Goal: Task Accomplishment & Management: Use online tool/utility

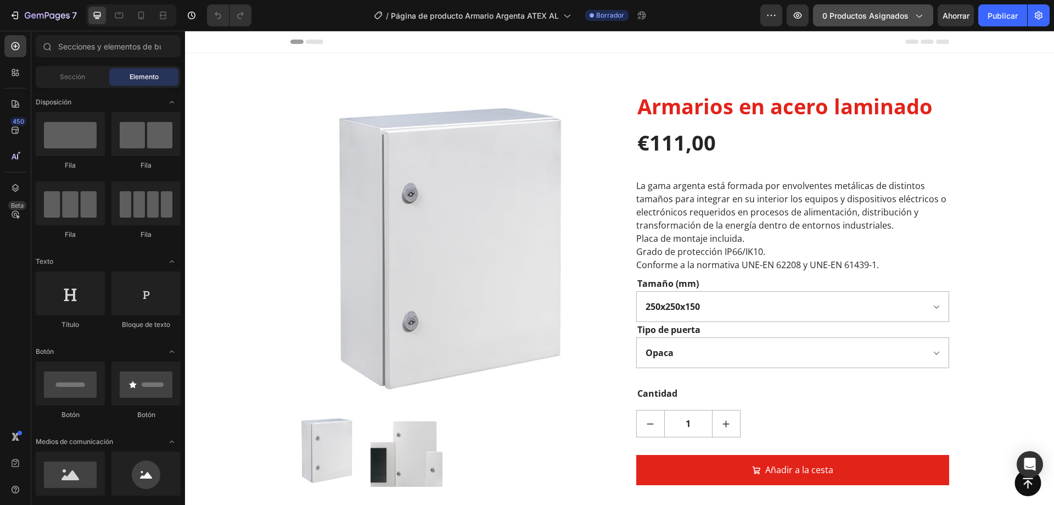
click at [905, 17] on font "0 productos asignados" at bounding box center [865, 15] width 86 height 9
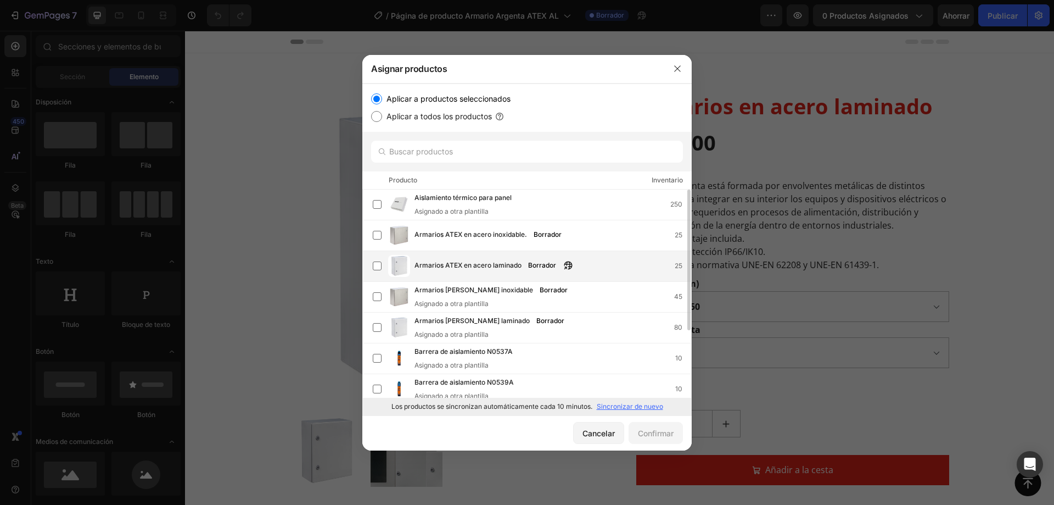
click at [480, 261] on font "Armarios ATEX en acero laminado" at bounding box center [468, 265] width 107 height 8
click at [652, 434] on font "Confirmar" at bounding box center [656, 432] width 36 height 9
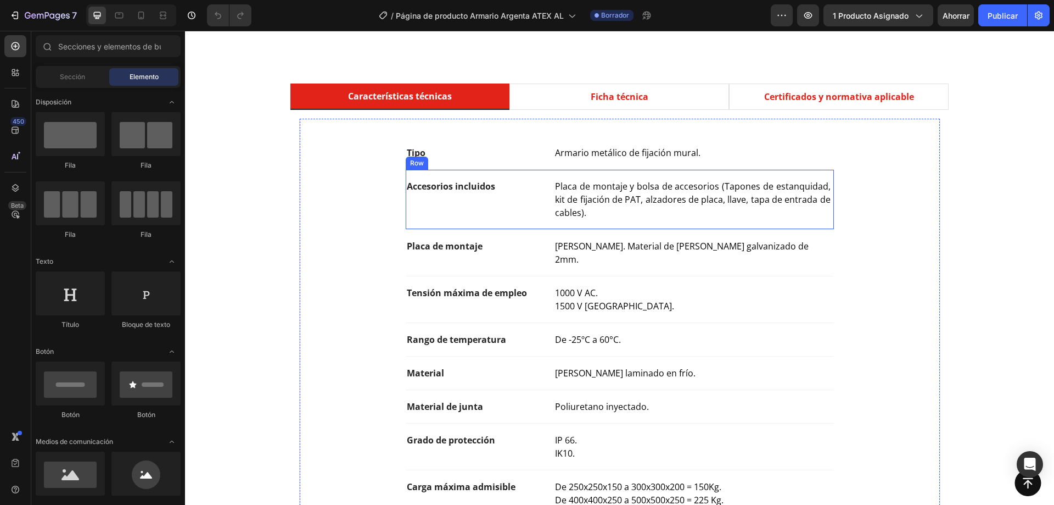
scroll to position [549, 0]
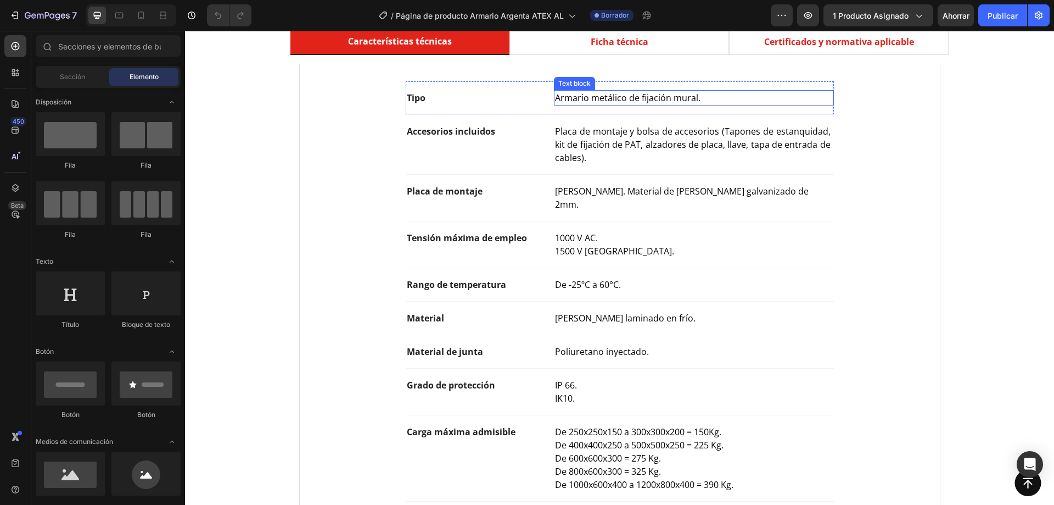
click at [697, 99] on p "Armario metálico de fijación mural." at bounding box center [693, 97] width 277 height 13
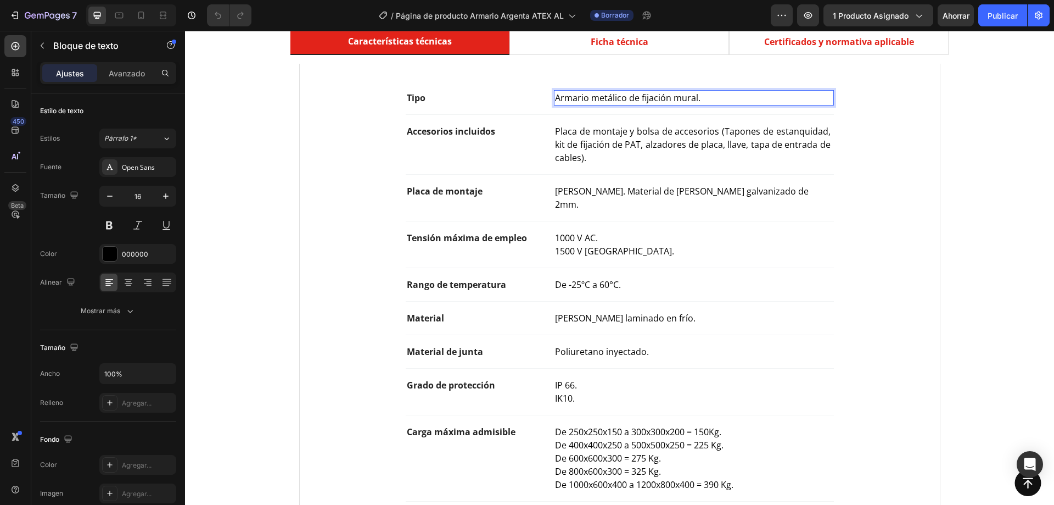
click at [694, 98] on p "Armario metálico de fijación mural." at bounding box center [693, 97] width 277 height 13
click at [693, 98] on p "Armario metálico de fijación mural." at bounding box center [693, 97] width 277 height 13
click at [686, 92] on p "Armario metálico de fijación mural." at bounding box center [693, 97] width 277 height 13
click at [694, 96] on p "Armario metálico de fijación mural." at bounding box center [693, 97] width 277 height 13
click at [693, 98] on p "Armario metálico de fijación mural." at bounding box center [693, 97] width 277 height 13
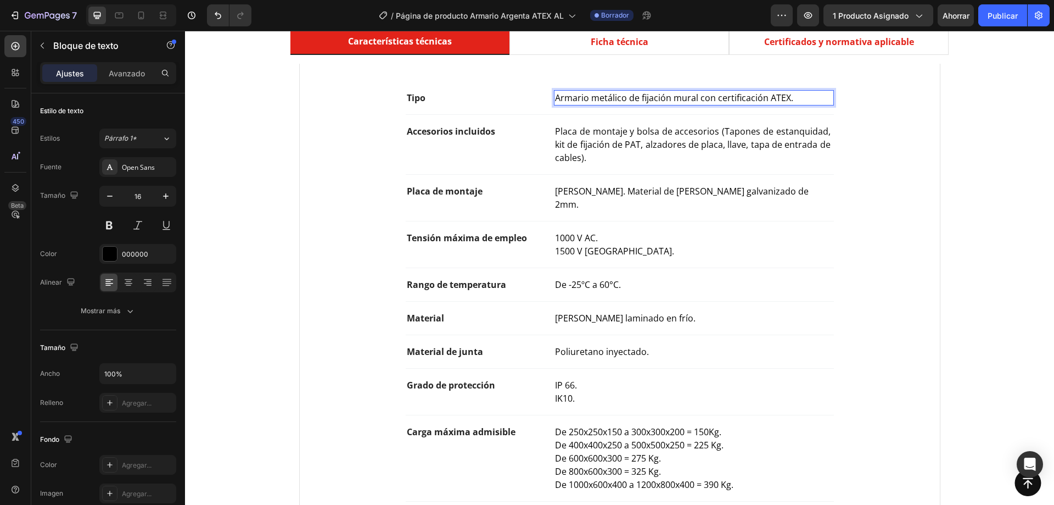
click at [793, 391] on p "IK10." at bounding box center [693, 397] width 277 height 13
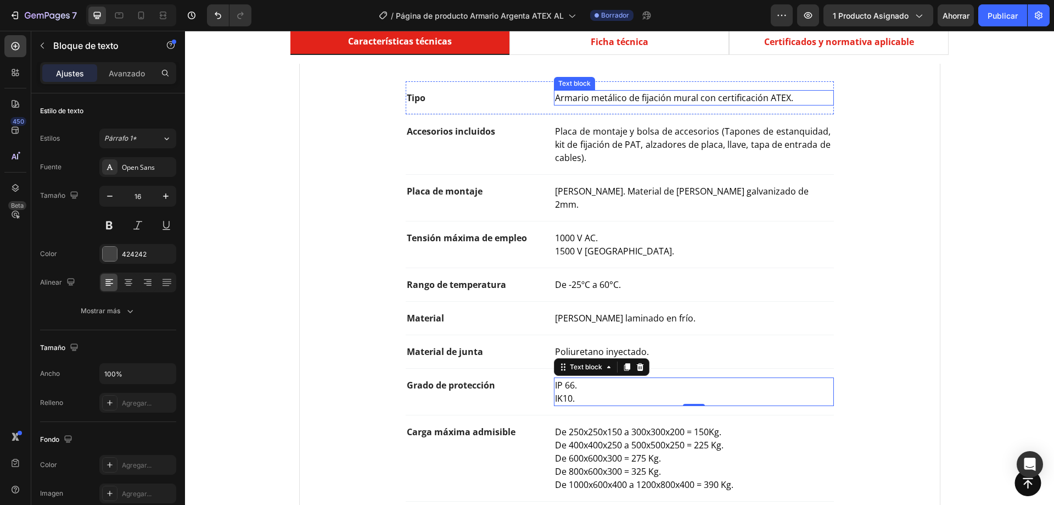
click at [610, 96] on p "Armario metálico de fijación mural con certificación ATEX." at bounding box center [693, 97] width 277 height 13
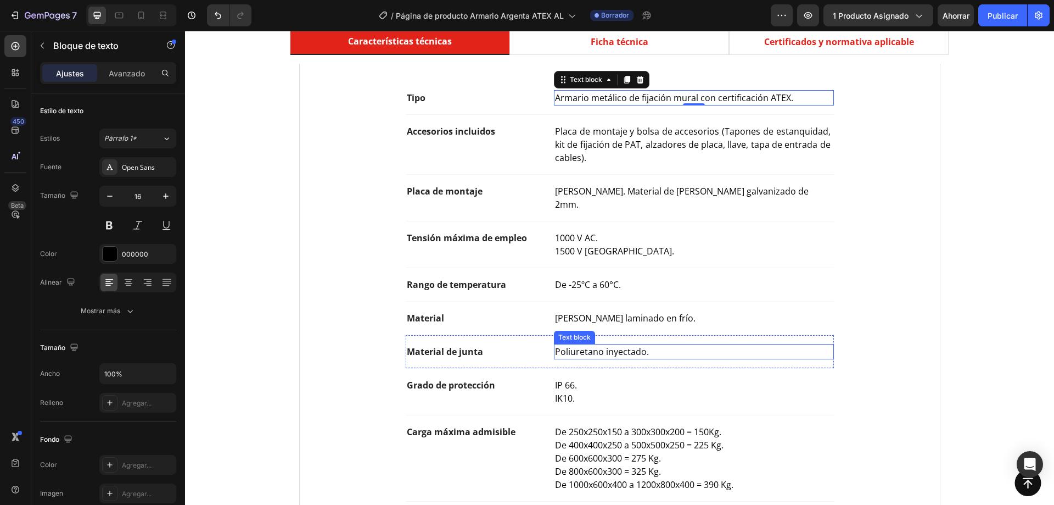
click at [598, 345] on span "Poliuretano inyectado." at bounding box center [602, 351] width 94 height 12
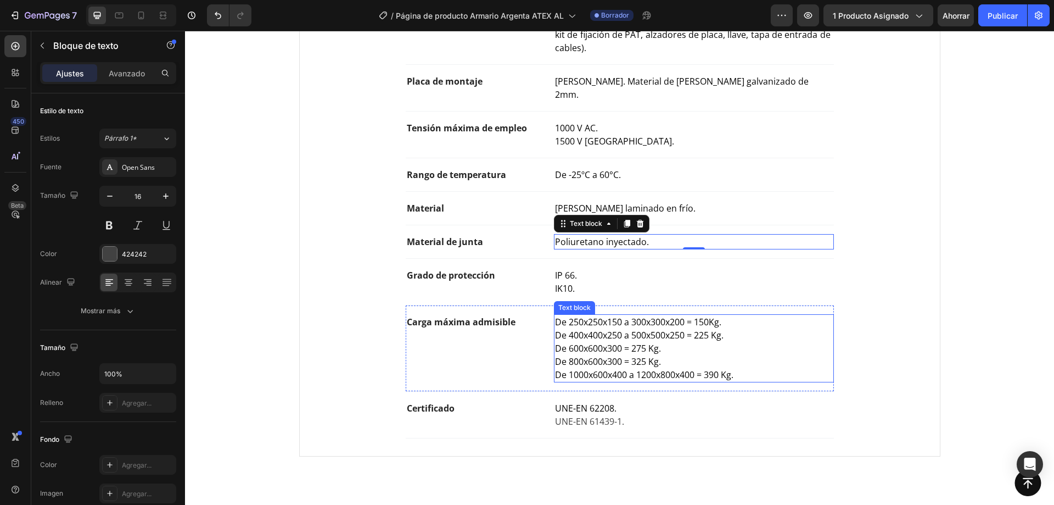
scroll to position [714, 0]
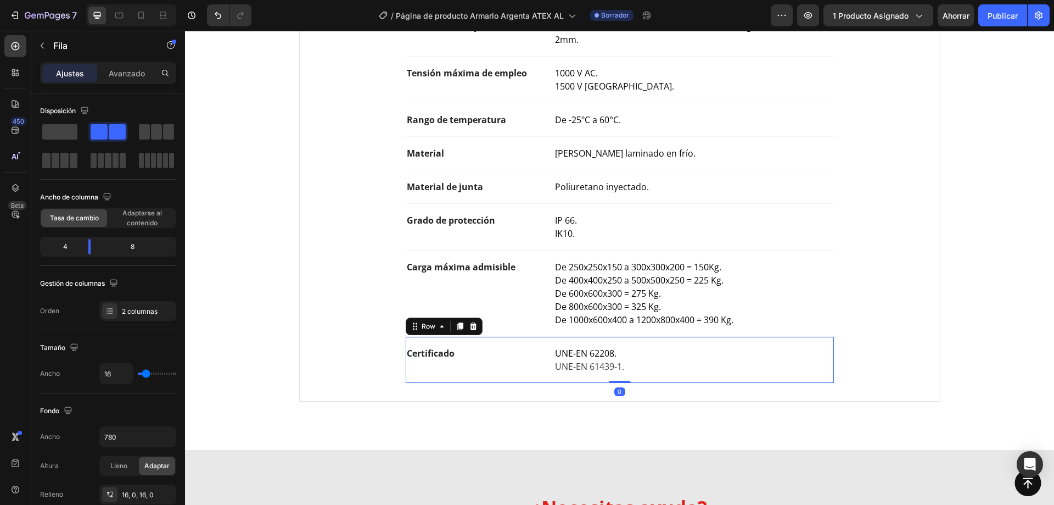
click at [446, 317] on div "Row" at bounding box center [444, 326] width 77 height 18
click at [457, 322] on icon at bounding box center [460, 326] width 6 height 8
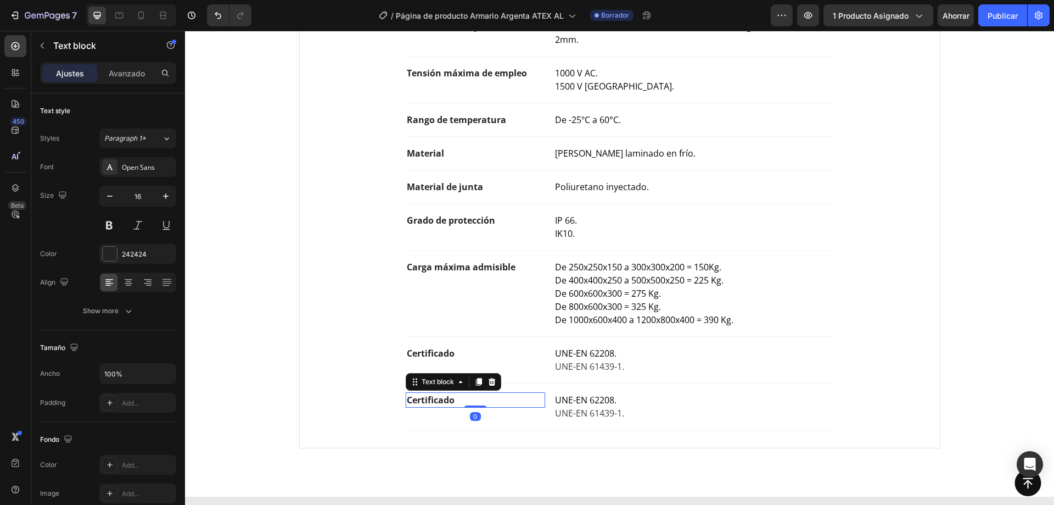
click at [438, 393] on p "Certificado" at bounding box center [476, 399] width 138 height 13
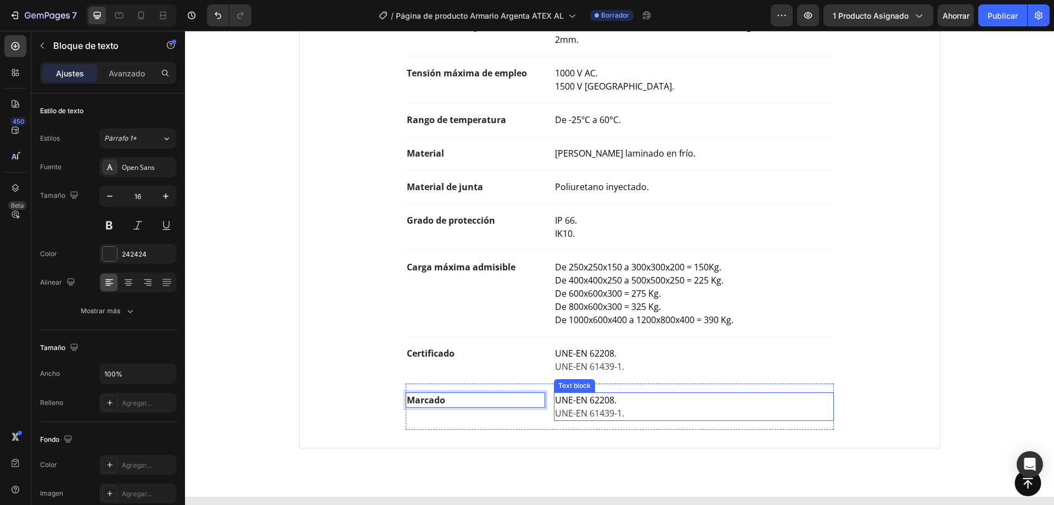
click at [576, 394] on span "UNE-EN 62208." at bounding box center [585, 400] width 61 height 12
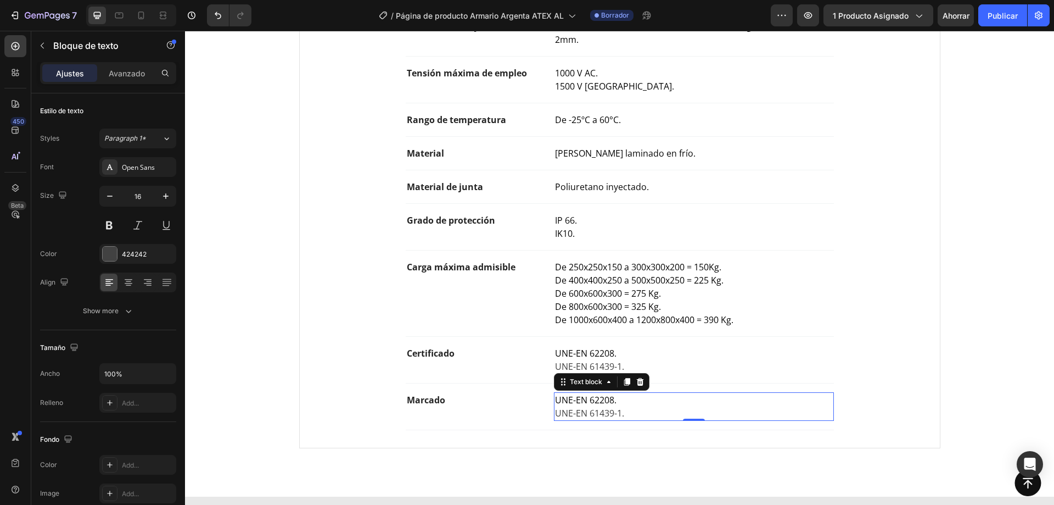
click at [576, 394] on span "UNE-EN 62208." at bounding box center [585, 400] width 61 height 12
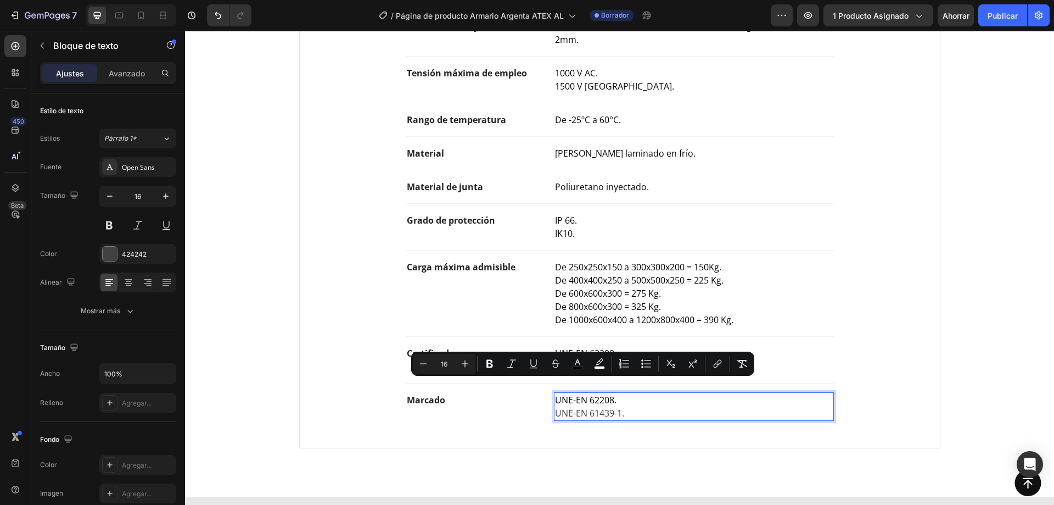
click at [576, 406] on p "UNE-EN 61439-1." at bounding box center [693, 412] width 277 height 13
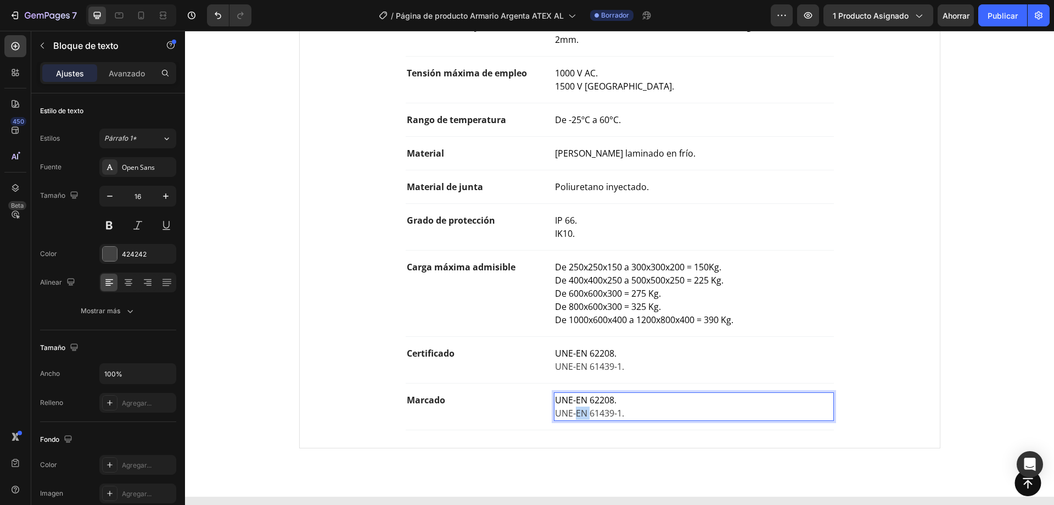
click at [576, 406] on p "UNE-EN 61439-1." at bounding box center [693, 412] width 277 height 13
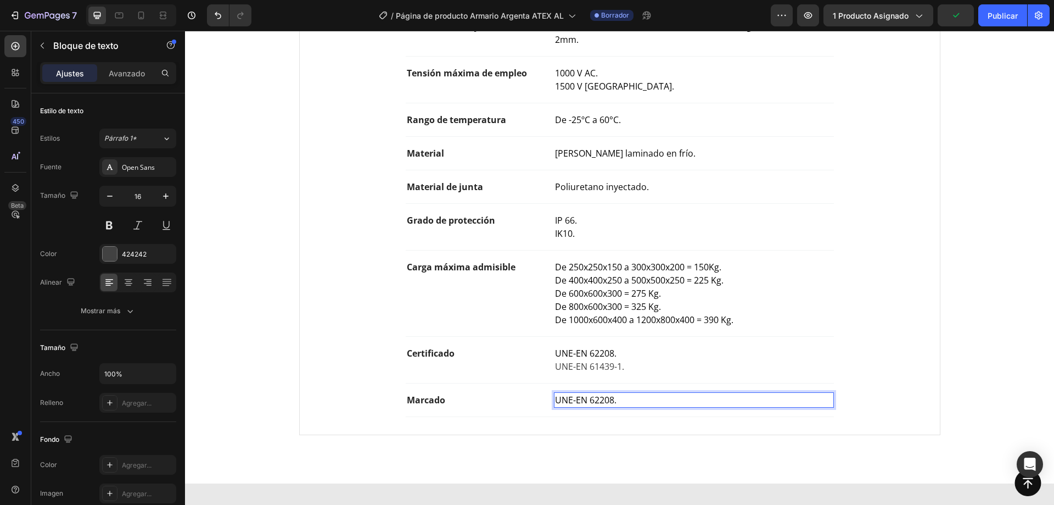
click at [568, 394] on span "UNE-EN 62208." at bounding box center [585, 400] width 61 height 12
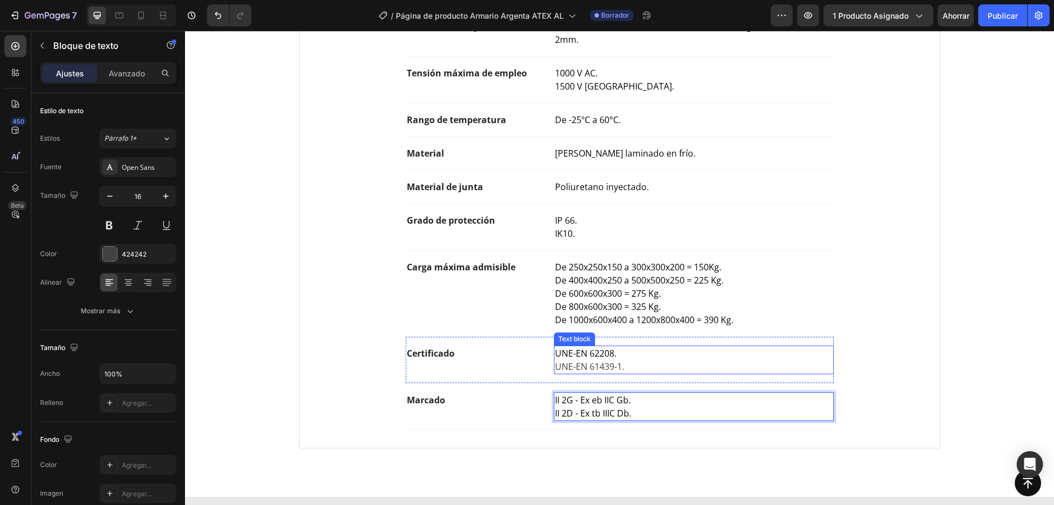
click at [614, 360] on p "UNE-EN 61439-1." at bounding box center [693, 366] width 277 height 13
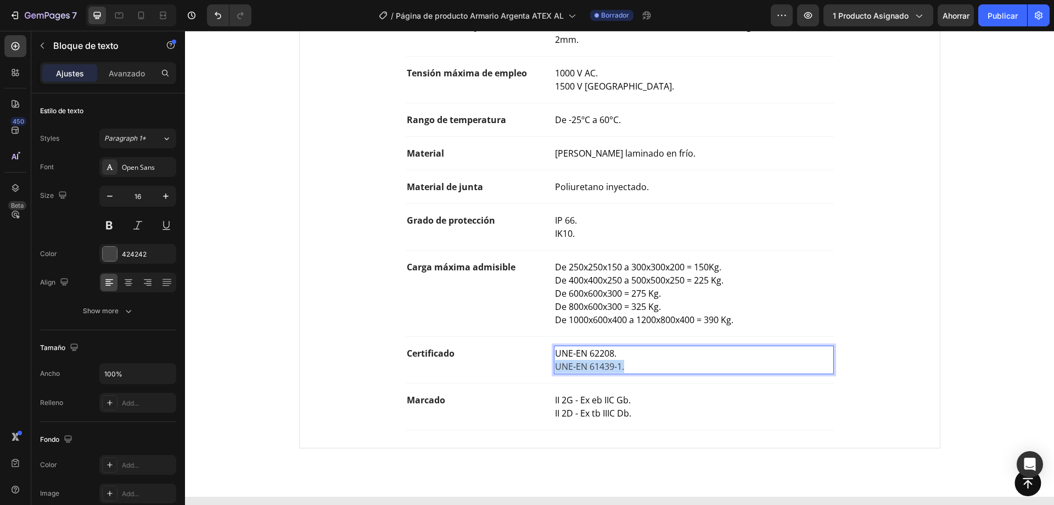
click at [614, 360] on p "UNE-EN 61439-1." at bounding box center [693, 366] width 277 height 13
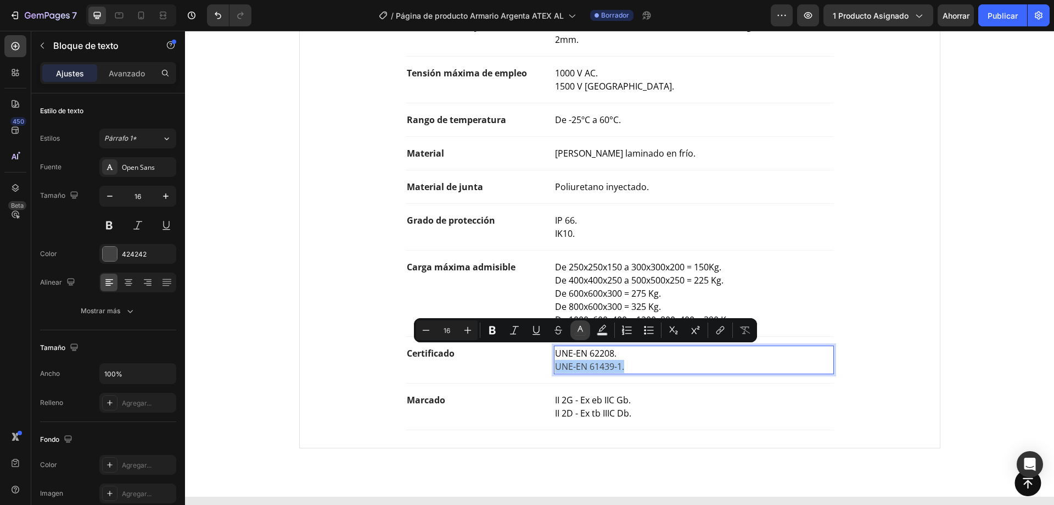
click at [576, 329] on icon "Editor contextual toolbar" at bounding box center [580, 329] width 11 height 11
type input "424242"
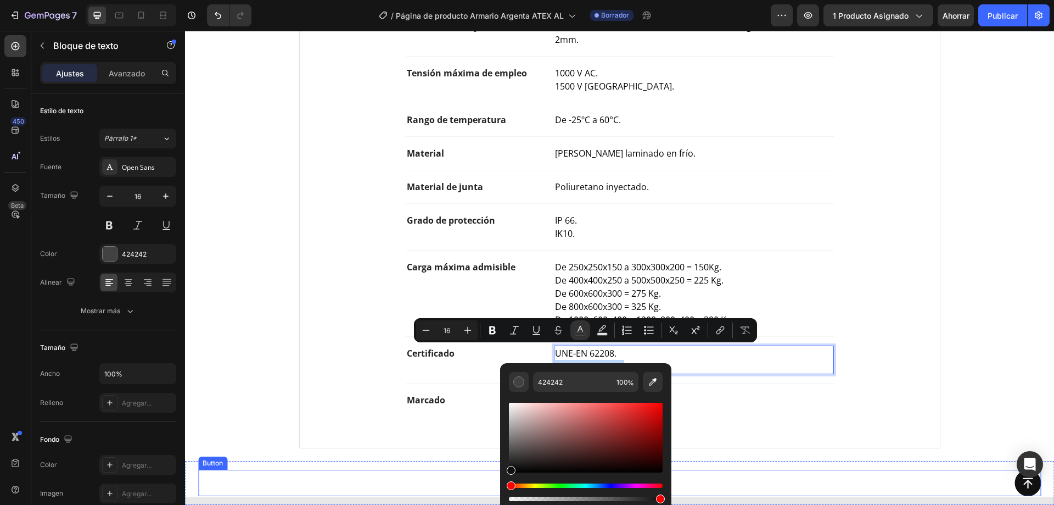
drag, startPoint x: 717, startPoint y: 495, endPoint x: 491, endPoint y: 474, distance: 226.6
type input "0C0C0C"
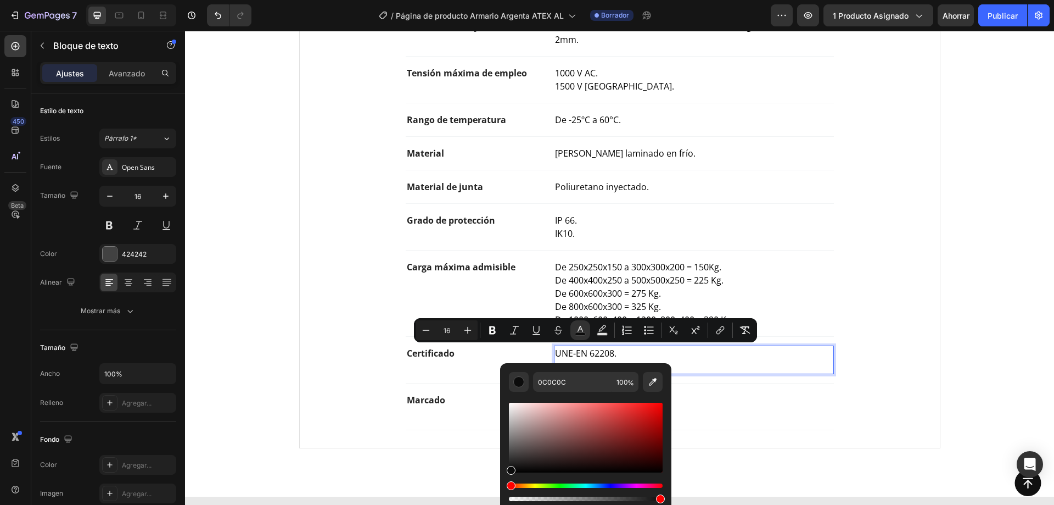
click at [724, 360] on p "UNE-EN 61439-1." at bounding box center [693, 366] width 277 height 13
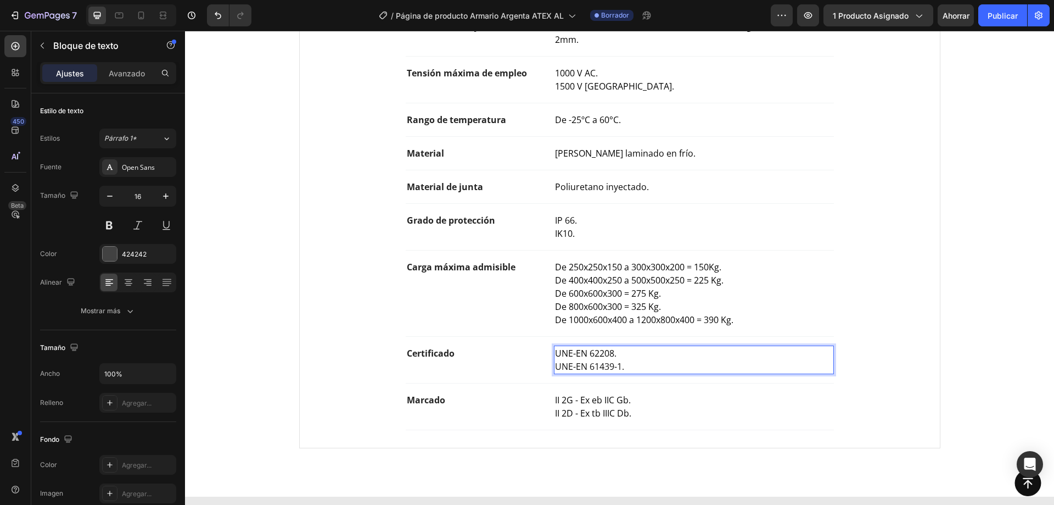
click at [602, 347] on span "UNE-EN 62208." at bounding box center [585, 353] width 61 height 12
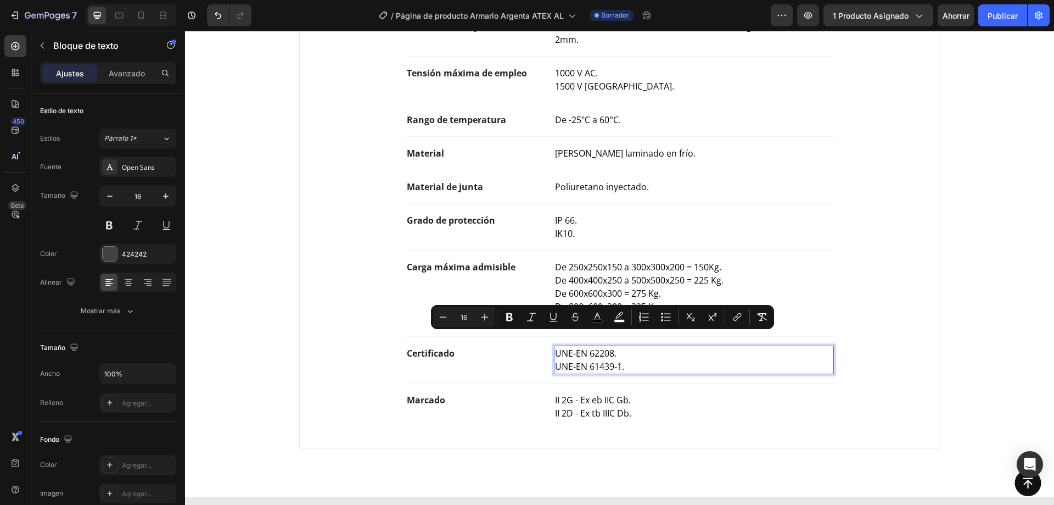
drag, startPoint x: 615, startPoint y: 339, endPoint x: 591, endPoint y: 341, distance: 23.7
click at [591, 347] on span "UNE-EN 62208." at bounding box center [585, 353] width 61 height 12
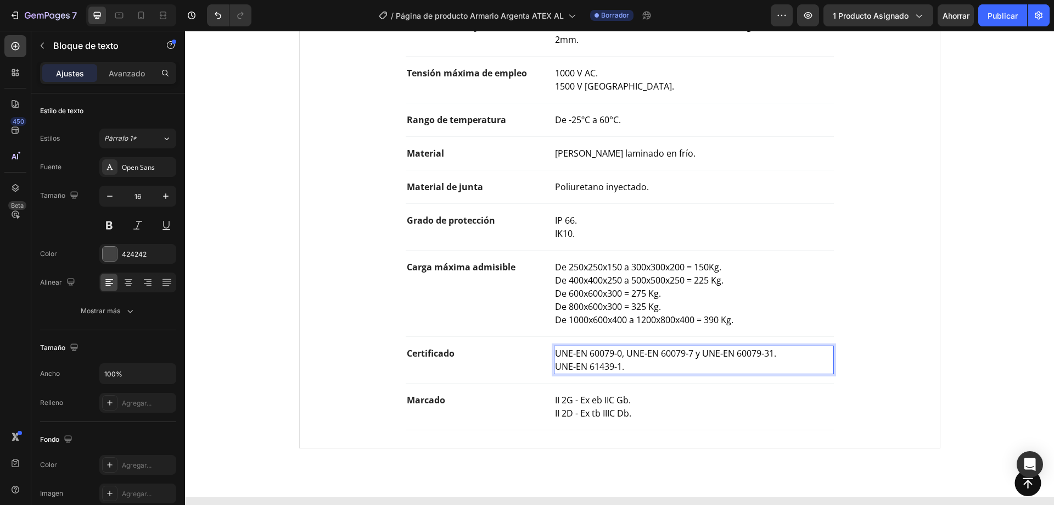
click at [955, 223] on div "Características técnicas Ficha técnica Certificados y normativa aplicable Tipo …" at bounding box center [619, 160] width 853 height 593
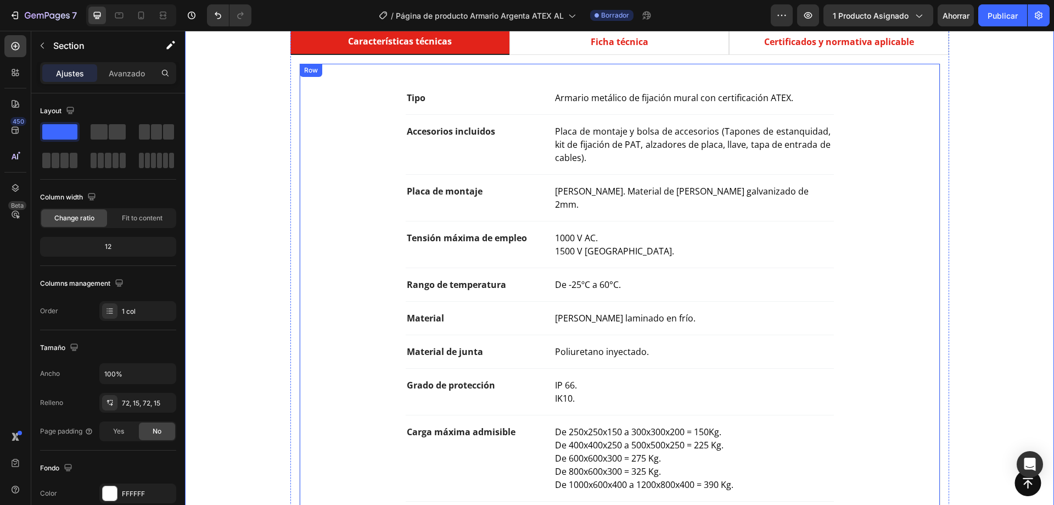
scroll to position [494, 0]
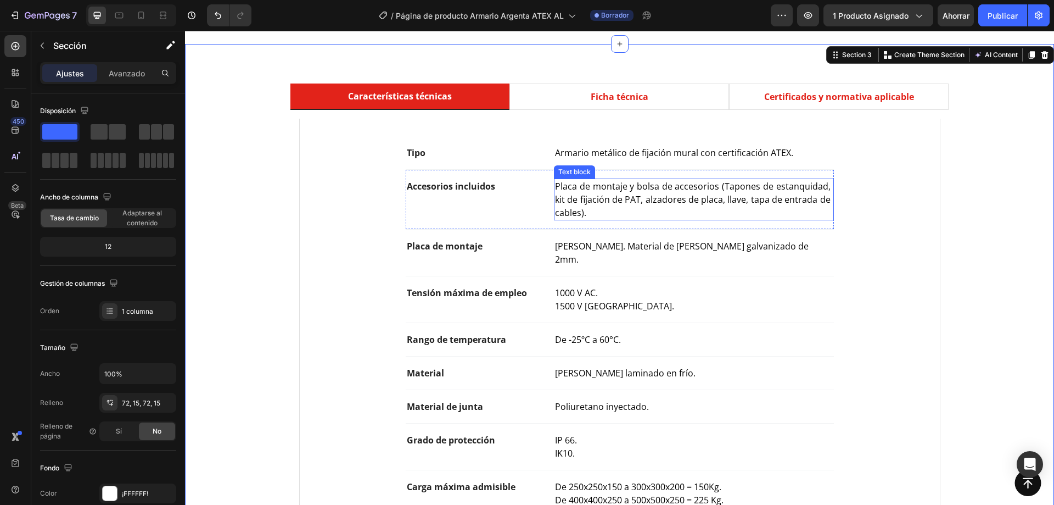
click at [674, 192] on p "Placa de montaje y bolsa de accesorios (Tapones de estanquidad, kit de fijación…" at bounding box center [693, 200] width 277 height 40
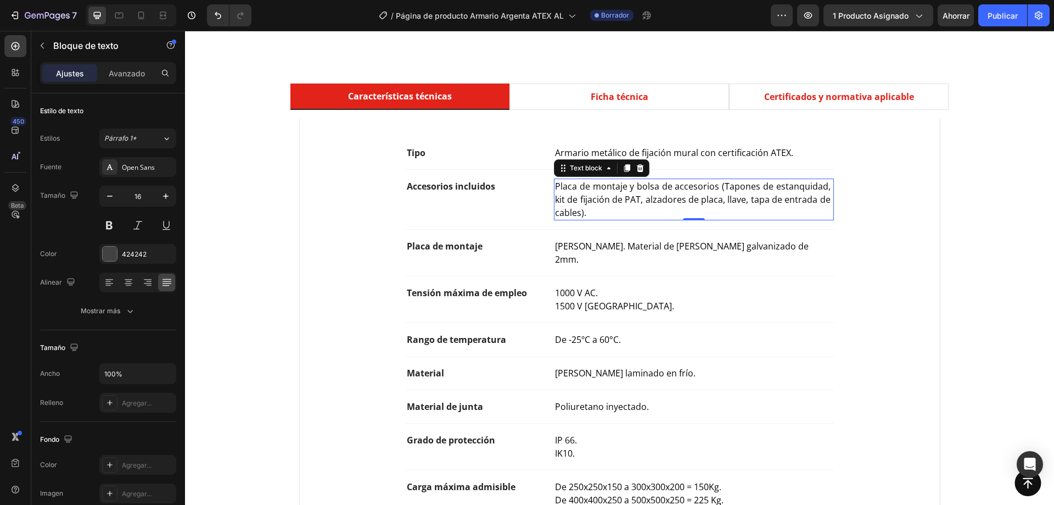
click at [600, 212] on p "Placa de montaje y bolsa de accesorios (Tapones de estanquidad, kit de fijación…" at bounding box center [693, 200] width 277 height 40
drag, startPoint x: 579, startPoint y: 214, endPoint x: 660, endPoint y: 203, distance: 82.0
click at [741, 200] on span "Placa de montaje y bolsa de accesorios (Tapones de estanquidad, kit de fijación…" at bounding box center [693, 199] width 277 height 38
click at [625, 204] on span "Placa de montaje y bolsa de accesorios (Tapones de estanquidad, kit de fijación…" at bounding box center [693, 199] width 277 height 38
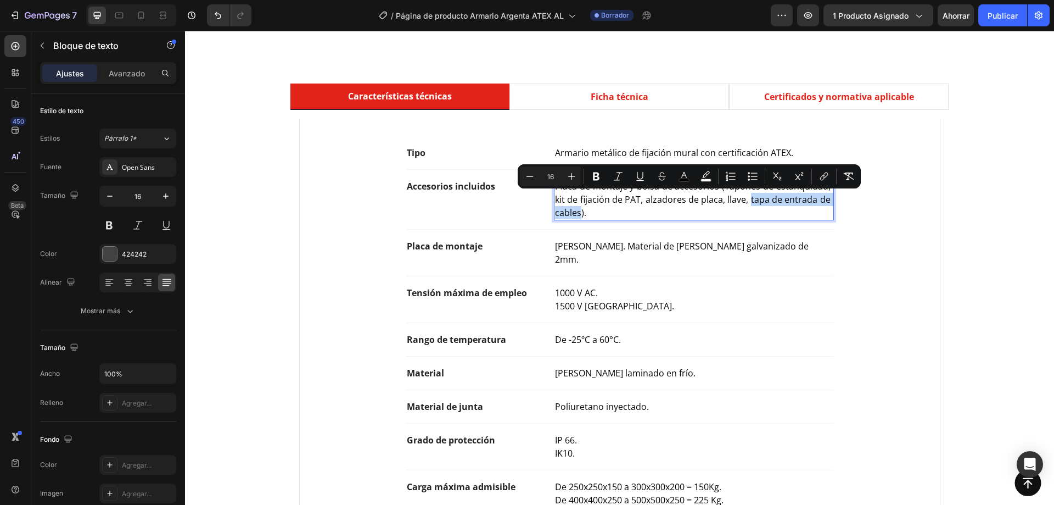
drag, startPoint x: 578, startPoint y: 212, endPoint x: 747, endPoint y: 198, distance: 170.3
click at [747, 198] on span "Placa de montaje y bolsa de accesorios (Tapones de estanquidad, kit de fijación…" at bounding box center [693, 199] width 277 height 38
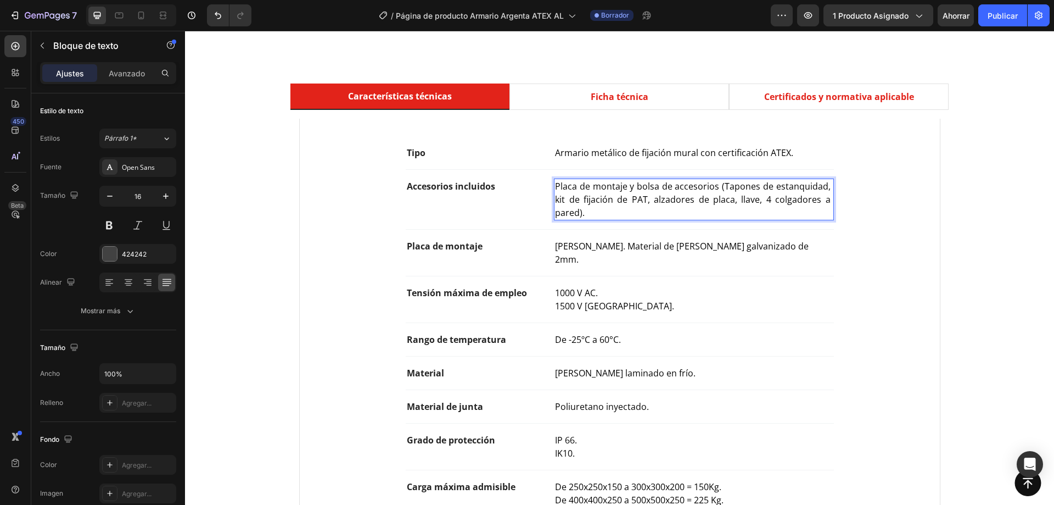
click at [645, 200] on span "Placa de montaje y bolsa de accesorios (Tapones de estanquidad, kit de fijación…" at bounding box center [693, 199] width 277 height 38
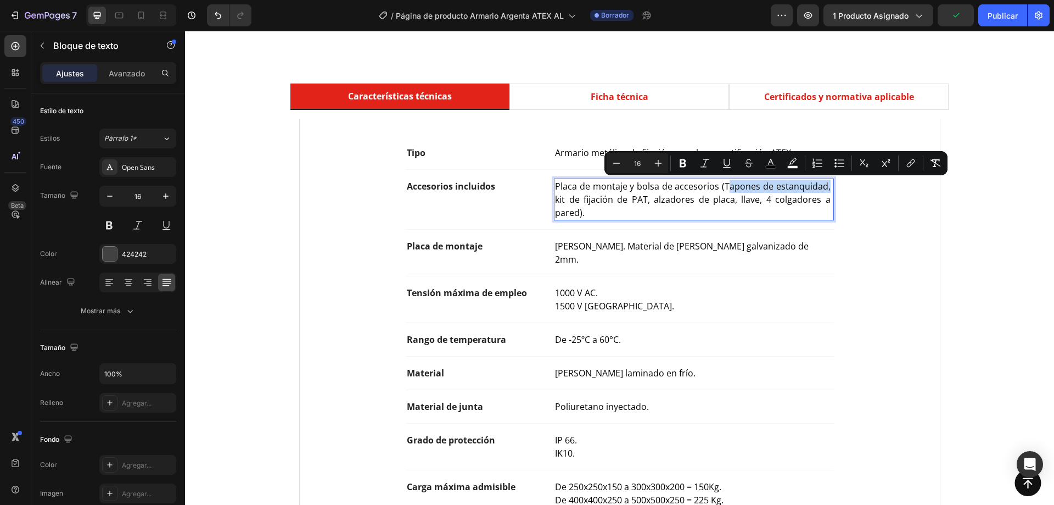
drag, startPoint x: 825, startPoint y: 188, endPoint x: 725, endPoint y: 187, distance: 99.9
click at [725, 187] on span "Placa de montaje y bolsa de accesorios (Tapones de estanquidad, kit de fijación…" at bounding box center [693, 199] width 277 height 38
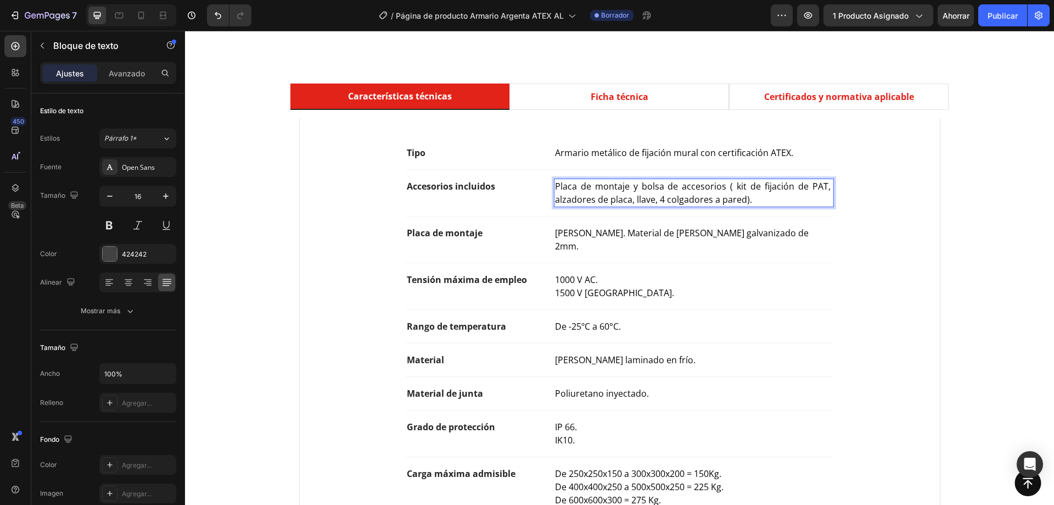
click at [735, 185] on span "Placa de montaje y bolsa de accesorios ( kit de fijación de PAT, alzadores de p…" at bounding box center [693, 192] width 277 height 25
click at [663, 228] on p "[PERSON_NAME]. Material de [PERSON_NAME] galvanizado de 2mm." at bounding box center [693, 239] width 277 height 26
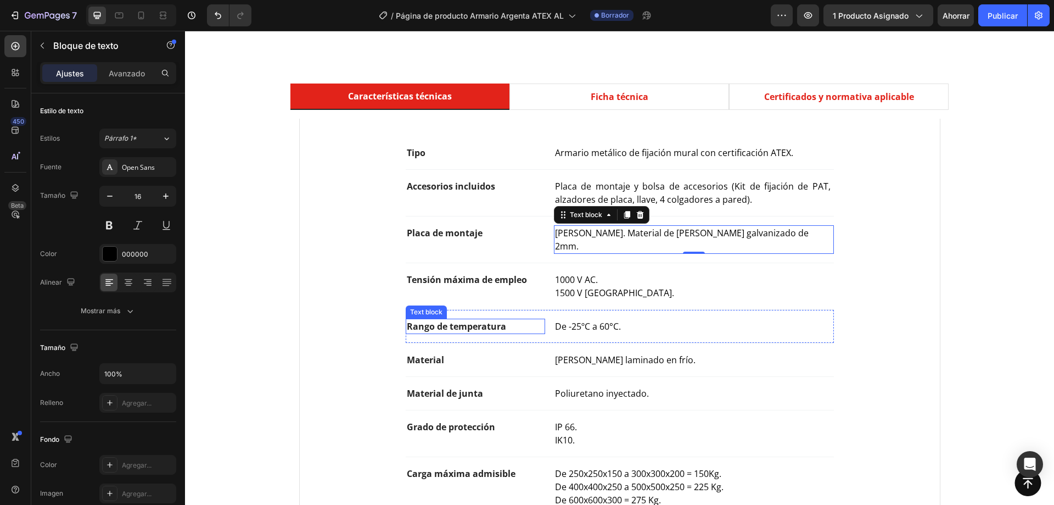
scroll to position [549, 0]
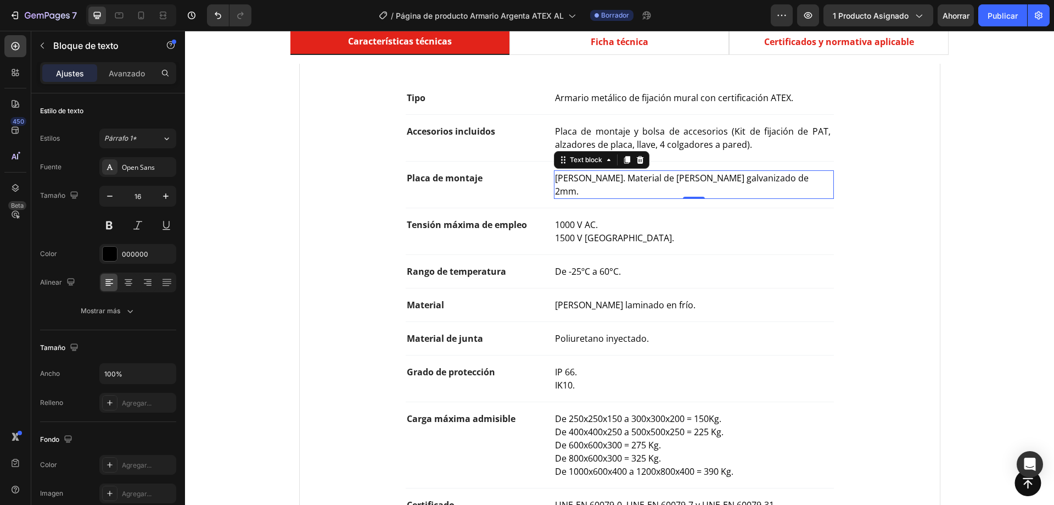
click at [644, 265] on p "De -25ºC a 60°C." at bounding box center [693, 271] width 277 height 13
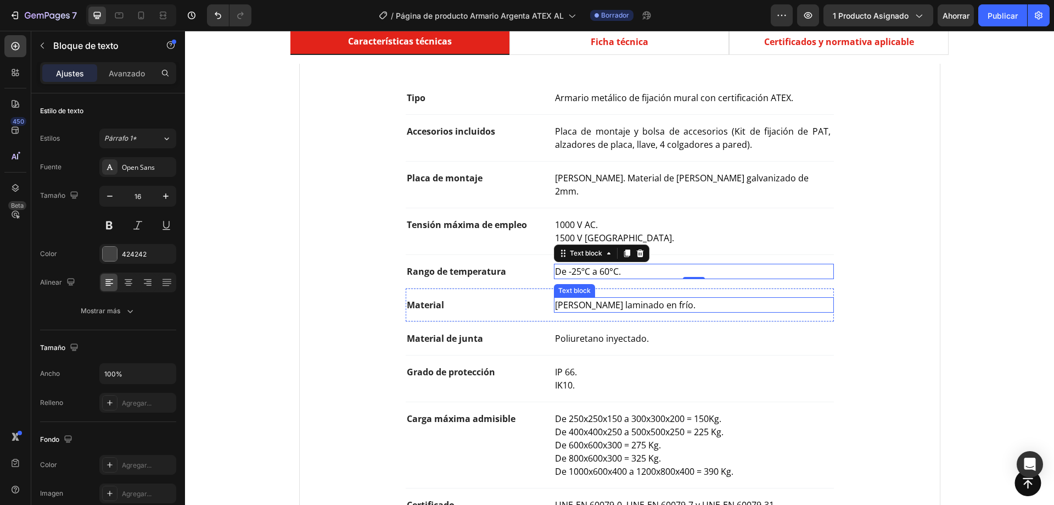
click at [612, 299] on span "Chapa de acero laminado en frío." at bounding box center [625, 305] width 141 height 12
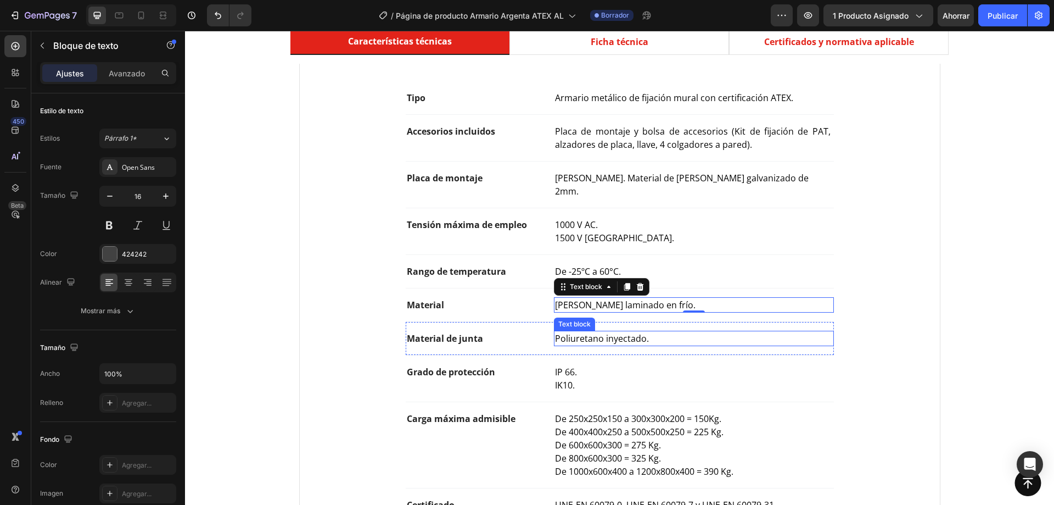
click at [563, 332] on span "Poliuretano inyectado." at bounding box center [602, 338] width 94 height 12
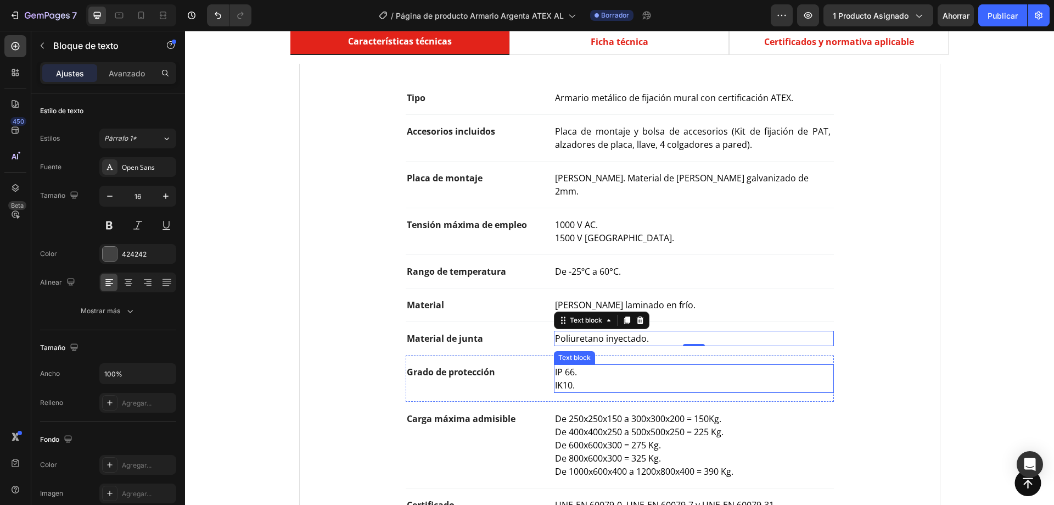
click at [561, 366] on span "IP 66." at bounding box center [566, 372] width 22 height 12
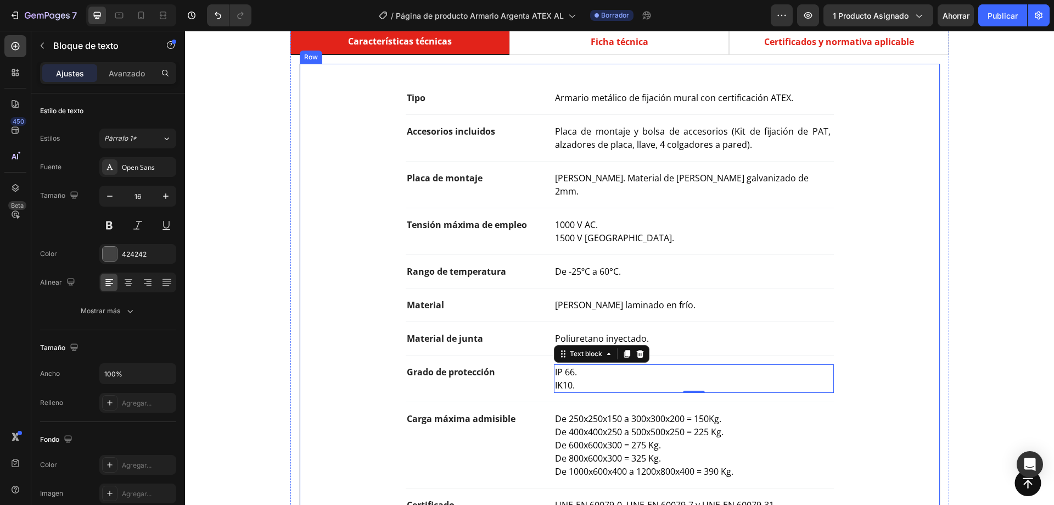
click at [897, 301] on div "Tipo Text block Armario metálico de fijación mural con certificación ATEX. Text…" at bounding box center [619, 331] width 605 height 500
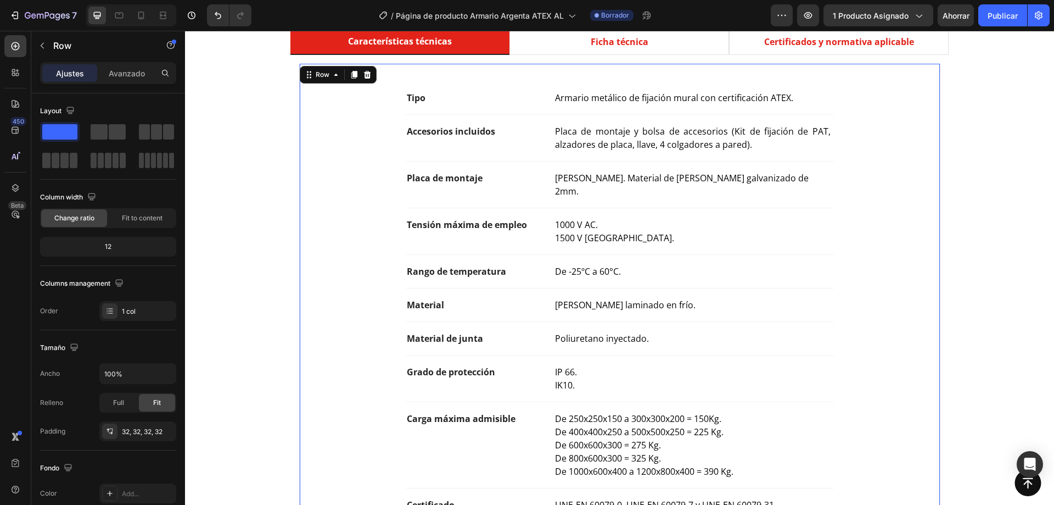
scroll to position [714, 0]
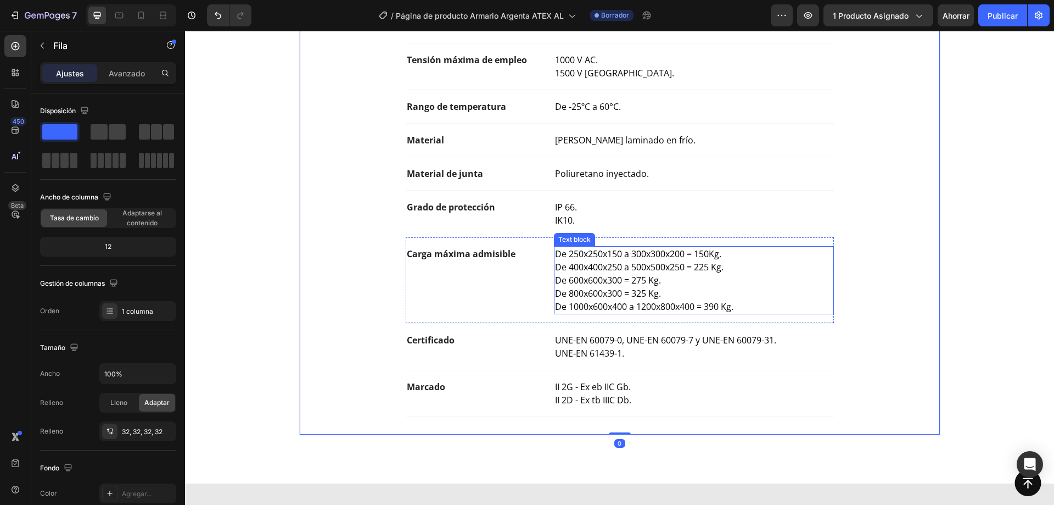
click at [653, 274] on span "De 600x600x300 = 275 Kg." at bounding box center [608, 280] width 106 height 12
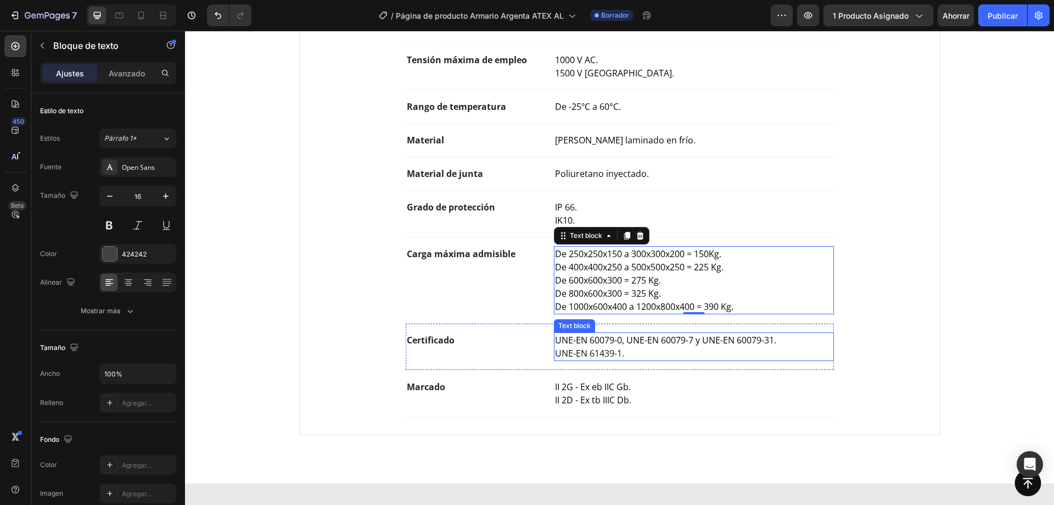
click at [616, 347] on span "UNE-EN 61439-1." at bounding box center [589, 353] width 69 height 12
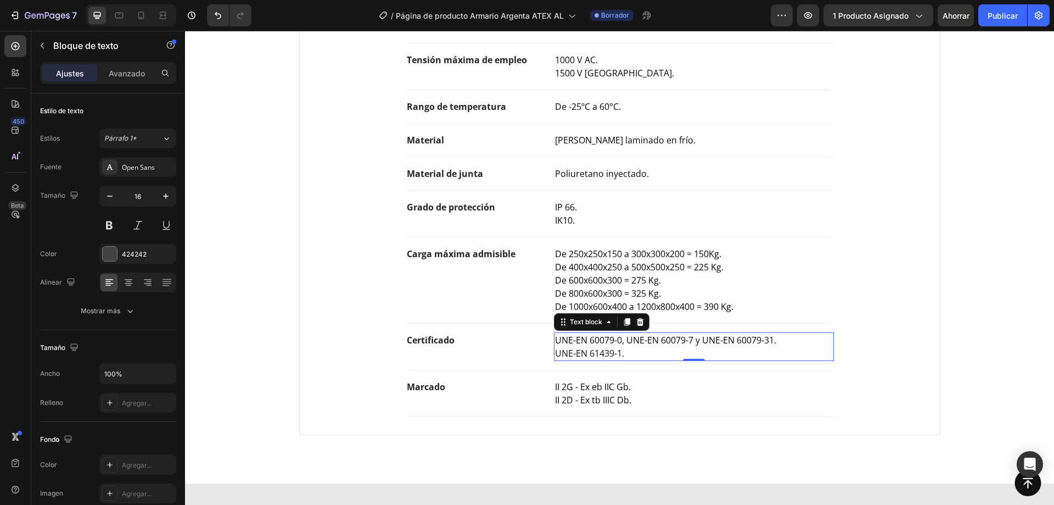
click at [622, 346] on p "UNE-EN 61439-1." at bounding box center [693, 352] width 277 height 13
click at [594, 347] on span "UNE-EN 61439-1." at bounding box center [589, 353] width 69 height 12
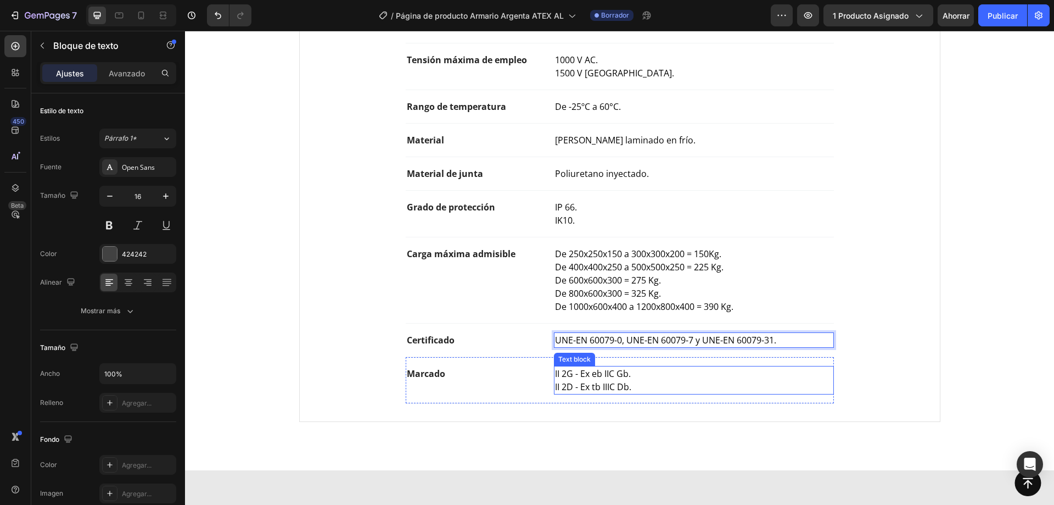
click at [618, 367] on span "II 2G - Ex eb IIC Gb." at bounding box center [593, 373] width 76 height 12
click at [617, 367] on span "II 2G - Ex eb IIC Gb." at bounding box center [593, 373] width 76 height 12
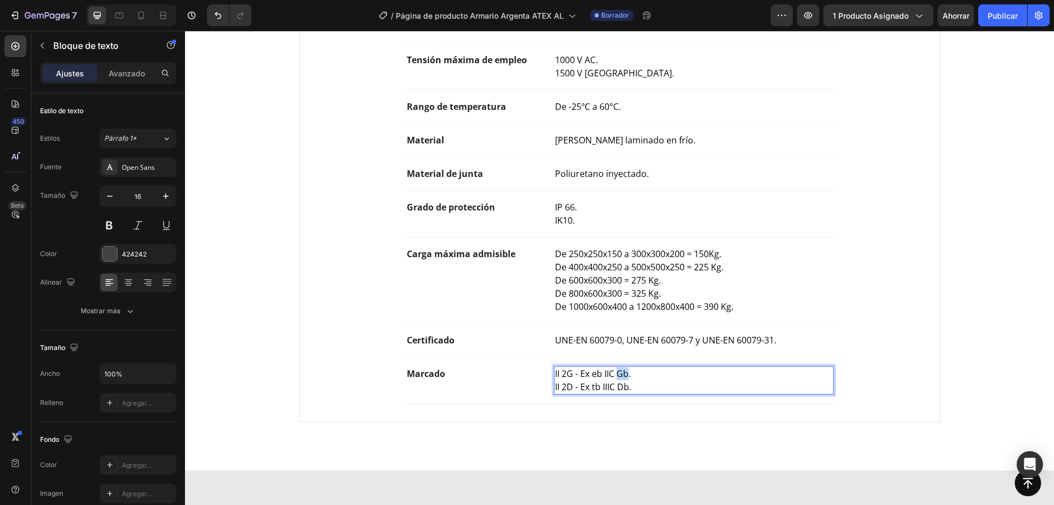
click at [617, 367] on span "II 2G - Ex eb IIC Gb." at bounding box center [593, 373] width 76 height 12
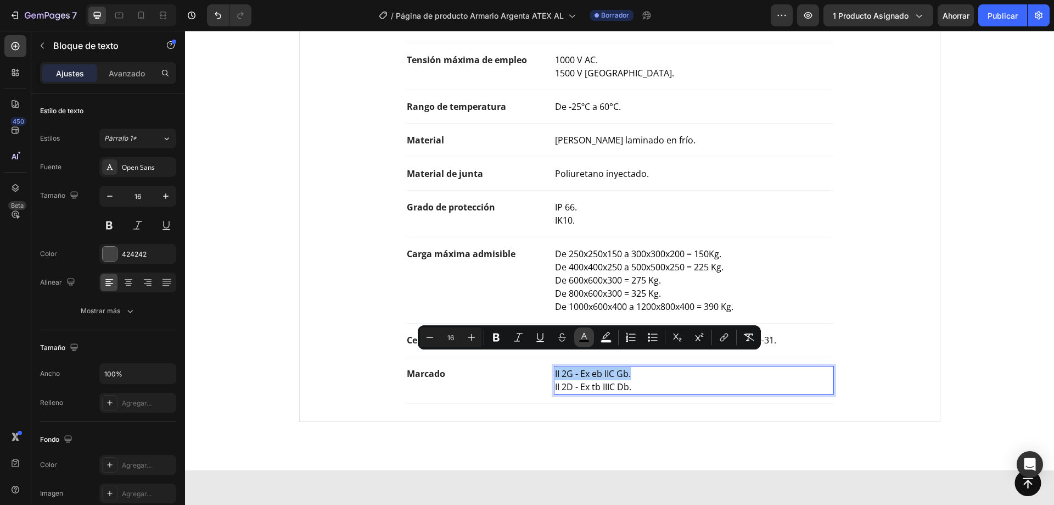
click at [585, 343] on button "color" at bounding box center [584, 337] width 20 height 20
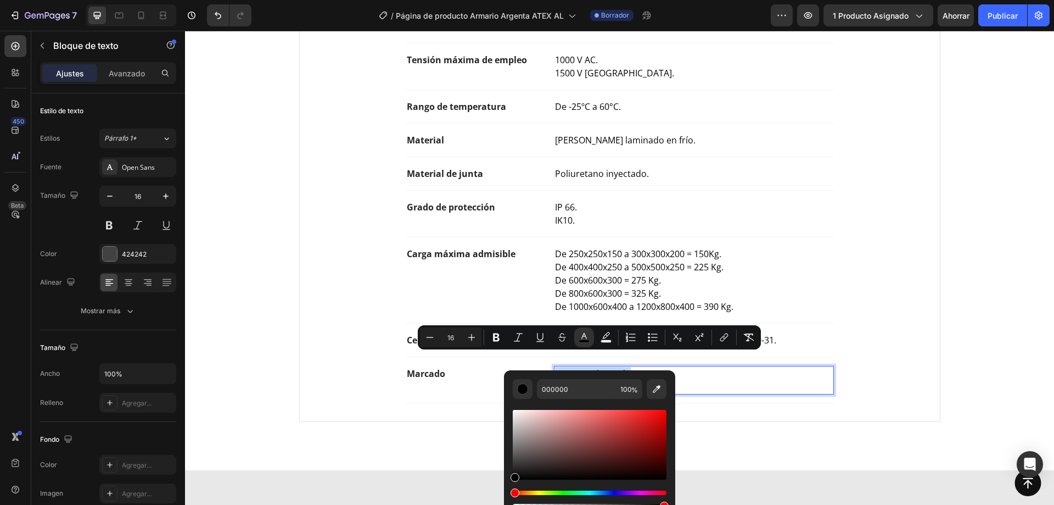
click at [675, 367] on p "II 2G - Ex eb IIC Gb." at bounding box center [693, 373] width 277 height 13
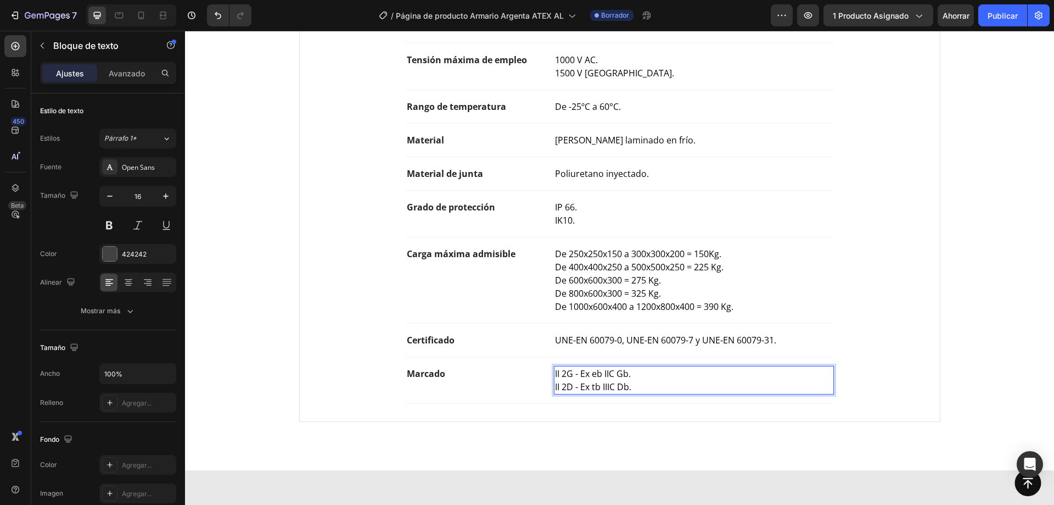
click at [618, 380] on span "II 2D - Ex tb IIIC Db." at bounding box center [593, 386] width 76 height 12
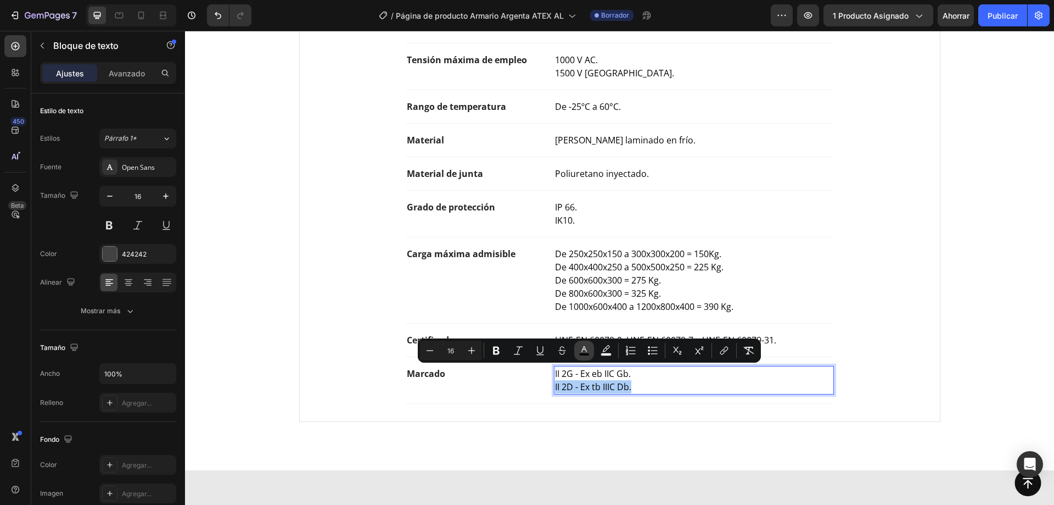
click at [583, 349] on icon "Editor contextual toolbar" at bounding box center [583, 349] width 5 height 6
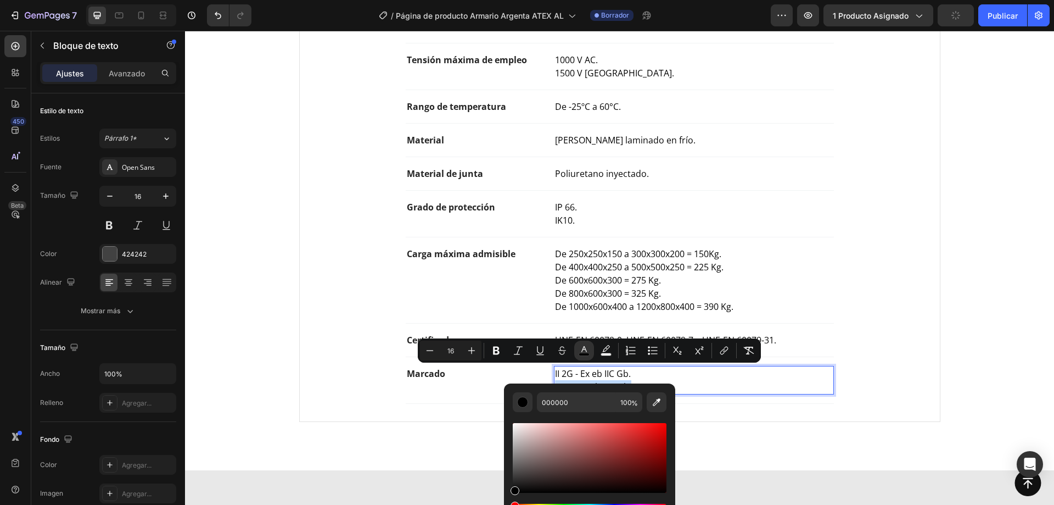
click at [708, 380] on p "II 2D - Ex tb IIIC Db." at bounding box center [693, 386] width 277 height 13
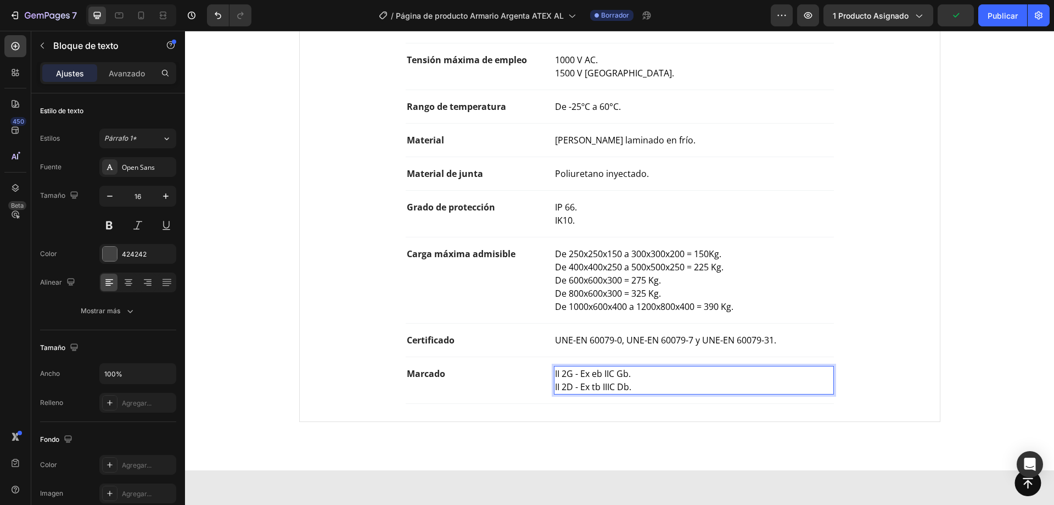
click at [640, 367] on p "II 2G - Ex eb IIC Gb." at bounding box center [693, 373] width 277 height 13
click at [635, 334] on span "UNE-EN 60079-0, UNE-EN 60079-7 y UNE-EN 60079-31." at bounding box center [665, 340] width 221 height 12
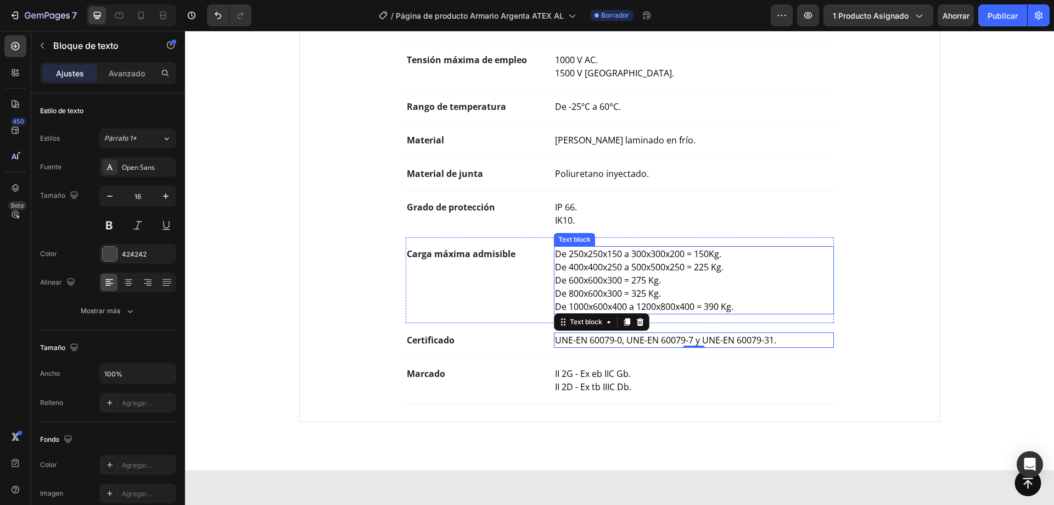
click at [639, 287] on span "De 800x600x300 = 325 Kg." at bounding box center [608, 293] width 106 height 12
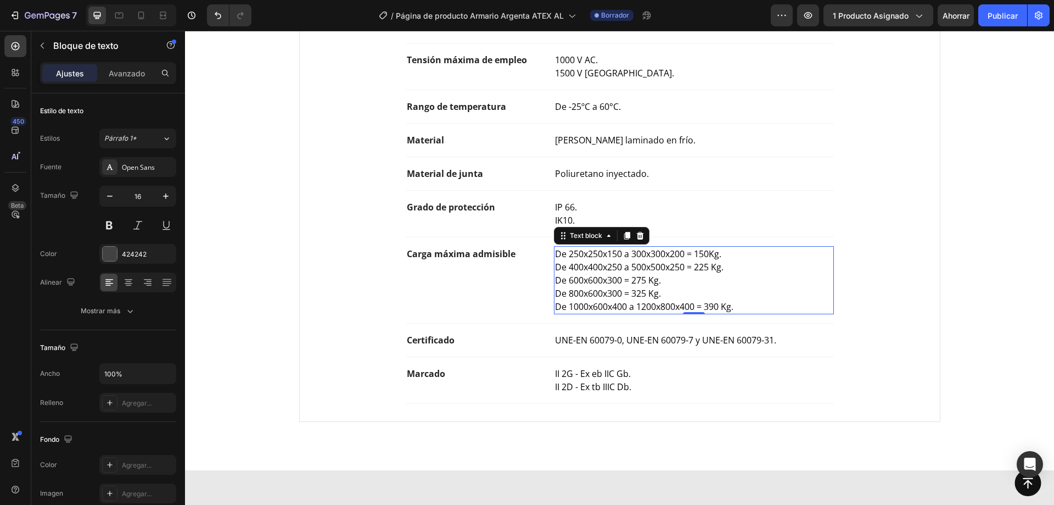
click at [679, 248] on span "De 250x250x150 a 300x300x200 = 150Kg." at bounding box center [638, 254] width 166 height 12
drag, startPoint x: 677, startPoint y: 240, endPoint x: 669, endPoint y: 240, distance: 7.7
click at [669, 248] on span "De 250x250x150 a 300x300x200 = 150Kg." at bounding box center [638, 254] width 166 height 12
drag, startPoint x: 627, startPoint y: 239, endPoint x: 567, endPoint y: 245, distance: 60.7
click at [567, 248] on span "De 250x250x150 a 300x300x150 = 150Kg." at bounding box center [638, 254] width 166 height 12
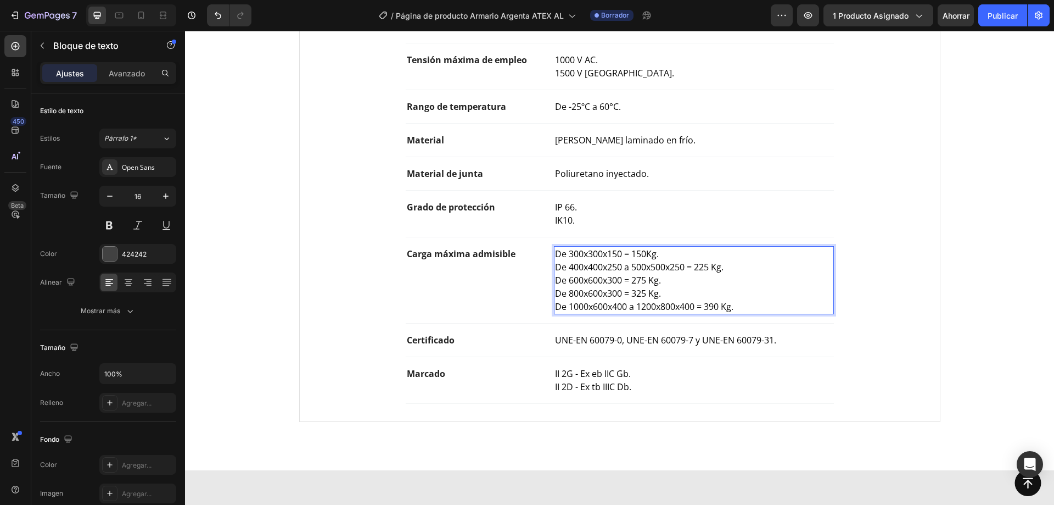
click at [657, 247] on p "De 300x300x150 = 150Kg." at bounding box center [693, 253] width 277 height 13
click at [604, 261] on span "De 400x400x250 a 500x500x250 = 225 Kg." at bounding box center [639, 267] width 169 height 12
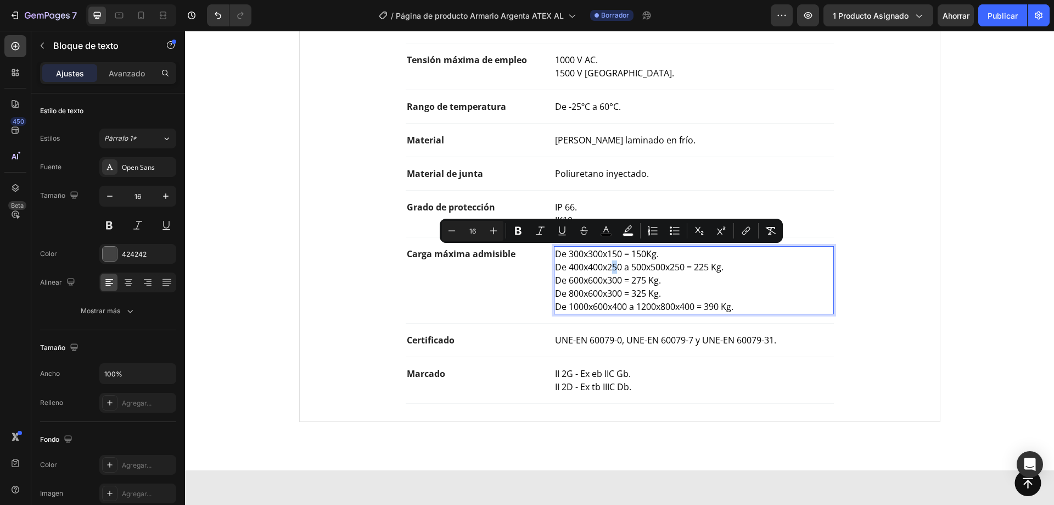
click at [613, 261] on span "De 400x400x250 a 500x500x250 = 225 Kg." at bounding box center [639, 267] width 169 height 12
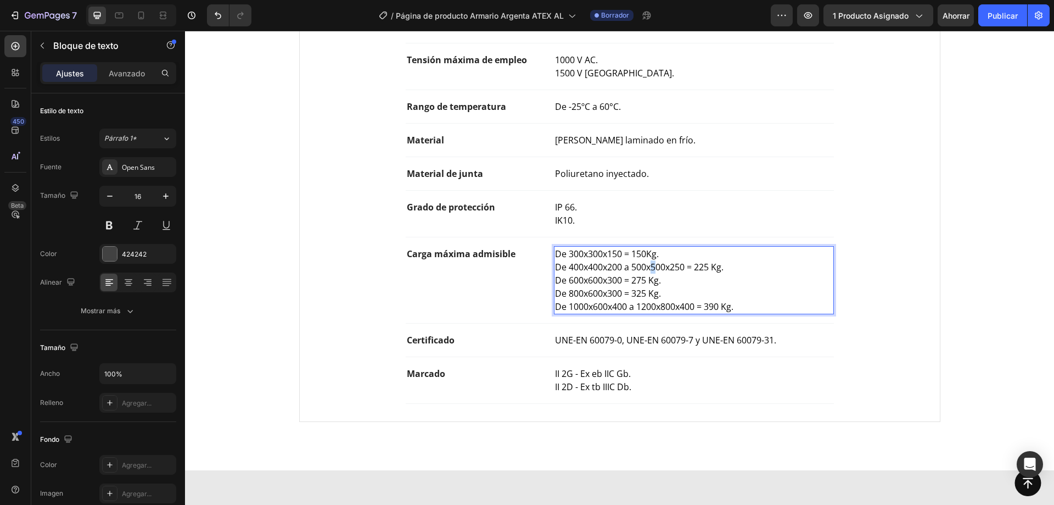
click at [650, 261] on span "De 400x400x200 a 500x500x250 = 225 Kg." at bounding box center [639, 267] width 169 height 12
click at [673, 261] on span "De 400x400x200 a 500x400x250 = 225 Kg." at bounding box center [639, 267] width 169 height 12
click at [598, 274] on span "De 600x600x300 = 275 Kg." at bounding box center [608, 280] width 106 height 12
click at [611, 274] on span "De 600x600x300 = 275 Kg." at bounding box center [608, 280] width 106 height 12
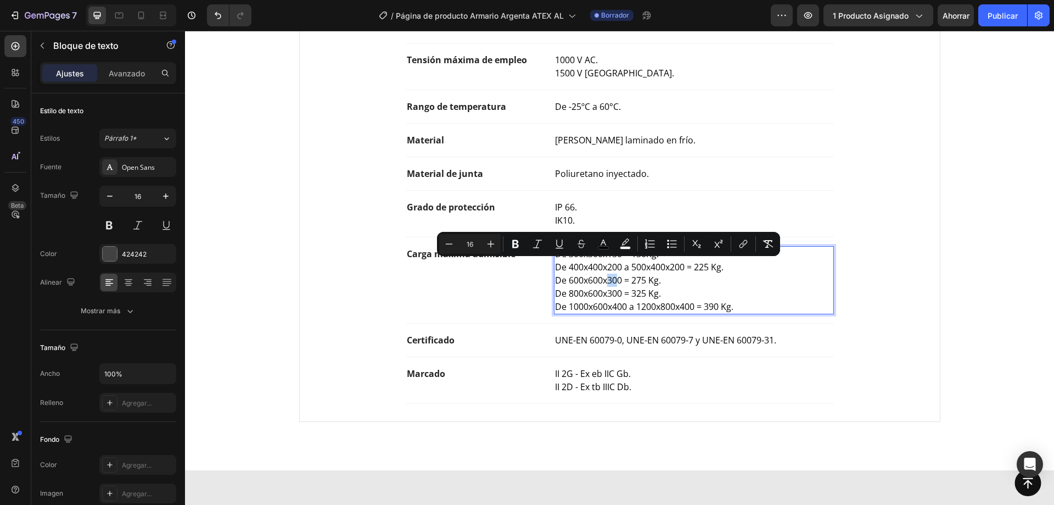
drag, startPoint x: 612, startPoint y: 268, endPoint x: 605, endPoint y: 270, distance: 7.2
click at [605, 274] on span "De 600x600x300 = 275 Kg." at bounding box center [608, 280] width 106 height 12
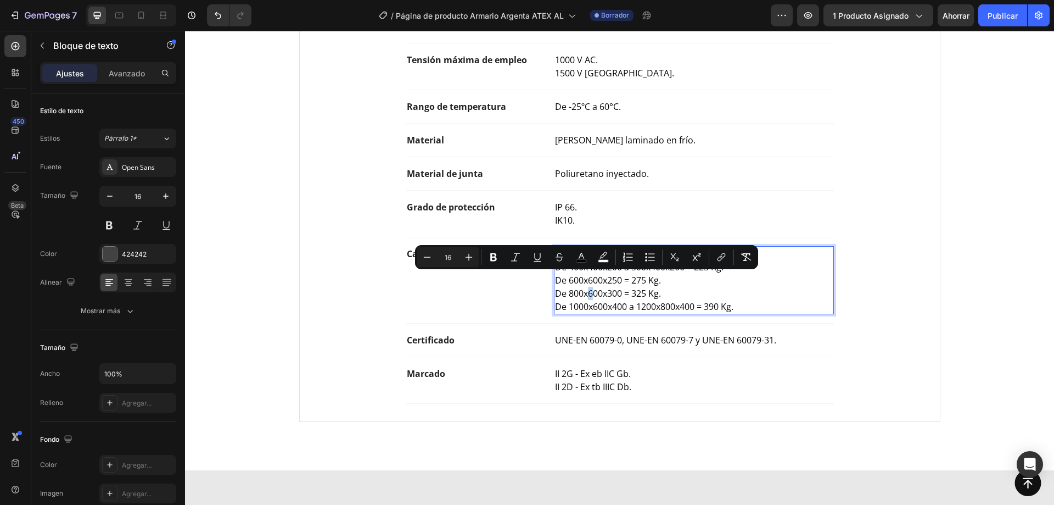
click at [589, 287] on span "De 800x600x300 = 325 Kg." at bounding box center [608, 293] width 106 height 12
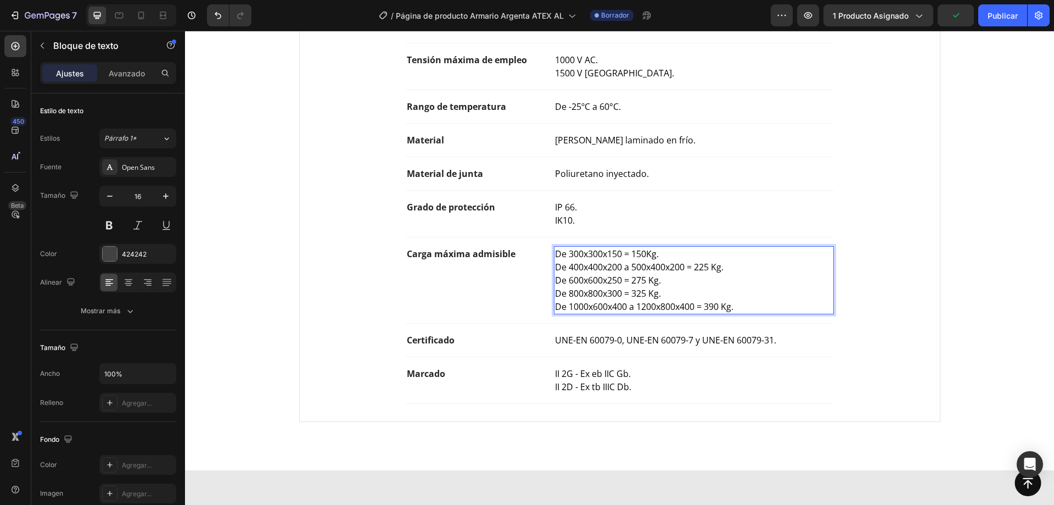
click at [729, 300] on span "De 1000x600x400 a 1200x800x400 = 390 Kg." at bounding box center [644, 306] width 178 height 12
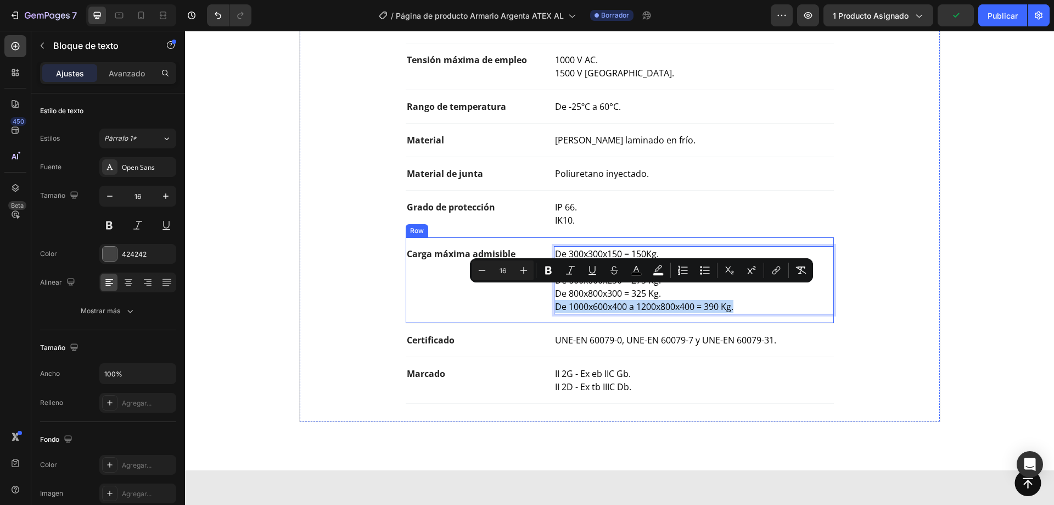
drag, startPoint x: 739, startPoint y: 295, endPoint x: 540, endPoint y: 297, distance: 198.8
click at [540, 297] on div "Carga máxima admisible Text block De 300x300x150 = 150Kg. De 400x400x200 a 500x…" at bounding box center [620, 280] width 428 height 86
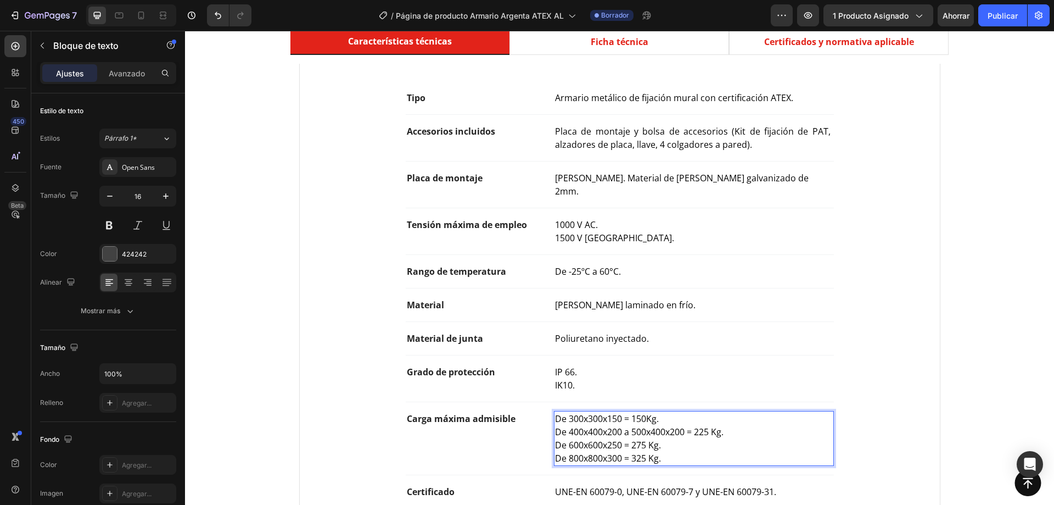
scroll to position [769, 0]
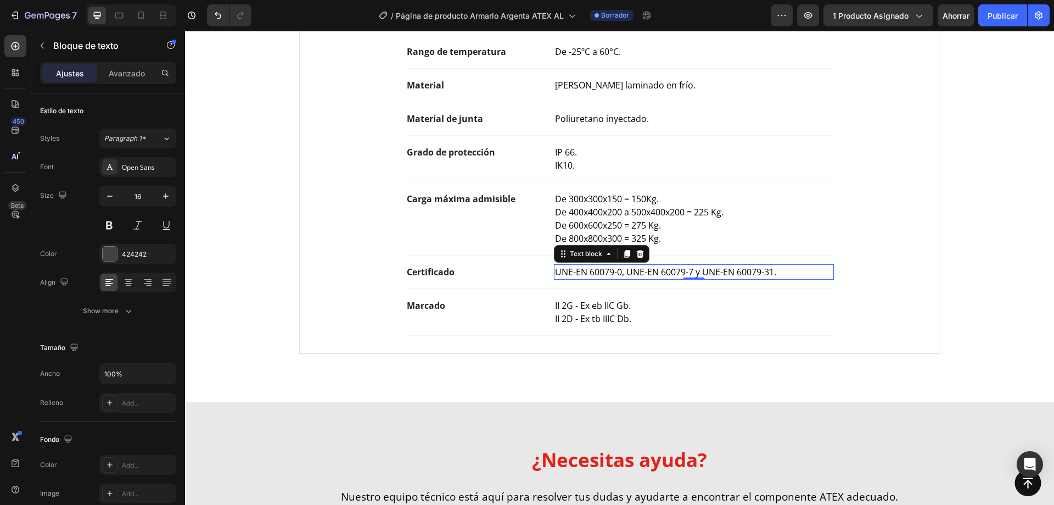
click at [615, 266] on span "UNE-EN 60079-0, UNE-EN 60079-7 y UNE-EN 60079-31." at bounding box center [665, 272] width 221 height 12
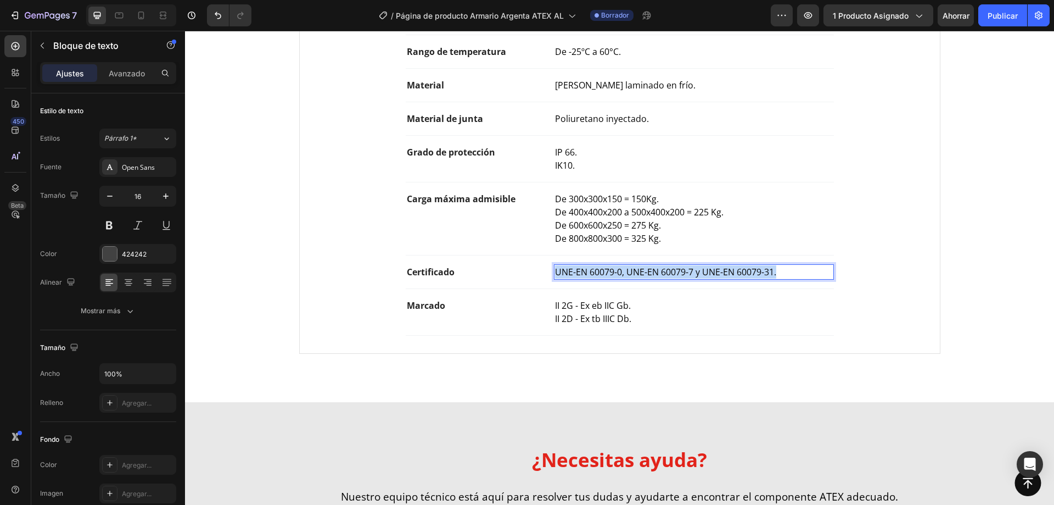
click at [615, 266] on span "UNE-EN 60079-0, UNE-EN 60079-7 y UNE-EN 60079-31." at bounding box center [665, 272] width 221 height 12
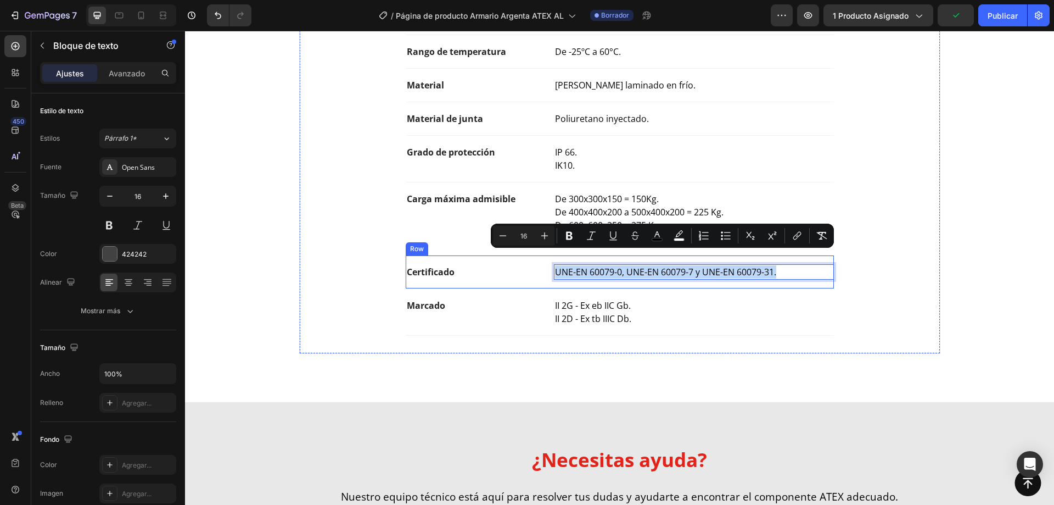
copy span "UNE-EN 60079-0, UNE-EN 60079-7 y UNE-EN 60079-31."
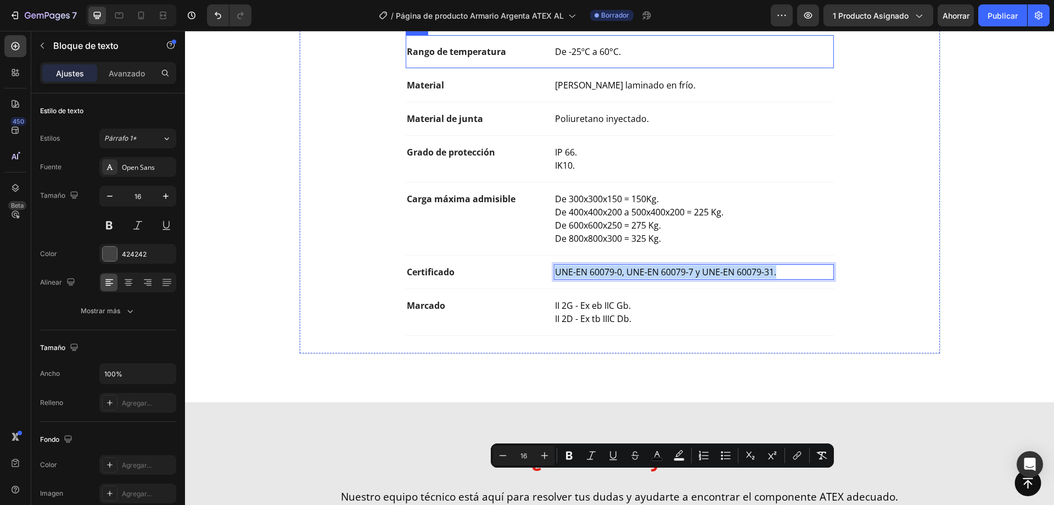
scroll to position [549, 0]
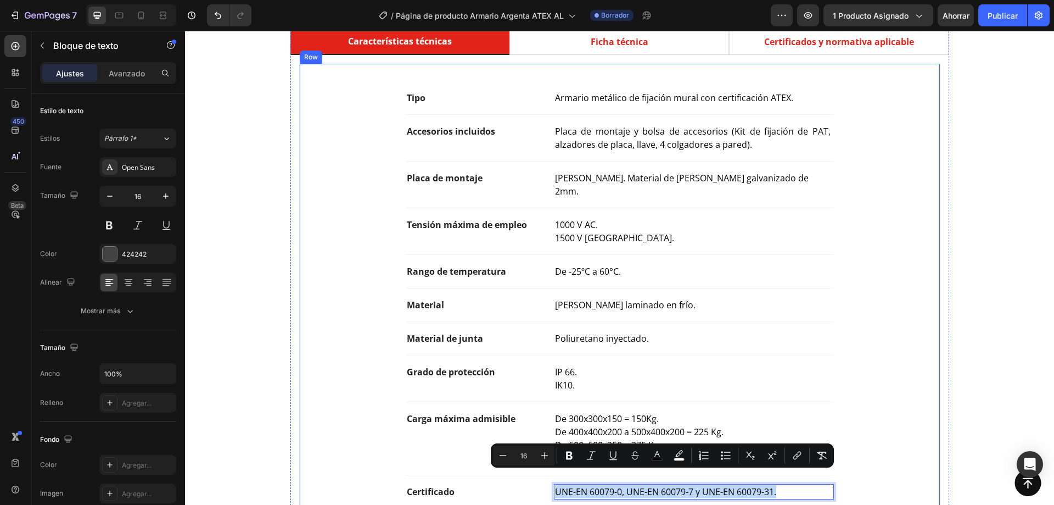
click at [796, 58] on div "Tipo Text block Armario metálico de fijación mural con certificación ATEX. Text…" at bounding box center [619, 318] width 659 height 527
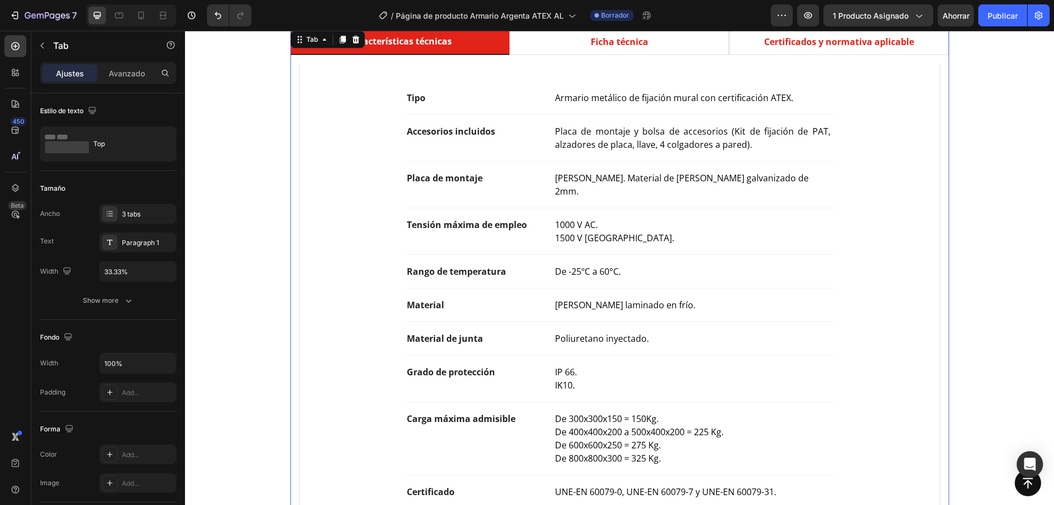
click at [797, 47] on p "Certificados y normativa aplicable" at bounding box center [839, 41] width 150 height 13
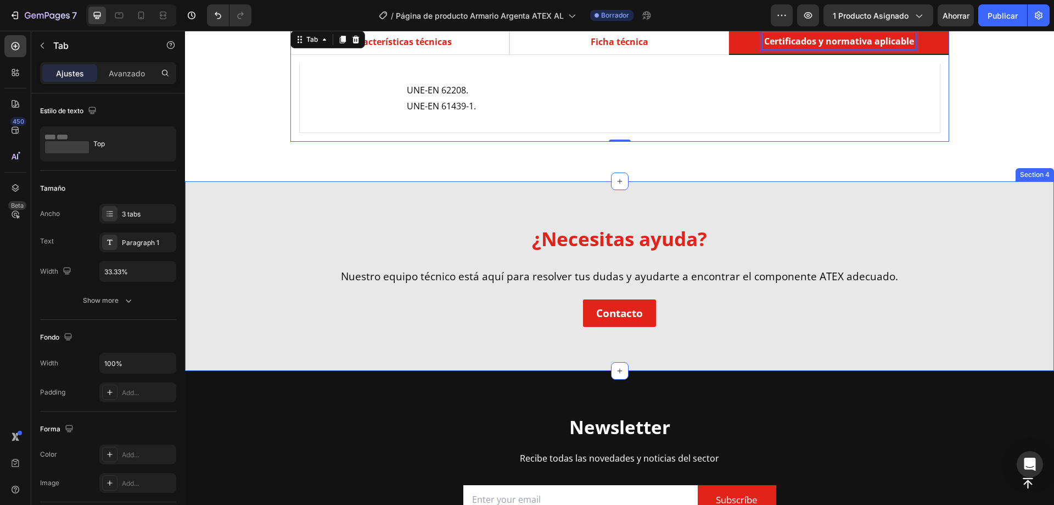
scroll to position [548, 0]
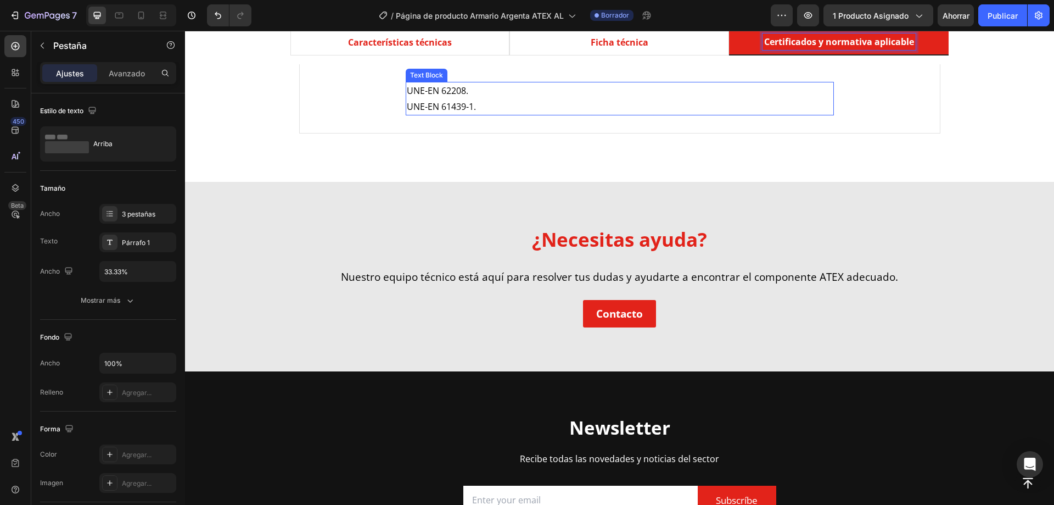
click at [452, 109] on p "UNE-EN 61439-1." at bounding box center [620, 107] width 426 height 16
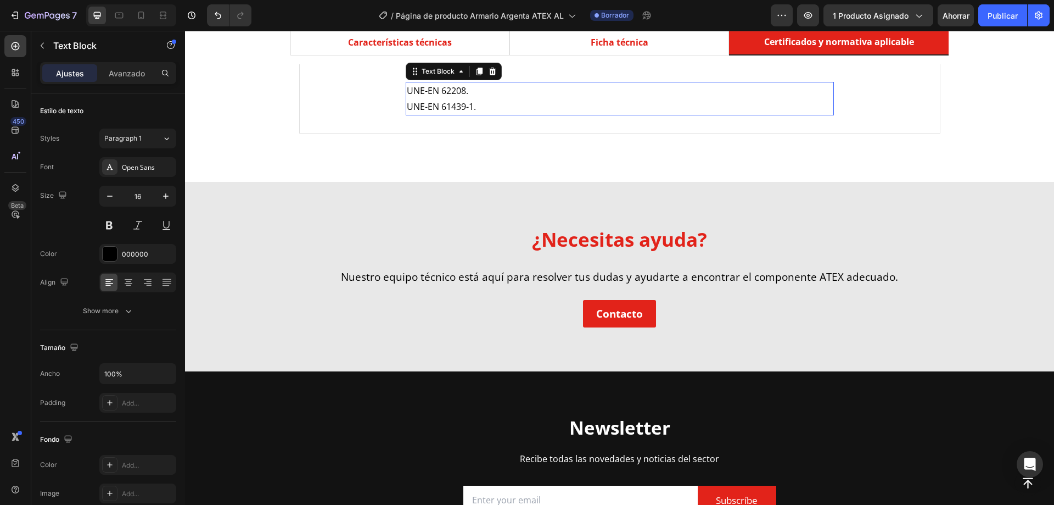
click at [452, 109] on p "UNE-EN 61439-1." at bounding box center [620, 107] width 426 height 16
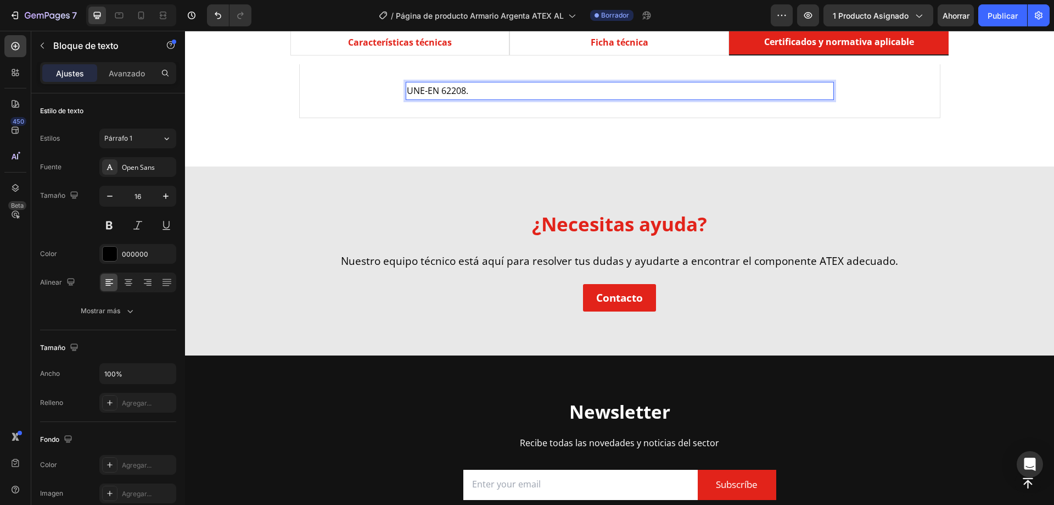
click at [427, 88] on span "UNE-EN 62208." at bounding box center [437, 91] width 61 height 12
click at [419, 86] on span "UNE-EN 60079-0, UNE-EN 60079-7 y UNE-EN 60079-31." at bounding box center [517, 91] width 221 height 12
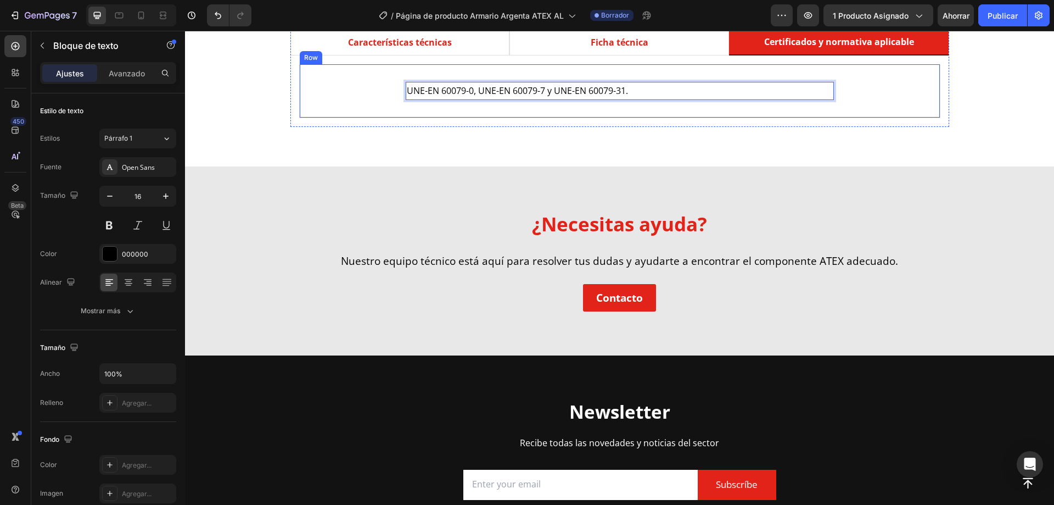
click at [394, 83] on div "UNE-EN 60079-0, UNE-EN 60079-7 y UNE-EN 60079-31. Text Block 0 Row" at bounding box center [619, 91] width 605 height 18
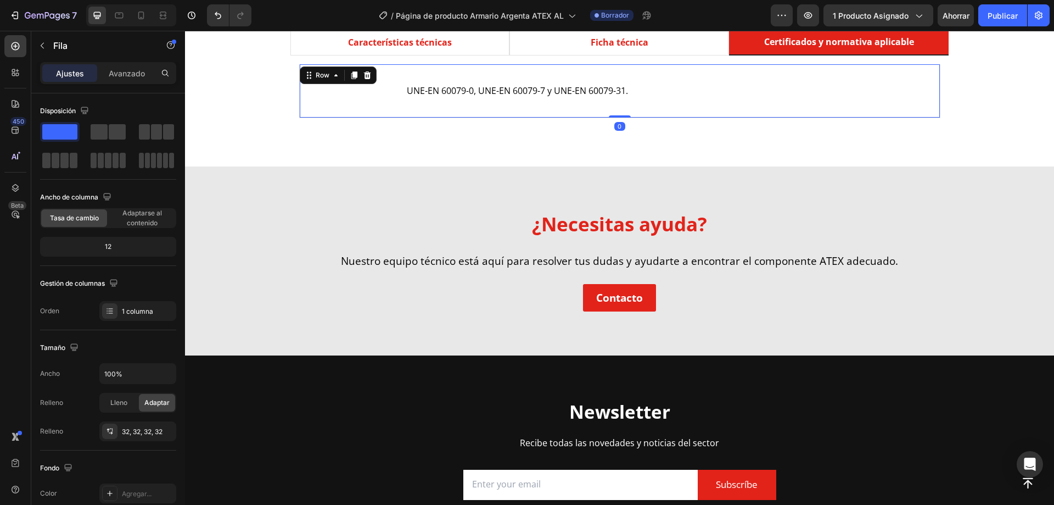
click at [400, 89] on div "UNE-EN 60079-0, UNE-EN 60079-7 y UNE-EN 60079-31. Text Block Row" at bounding box center [619, 91] width 605 height 18
click at [415, 89] on span "UNE-EN 60079-0, UNE-EN 60079-7 y UNE-EN 60079-31." at bounding box center [517, 91] width 221 height 12
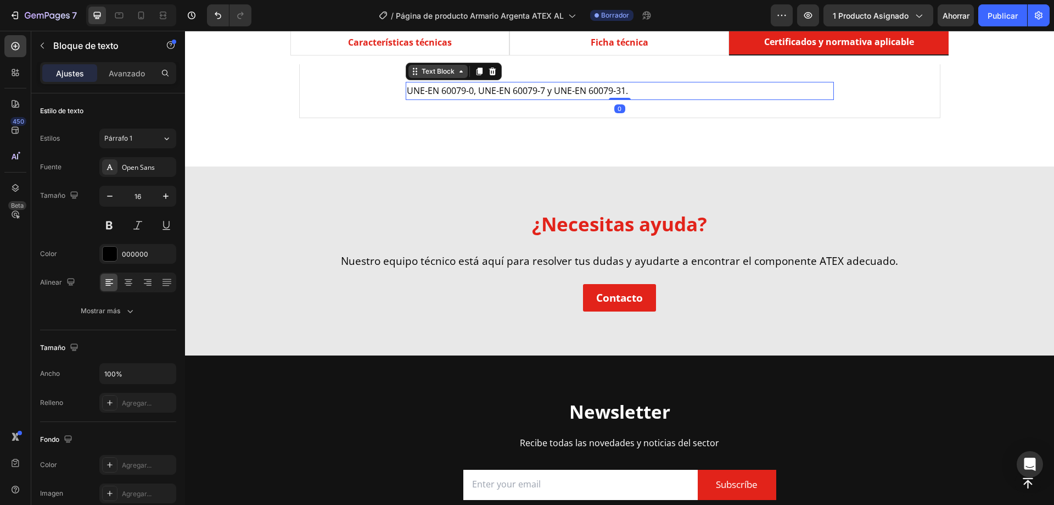
click at [413, 72] on icon at bounding box center [414, 71] width 2 height 2
click at [475, 74] on icon at bounding box center [479, 71] width 9 height 9
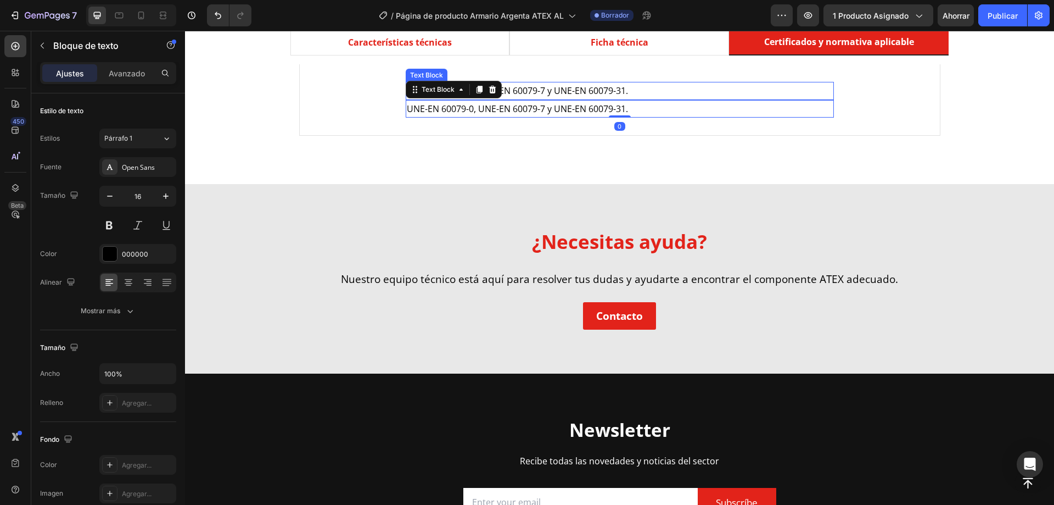
click at [535, 91] on span "UNE-EN 60079-0, UNE-EN 60079-7 y UNE-EN 60079-31." at bounding box center [517, 91] width 221 height 12
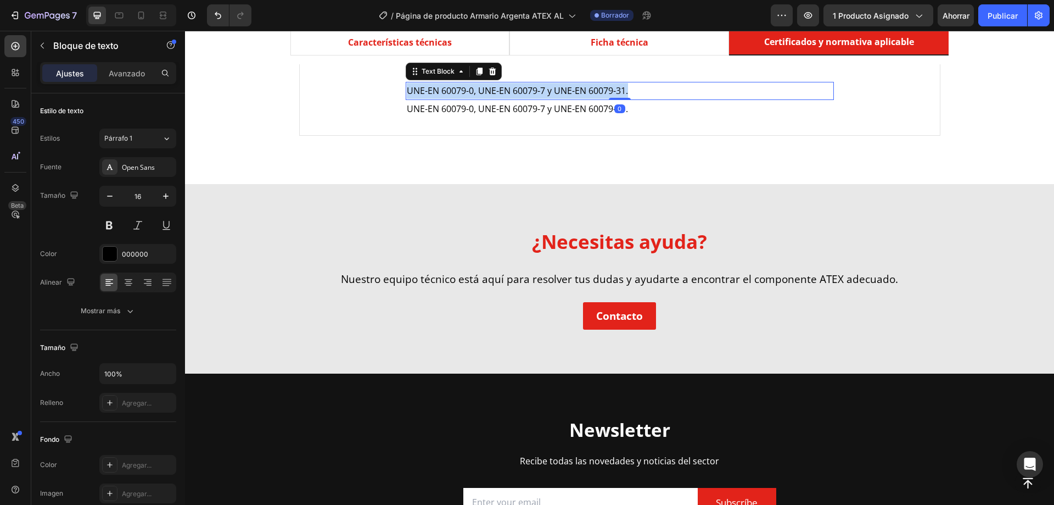
click at [535, 91] on span "UNE-EN 60079-0, UNE-EN 60079-7 y UNE-EN 60079-31." at bounding box center [517, 91] width 221 height 12
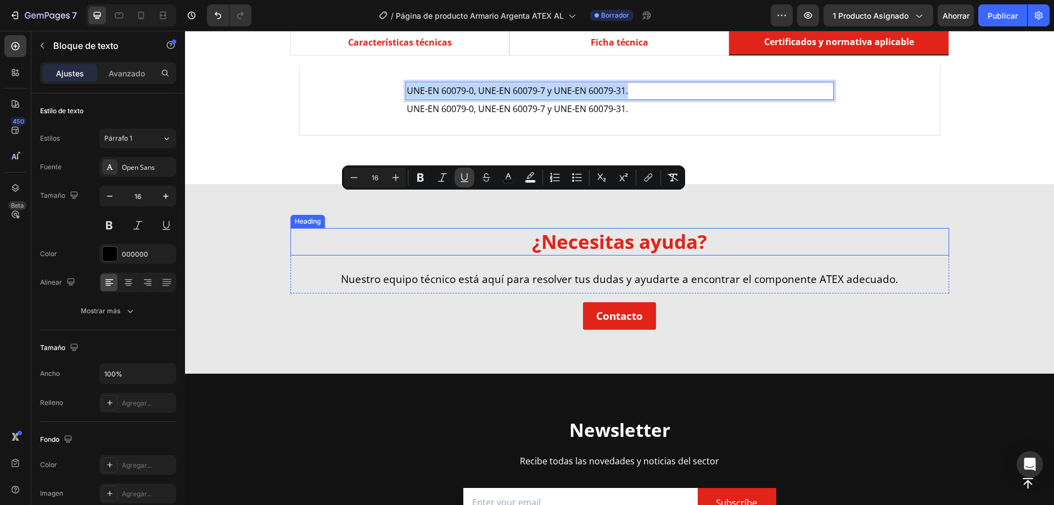
scroll to position [439, 0]
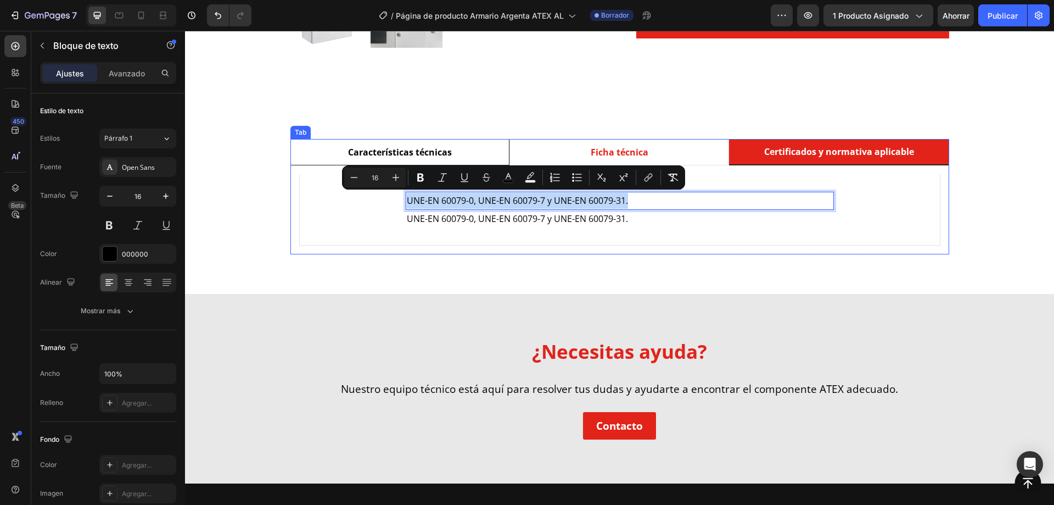
click at [447, 159] on div "Características técnicas" at bounding box center [399, 152] width 107 height 16
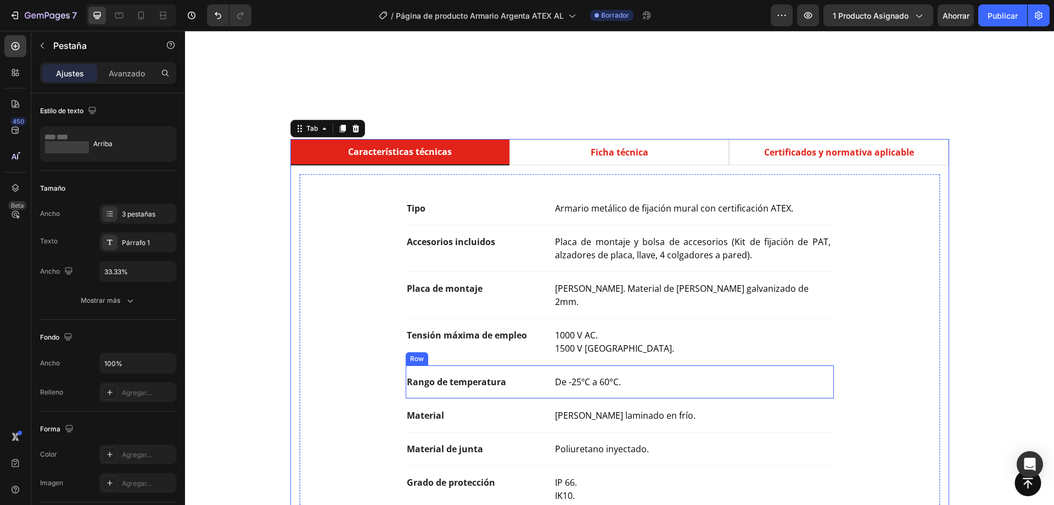
scroll to position [603, 0]
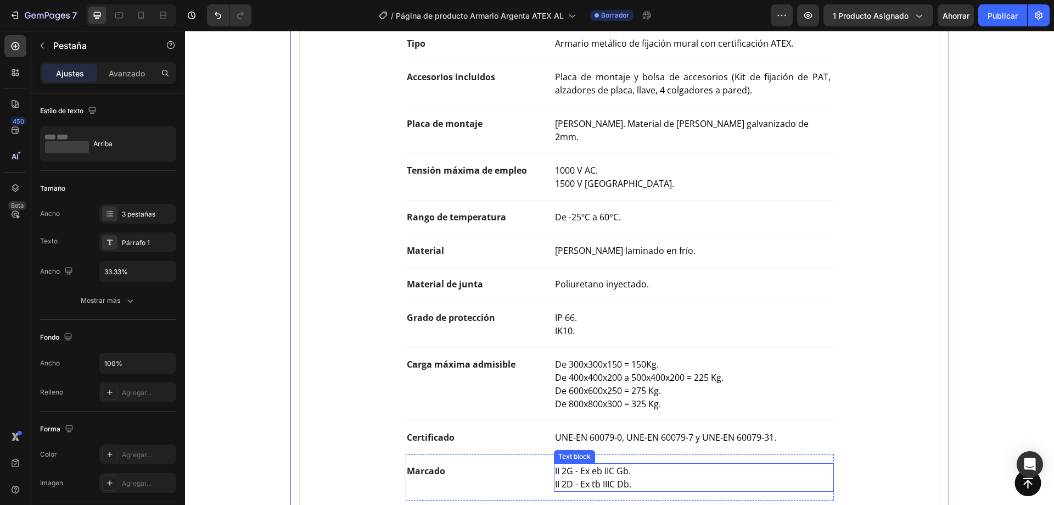
click at [597, 464] on span "II 2G - Ex eb IIC Gb." at bounding box center [593, 470] width 76 height 12
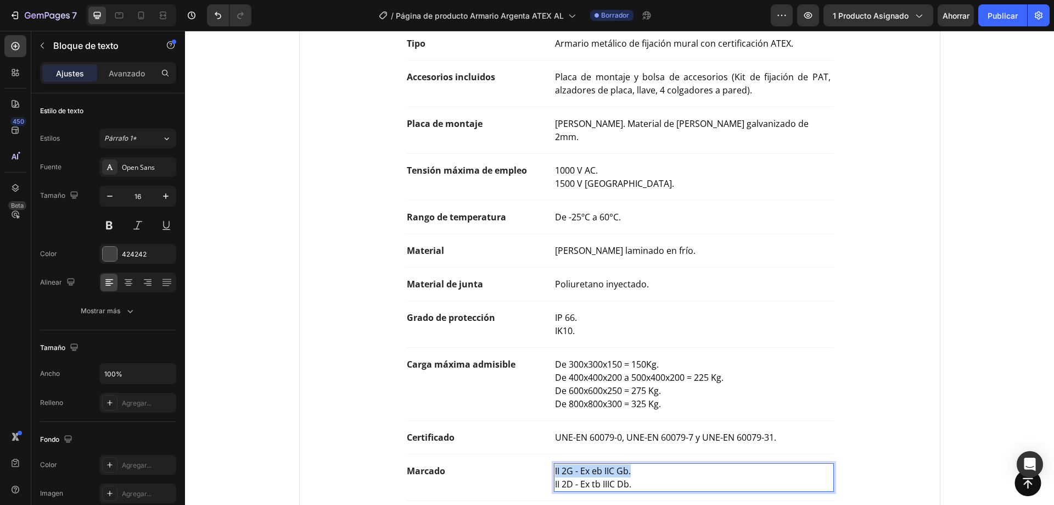
click at [597, 464] on span "II 2G - Ex eb IIC Gb." at bounding box center [593, 470] width 76 height 12
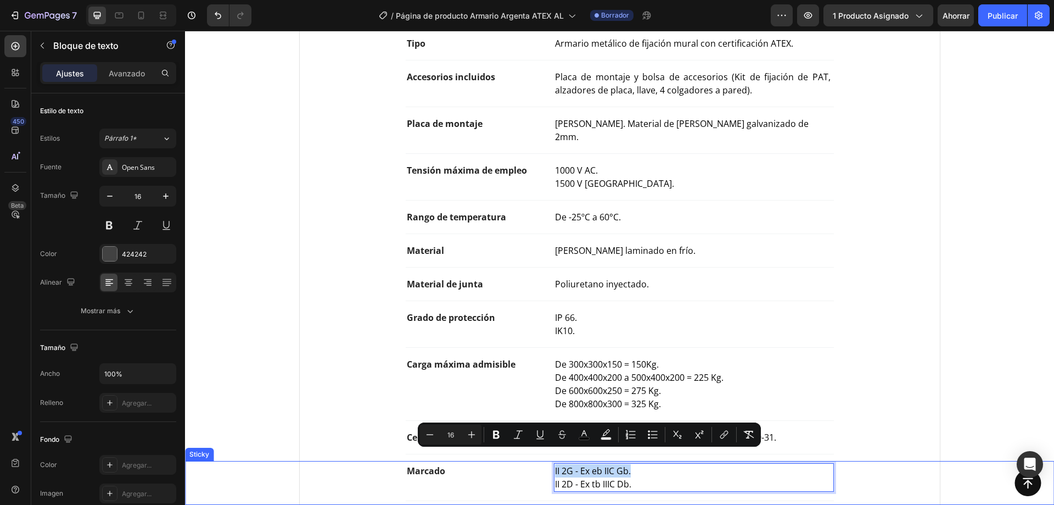
click at [614, 464] on div "Button Sticky" at bounding box center [619, 483] width 869 height 44
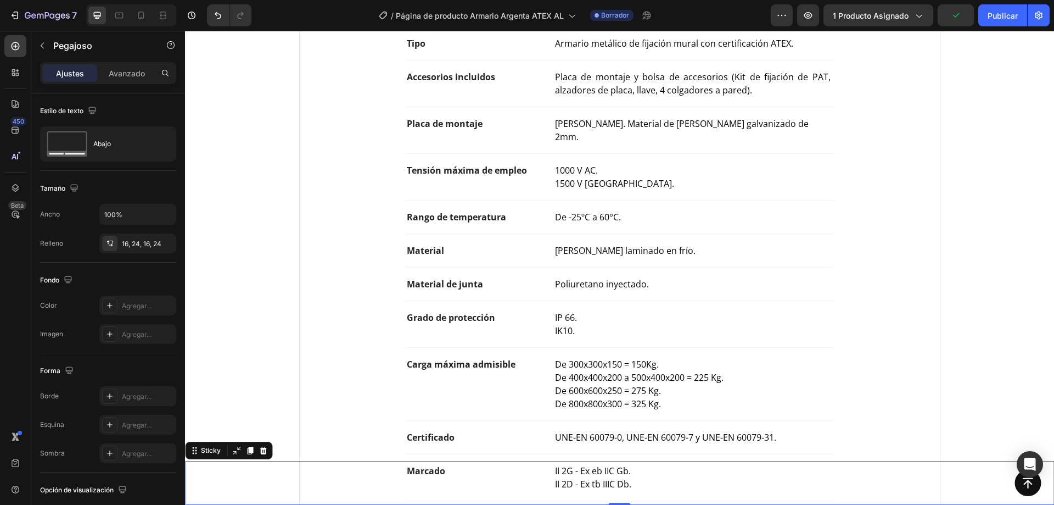
click at [620, 461] on div "Button Sticky 0" at bounding box center [619, 483] width 869 height 44
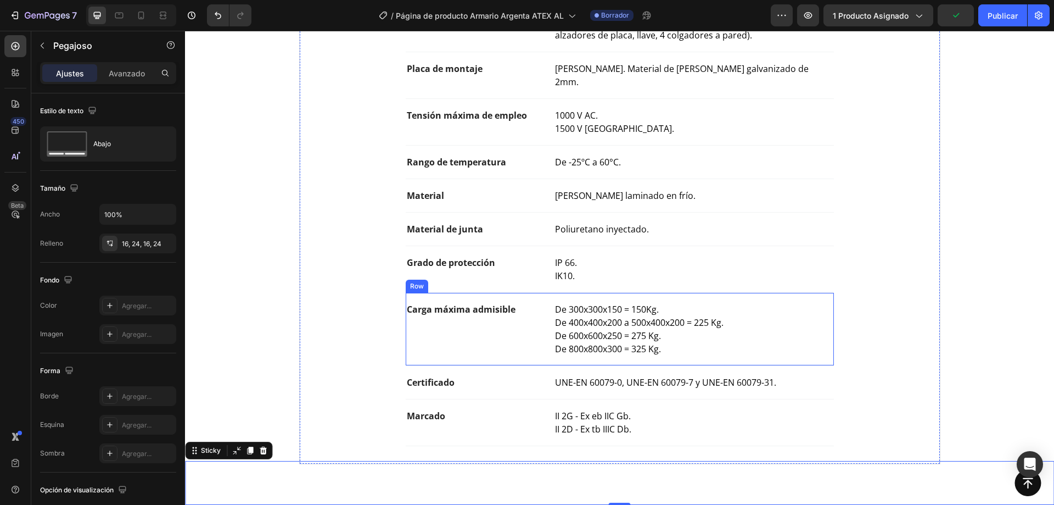
scroll to position [713, 0]
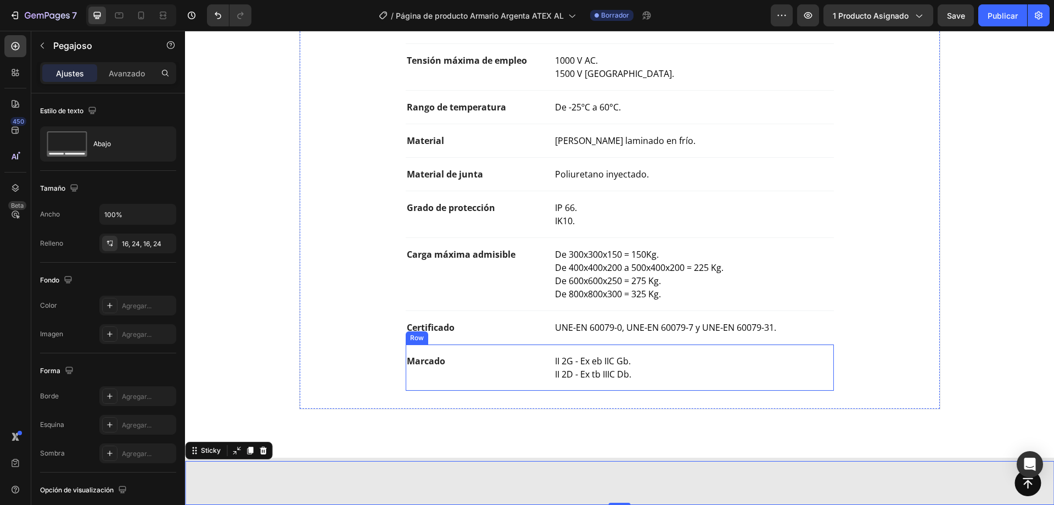
click at [608, 368] on span "II 2D - Ex tb IIIC Db." at bounding box center [593, 374] width 76 height 12
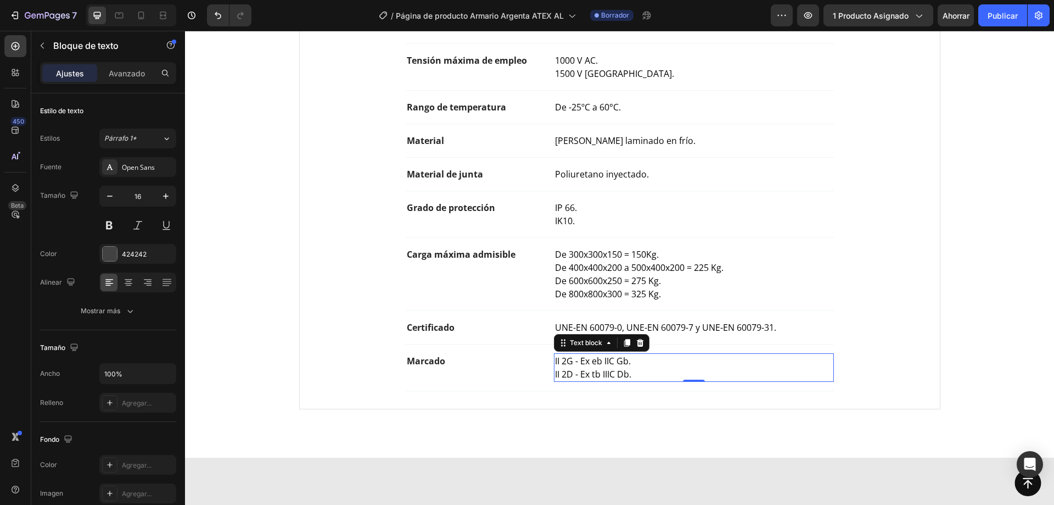
click at [629, 367] on p "II 2D - Ex tb IIIC Db." at bounding box center [693, 373] width 277 height 13
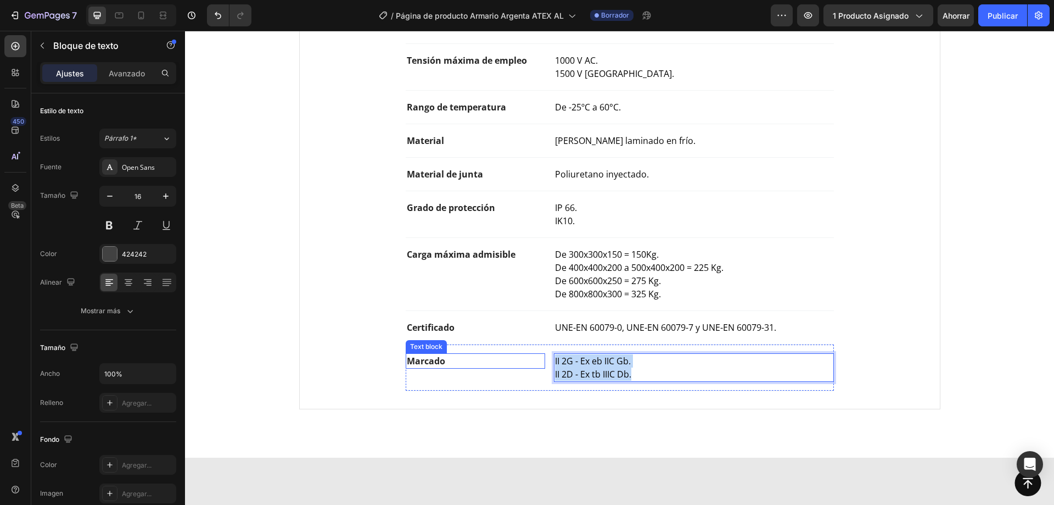
drag, startPoint x: 634, startPoint y: 362, endPoint x: 534, endPoint y: 343, distance: 102.4
click at [534, 344] on div "Marcado Text block II 2G - Ex eb IIC Gb. II 2D - Ex tb IIIC Db. Text block 0 Row" at bounding box center [620, 367] width 428 height 47
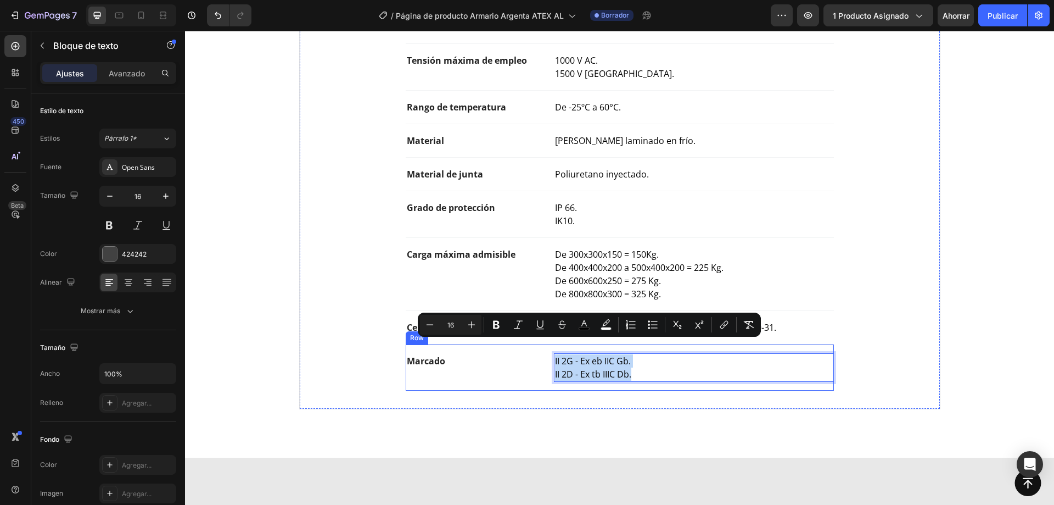
copy div "II 2G - Ex eb IIC Gb. II 2D - Ex tb IIIC Db."
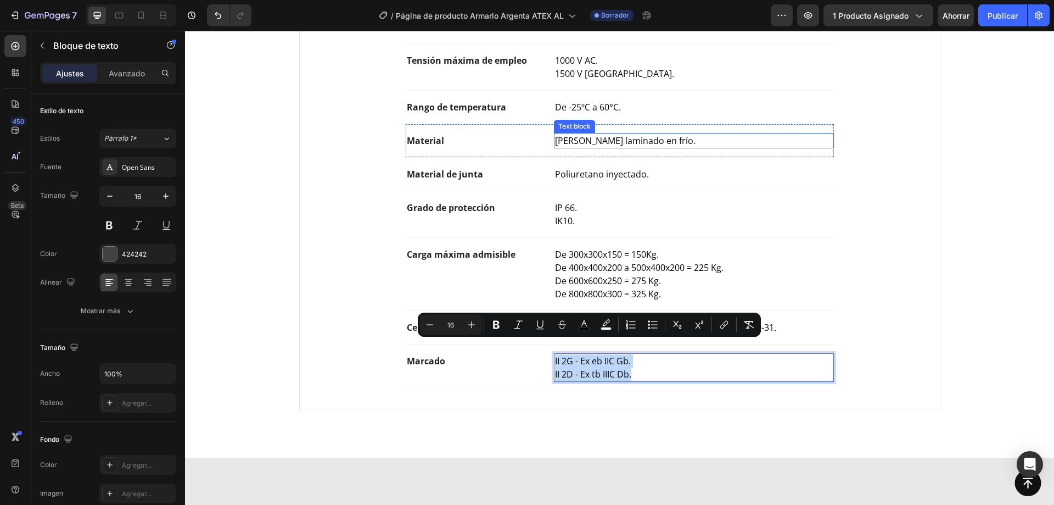
scroll to position [494, 0]
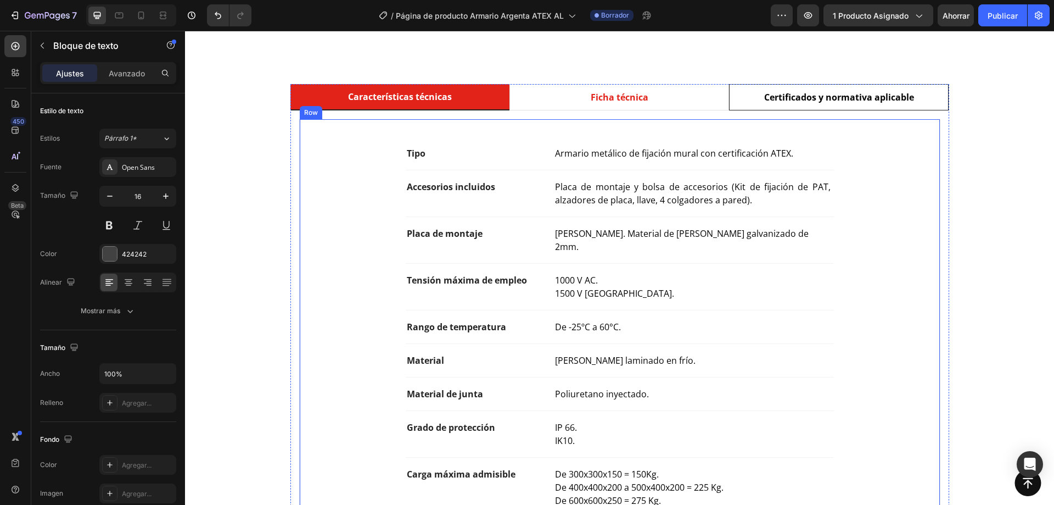
click at [768, 101] on p "Certificados y normativa aplicable" at bounding box center [839, 97] width 150 height 13
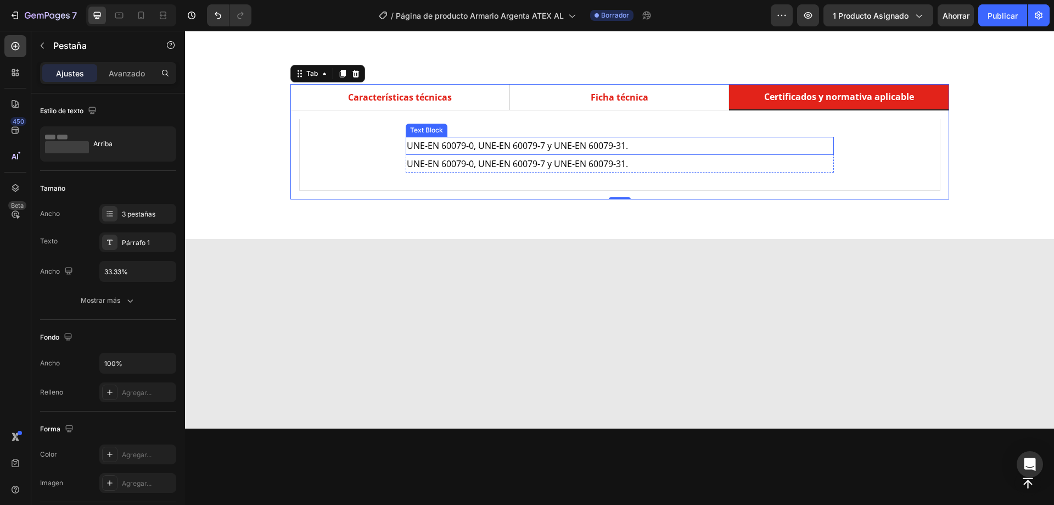
click at [552, 144] on span "UNE-EN 60079-0, UNE-EN 60079-7 y UNE-EN 60079-31." at bounding box center [517, 145] width 221 height 12
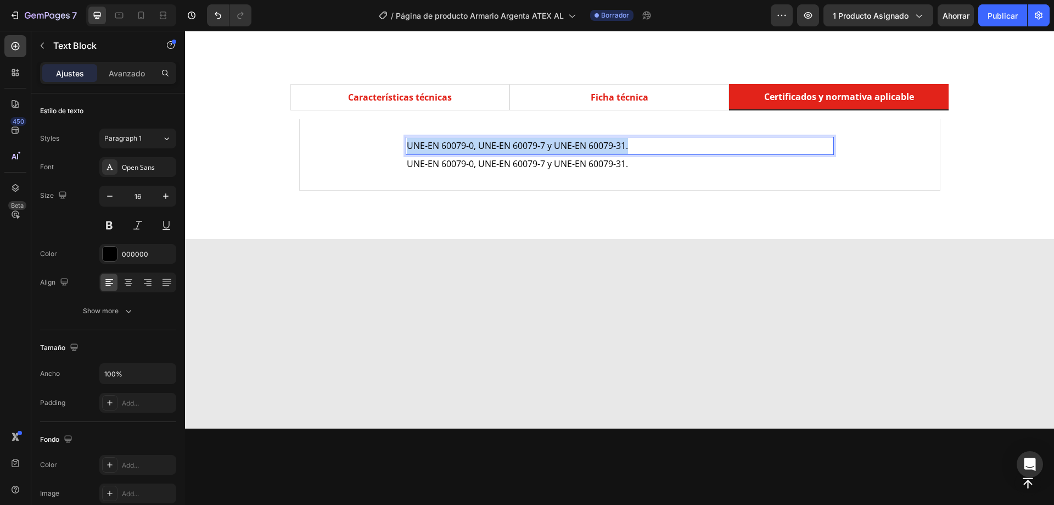
click at [552, 144] on span "UNE-EN 60079-0, UNE-EN 60079-7 y UNE-EN 60079-31." at bounding box center [517, 145] width 221 height 12
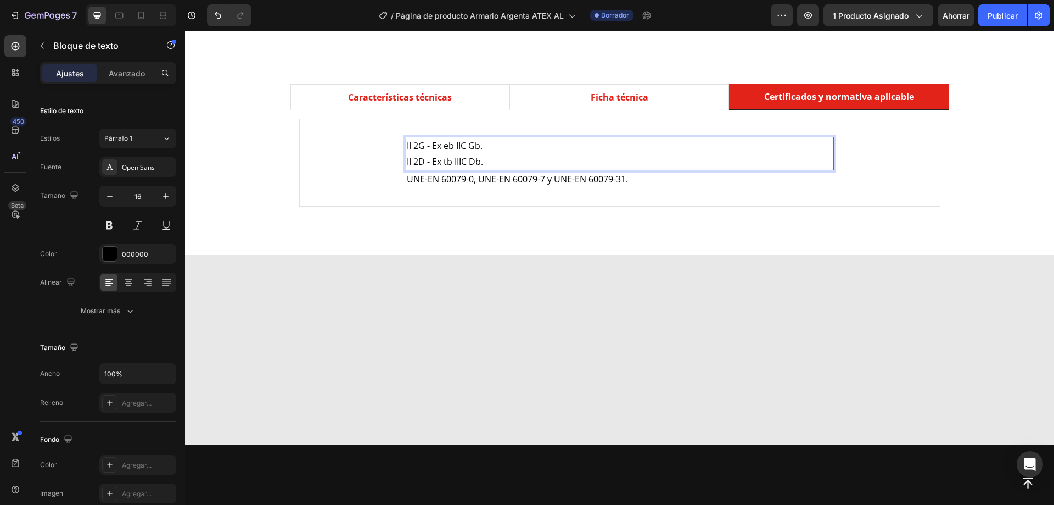
click at [475, 156] on span "II 2D - Ex tb IIIC Db." at bounding box center [445, 161] width 76 height 12
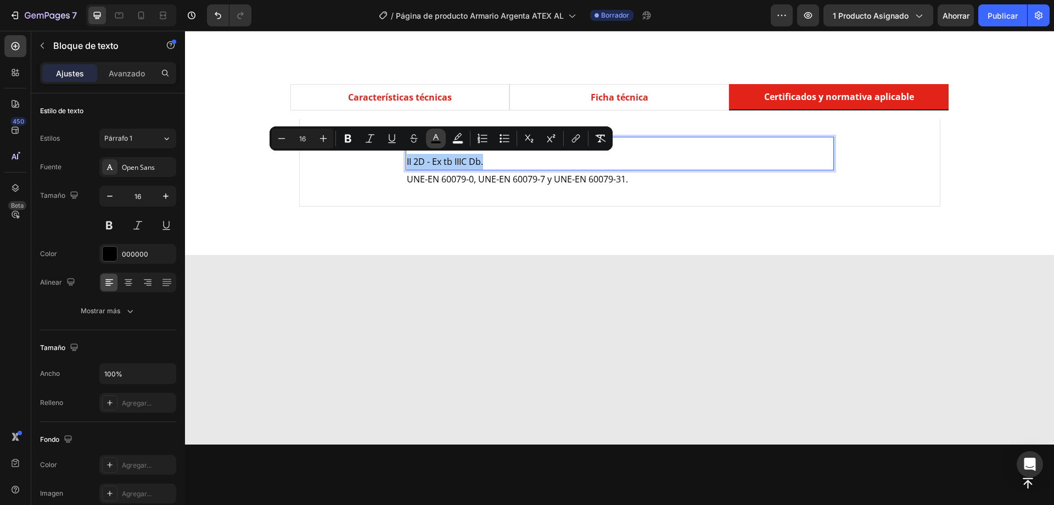
click at [439, 138] on icon "Editor contextual toolbar" at bounding box center [435, 138] width 11 height 11
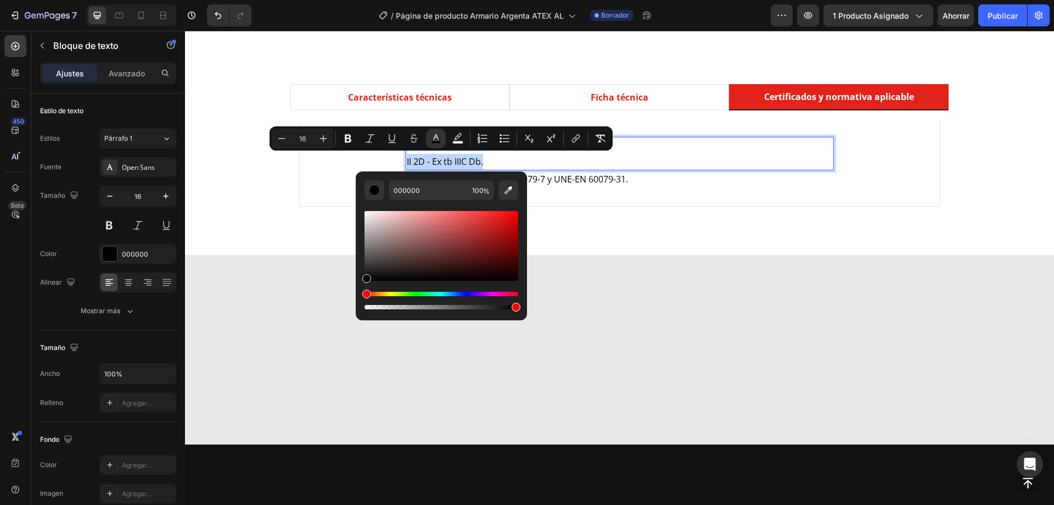
click at [545, 182] on span "UNE-EN 60079-0, UNE-EN 60079-7 y UNE-EN 60079-31." at bounding box center [517, 179] width 221 height 12
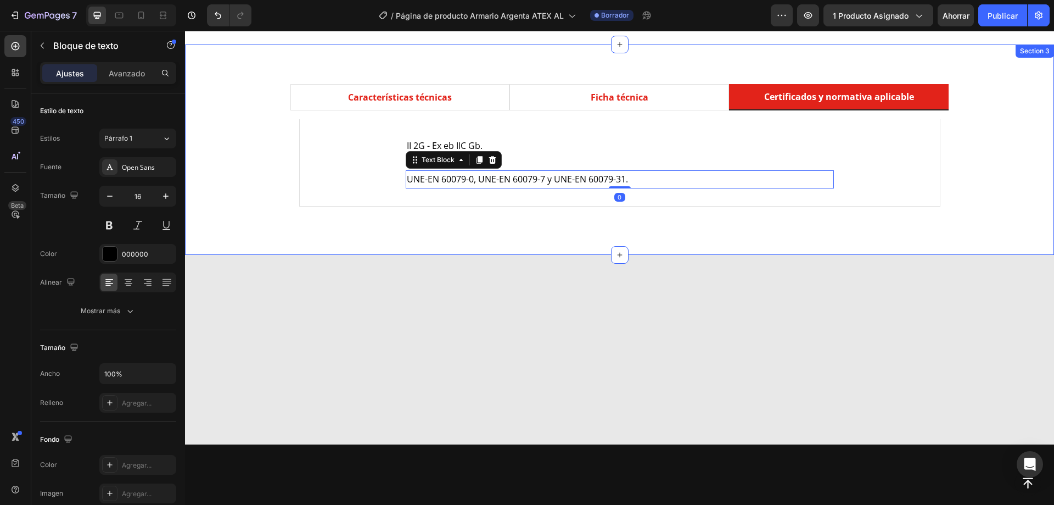
click at [541, 217] on div "Características técnicas Ficha técnica Certificados y normativa aplicable Tipo …" at bounding box center [619, 149] width 869 height 210
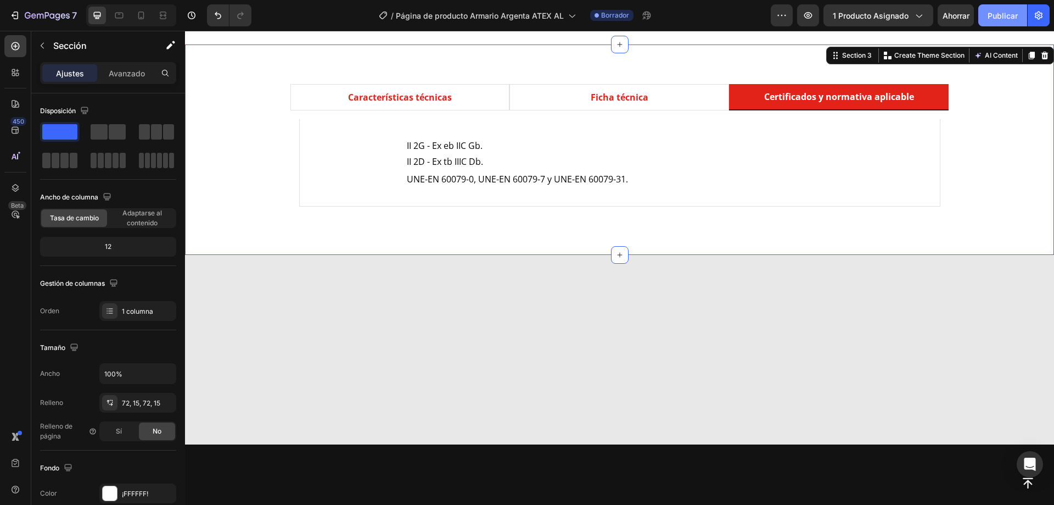
click at [1006, 15] on font "Publicar" at bounding box center [1003, 15] width 30 height 9
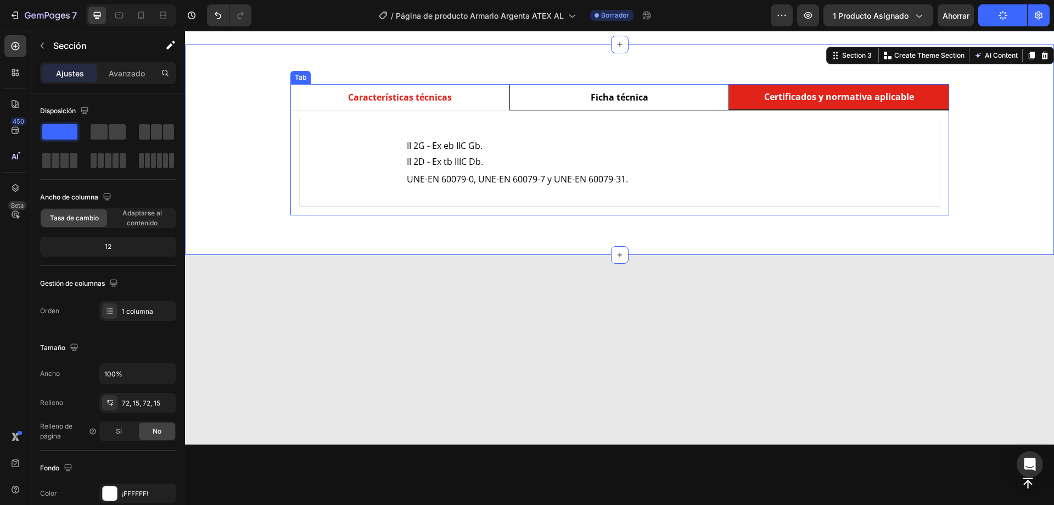
click at [618, 108] on li "Ficha técnica" at bounding box center [620, 97] width 220 height 26
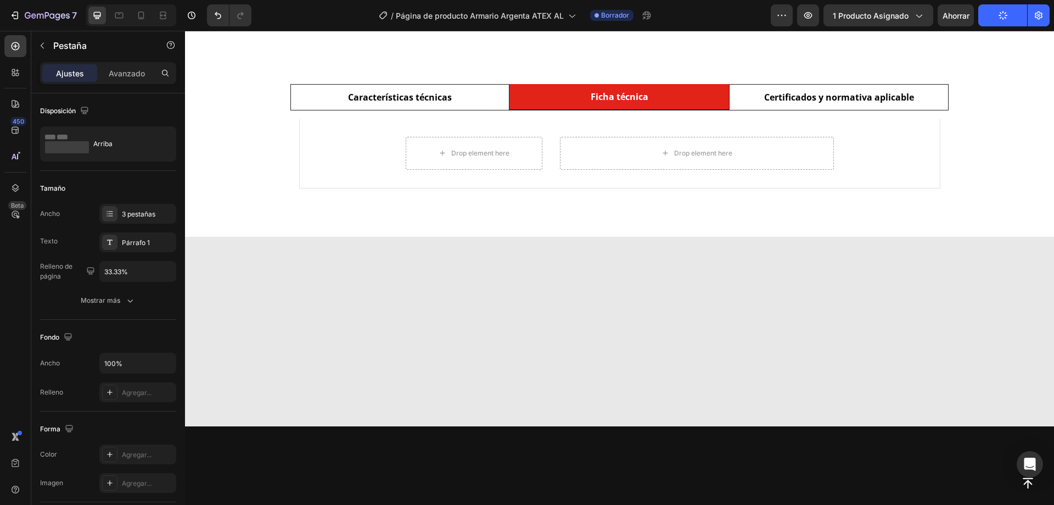
click at [474, 108] on li "Características técnicas" at bounding box center [400, 97] width 220 height 26
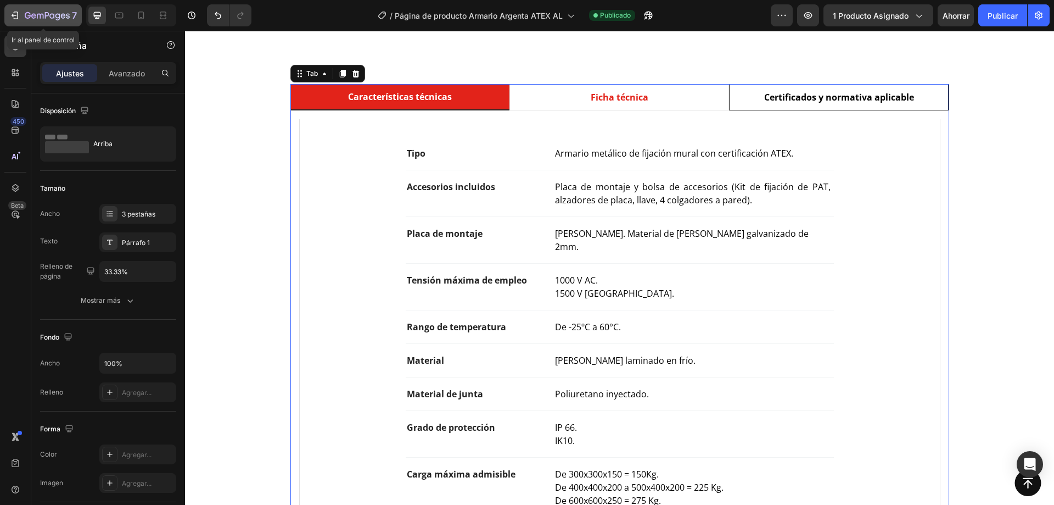
click at [60, 18] on icon "button" at bounding box center [57, 16] width 5 height 7
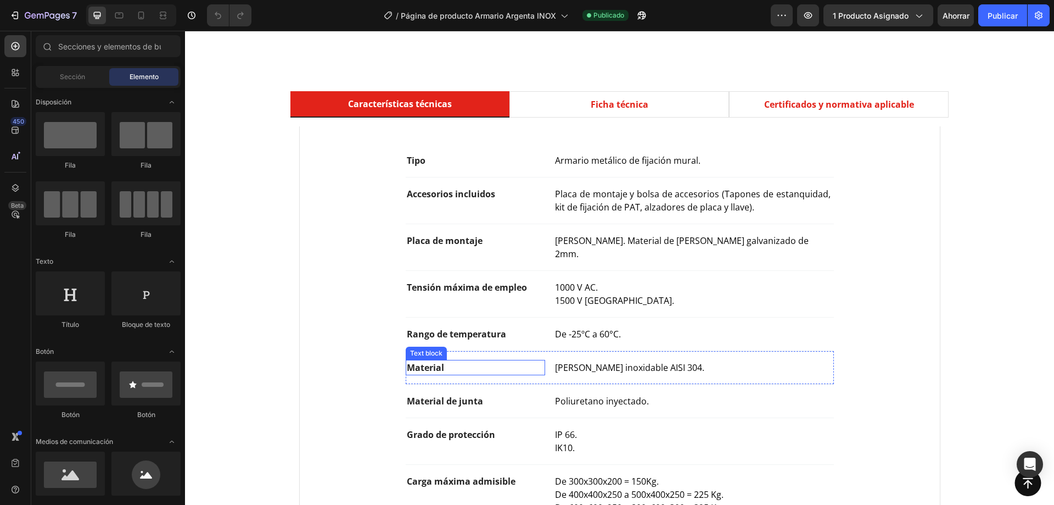
scroll to position [604, 0]
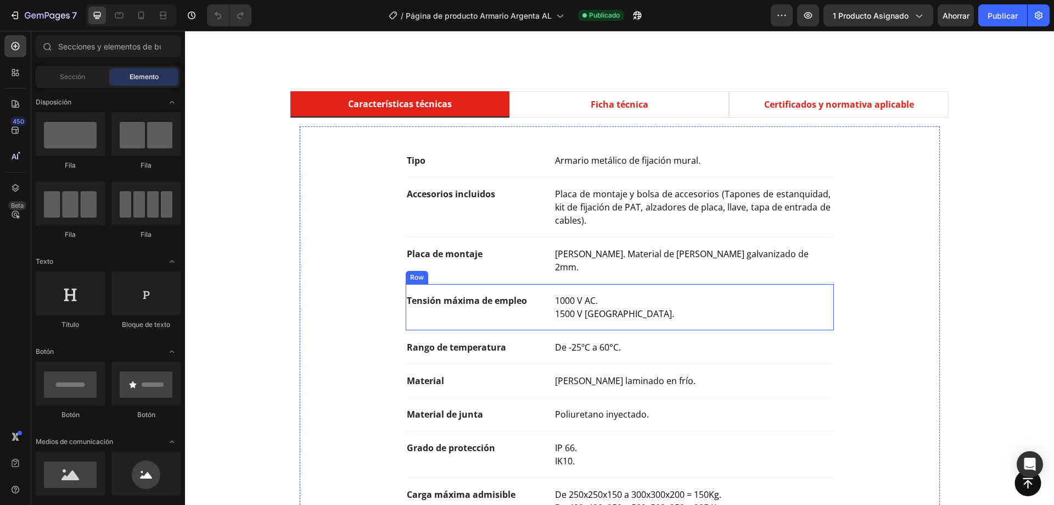
scroll to position [769, 0]
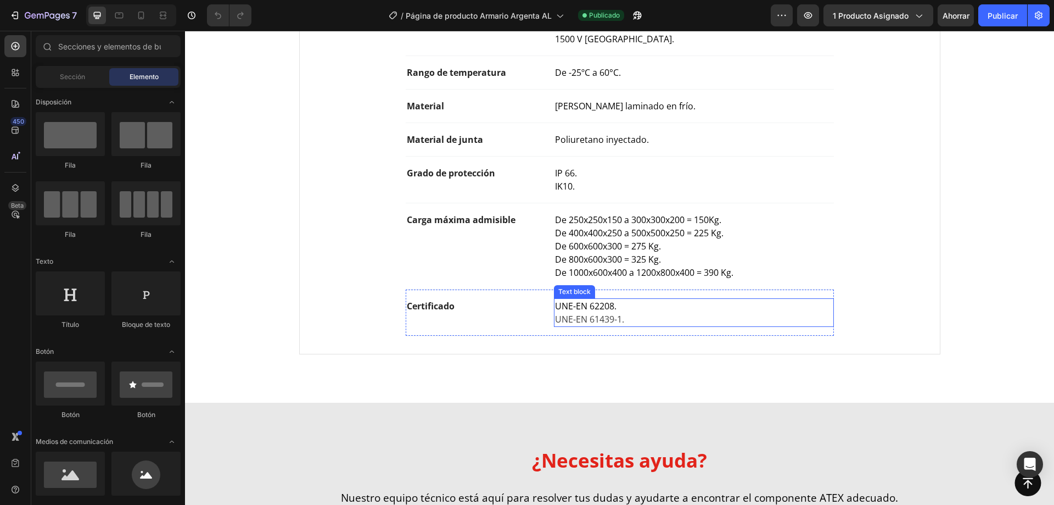
click at [594, 312] on p "UNE-EN 61439-1." at bounding box center [693, 318] width 277 height 13
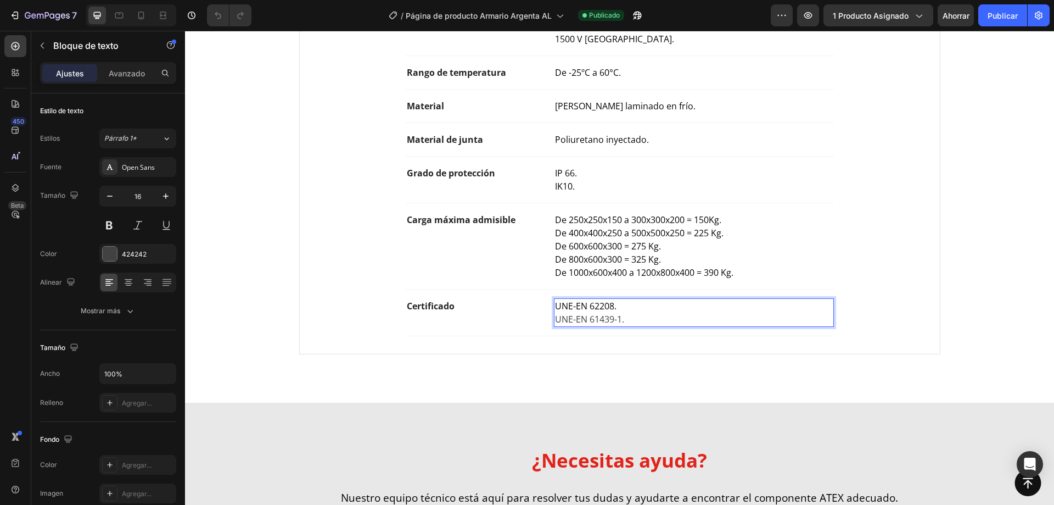
click at [621, 312] on p "UNE-EN 61439-1." at bounding box center [693, 318] width 277 height 13
drag, startPoint x: 624, startPoint y: 307, endPoint x: 552, endPoint y: 307, distance: 71.9
click at [555, 312] on p "UNE-EN 61439-1." at bounding box center [693, 318] width 277 height 13
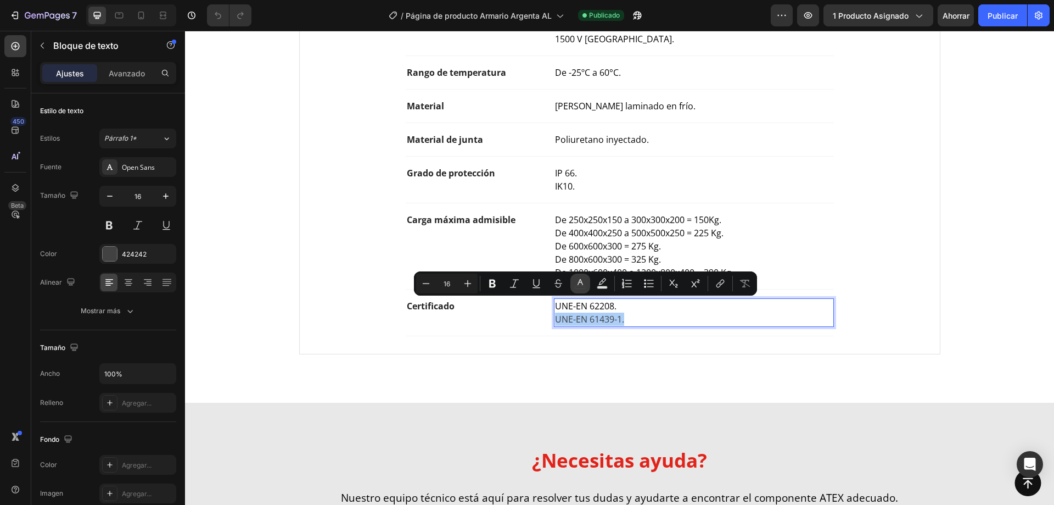
click at [580, 286] on rect "Editor contextual toolbar" at bounding box center [580, 287] width 10 height 3
type input "424242"
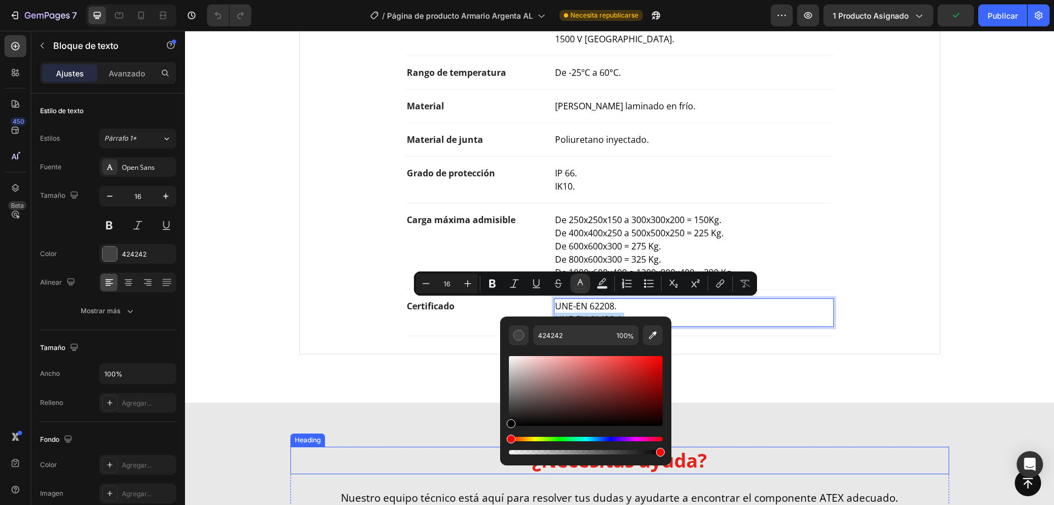
drag, startPoint x: 700, startPoint y: 428, endPoint x: 498, endPoint y: 437, distance: 202.2
type input "000000"
click at [706, 253] on p "De 800x600x300 = 325 Kg." at bounding box center [693, 259] width 277 height 13
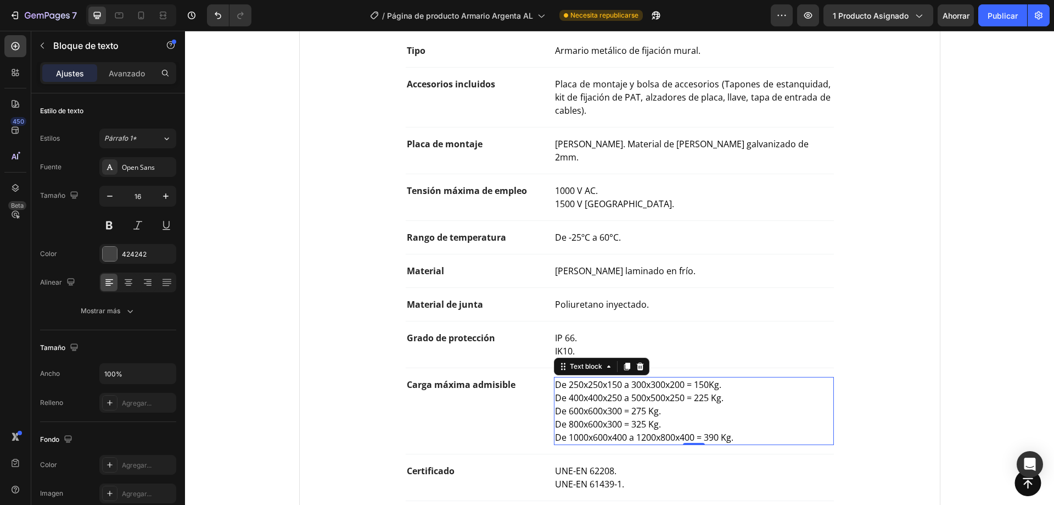
scroll to position [439, 0]
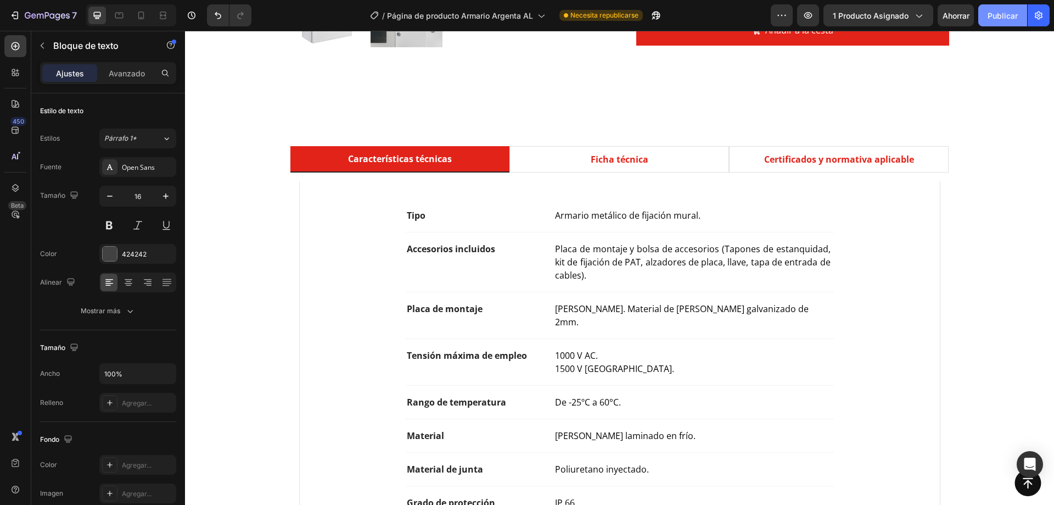
click at [995, 16] on font "Publicar" at bounding box center [1003, 15] width 30 height 9
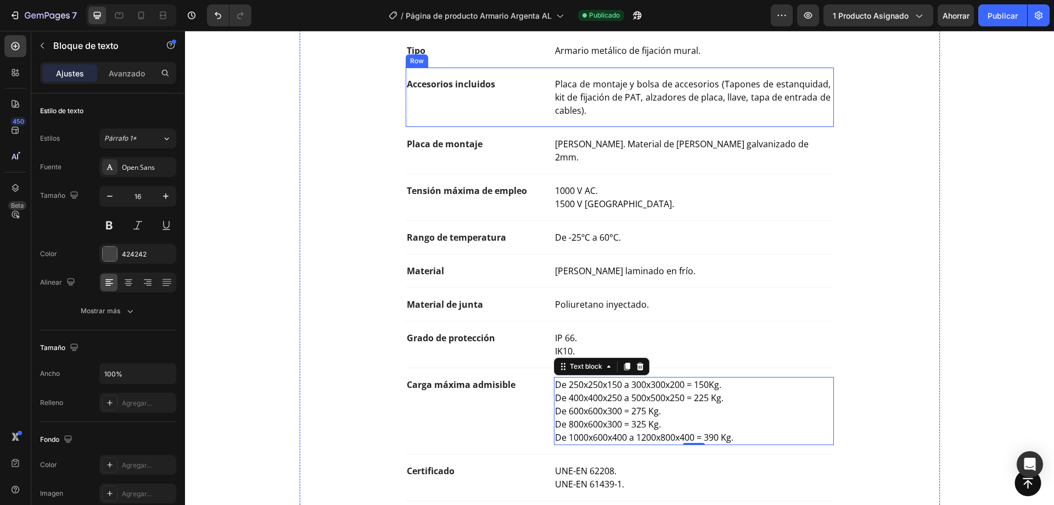
scroll to position [714, 0]
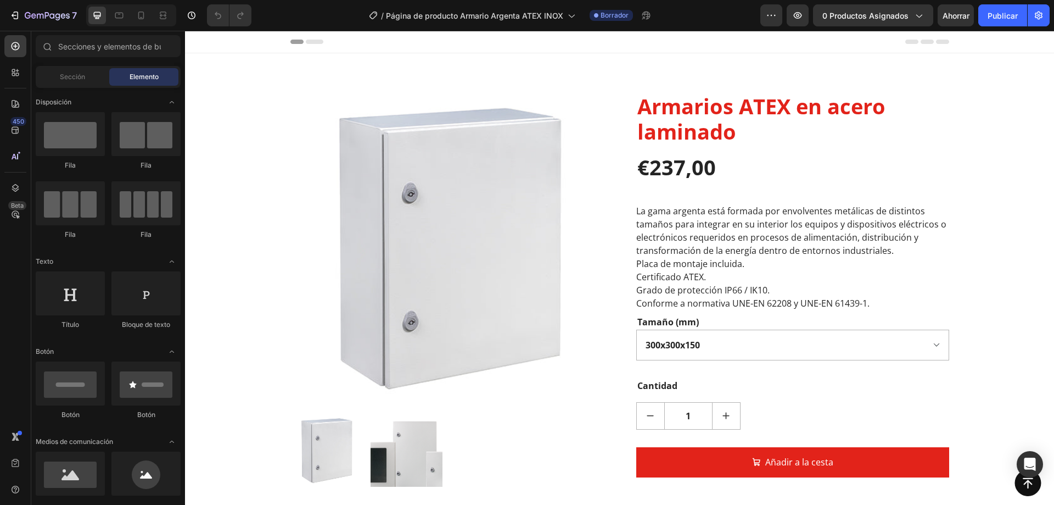
click at [897, 2] on div "7 Version history / Página de producto Armario Argenta ATEX INOX Borrador Avanc…" at bounding box center [527, 15] width 1054 height 31
click at [889, 13] on font "0 productos asignados" at bounding box center [865, 15] width 86 height 9
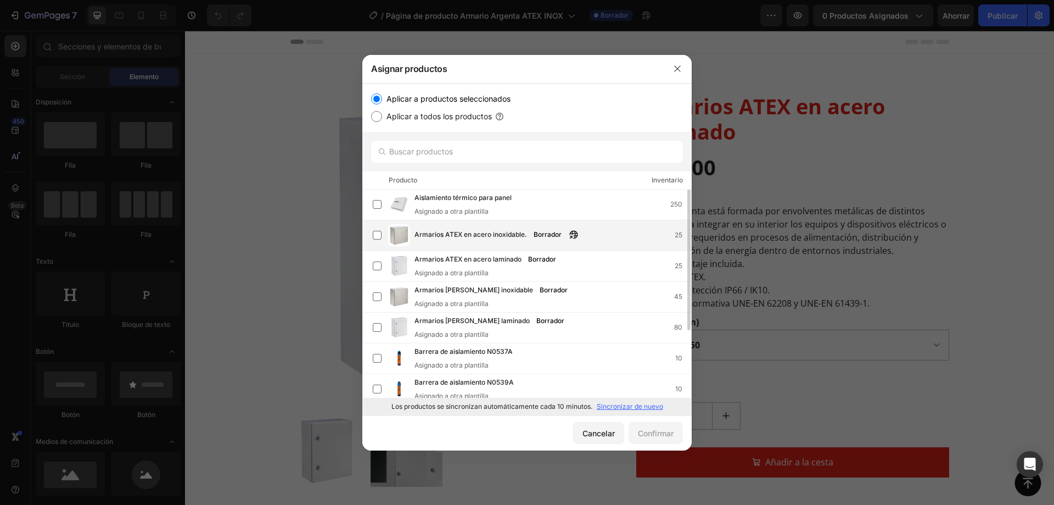
click at [460, 240] on span "Armarios ATEX en acero inoxidable." at bounding box center [471, 235] width 113 height 12
click at [654, 438] on font "Confirmar" at bounding box center [656, 433] width 36 height 12
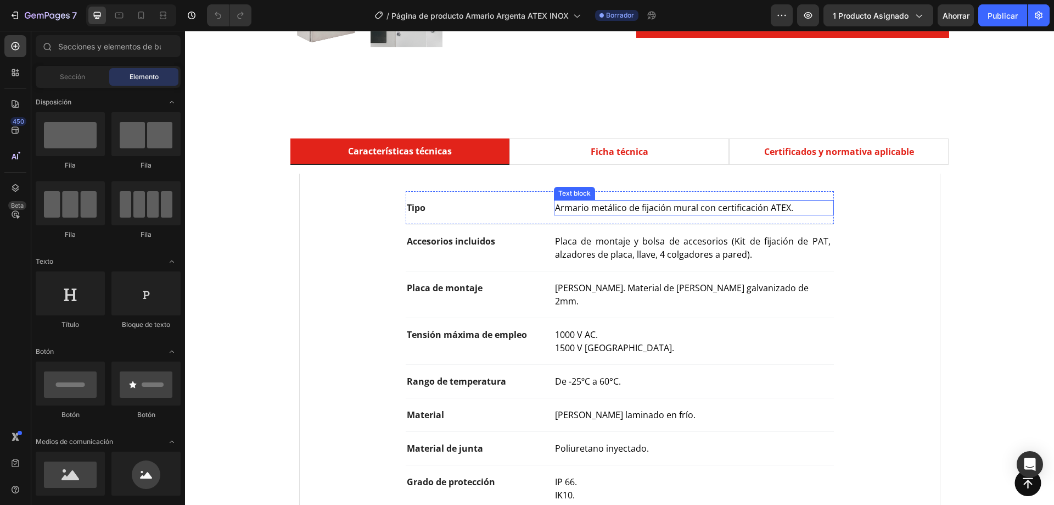
scroll to position [494, 0]
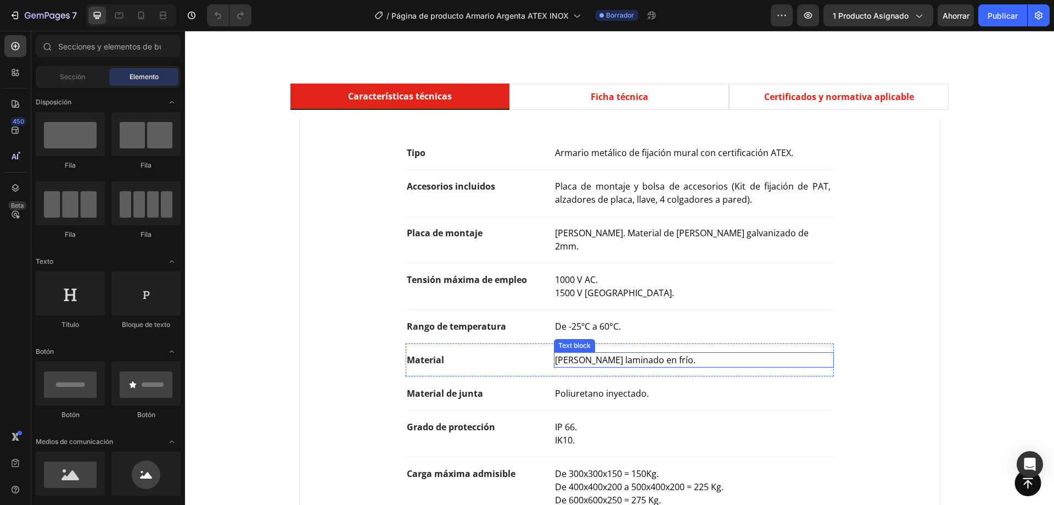
click at [674, 354] on span "[PERSON_NAME] laminado en frío." at bounding box center [625, 360] width 141 height 12
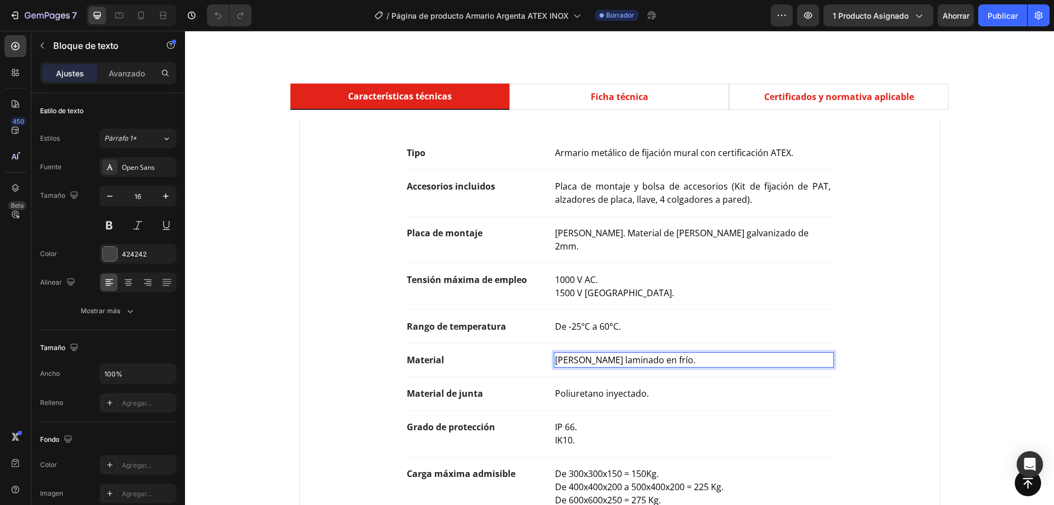
click at [614, 354] on span "[PERSON_NAME] laminado en frío." at bounding box center [625, 360] width 141 height 12
drag, startPoint x: 619, startPoint y: 346, endPoint x: 691, endPoint y: 344, distance: 71.9
click at [691, 353] on p "[PERSON_NAME] laminado en frío." at bounding box center [693, 359] width 277 height 13
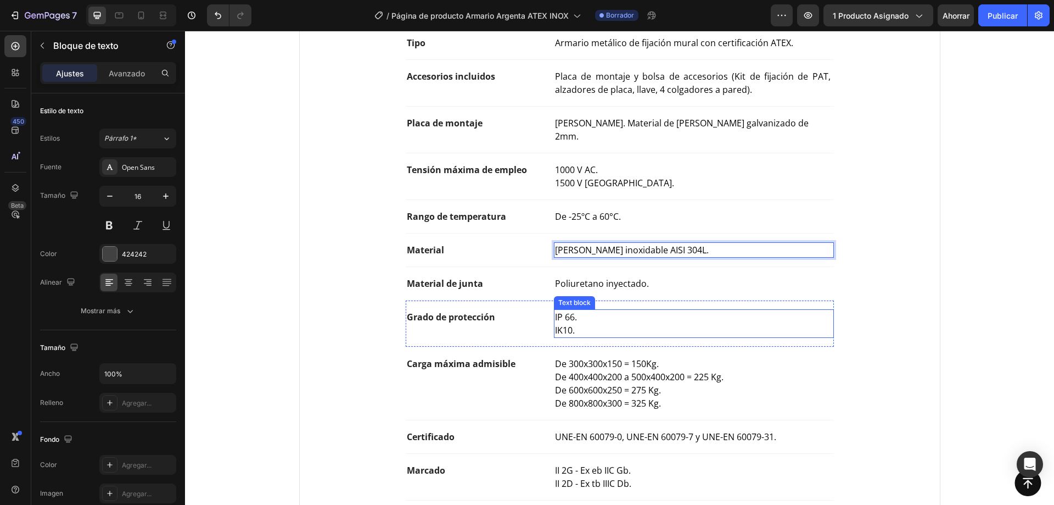
scroll to position [659, 0]
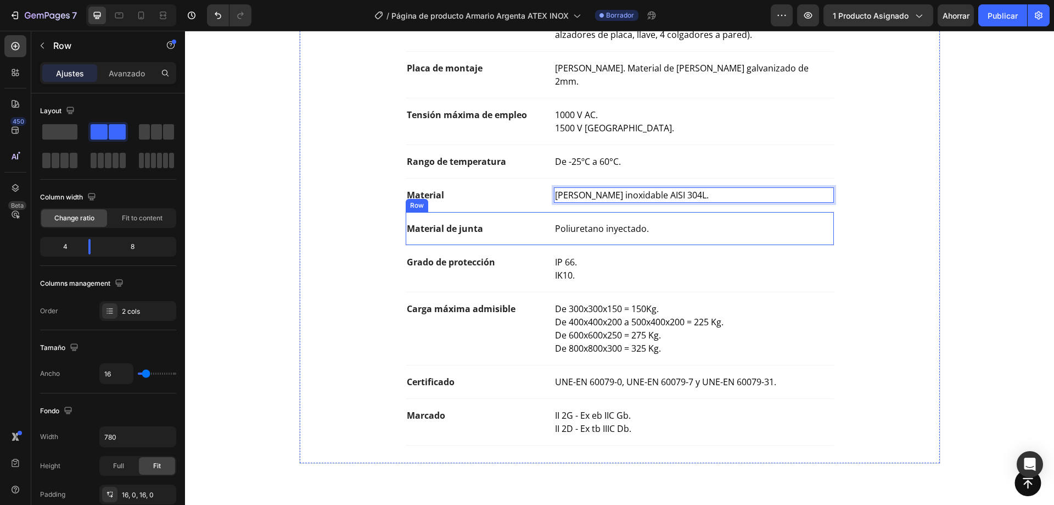
click at [669, 223] on div "Material de junta Text block Poliuretano inyectado. Text block Row" at bounding box center [620, 228] width 428 height 33
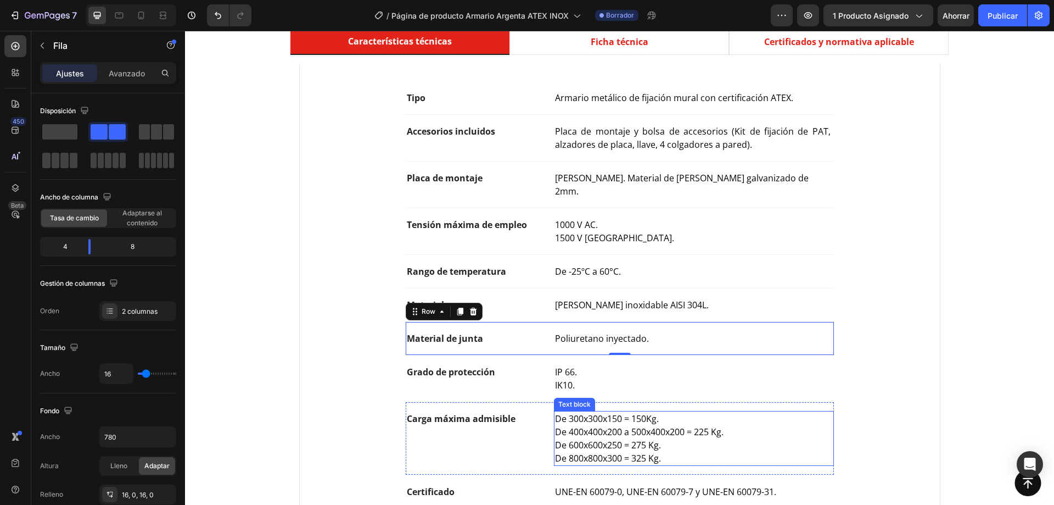
scroll to position [494, 0]
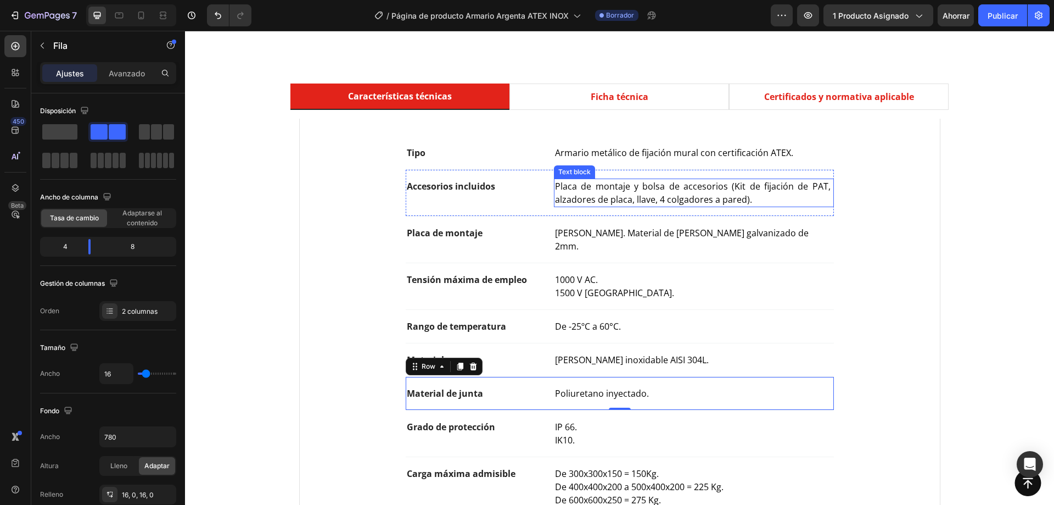
click at [670, 200] on span "Placa de montaje y bolsa de accesorios (Kit de fijación de PAT, alzadores de pl…" at bounding box center [693, 192] width 277 height 25
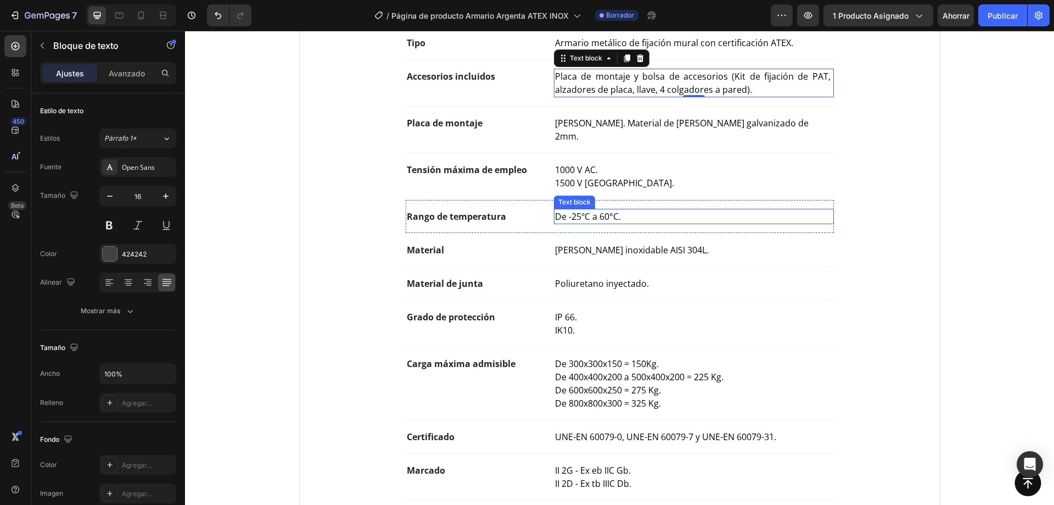
scroll to position [659, 0]
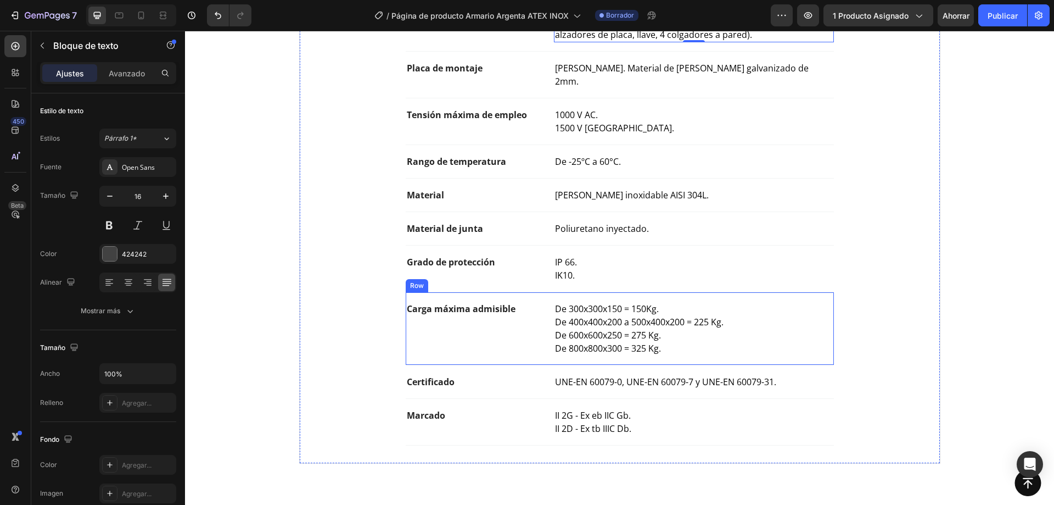
click at [588, 316] on span "De 400x400x200 a 500x400x200 = 225 Kg." at bounding box center [639, 322] width 169 height 12
click at [605, 303] on span "De 300x300x150 = 150Kg." at bounding box center [607, 309] width 104 height 12
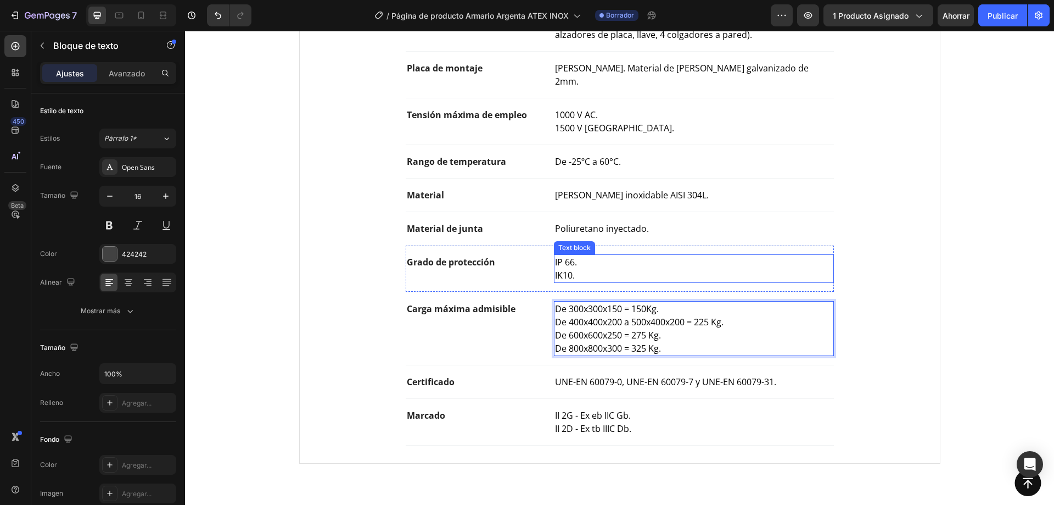
click at [699, 255] on p "IP 66." at bounding box center [693, 261] width 277 height 13
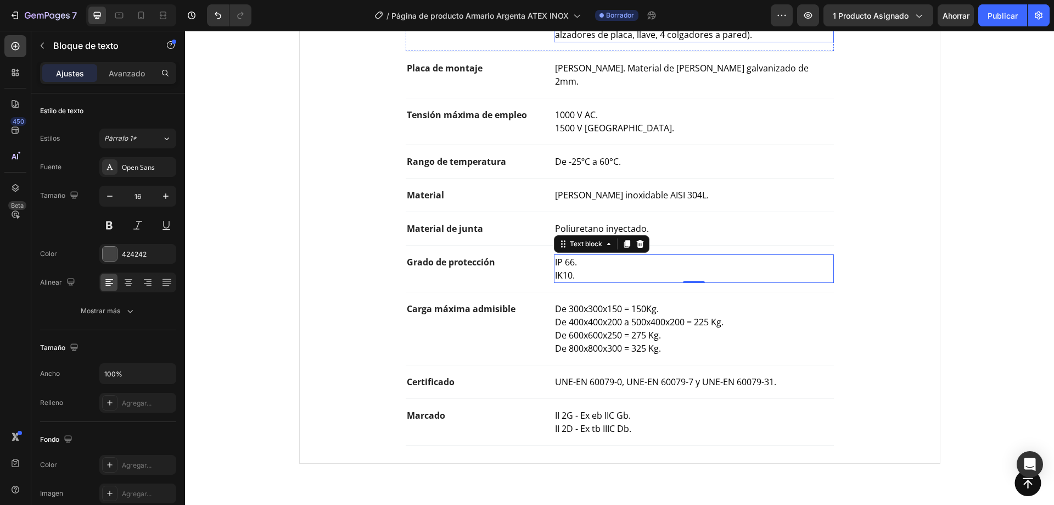
scroll to position [329, 0]
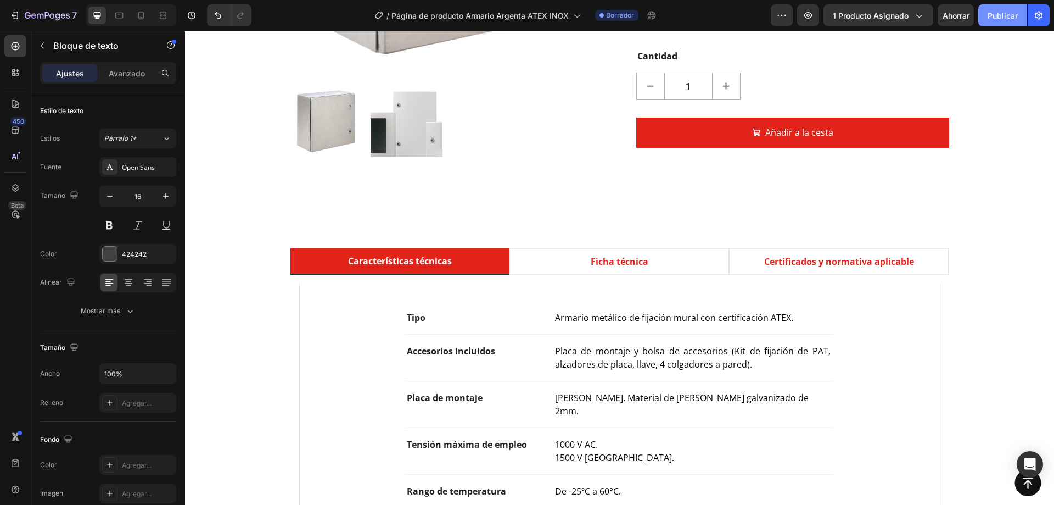
click at [988, 17] on font "Publicar" at bounding box center [1003, 15] width 30 height 9
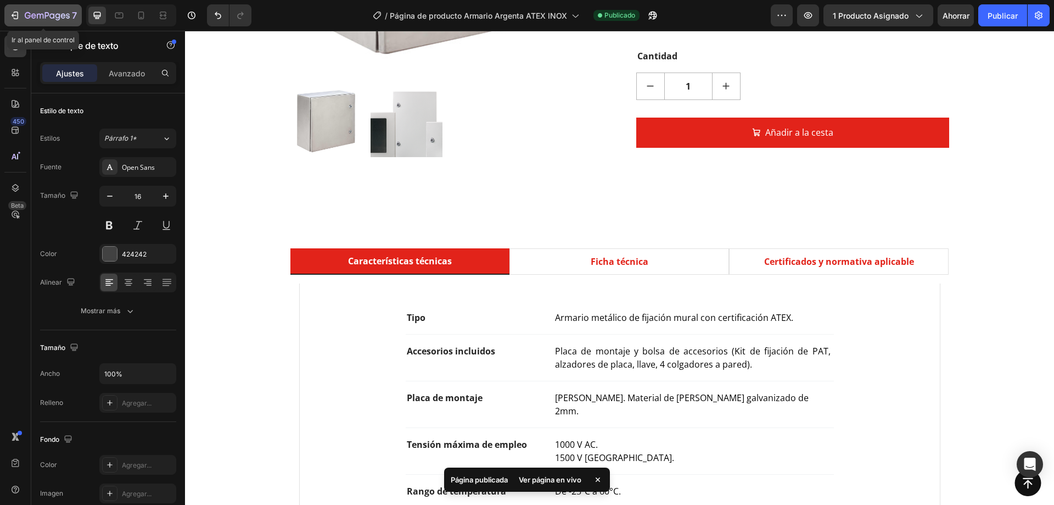
click at [60, 21] on div "7" at bounding box center [51, 15] width 52 height 13
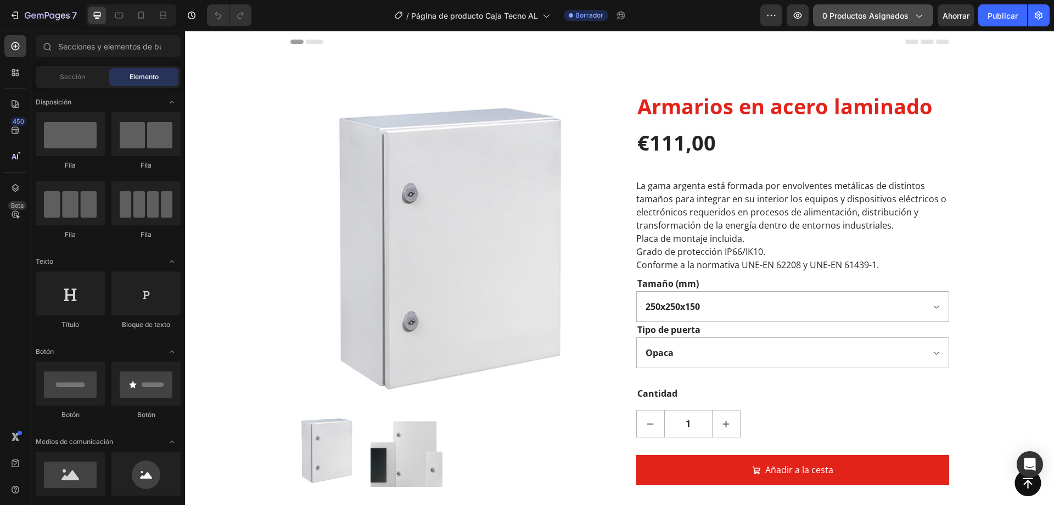
click at [840, 13] on font "0 productos asignados" at bounding box center [865, 15] width 86 height 9
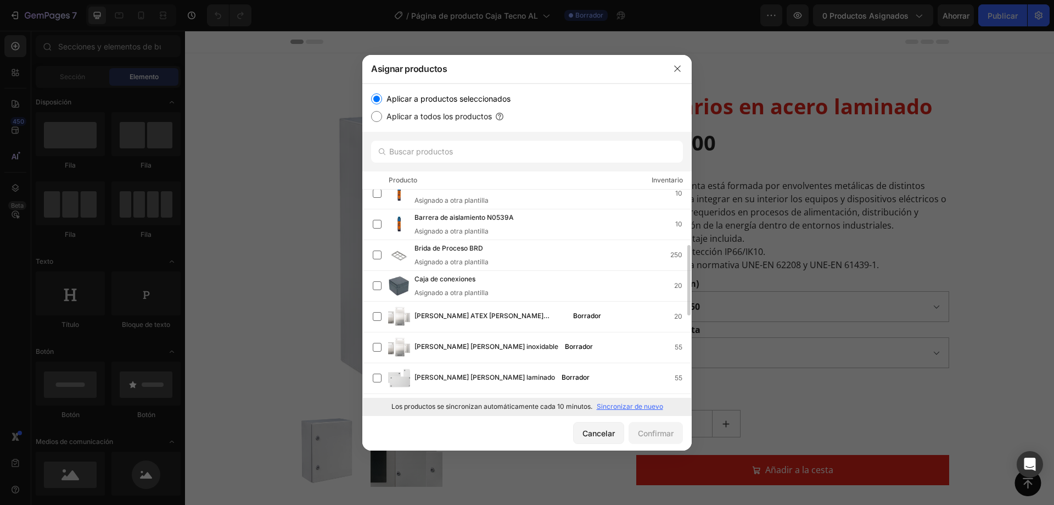
scroll to position [220, 0]
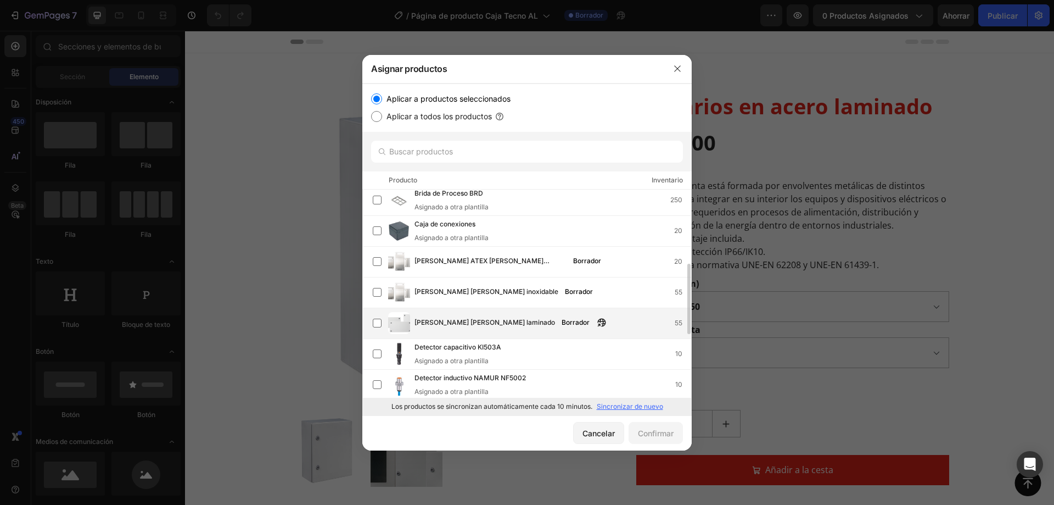
click at [516, 316] on div "[PERSON_NAME] [PERSON_NAME] laminado Borrador 55" at bounding box center [532, 323] width 318 height 22
click at [659, 428] on font "Confirmar" at bounding box center [656, 432] width 36 height 9
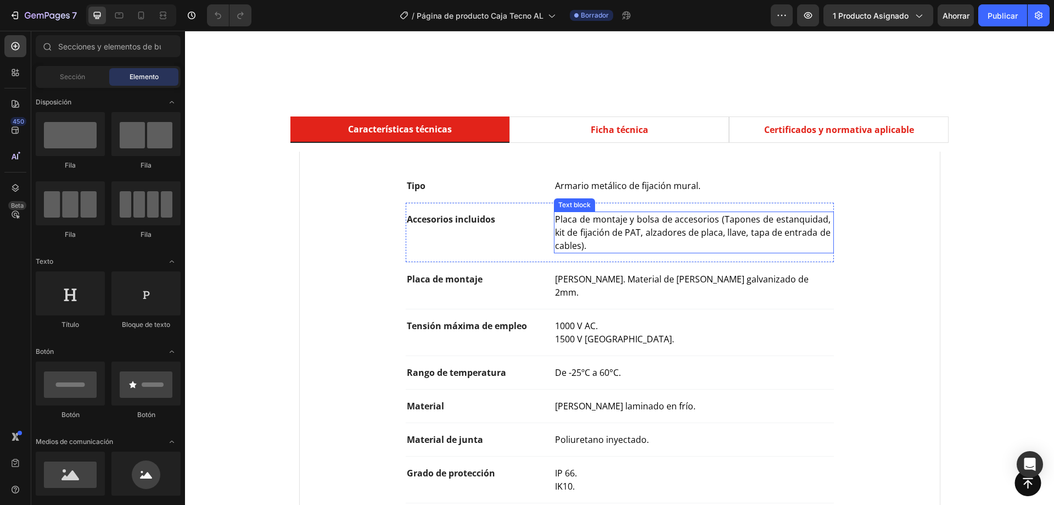
scroll to position [549, 0]
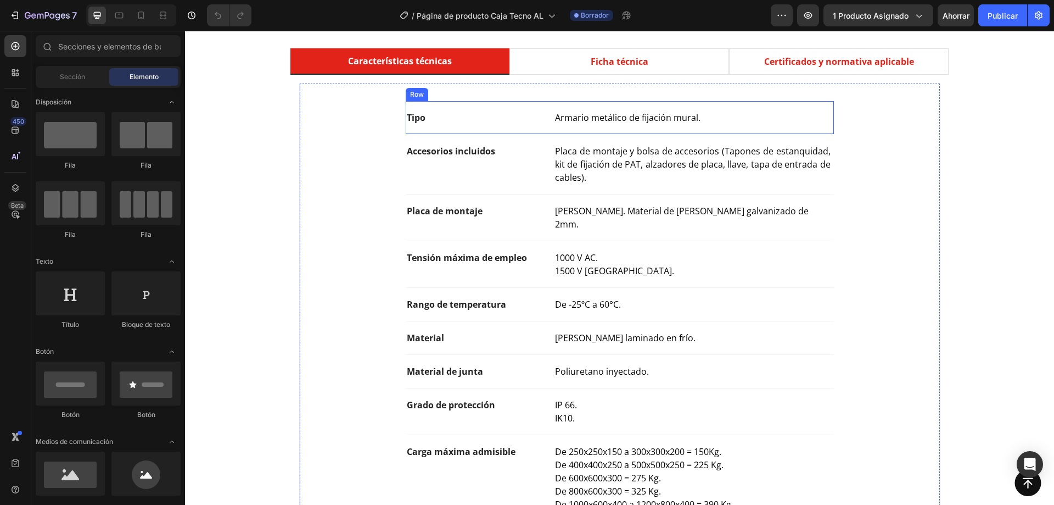
click at [628, 125] on div "Tipo Text block Armario metálico de fijación mural. Text block Row" at bounding box center [620, 117] width 428 height 33
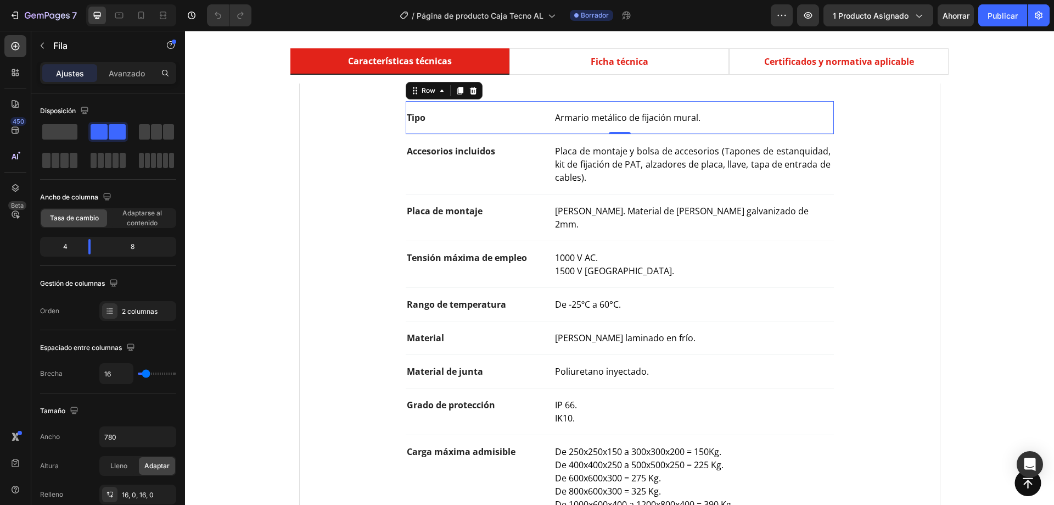
click at [604, 116] on p "Armario metálico de fijación mural." at bounding box center [693, 117] width 277 height 13
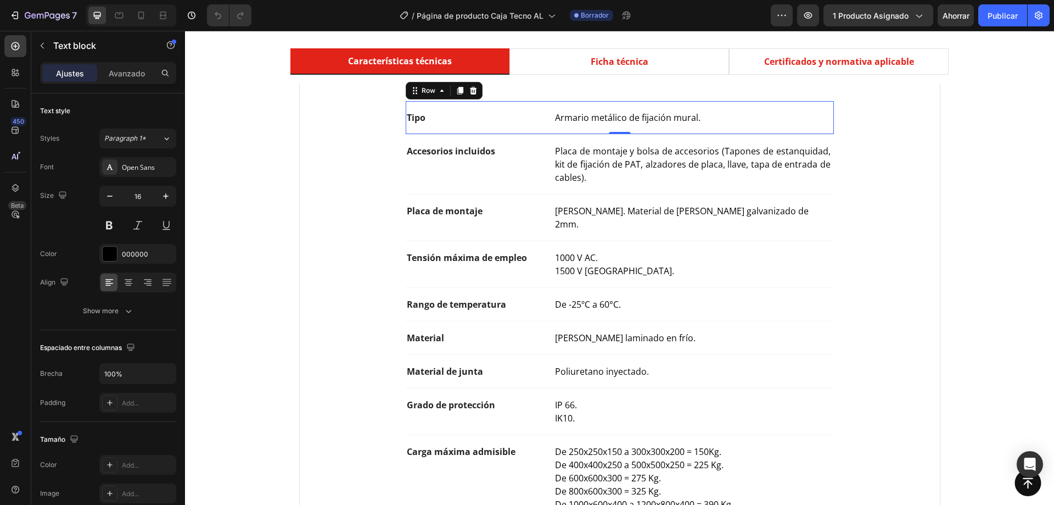
click at [604, 116] on p "Armario metálico de fijación mural." at bounding box center [693, 117] width 277 height 13
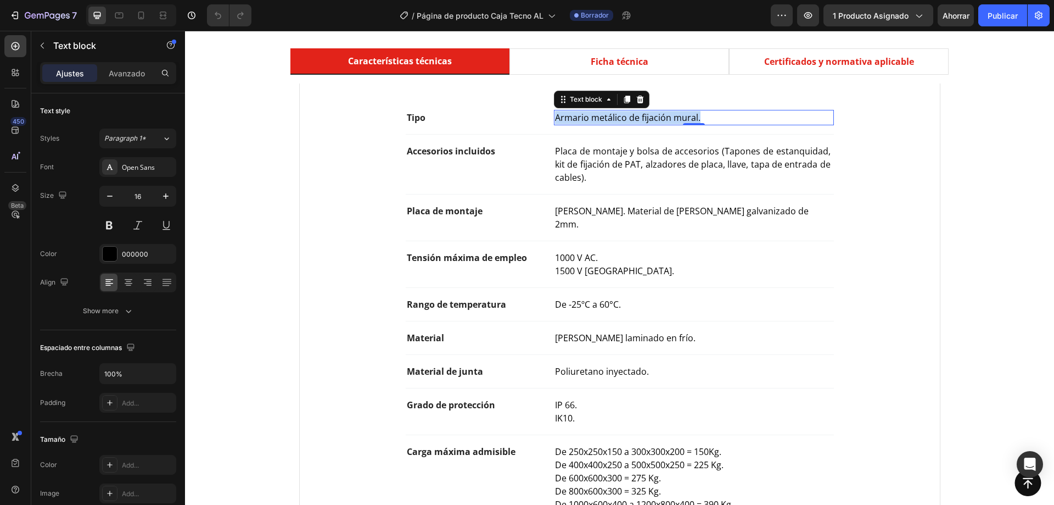
click at [604, 116] on p "Armario metálico de fijación mural." at bounding box center [693, 117] width 277 height 13
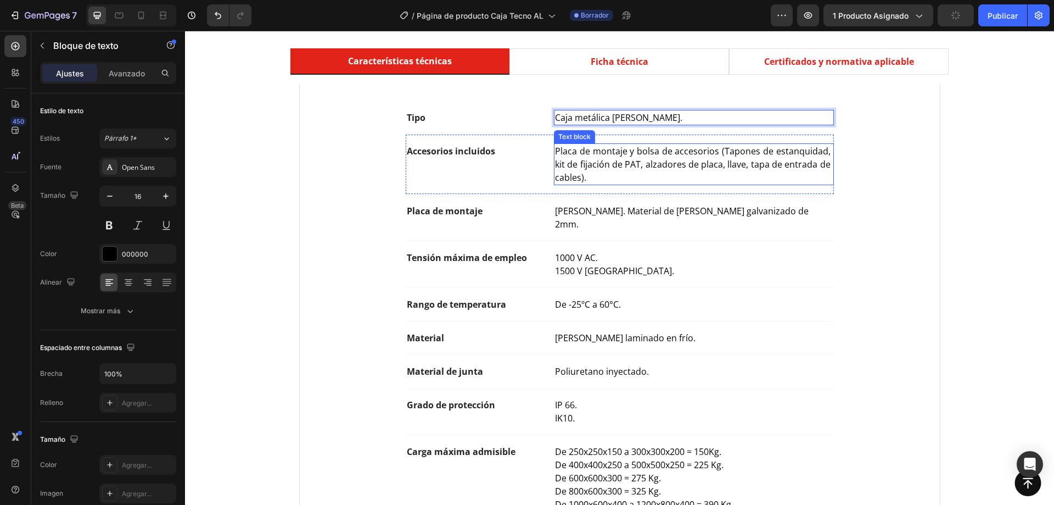
click at [607, 163] on span "Placa de montaje y bolsa de accesorios (Tapones de estanquidad, kit de fijación…" at bounding box center [693, 164] width 277 height 38
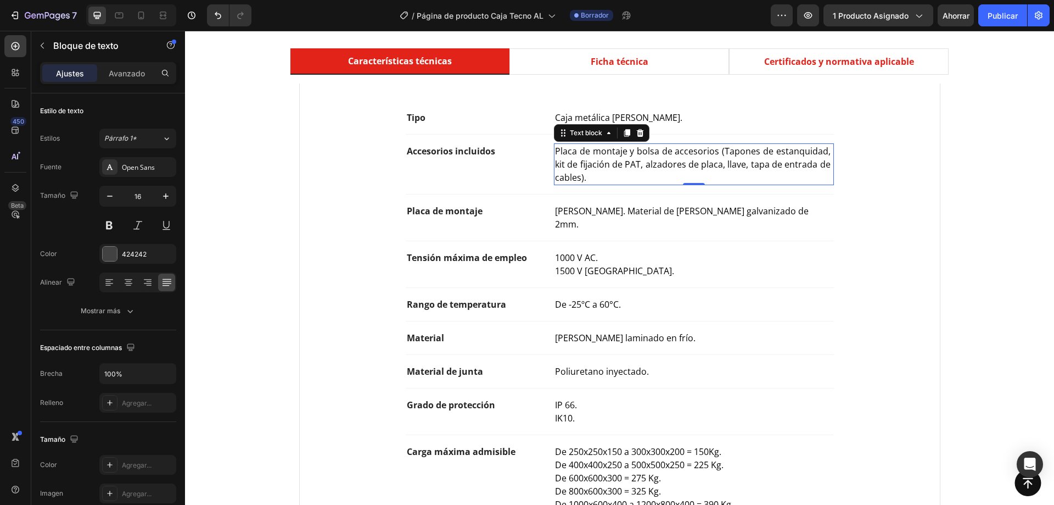
click at [723, 150] on span "Placa de montaje y bolsa de accesorios (Tapones de estanquidad, kit de fijación…" at bounding box center [693, 164] width 277 height 38
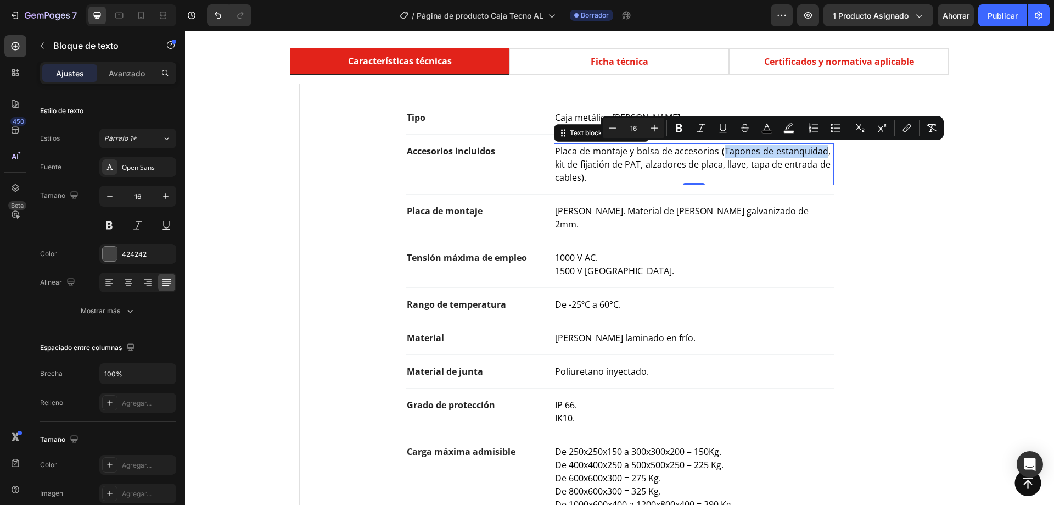
drag, startPoint x: 723, startPoint y: 150, endPoint x: 820, endPoint y: 152, distance: 97.7
click at [821, 152] on span "Placa de montaje y bolsa de accesorios (Tapones de estanquidad, kit de fijación…" at bounding box center [693, 164] width 277 height 38
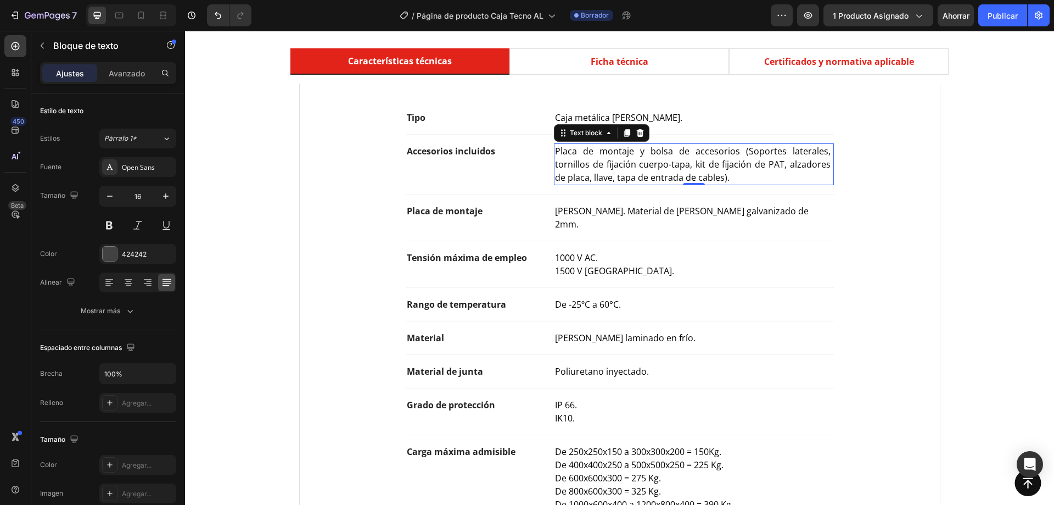
click at [721, 178] on span "Placa de montaje y bolsa de accesorios (Soportes laterales, tornillos de fijaci…" at bounding box center [693, 164] width 277 height 38
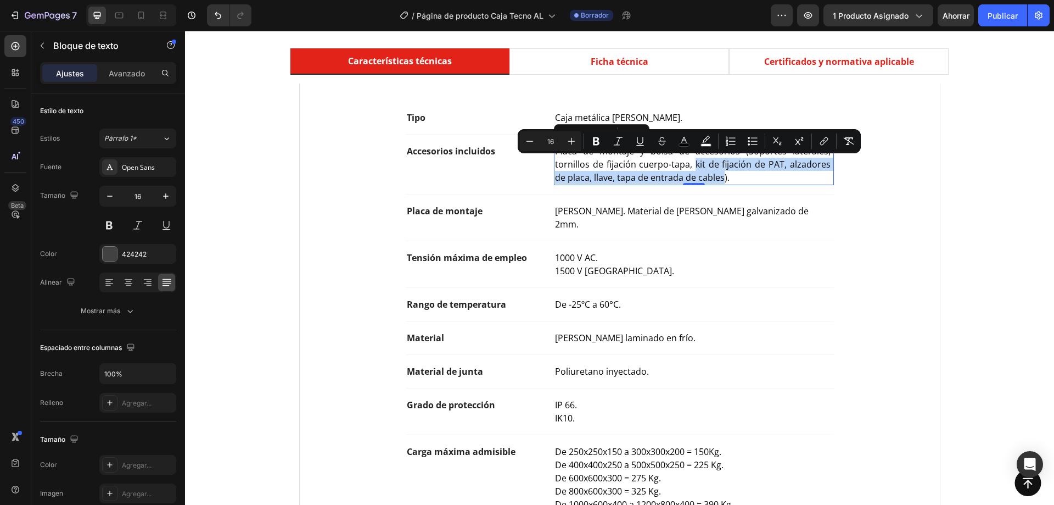
drag, startPoint x: 719, startPoint y: 179, endPoint x: 693, endPoint y: 164, distance: 29.8
click at [693, 164] on span "Placa de montaje y bolsa de accesorios (Soportes laterales, tornillos de fijaci…" at bounding box center [693, 164] width 277 height 38
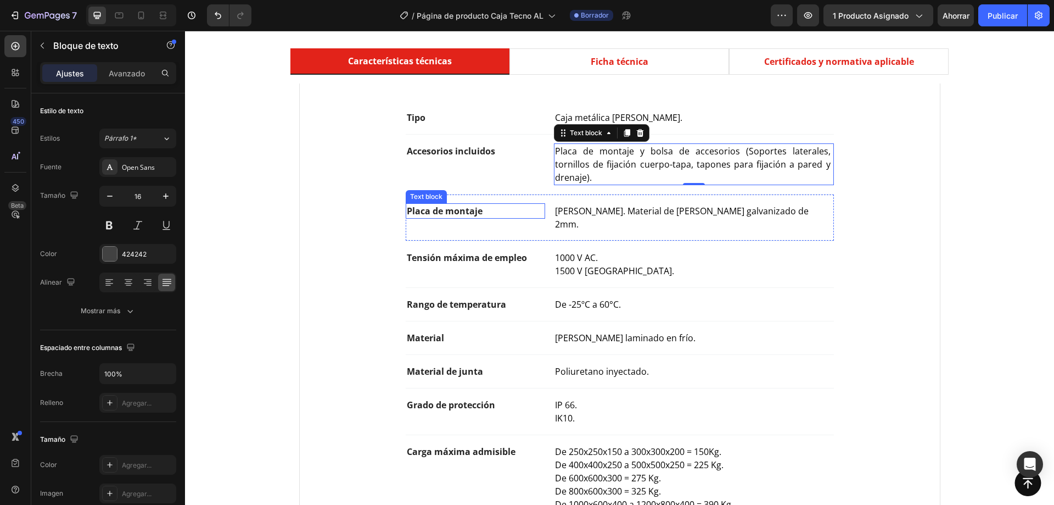
click at [535, 201] on div "Placa de montaje Text block Lisa. Material de chapa de acero galvanizado de 2mm…" at bounding box center [620, 217] width 428 height 47
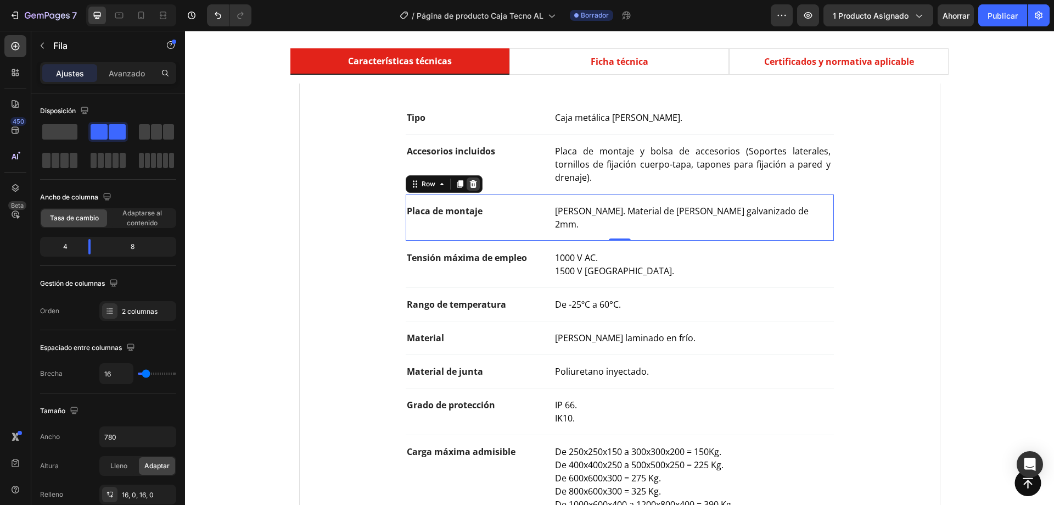
click at [469, 184] on icon at bounding box center [472, 184] width 7 height 8
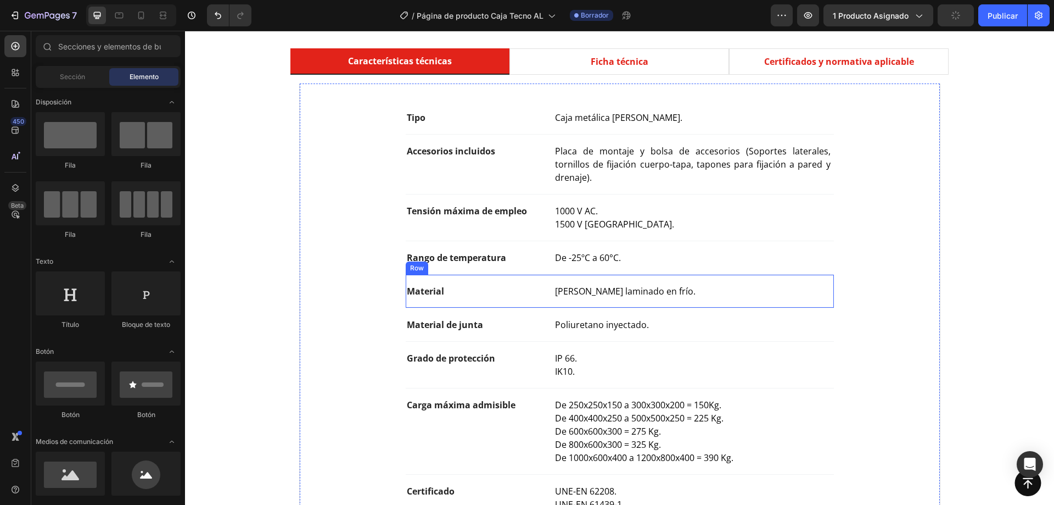
click at [617, 304] on div "Material Text block Chapa de acero laminado en frío. Text block Row" at bounding box center [620, 291] width 428 height 33
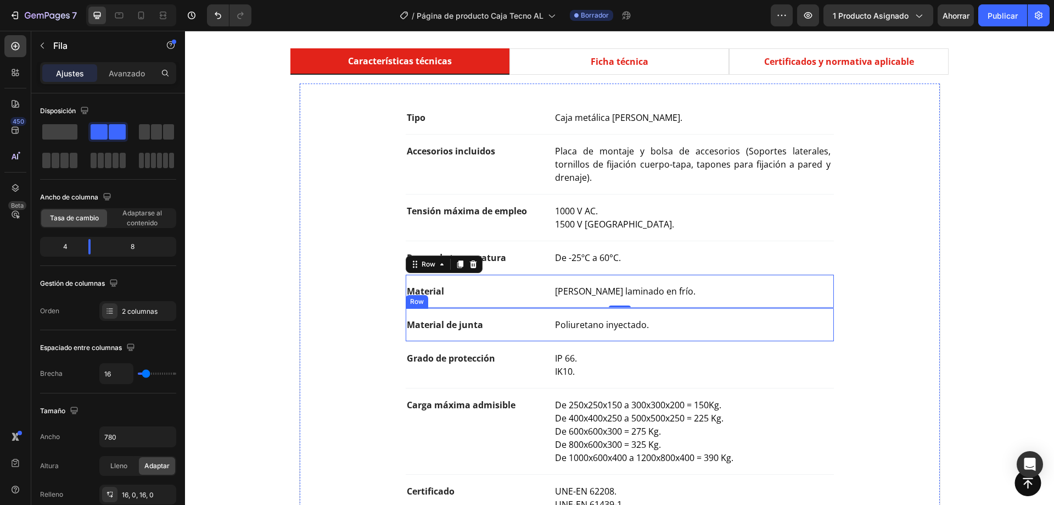
click at [679, 332] on div "Material de junta Text block Poliuretano inyectado. Text block Row" at bounding box center [620, 324] width 428 height 33
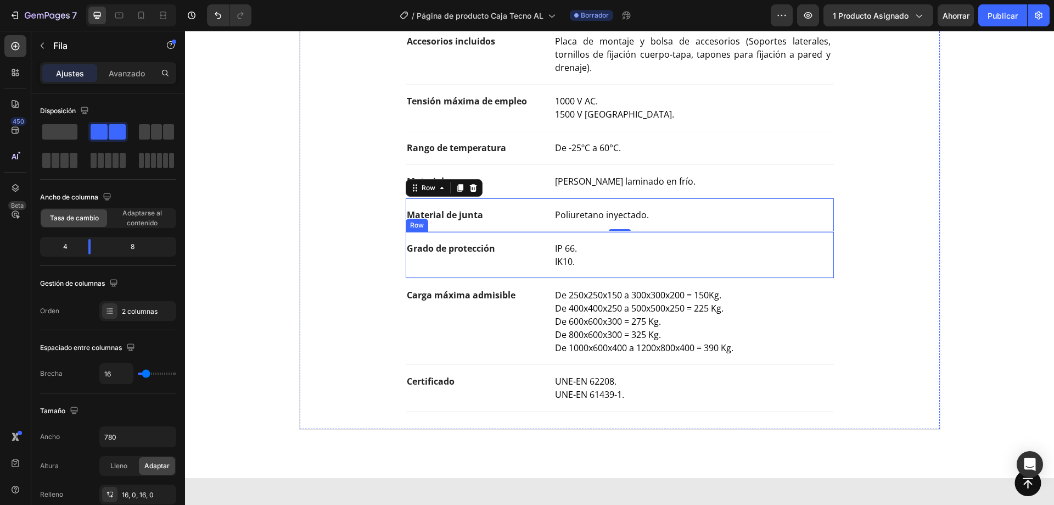
click at [540, 273] on div "Grado de protección Text block IP 66. IK10. Text block Row" at bounding box center [620, 255] width 428 height 47
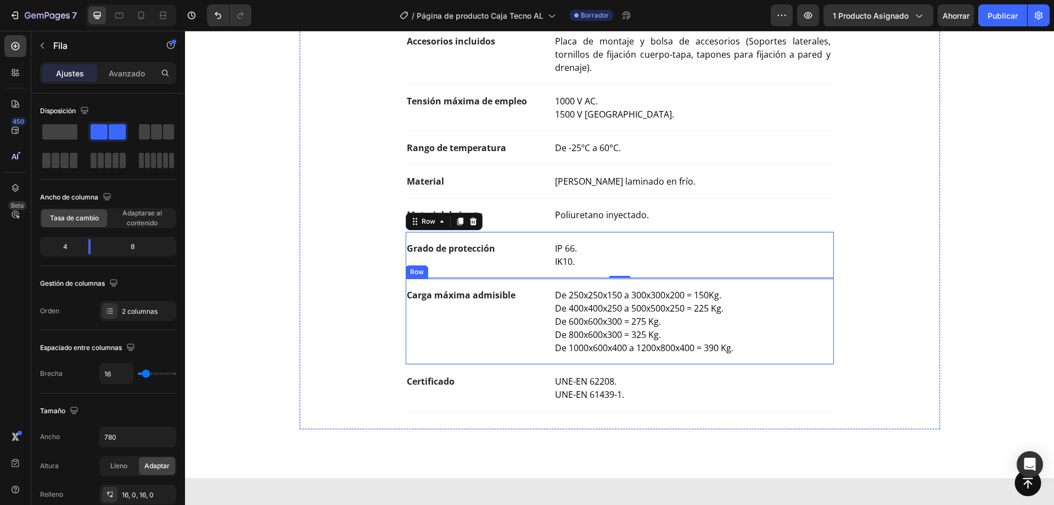
click at [541, 299] on div "Carga máxima admisible Text block De 250x250x150 a 300x300x200 = 150Kg. De 400x…" at bounding box center [620, 321] width 428 height 86
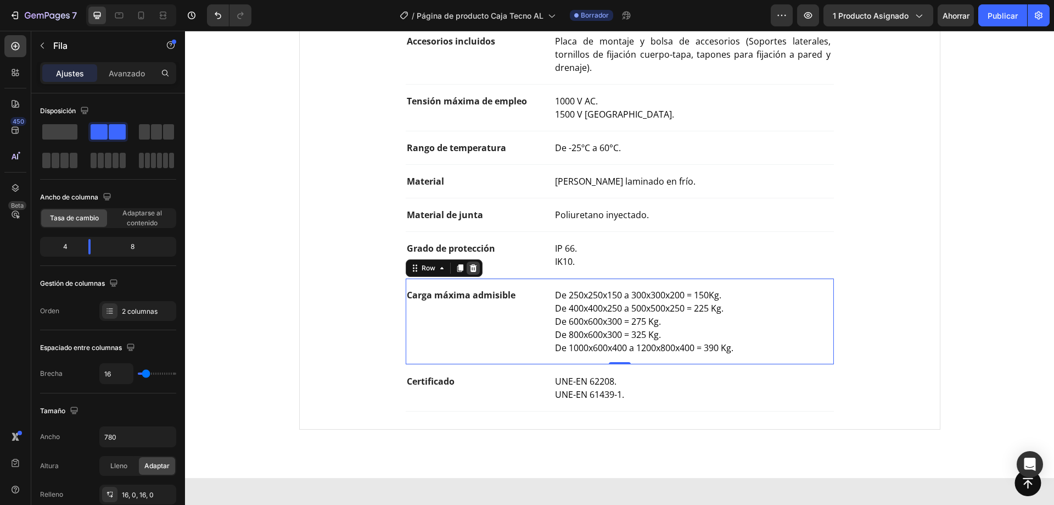
click at [472, 265] on icon at bounding box center [472, 268] width 7 height 8
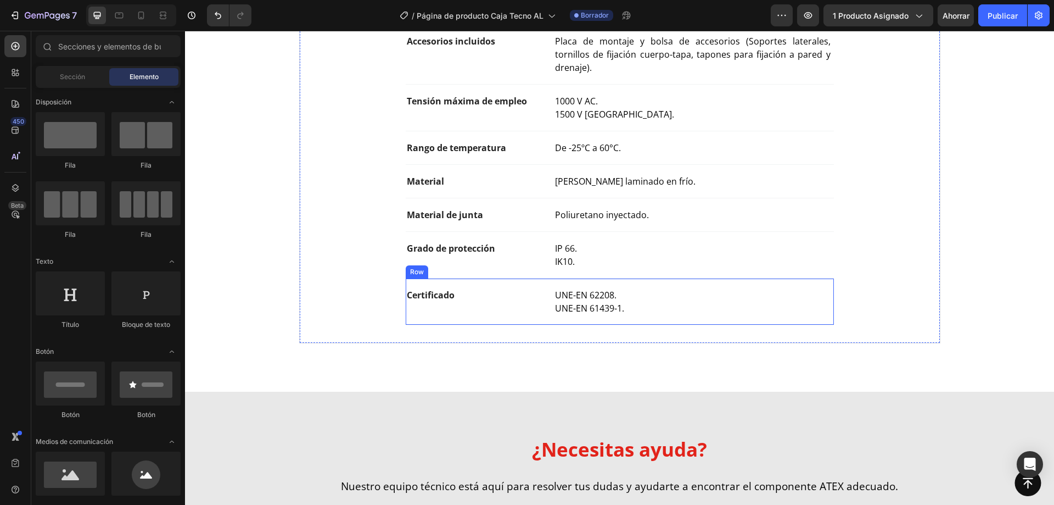
click at [513, 309] on div "Certificado Text block" at bounding box center [476, 301] width 140 height 29
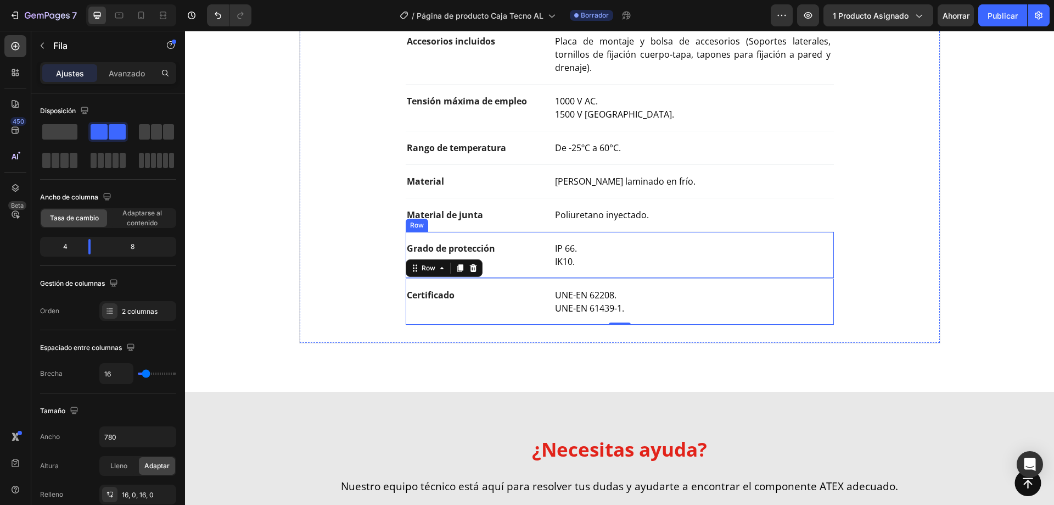
scroll to position [384, 0]
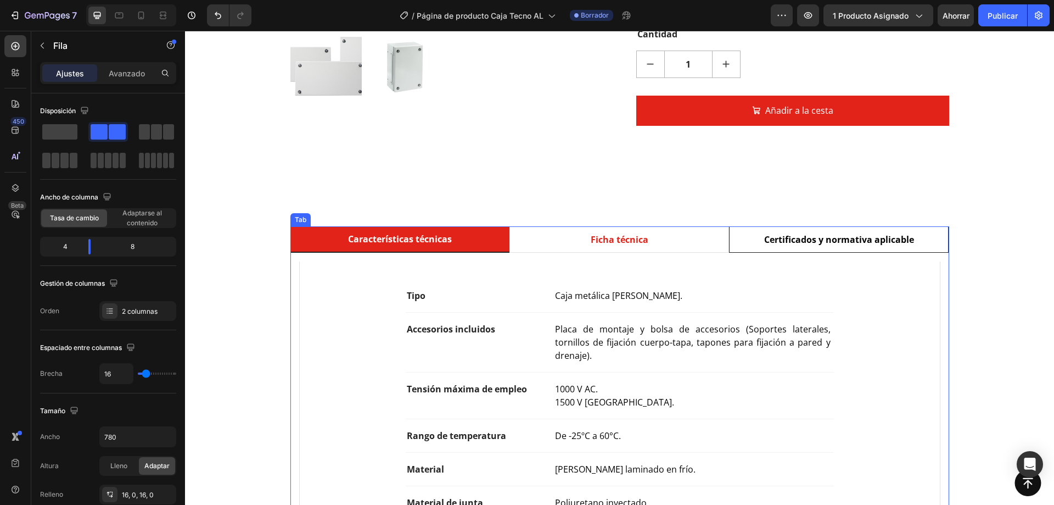
click at [844, 233] on p "Certificados y normativa aplicable" at bounding box center [839, 239] width 150 height 13
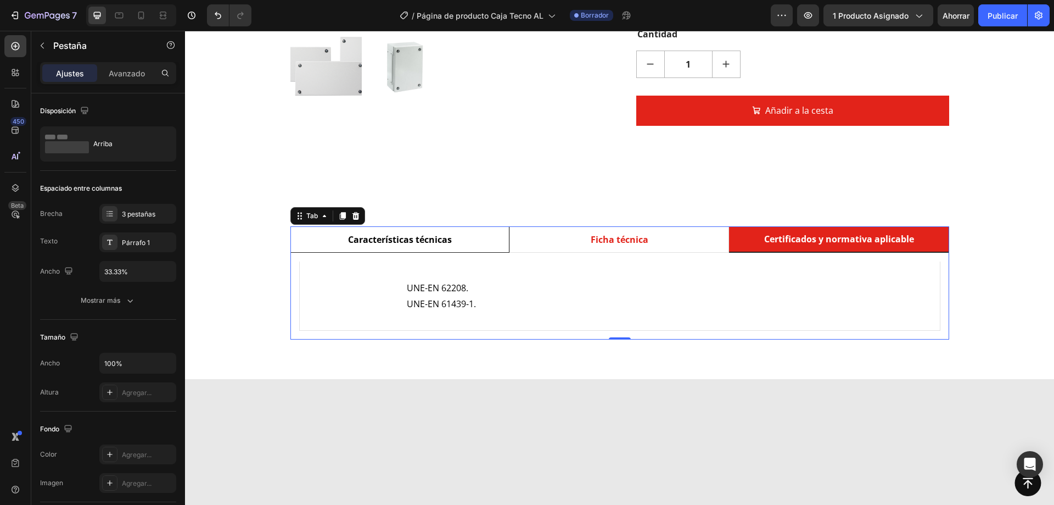
click at [465, 231] on li "Características técnicas" at bounding box center [400, 239] width 220 height 26
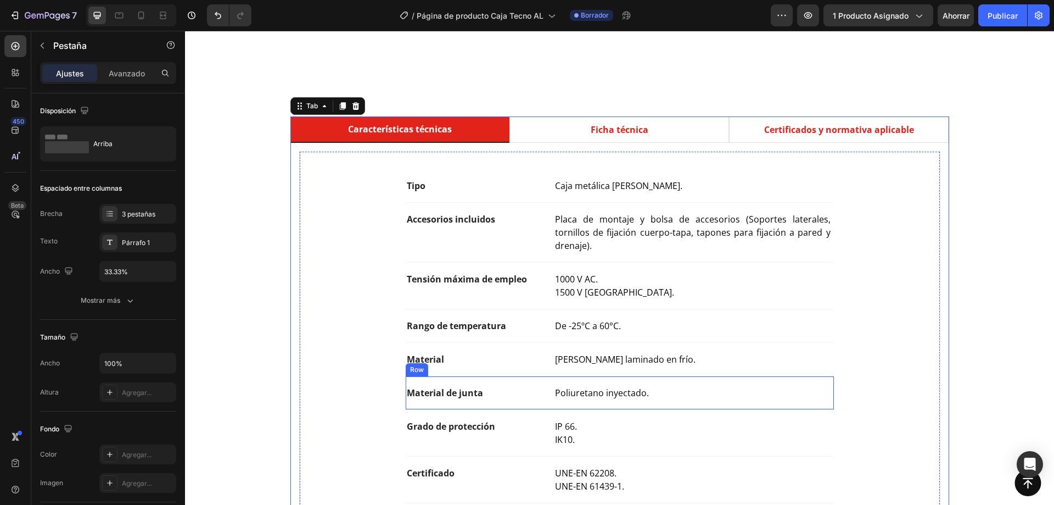
scroll to position [549, 0]
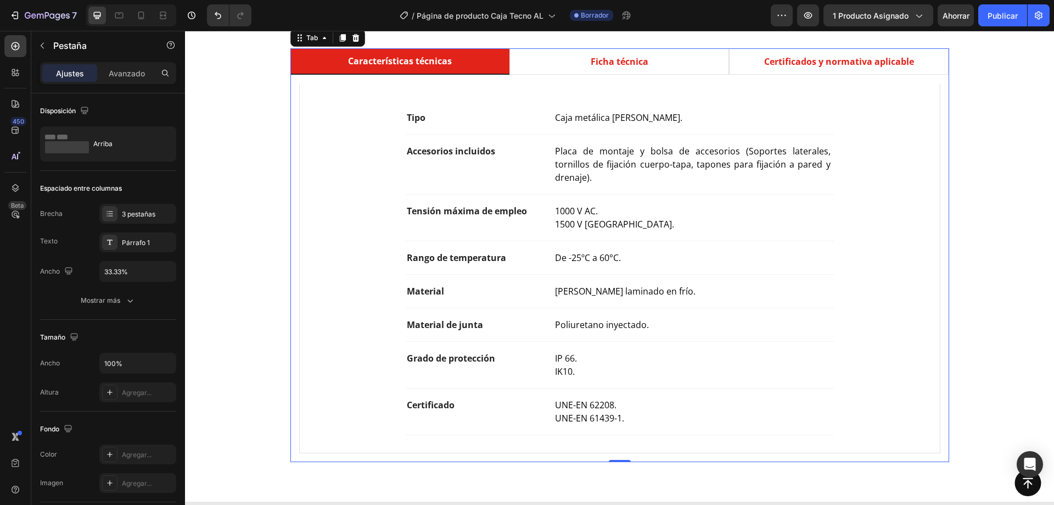
click at [621, 421] on p "UNE-EN 61439-1." at bounding box center [693, 417] width 277 height 13
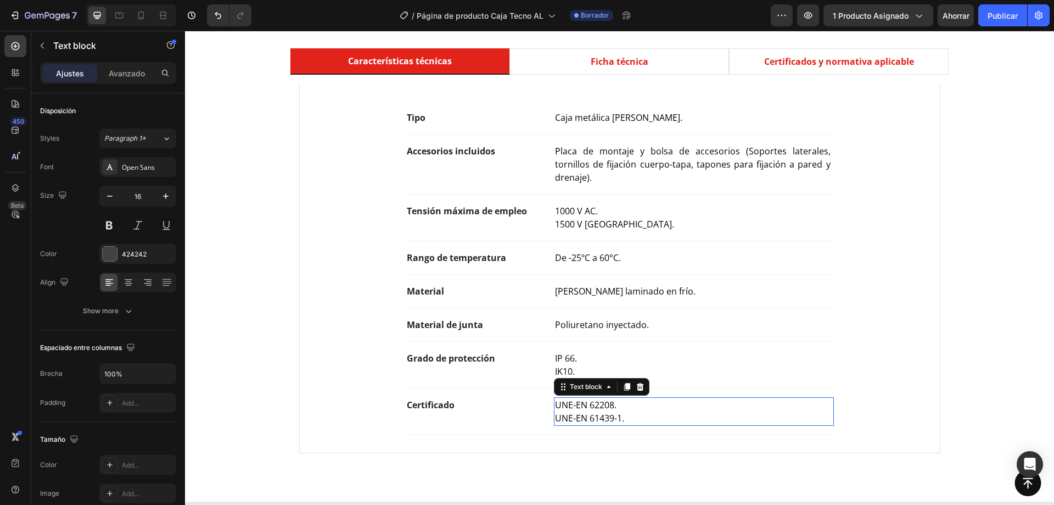
click at [621, 421] on p "UNE-EN 61439-1." at bounding box center [693, 417] width 277 height 13
drag, startPoint x: 621, startPoint y: 421, endPoint x: 591, endPoint y: 421, distance: 29.6
click at [591, 421] on p "UNE-EN 61439-1." at bounding box center [693, 417] width 277 height 13
click at [597, 421] on span "UNE-EN 61439-1." at bounding box center [589, 418] width 69 height 12
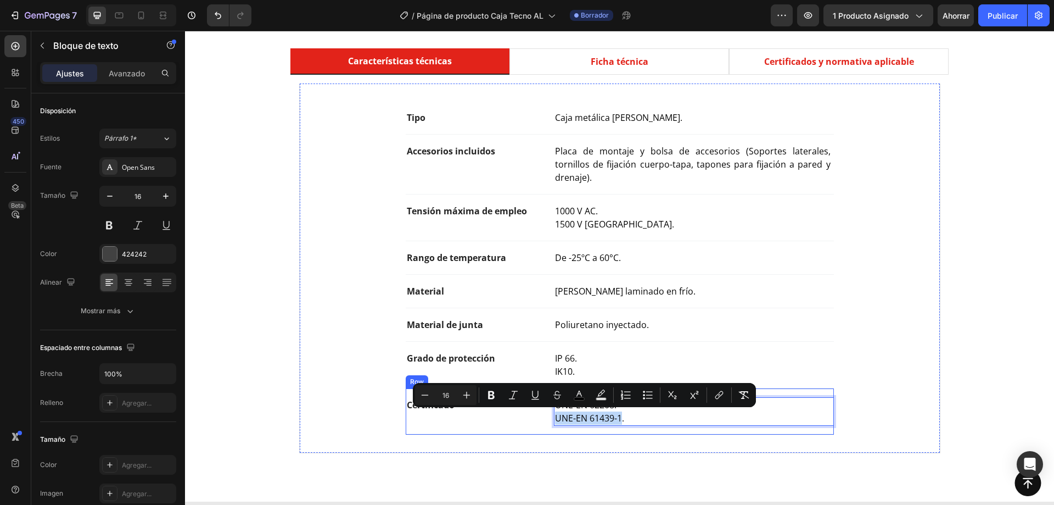
drag, startPoint x: 617, startPoint y: 417, endPoint x: 544, endPoint y: 416, distance: 73.0
click at [545, 416] on div "Certificado Text block UNE-EN 62208. UNE-EN 61439-1. Text block 0 Row" at bounding box center [620, 411] width 428 height 47
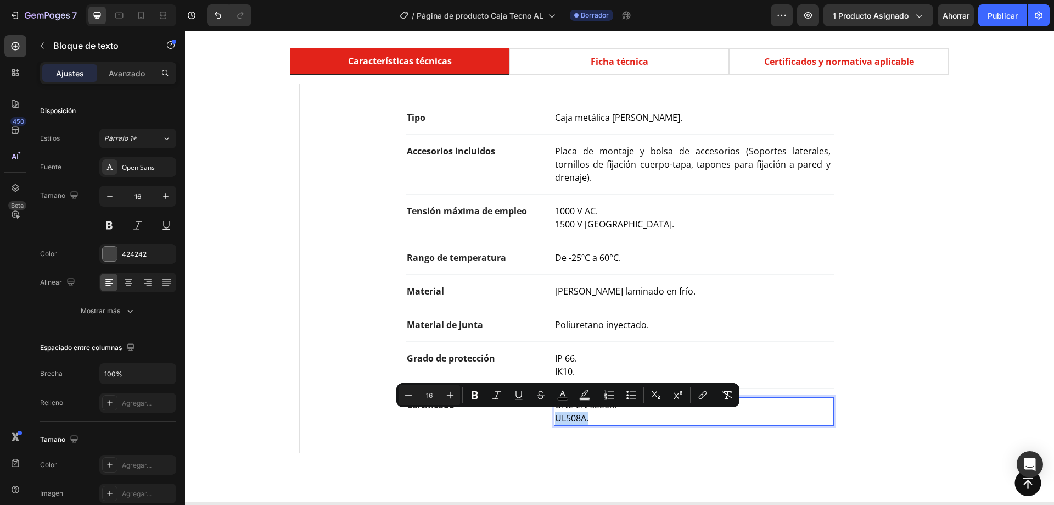
drag, startPoint x: 592, startPoint y: 418, endPoint x: 552, endPoint y: 418, distance: 39.5
click at [555, 418] on p "UL508A." at bounding box center [693, 417] width 277 height 13
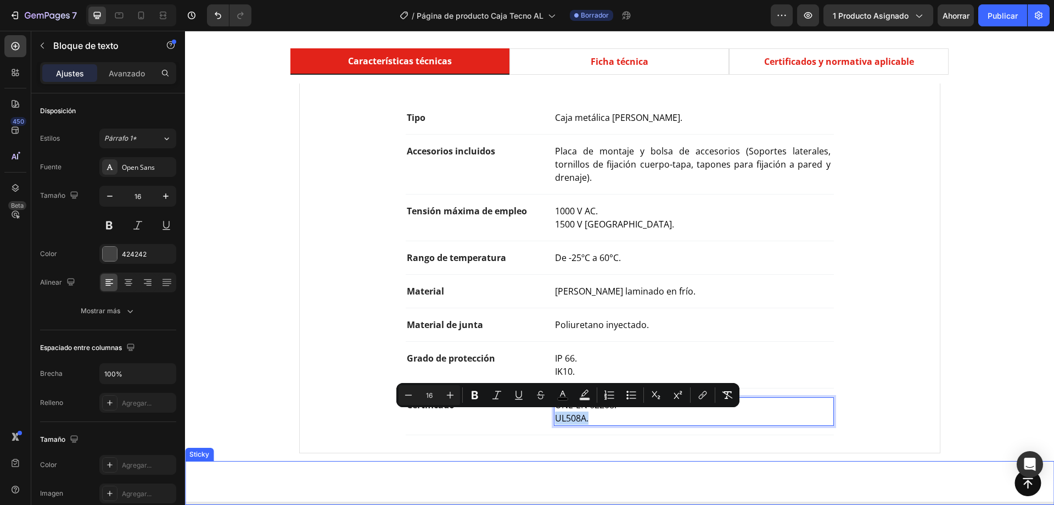
copy span "UL508A."
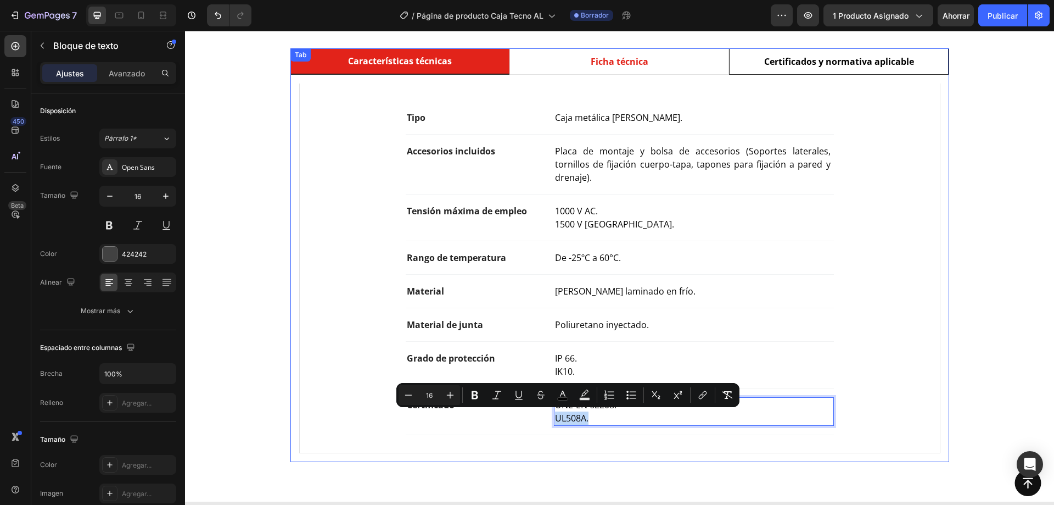
click at [835, 67] on div "Certificados y normativa aplicable" at bounding box center [839, 61] width 153 height 16
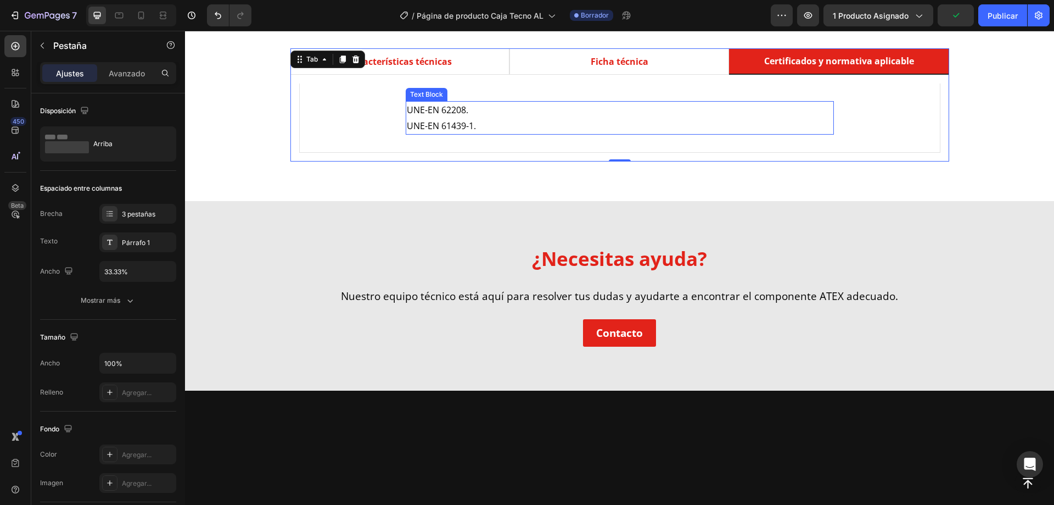
click at [456, 129] on p "UNE-EN 61439-1." at bounding box center [620, 126] width 426 height 16
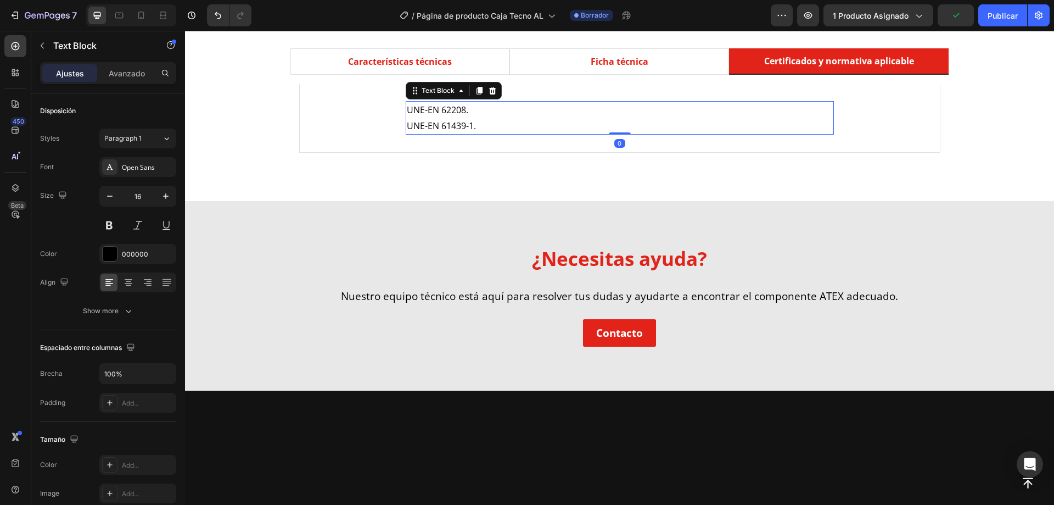
click at [456, 129] on p "UNE-EN 61439-1." at bounding box center [620, 126] width 426 height 16
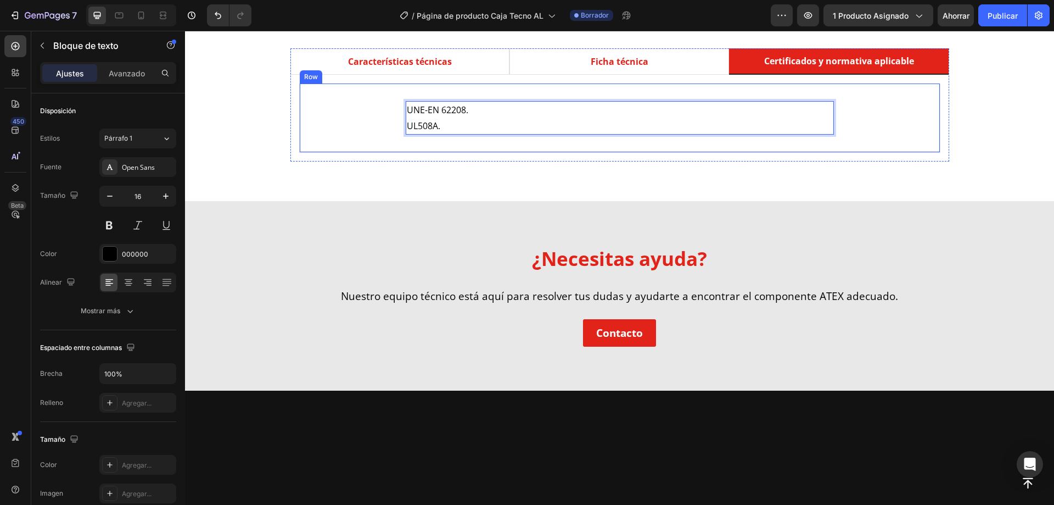
click at [625, 94] on div "UNE-EN 62208. UL508A. Text Block 0 Row Row" at bounding box center [619, 118] width 641 height 70
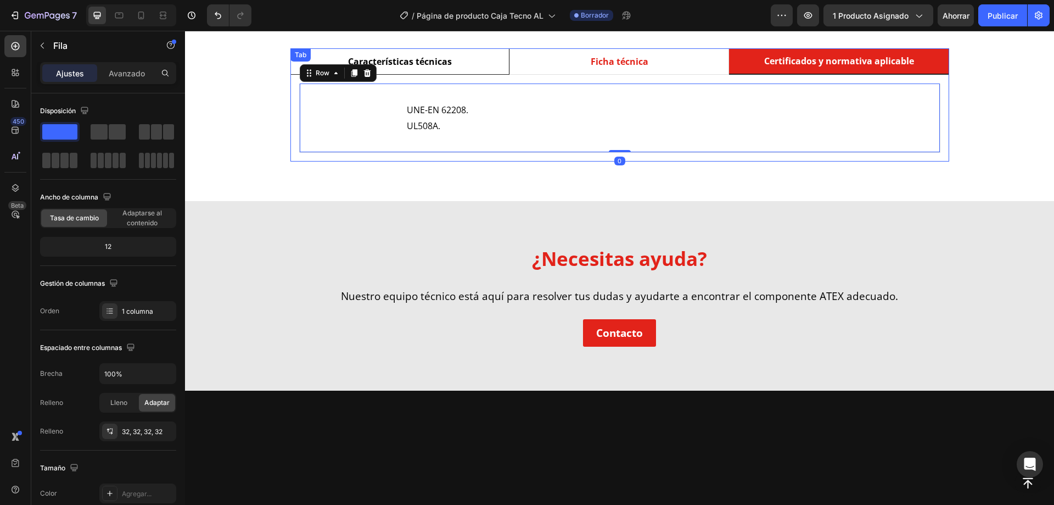
click at [447, 58] on p "Características técnicas" at bounding box center [400, 61] width 104 height 13
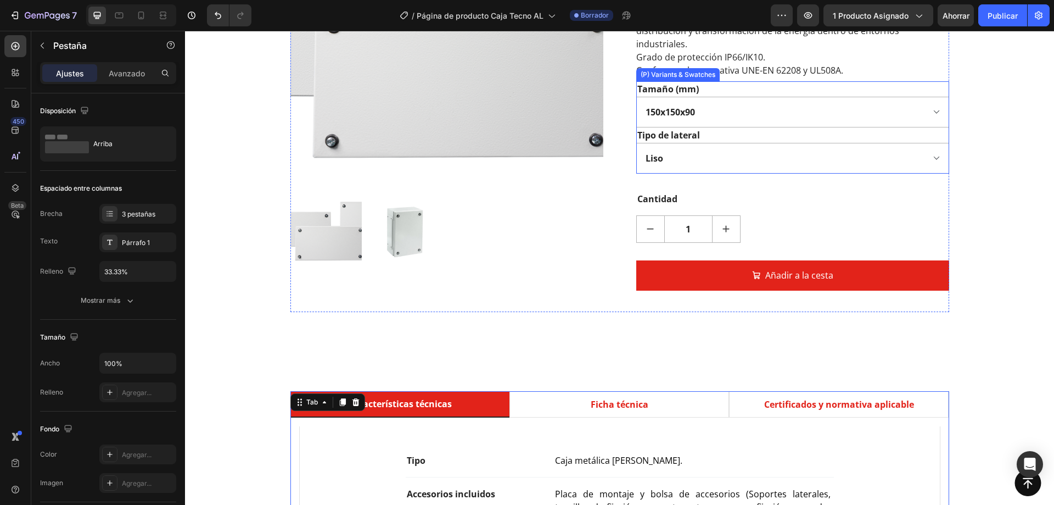
scroll to position [0, 0]
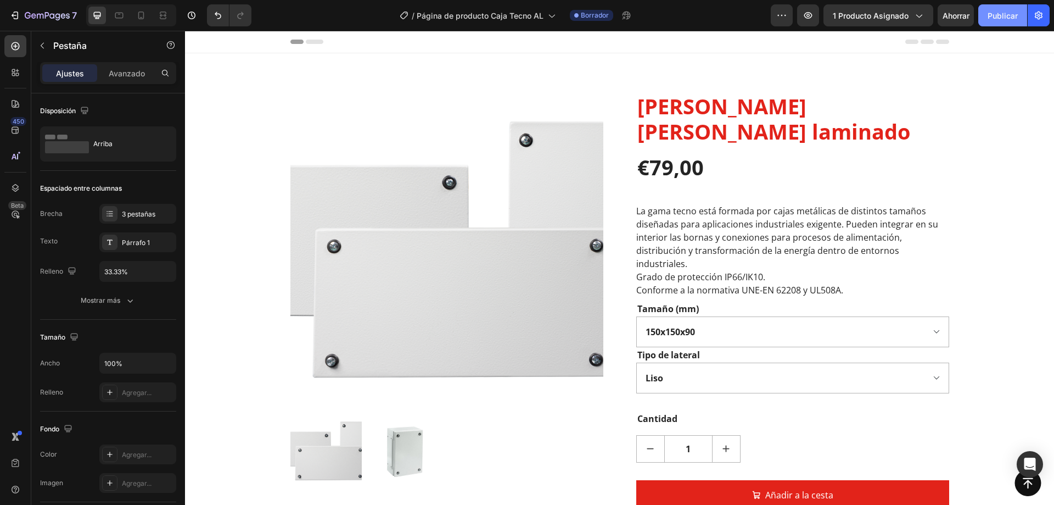
click at [1010, 10] on font "Publicar" at bounding box center [1003, 16] width 30 height 12
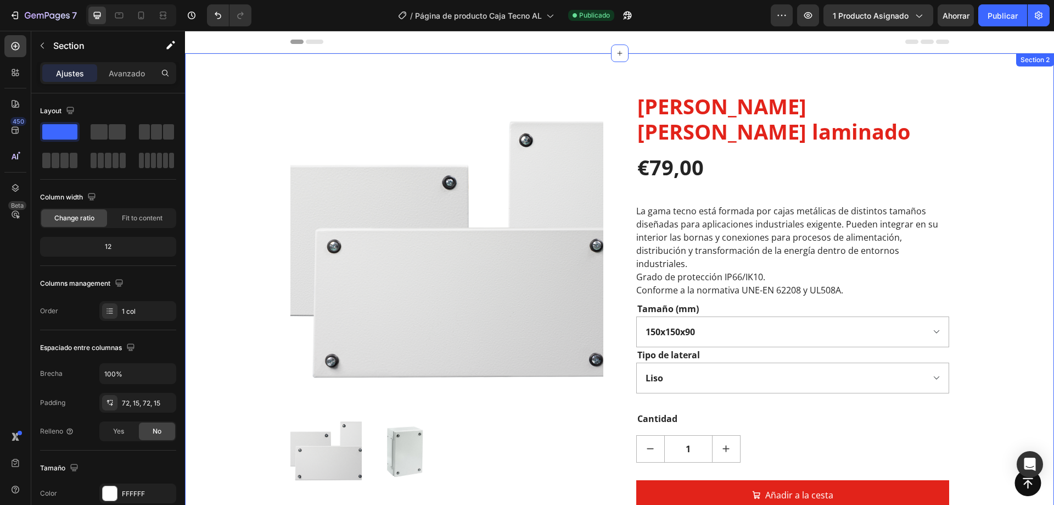
click at [226, 72] on div "Product Images Cajas de bornas de acero laminado (P) Title €79,00 (P) Price (P)…" at bounding box center [619, 312] width 869 height 518
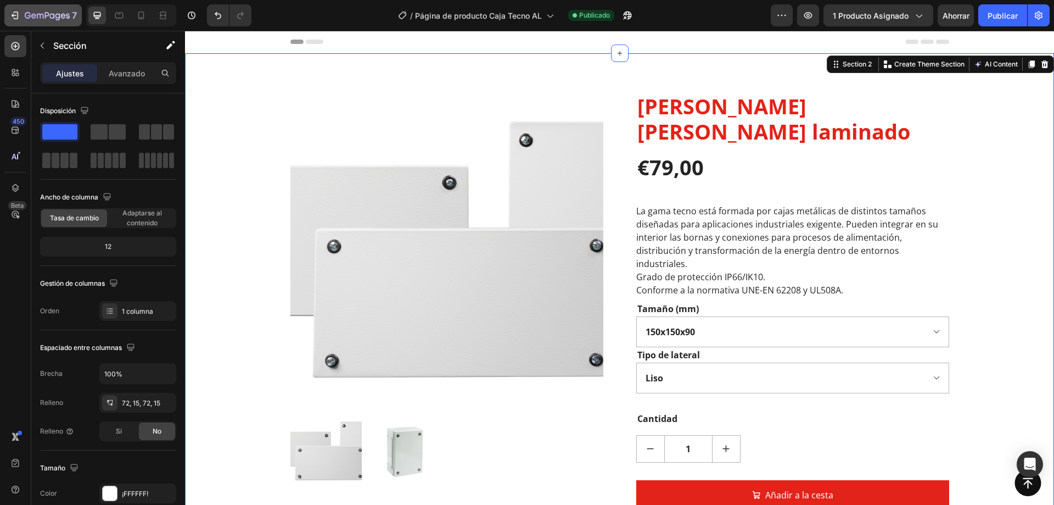
click at [64, 13] on icon "button" at bounding box center [47, 16] width 45 height 9
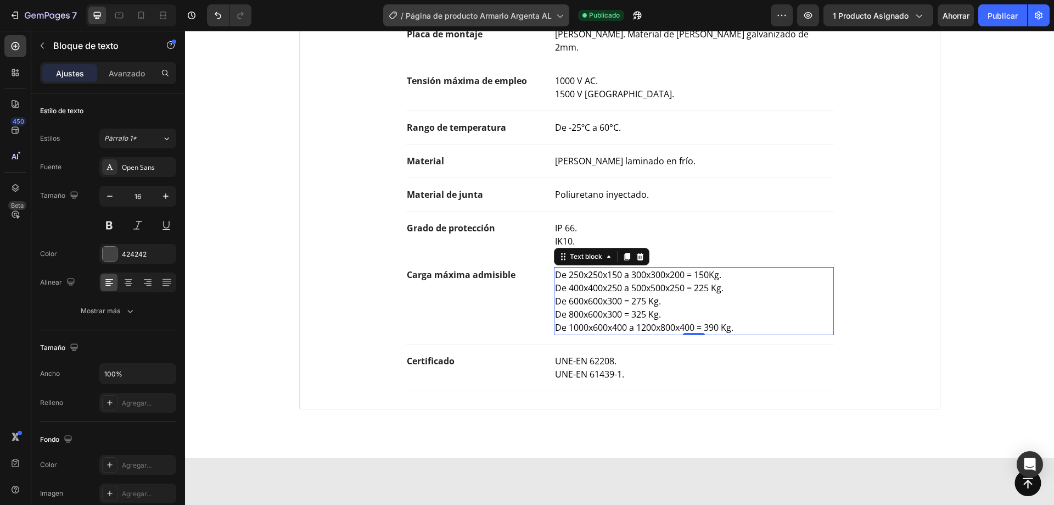
click at [539, 17] on font "Página de producto Armario Argenta AL" at bounding box center [479, 15] width 146 height 9
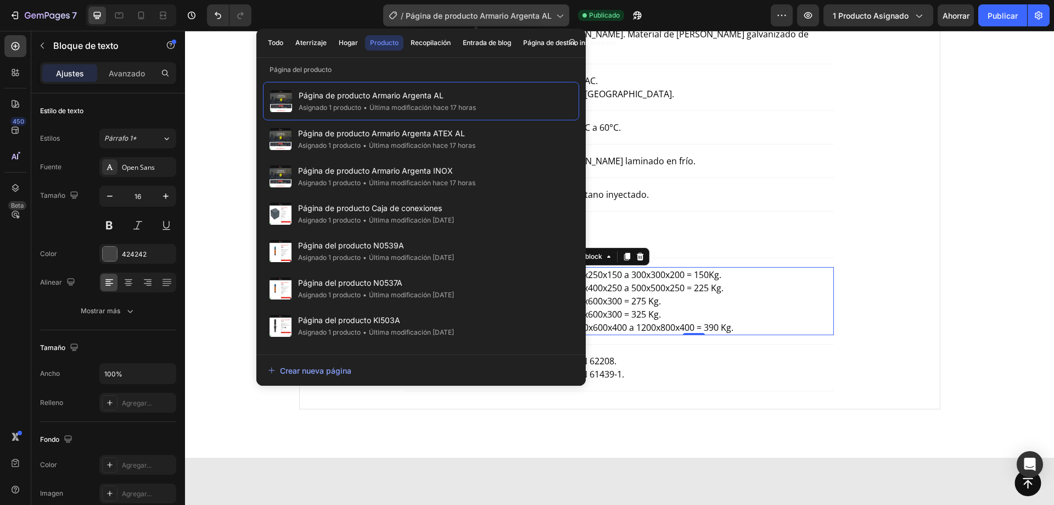
scroll to position [714, 0]
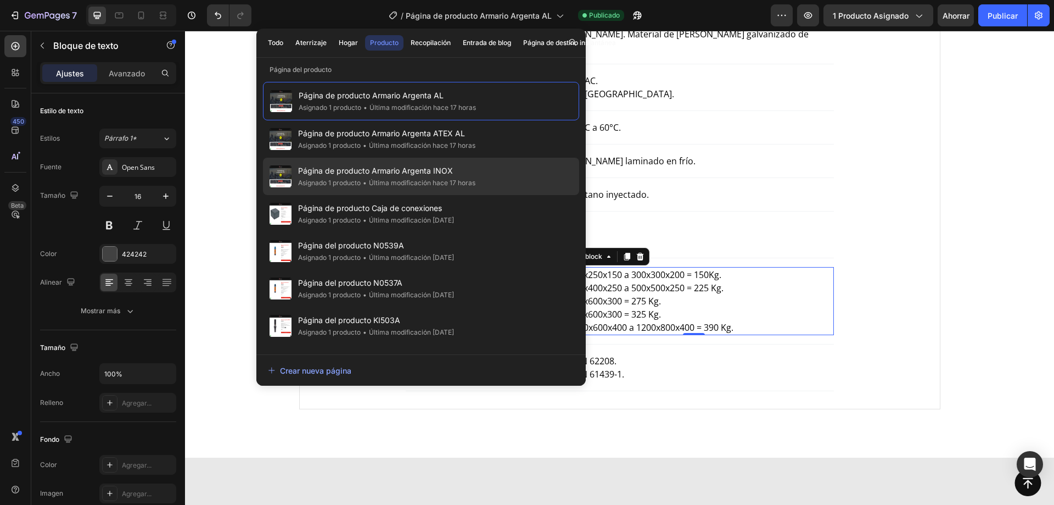
click at [462, 170] on span "Página de producto Armario Argenta INOX" at bounding box center [386, 170] width 177 height 13
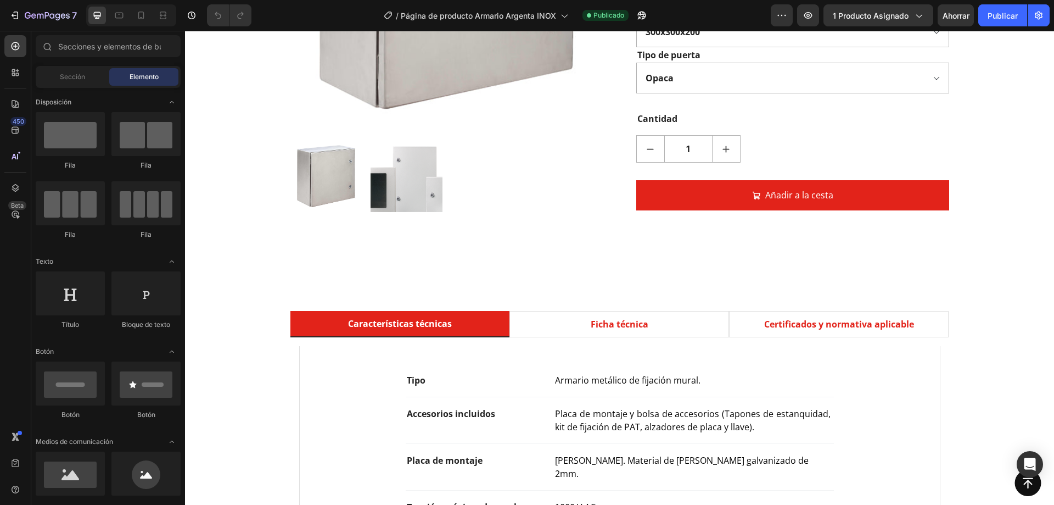
scroll to position [659, 0]
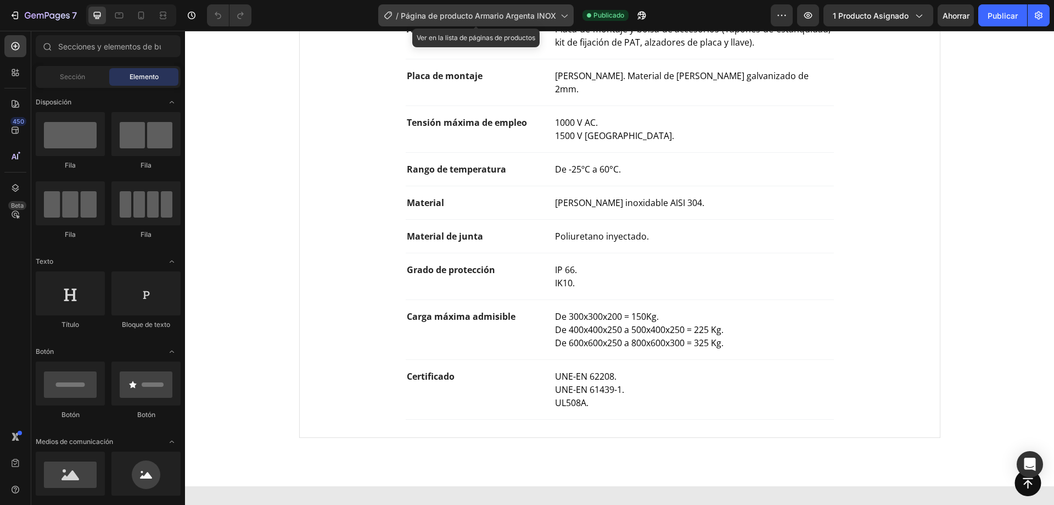
click at [527, 19] on font "Página de producto Armario Argenta INOX" at bounding box center [478, 15] width 155 height 9
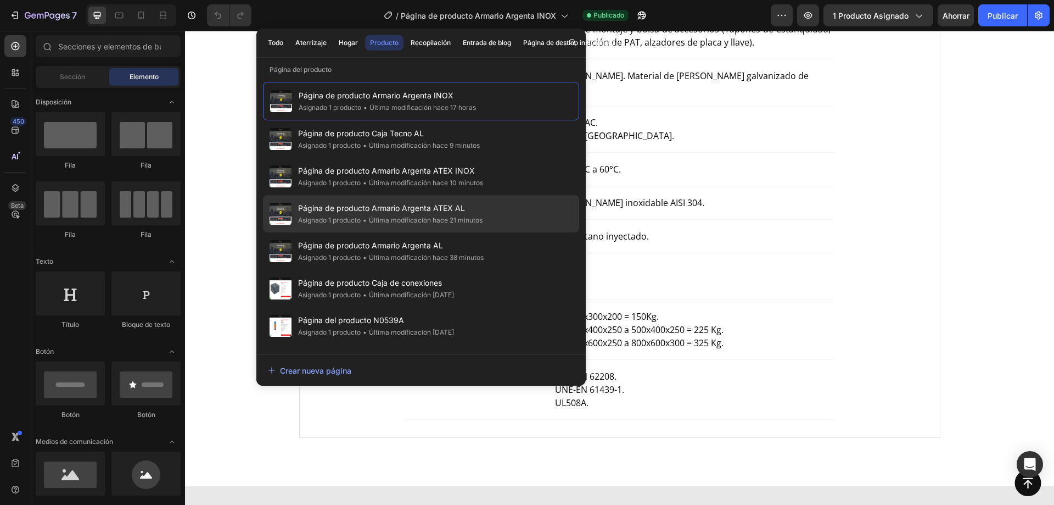
click at [471, 212] on span "Página de producto Armario Argenta ATEX AL" at bounding box center [390, 207] width 184 height 13
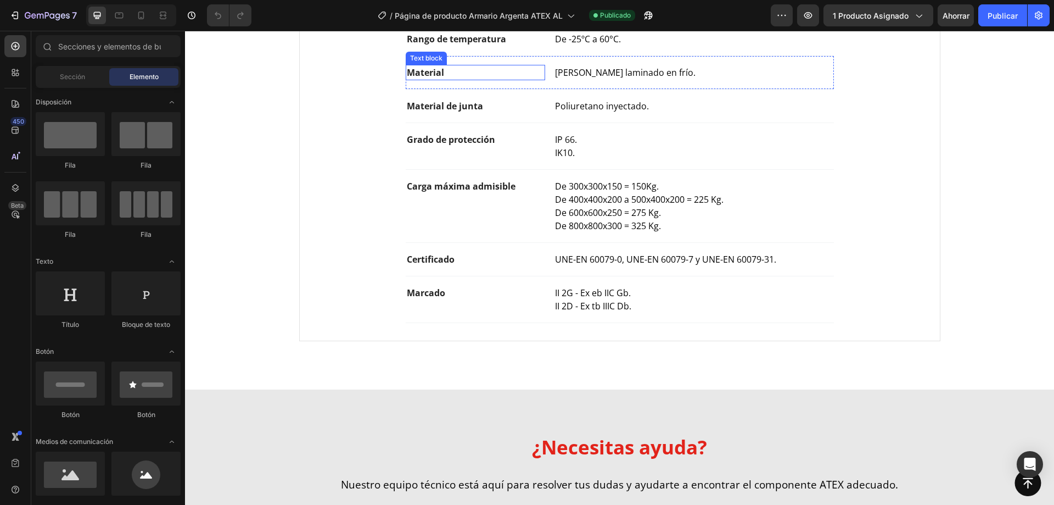
scroll to position [220, 0]
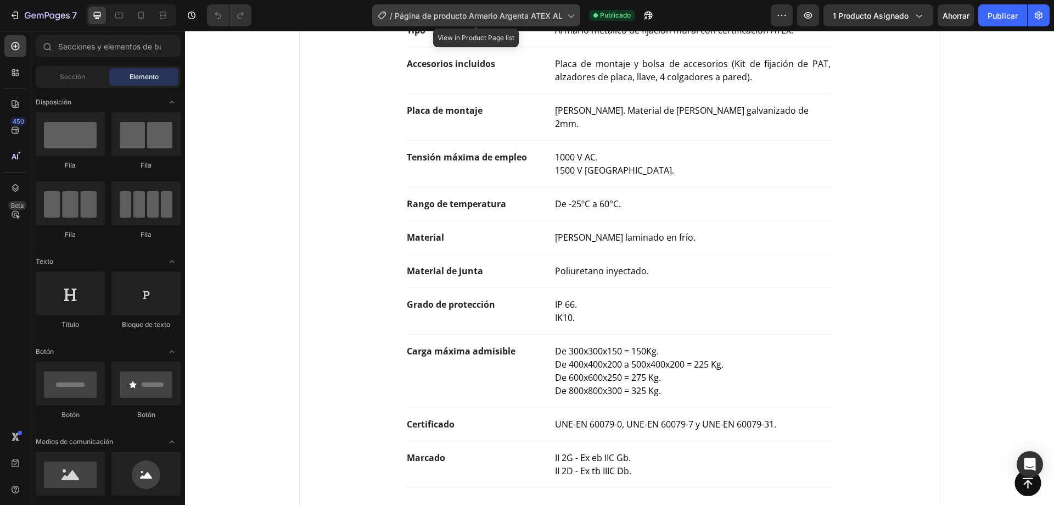
click at [524, 12] on font "Página de producto Armario Argenta ATEX AL" at bounding box center [479, 15] width 168 height 9
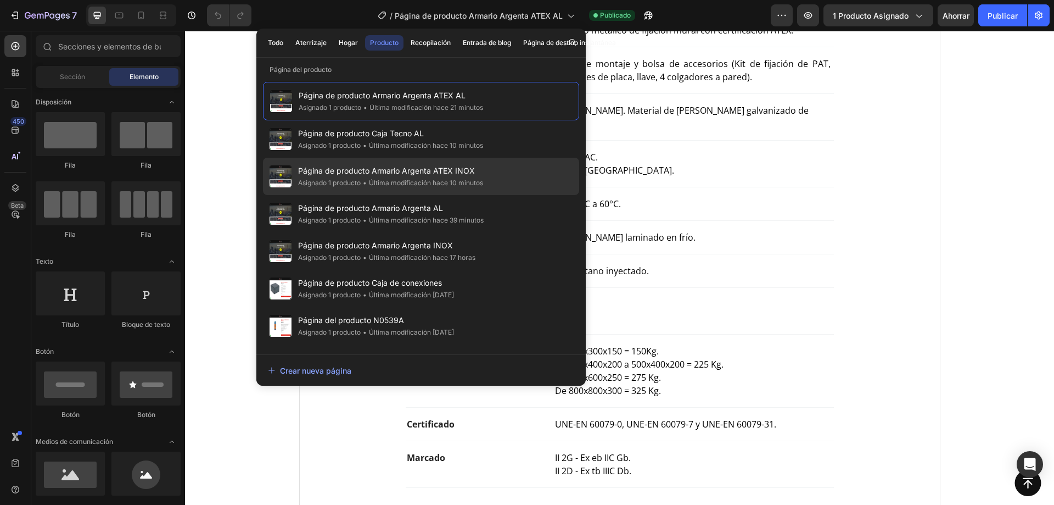
click at [493, 195] on div "Página de producto Armario Argenta ATEX INOX Asignado 1 producto • Última modif…" at bounding box center [421, 213] width 316 height 37
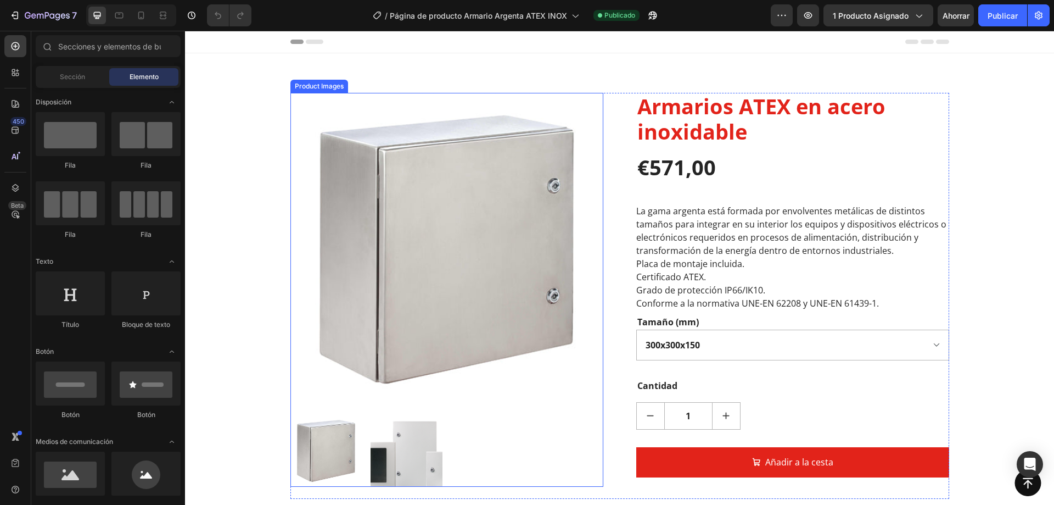
scroll to position [384, 0]
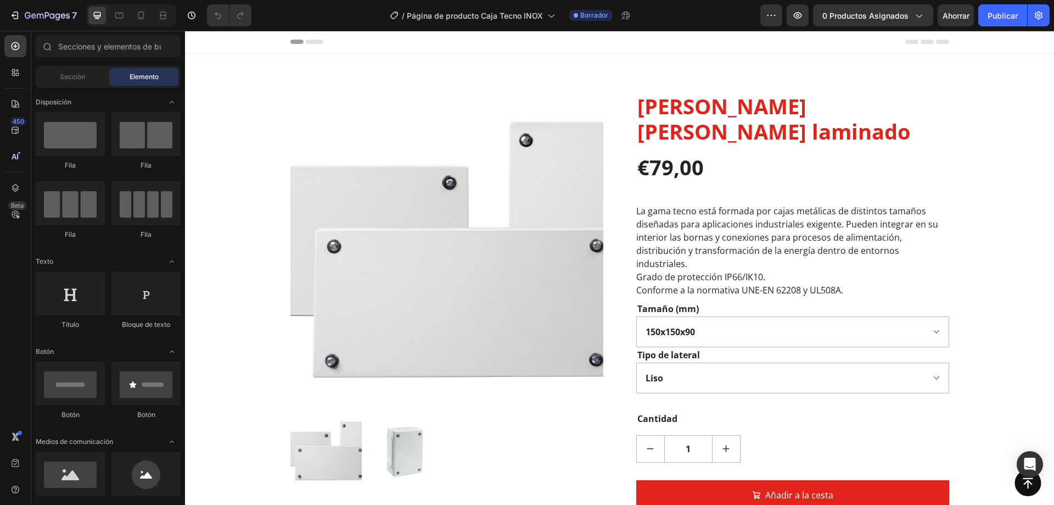
click at [877, 30] on div "7 Version history / Página de producto Caja Tecno INOX Borrador Avance 0 produc…" at bounding box center [527, 15] width 1054 height 31
click at [872, 9] on button "0 productos asignados" at bounding box center [873, 15] width 120 height 22
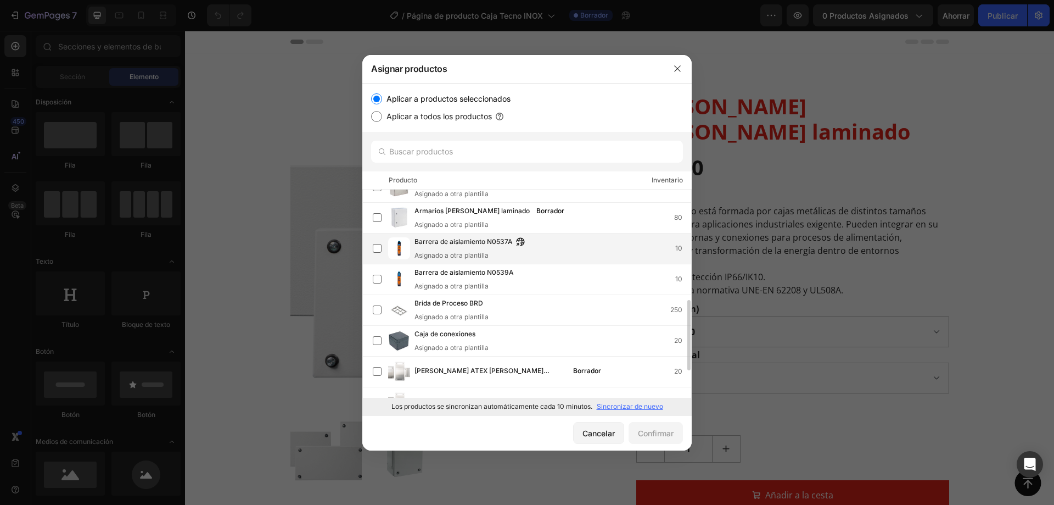
scroll to position [165, 0]
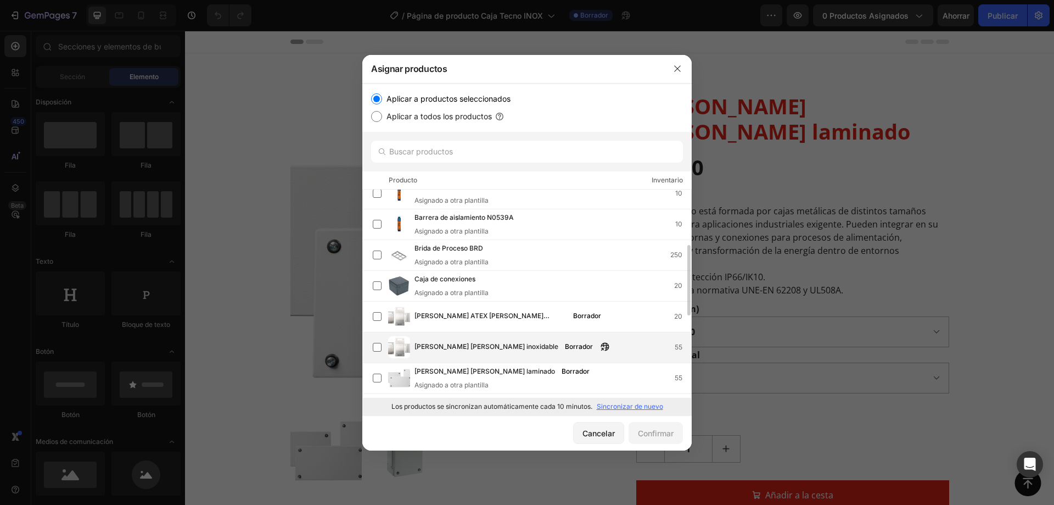
click at [507, 348] on font "Cajas de bornas de acero inoxidable" at bounding box center [487, 346] width 144 height 8
click at [648, 434] on font "Confirmar" at bounding box center [656, 432] width 36 height 9
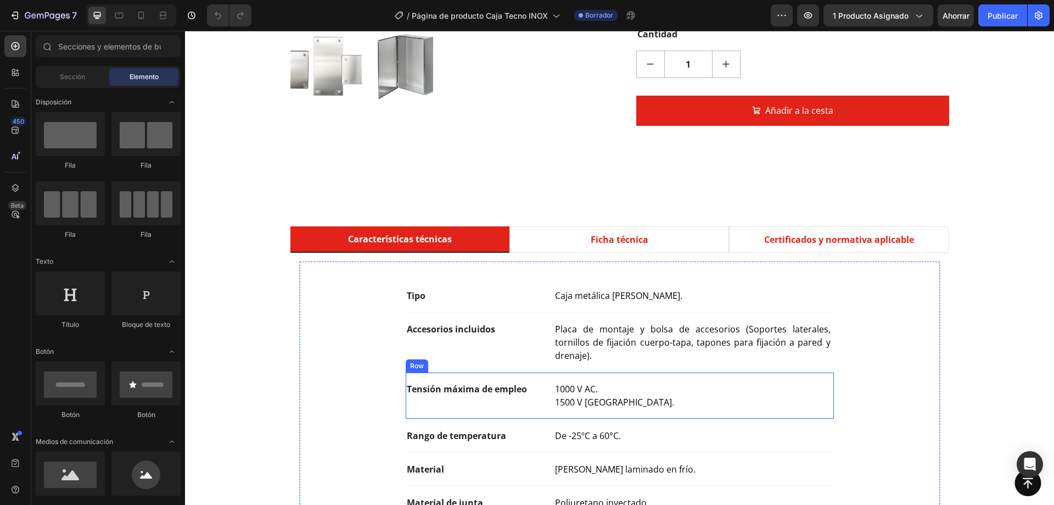
scroll to position [494, 0]
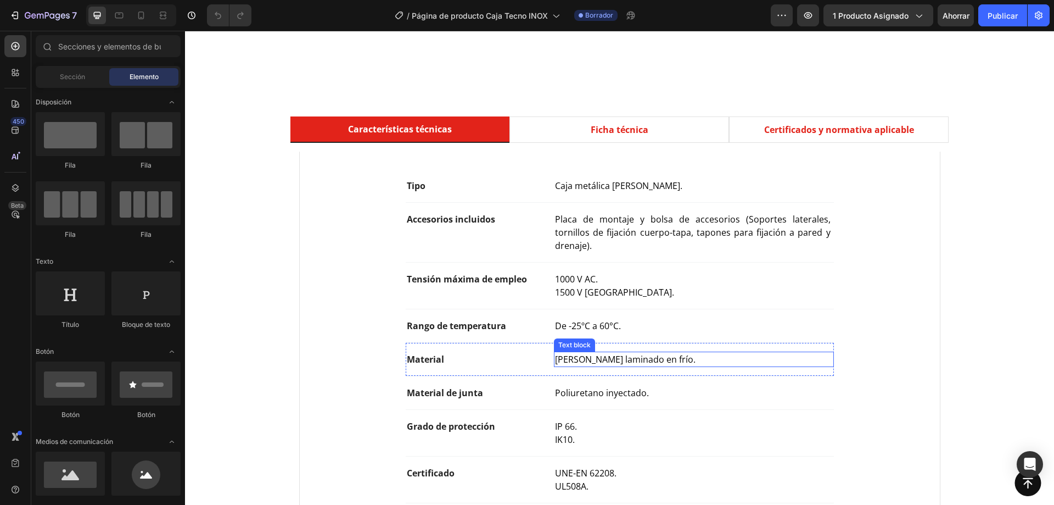
click at [605, 353] on span "Chapa de acero laminado en frío." at bounding box center [625, 359] width 141 height 12
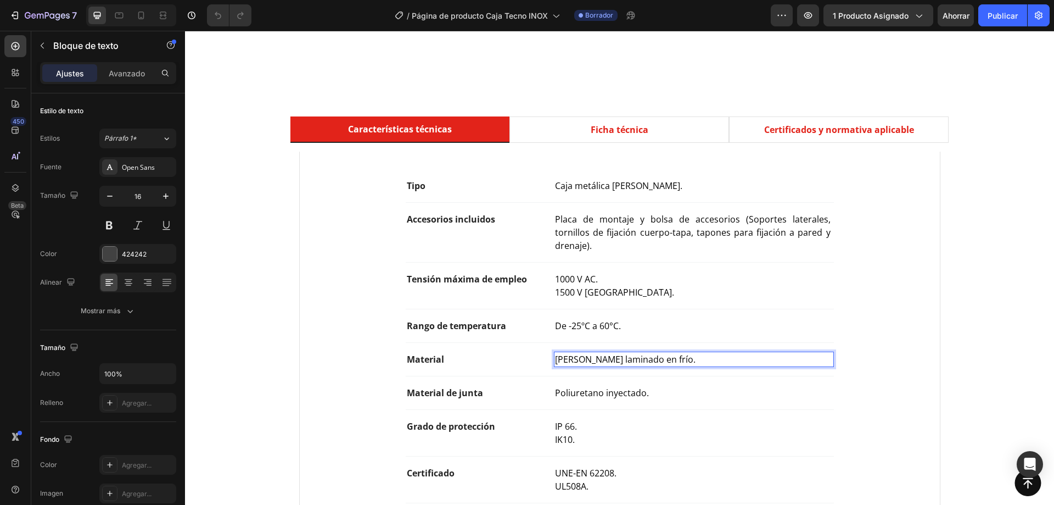
click at [620, 353] on span "Chapa de acero laminado en frío." at bounding box center [625, 359] width 141 height 12
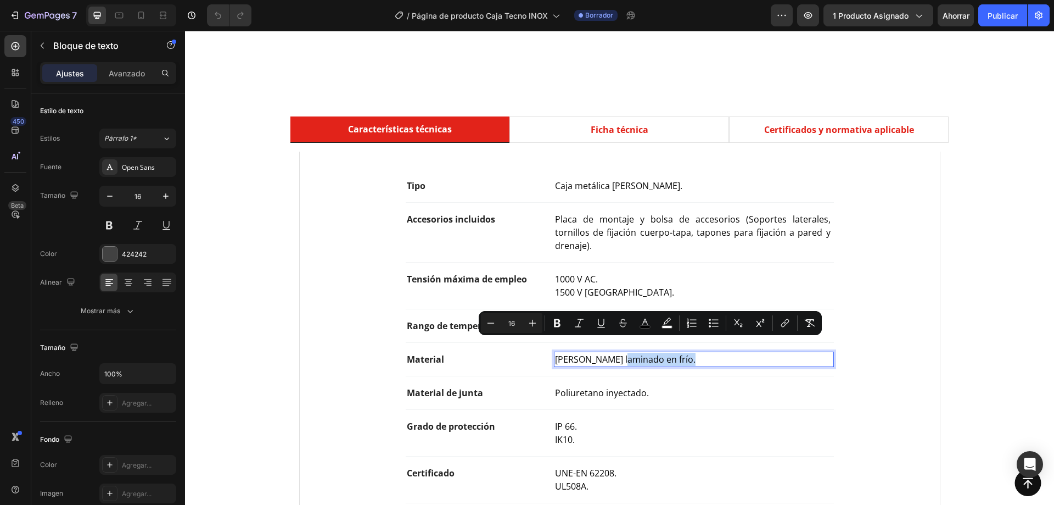
drag, startPoint x: 685, startPoint y: 347, endPoint x: 618, endPoint y: 350, distance: 67.6
click at [618, 353] on span "Chapa de acero laminado en frío." at bounding box center [625, 359] width 141 height 12
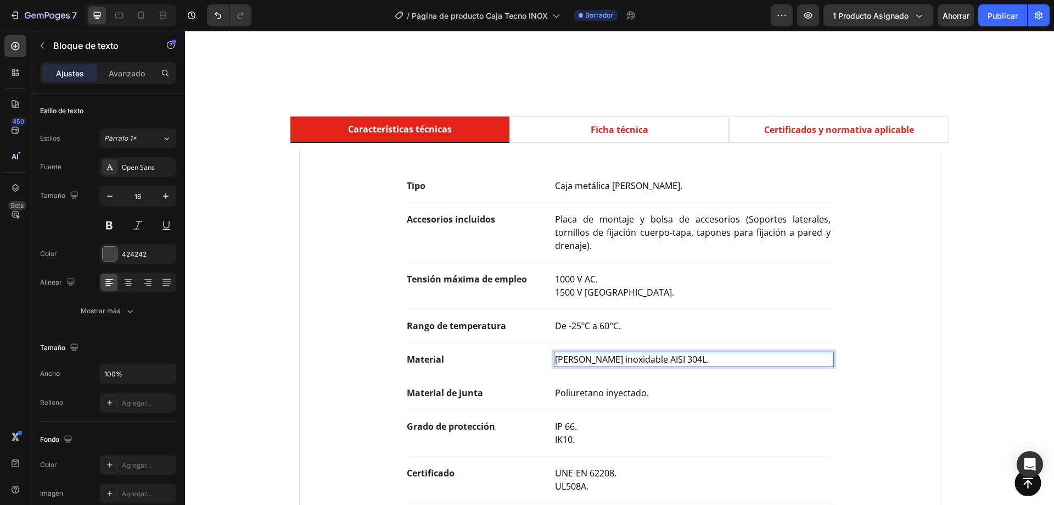
click at [241, 310] on div "Características técnicas Ficha técnica Certificados y normativa aplicable Tipo …" at bounding box center [619, 322] width 853 height 413
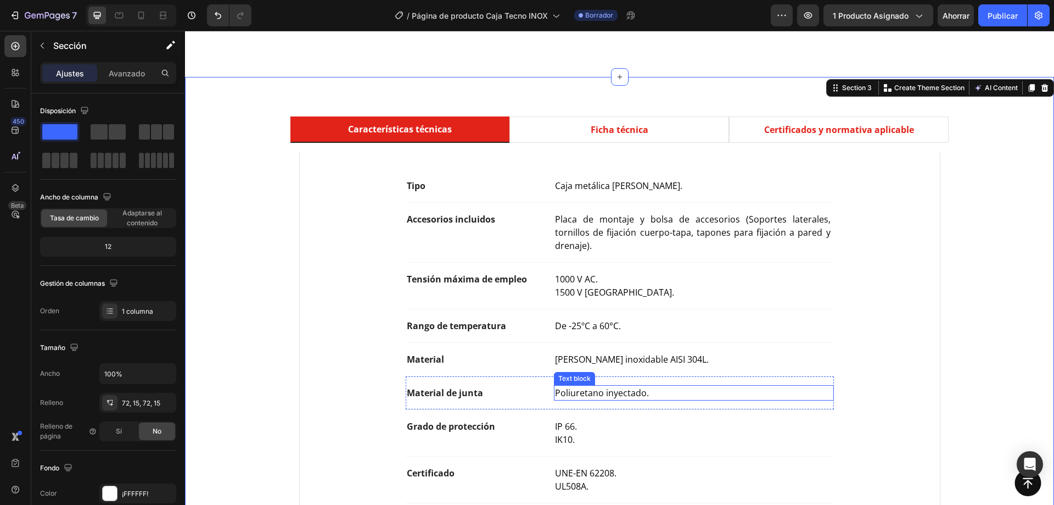
click at [677, 387] on div "Poliuretano inyectado." at bounding box center [693, 392] width 279 height 15
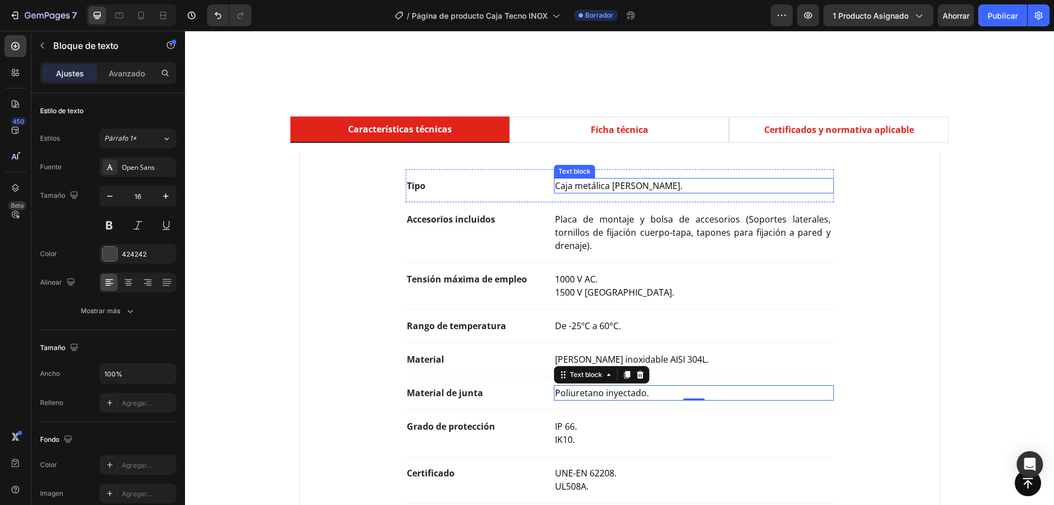
scroll to position [549, 0]
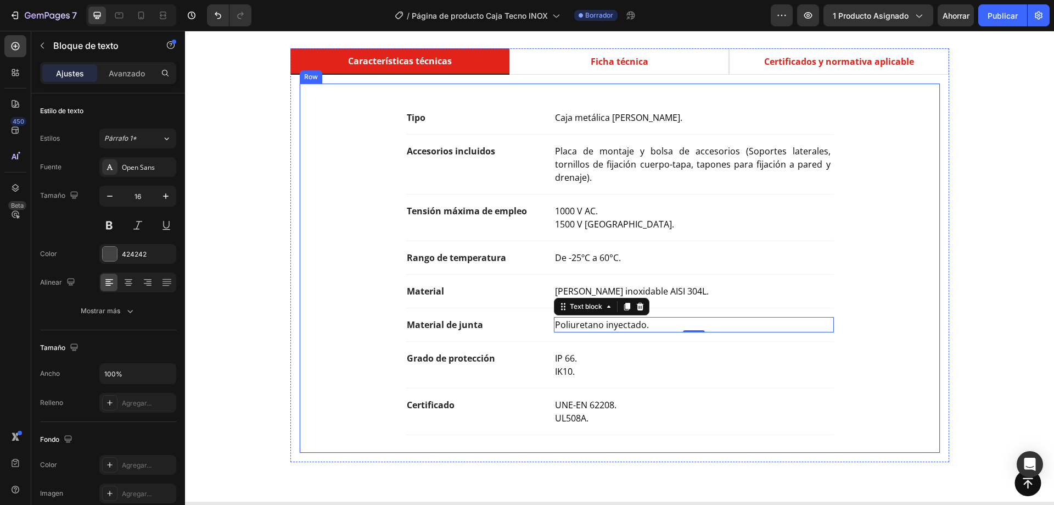
click at [577, 412] on span "UL508A." at bounding box center [571, 418] width 33 height 12
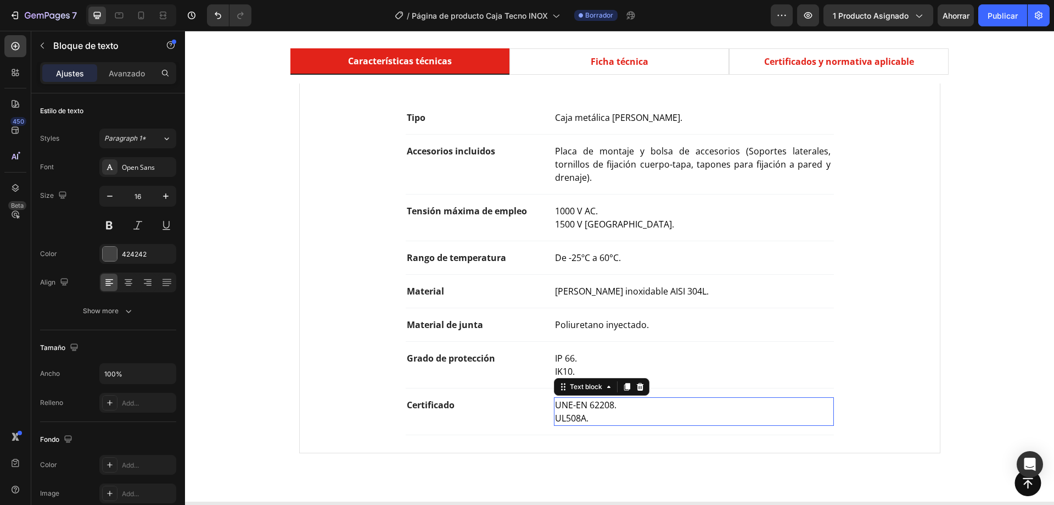
click at [577, 412] on span "UL508A." at bounding box center [571, 418] width 33 height 12
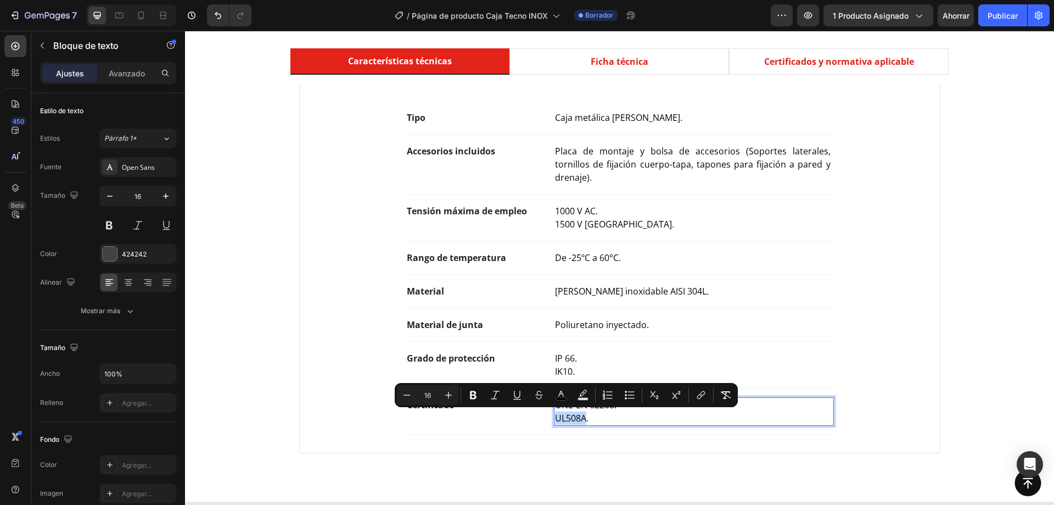
click at [583, 417] on span "UL508A." at bounding box center [571, 418] width 33 height 12
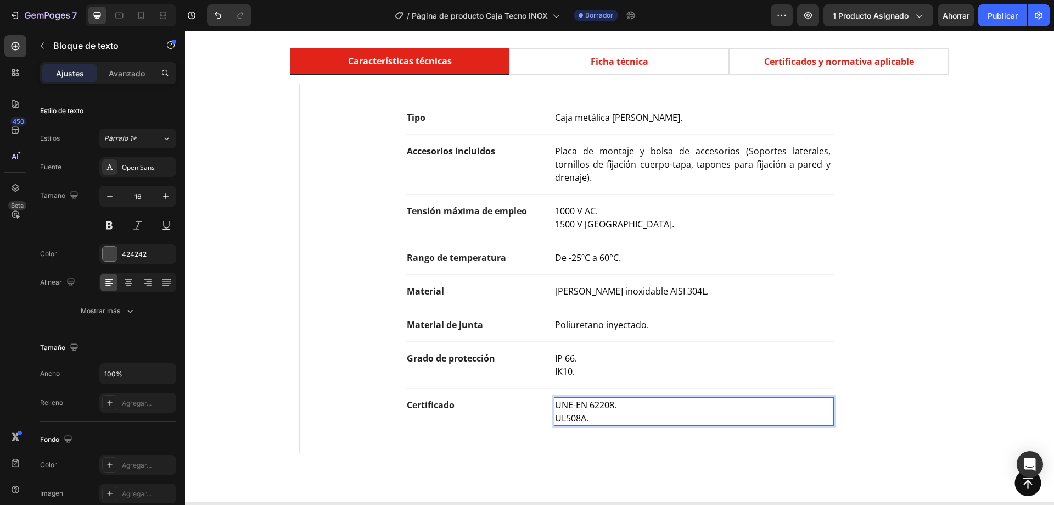
click at [585, 417] on span "UL508A." at bounding box center [571, 418] width 33 height 12
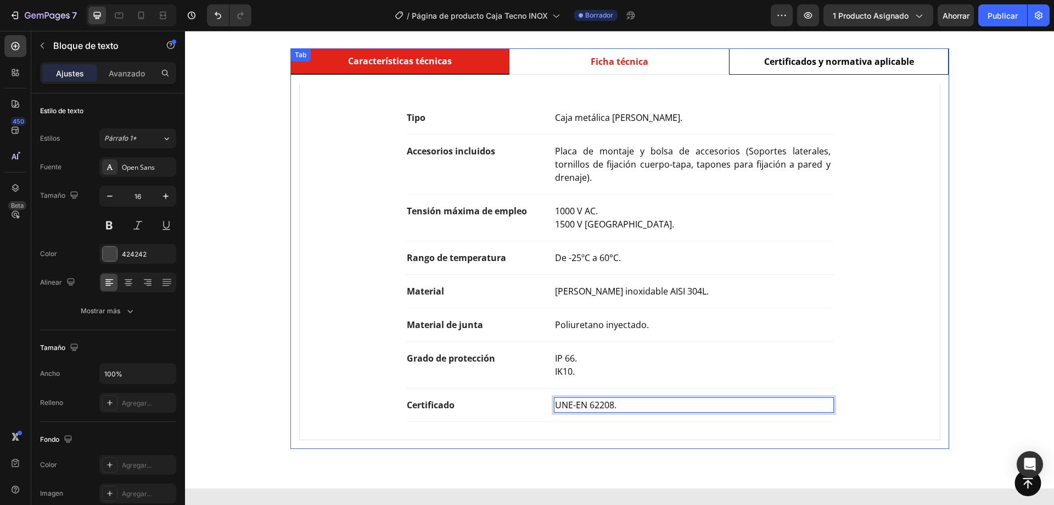
click at [770, 49] on li "Certificados y normativa aplicable" at bounding box center [839, 61] width 220 height 26
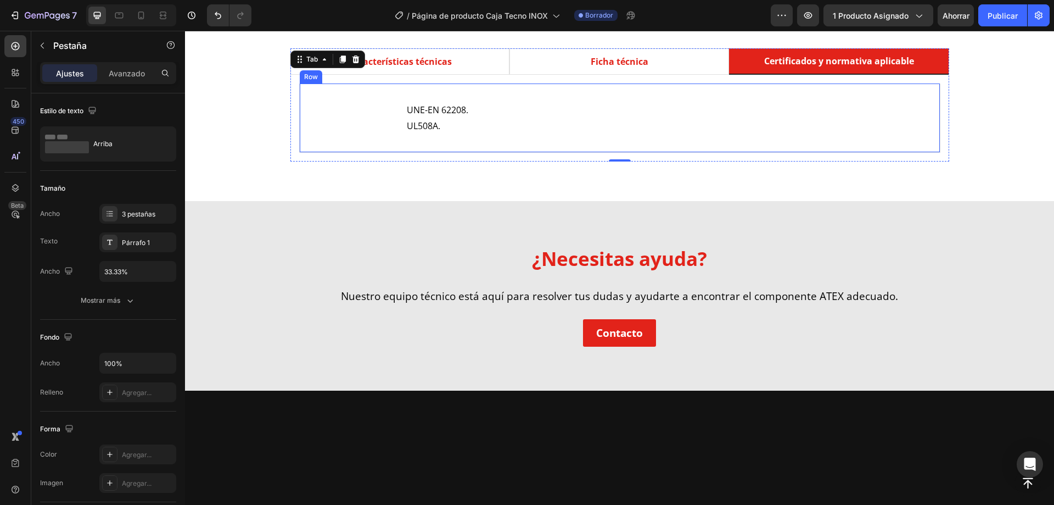
click at [430, 136] on div "UNE-EN 62208. UL508A. Text Block Row Row" at bounding box center [619, 118] width 641 height 70
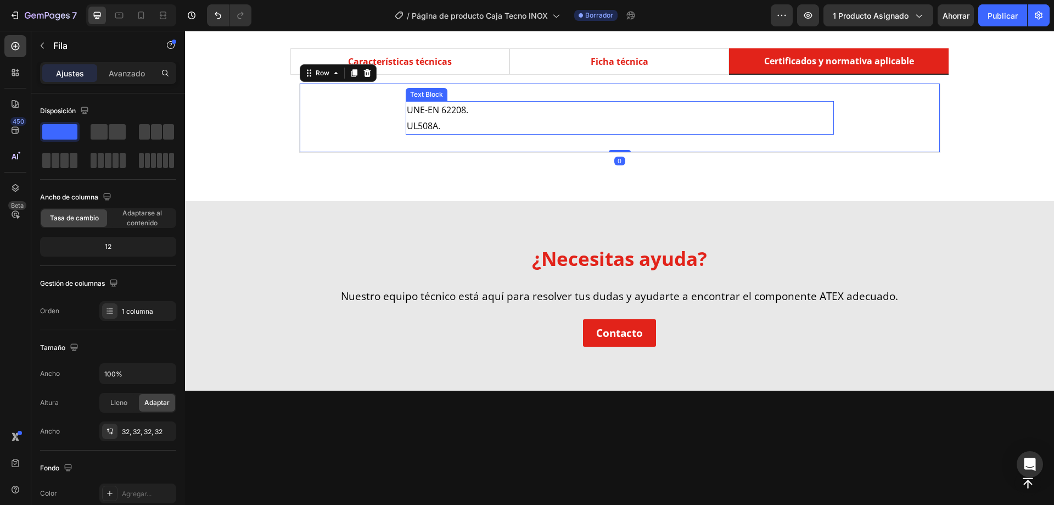
click at [427, 125] on span "UL508A." at bounding box center [423, 126] width 33 height 12
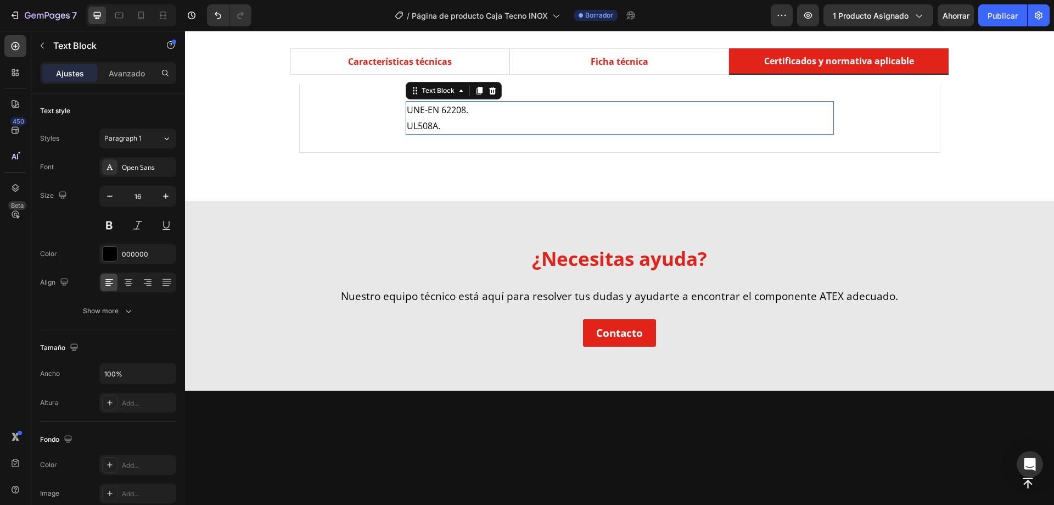
click at [427, 125] on span "UL508A." at bounding box center [423, 126] width 33 height 12
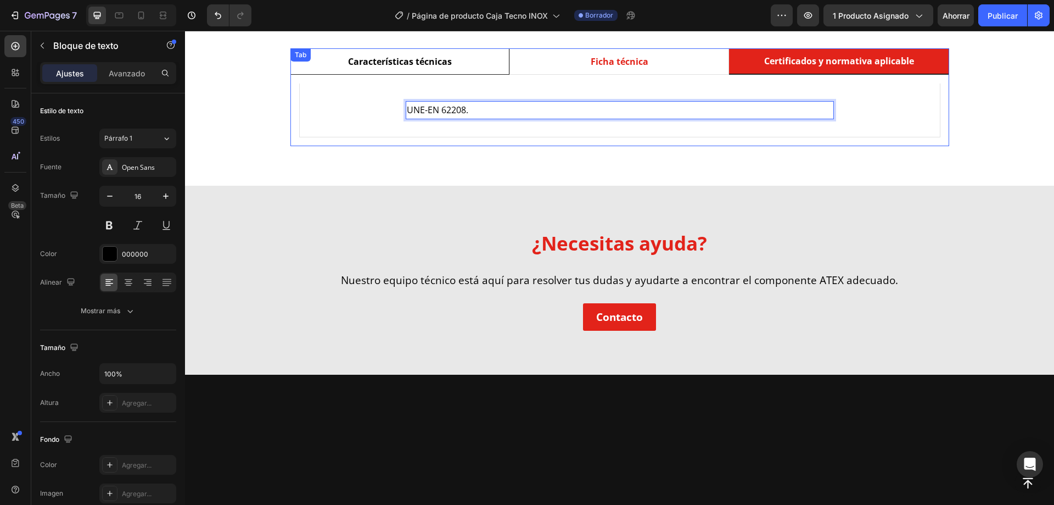
click at [466, 62] on li "Características técnicas" at bounding box center [400, 61] width 220 height 26
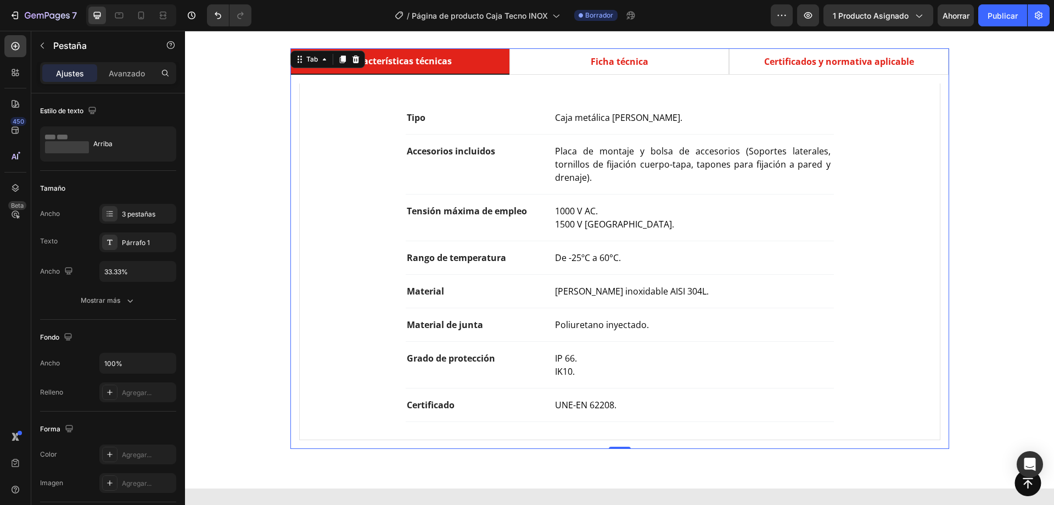
click at [211, 259] on div "Características técnicas Ficha técnica Certificados y normativa aplicable Tipo …" at bounding box center [619, 248] width 853 height 400
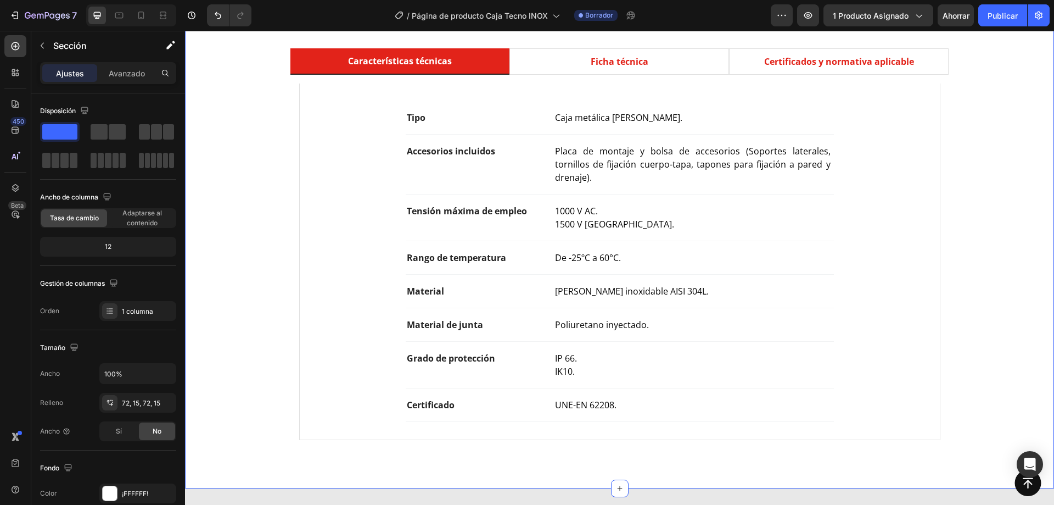
click at [645, 171] on p "Placa de montaje y bolsa de accesorios (Soportes laterales, tornillos de fijaci…" at bounding box center [693, 164] width 277 height 40
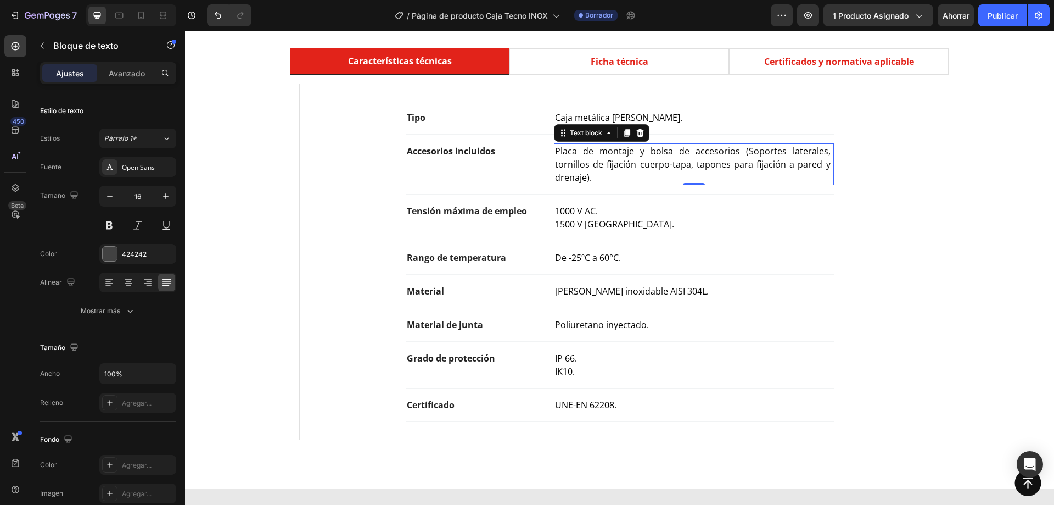
click at [580, 178] on span "Placa de montaje y bolsa de accesorios (Soportes laterales, tornillos de fijaci…" at bounding box center [693, 164] width 277 height 38
click at [748, 151] on span "Placa de montaje y bolsa de accesorios (Soportes laterales, tornillos de fijaci…" at bounding box center [693, 164] width 277 height 38
click at [746, 150] on span "Placa de montaje y bolsa de accesorios (Soportes laterales, tornillos de fijaci…" at bounding box center [693, 164] width 277 height 38
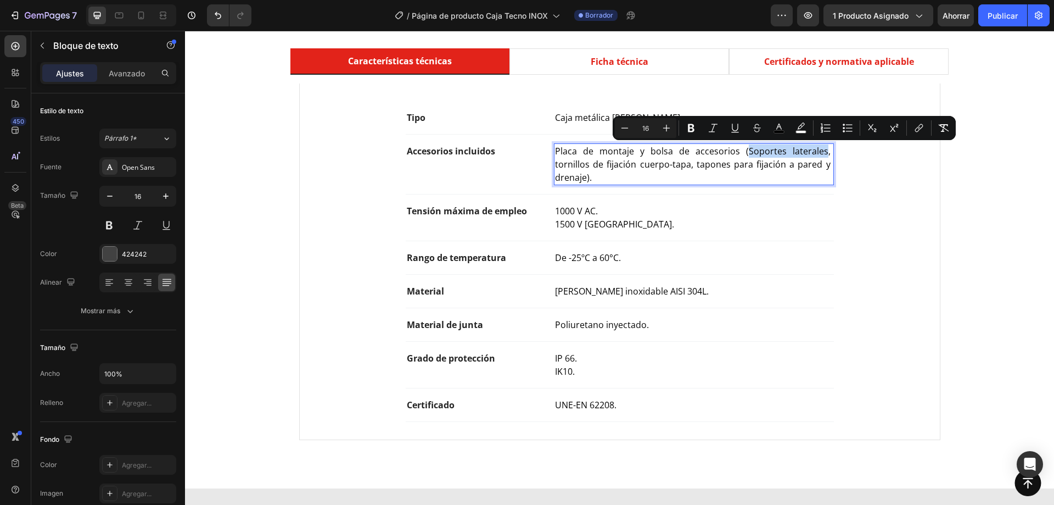
drag, startPoint x: 746, startPoint y: 151, endPoint x: 822, endPoint y: 154, distance: 76.4
click at [822, 154] on span "Placa de montaje y bolsa de accesorios (Soportes laterales, tornillos de fijaci…" at bounding box center [693, 164] width 277 height 38
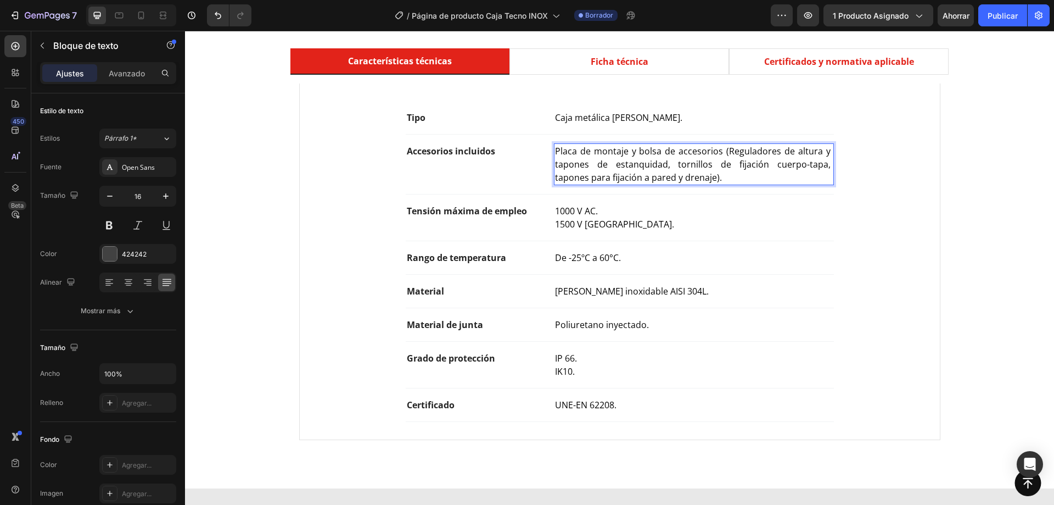
click at [752, 174] on p "Placa de montaje y bolsa de accesorios (Reguladores de altura y tapones de esta…" at bounding box center [693, 164] width 277 height 40
drag, startPoint x: 676, startPoint y: 176, endPoint x: 793, endPoint y: 164, distance: 117.6
click at [795, 163] on span "Placa de montaje y bolsa de accesorios (Reguladores de altura y tapones de esta…" at bounding box center [693, 164] width 277 height 38
click at [640, 196] on div "Tensión máxima de empleo Text block 1000 V AC. 1500 V DC. Text block Row" at bounding box center [620, 217] width 428 height 47
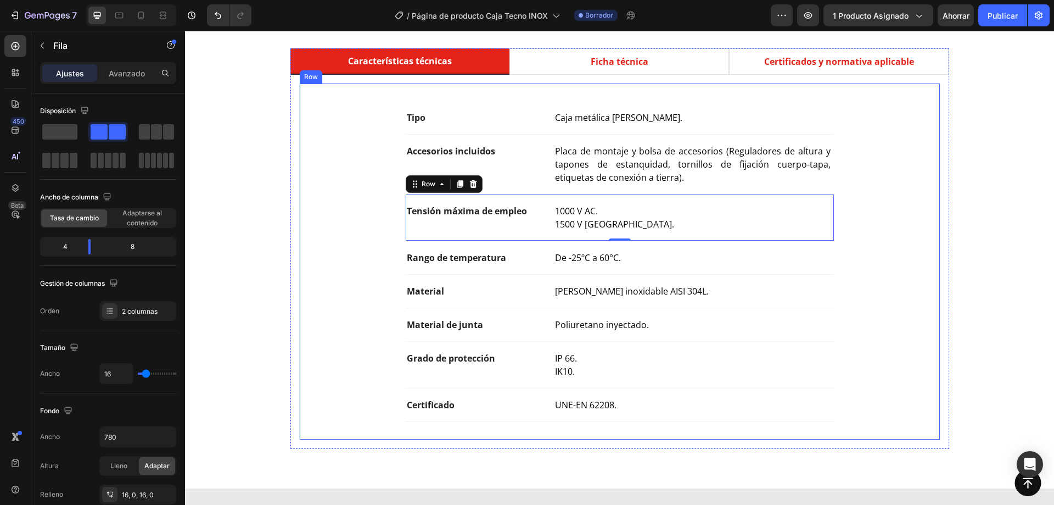
click at [777, 77] on div "Tipo Text block Caja metálica de bornas. Text block Row Accesorios incluidos Te…" at bounding box center [619, 262] width 659 height 374
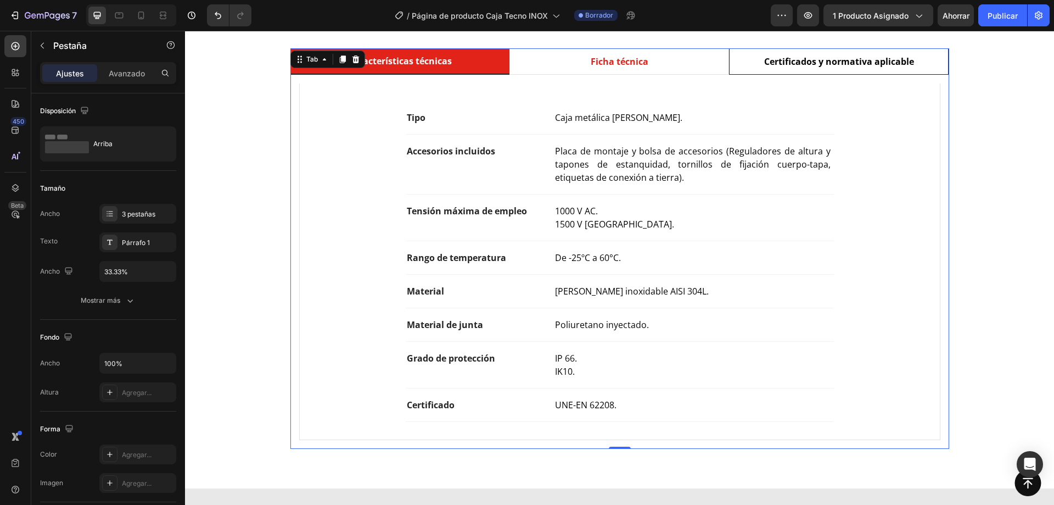
click at [777, 66] on p "Certificados y normativa aplicable" at bounding box center [839, 61] width 150 height 13
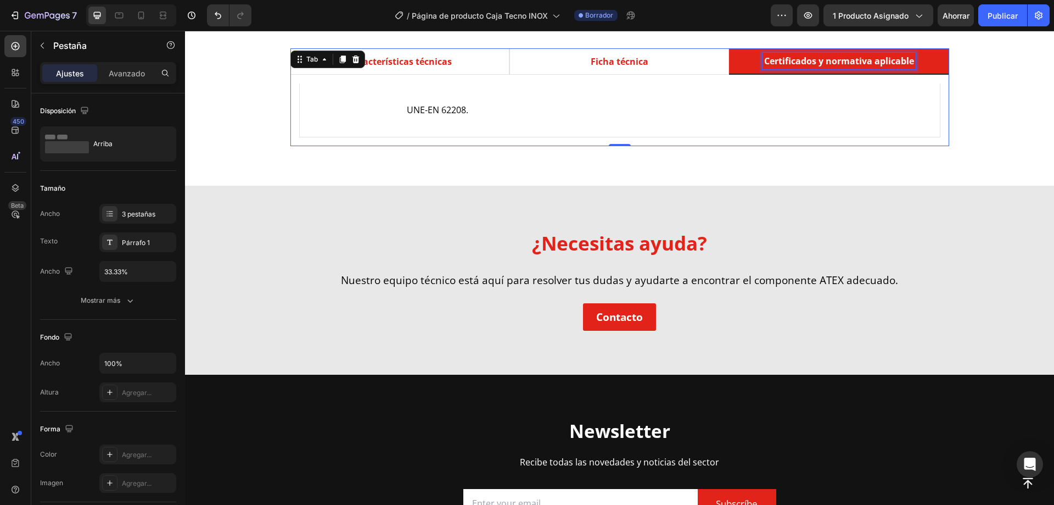
scroll to position [548, 0]
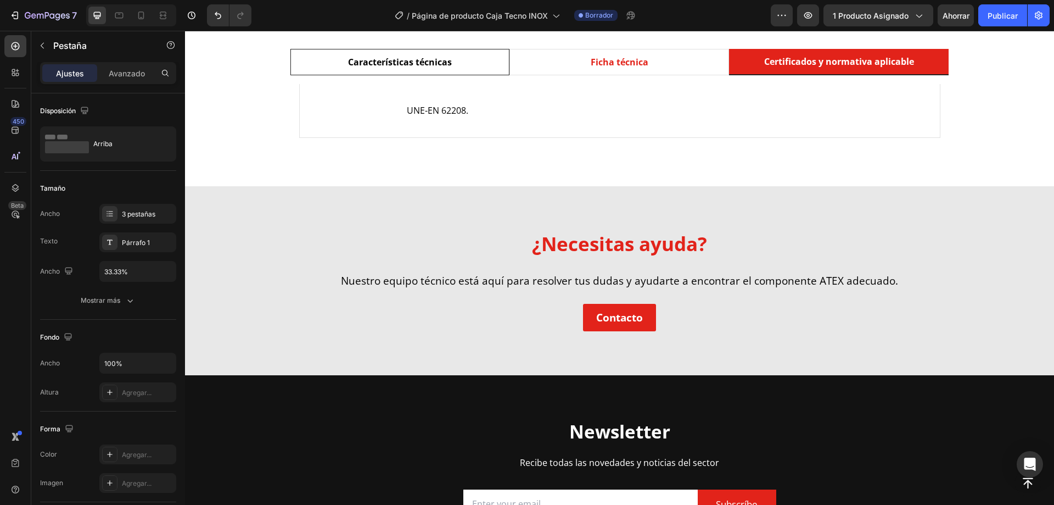
click at [450, 63] on li "Características técnicas" at bounding box center [400, 62] width 220 height 26
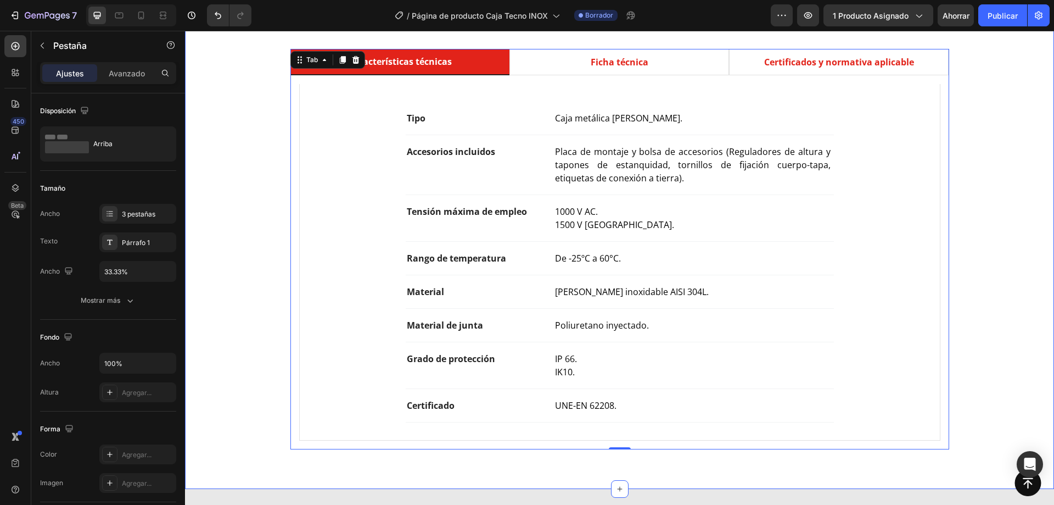
click at [254, 292] on div "Características técnicas Ficha técnica Certificados y normativa aplicable Tipo …" at bounding box center [619, 249] width 853 height 400
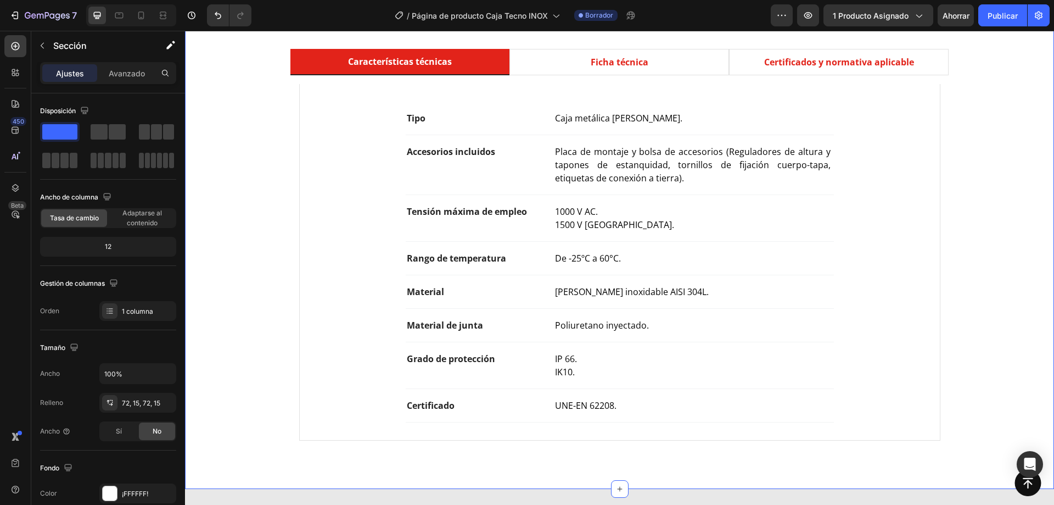
click at [283, 391] on div "Características técnicas Ficha técnica Certificados y normativa aplicable Tipo …" at bounding box center [619, 249] width 853 height 400
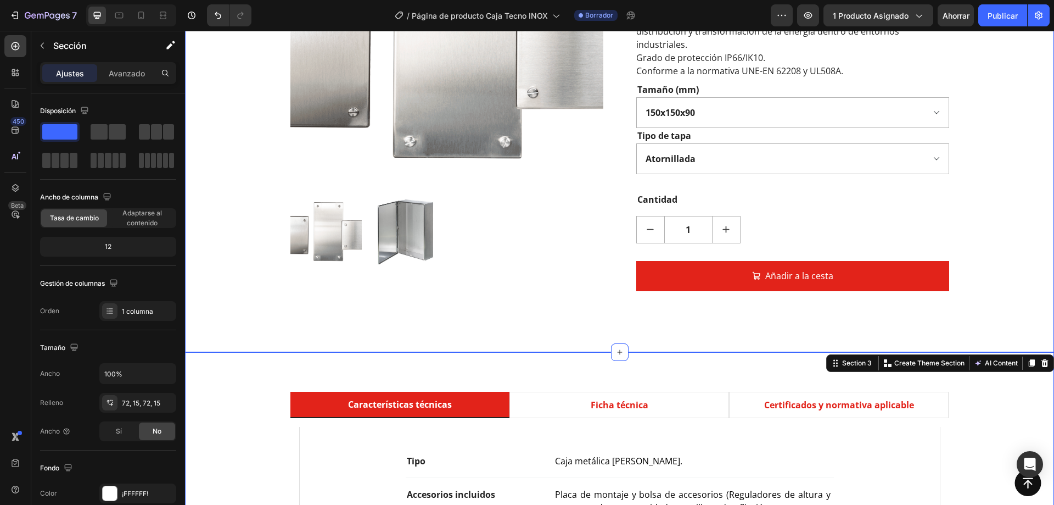
scroll to position [0, 0]
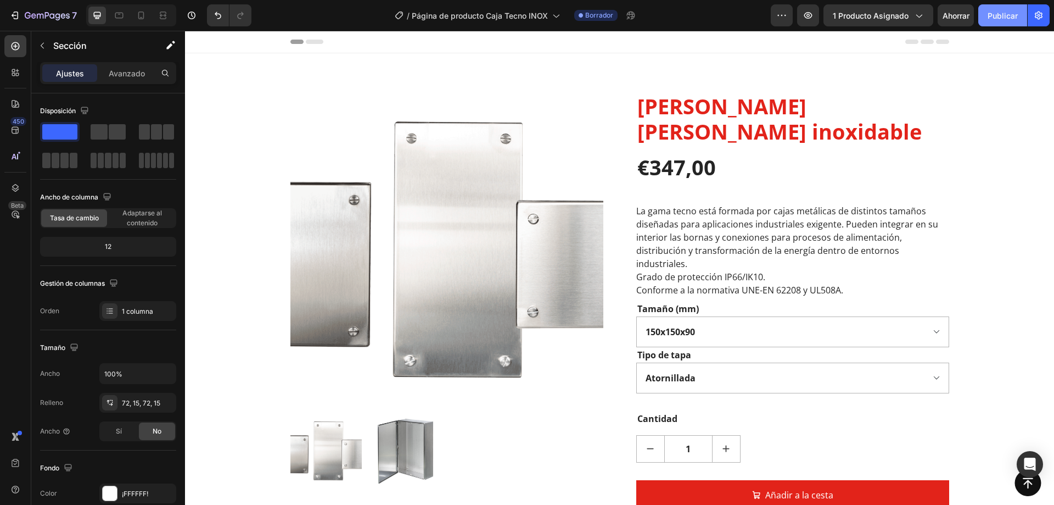
click at [1008, 23] on button "Publicar" at bounding box center [1002, 15] width 49 height 22
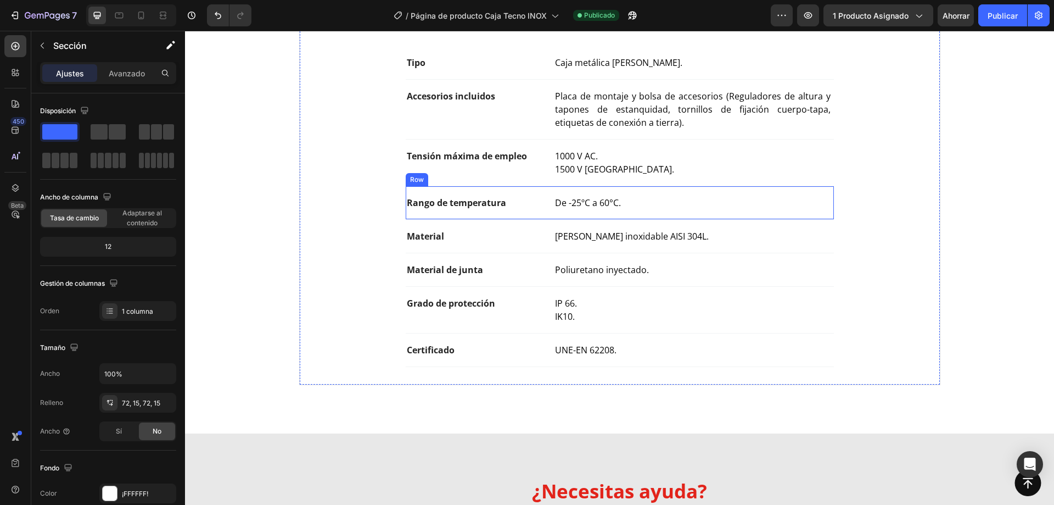
scroll to position [549, 0]
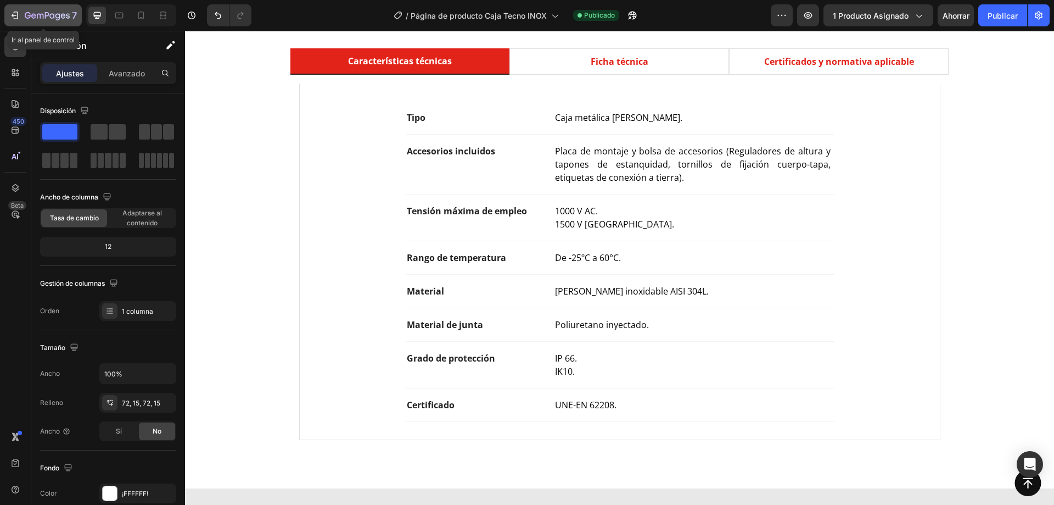
click at [41, 19] on icon "button" at bounding box center [47, 16] width 45 height 9
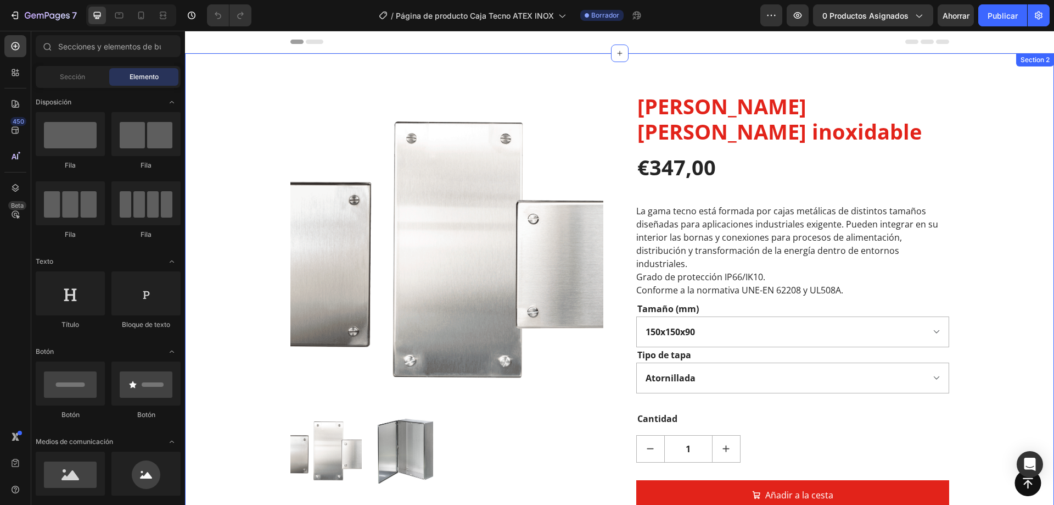
click at [581, 68] on div "Product Images [PERSON_NAME] [PERSON_NAME] inoxidable (P) Title €347,00 (P) Pri…" at bounding box center [619, 312] width 869 height 518
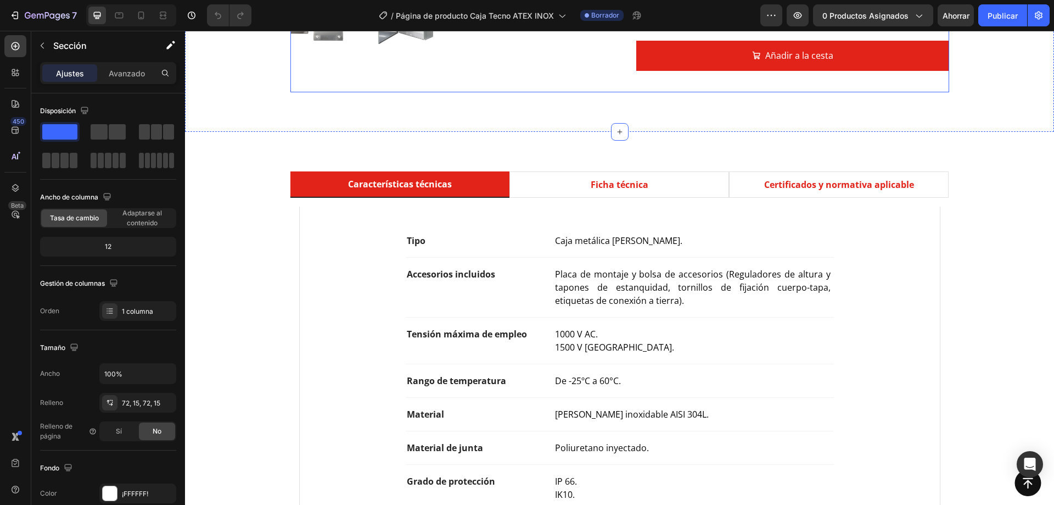
scroll to position [549, 0]
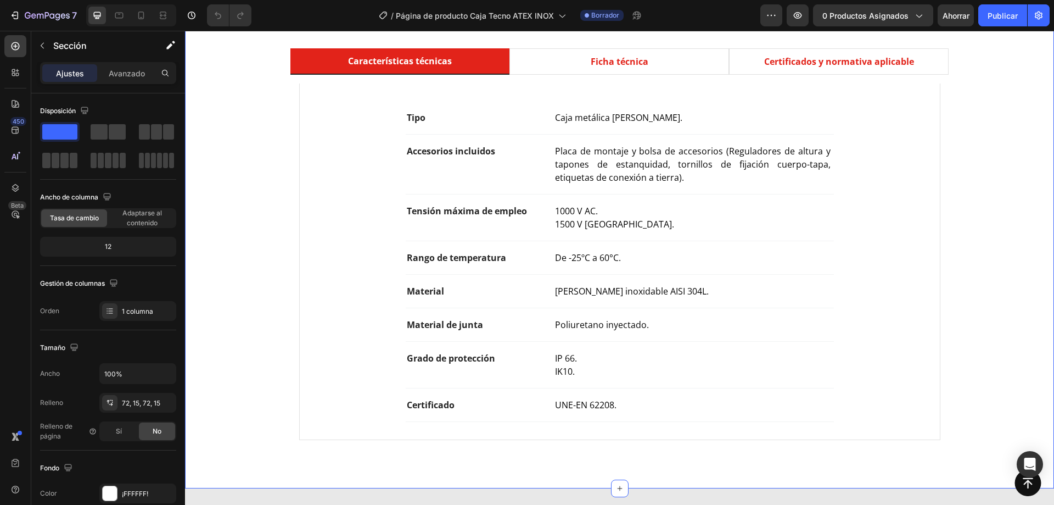
click at [253, 144] on div "Características técnicas Ficha técnica Certificados y normativa aplicable Tipo …" at bounding box center [619, 248] width 853 height 400
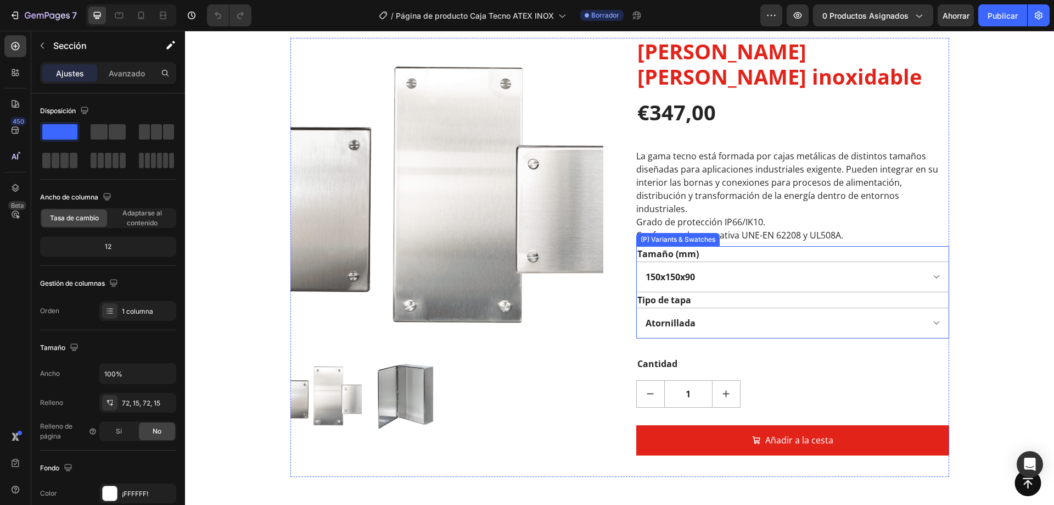
scroll to position [0, 0]
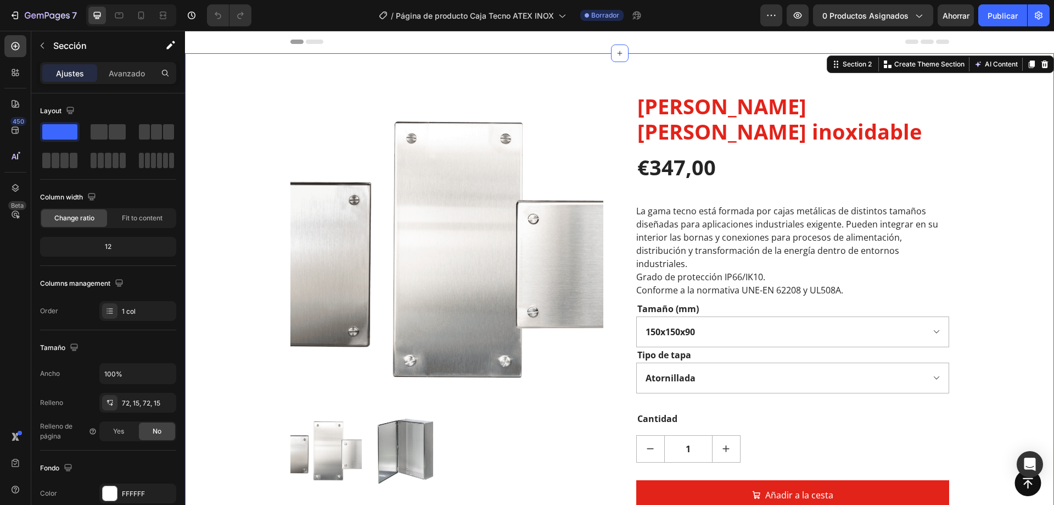
click at [965, 226] on div "Product Images [PERSON_NAME] [PERSON_NAME] inoxidable (P) Title €347,00 (P) Pri…" at bounding box center [619, 312] width 853 height 439
click at [251, 144] on div "Product Images [PERSON_NAME] [PERSON_NAME] inoxidable (P) Title €347,00 (P) Pri…" at bounding box center [619, 312] width 853 height 439
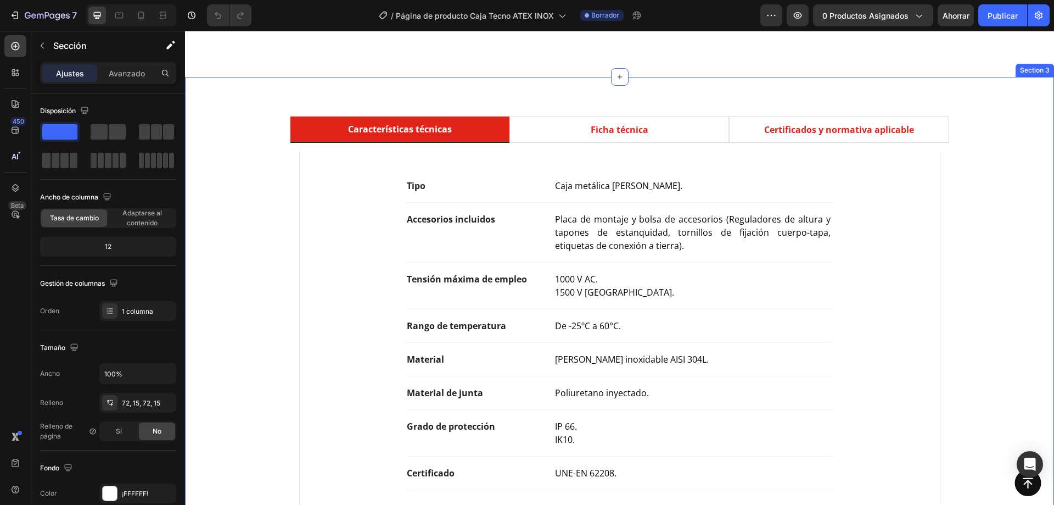
scroll to position [549, 0]
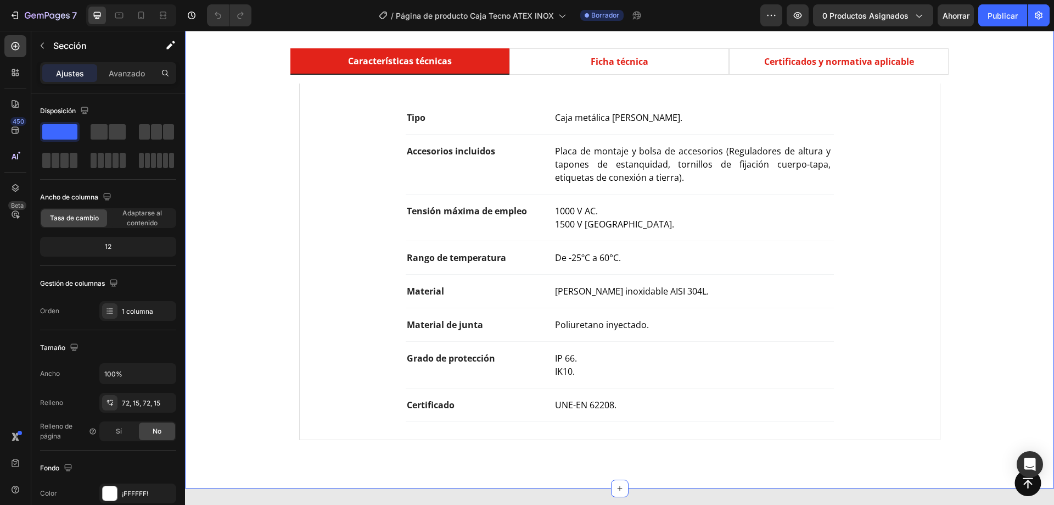
click at [255, 205] on div "Características técnicas Ficha técnica Certificados y normativa aplicable Tipo …" at bounding box center [619, 248] width 853 height 400
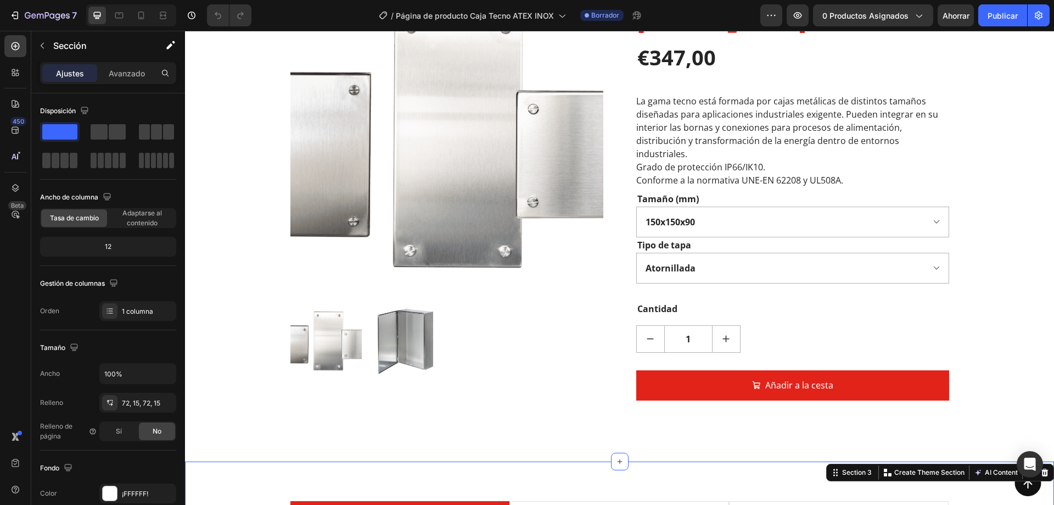
scroll to position [55, 0]
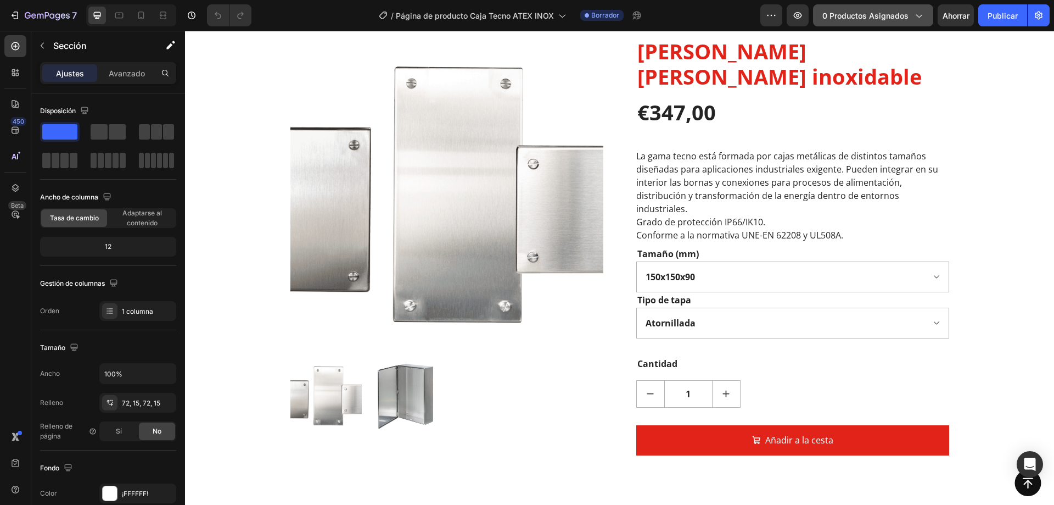
click at [889, 21] on span "0 productos asignados" at bounding box center [865, 16] width 86 height 12
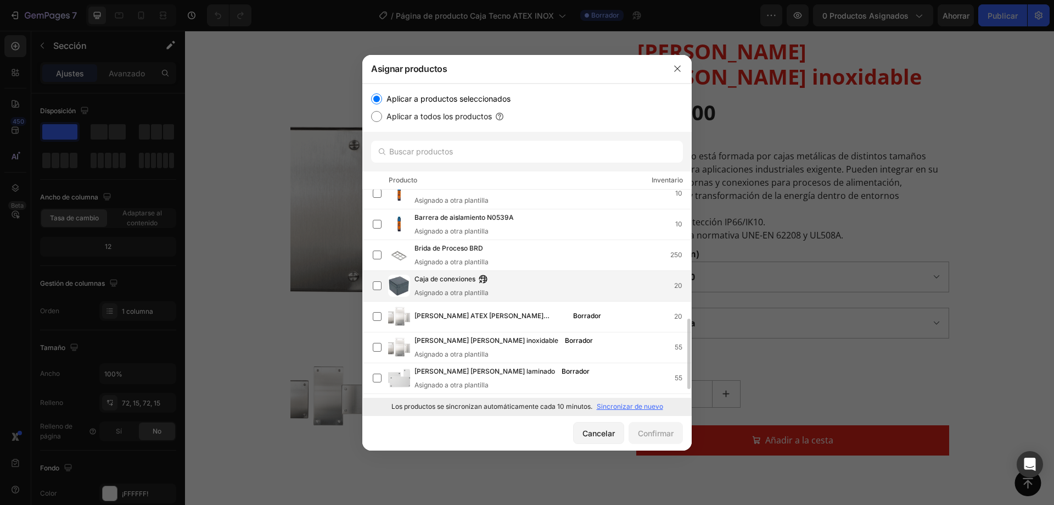
scroll to position [220, 0]
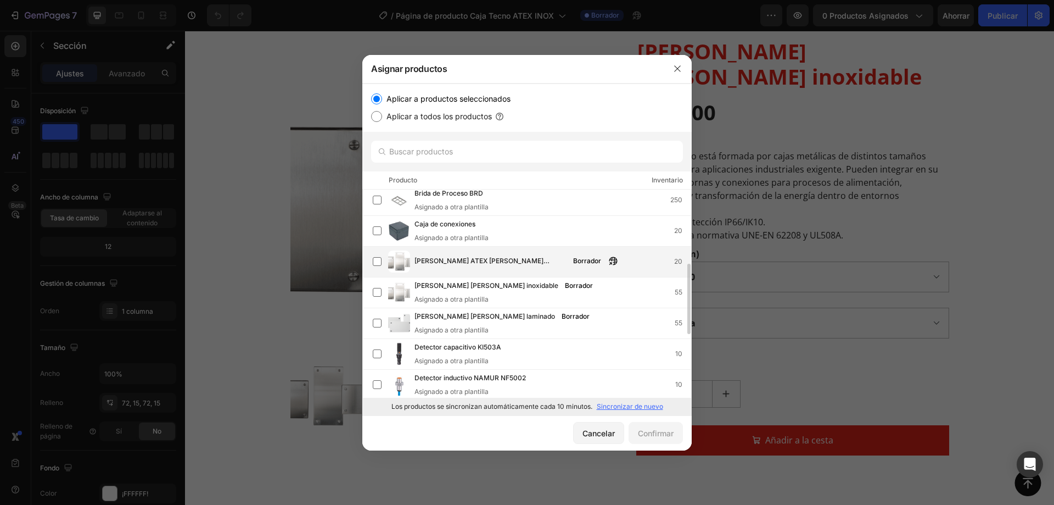
click at [529, 262] on font "[PERSON_NAME] ATEX [PERSON_NAME] inoxidable" at bounding box center [482, 265] width 135 height 19
click at [641, 433] on font "Confirmar" at bounding box center [656, 432] width 36 height 9
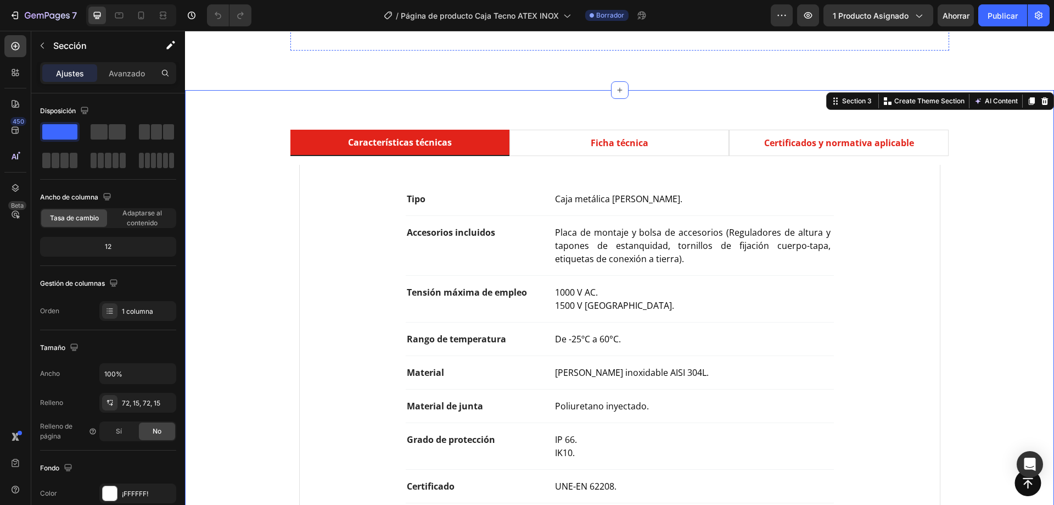
scroll to position [549, 0]
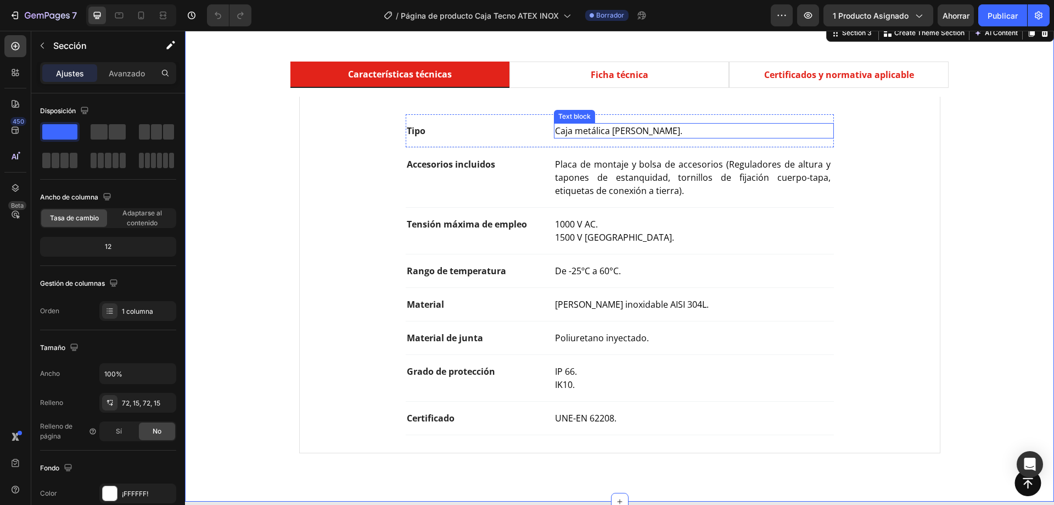
click at [662, 136] on p "Caja metálica [PERSON_NAME]." at bounding box center [693, 130] width 277 height 13
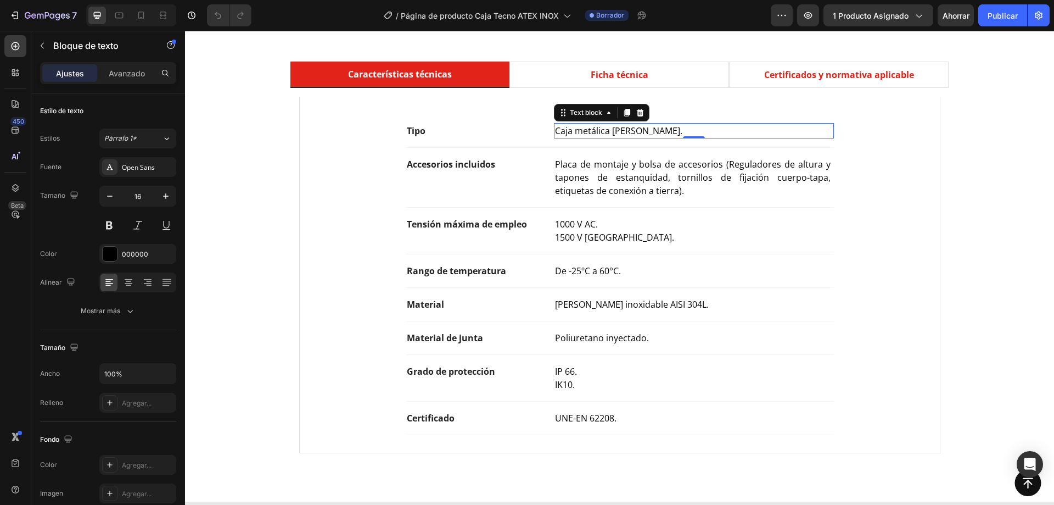
click at [650, 134] on p "Caja metálica [PERSON_NAME]." at bounding box center [693, 130] width 277 height 13
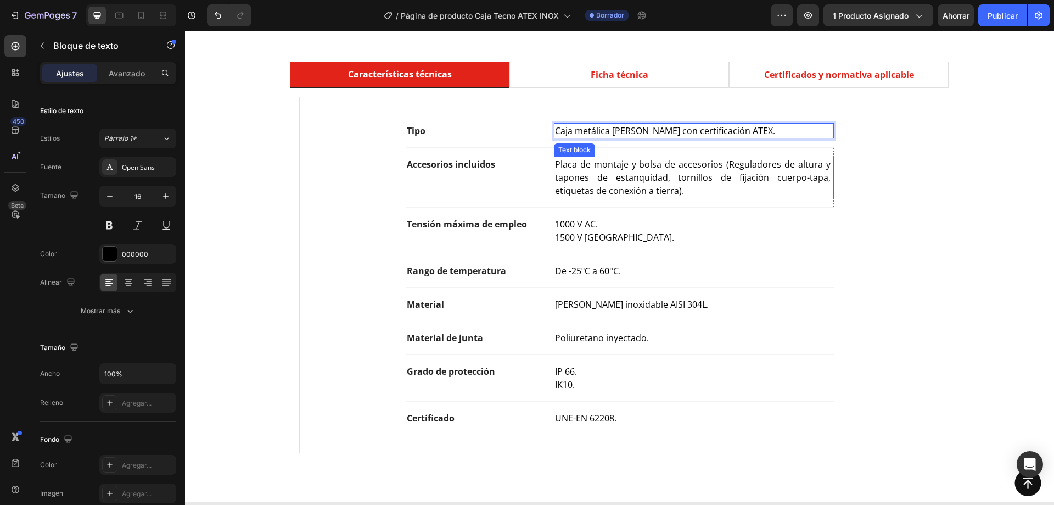
click at [718, 160] on span "Placa de montaje y bolsa de accesorios (Reguladores de altura y tapones de esta…" at bounding box center [693, 177] width 277 height 38
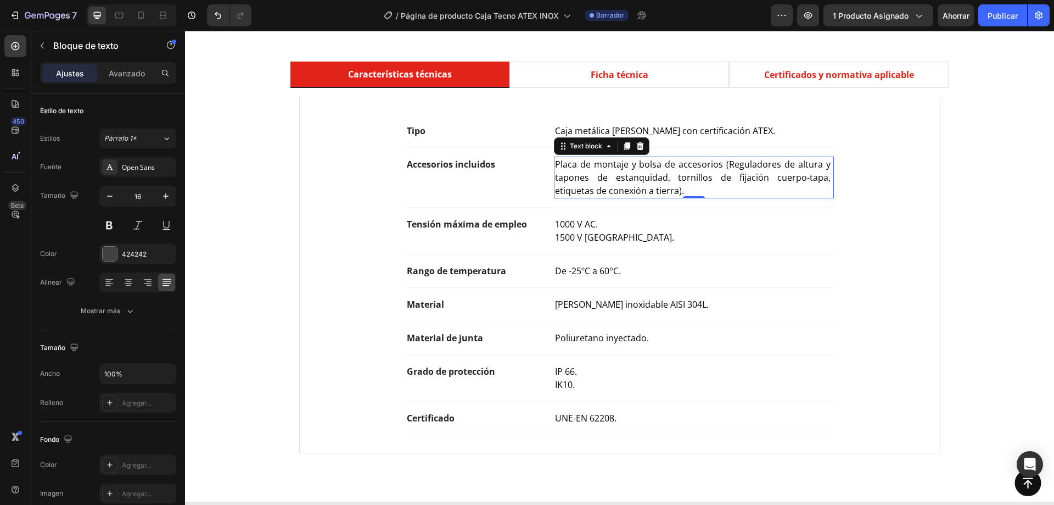
click at [688, 306] on span "[PERSON_NAME] inoxidable AISI 304L." at bounding box center [632, 304] width 154 height 12
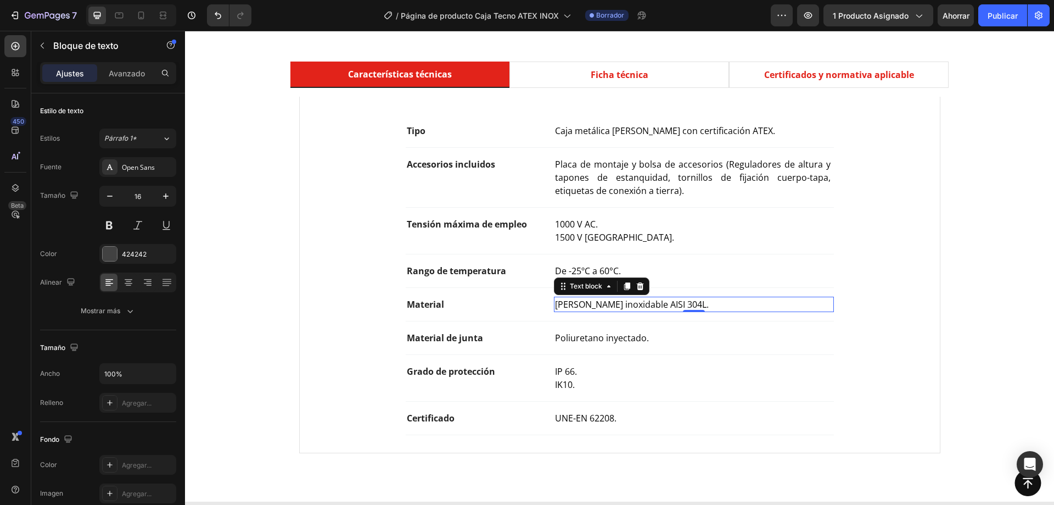
click at [688, 306] on span "[PERSON_NAME] inoxidable AISI 304L." at bounding box center [632, 304] width 154 height 12
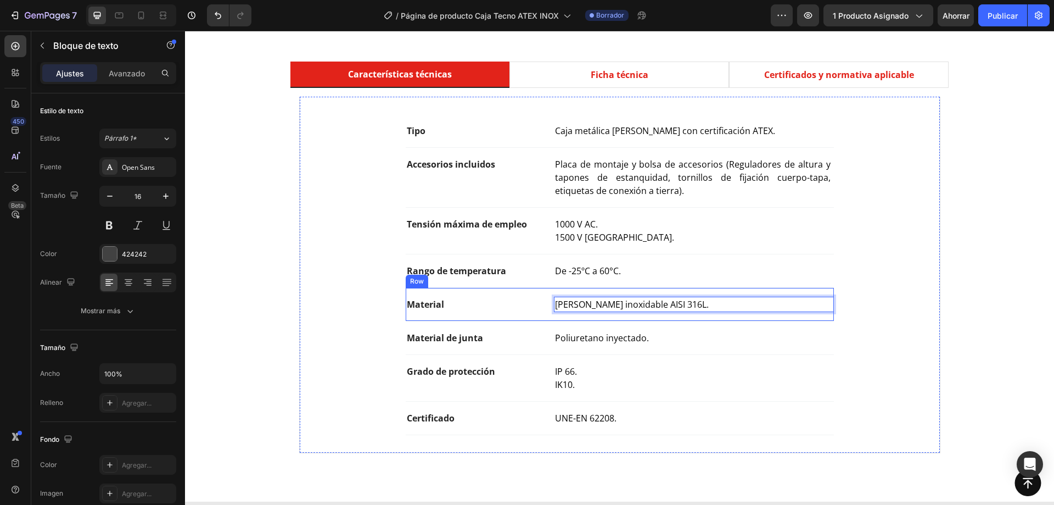
click at [719, 318] on div "Material Text block [PERSON_NAME] inoxidable AISI 316L. Text block 0 Row" at bounding box center [620, 304] width 428 height 33
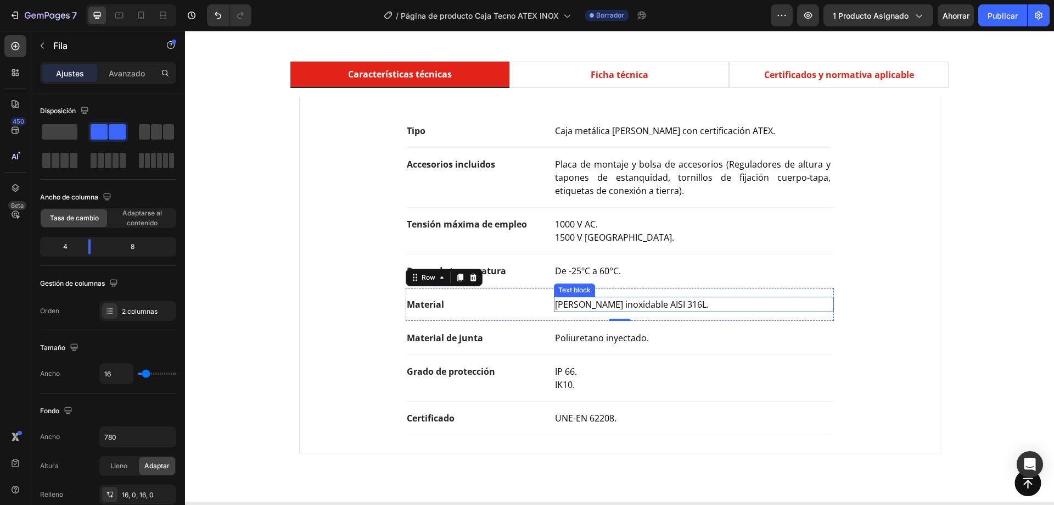
click at [710, 307] on p "[PERSON_NAME] inoxidable AISI 316L." at bounding box center [693, 304] width 277 height 13
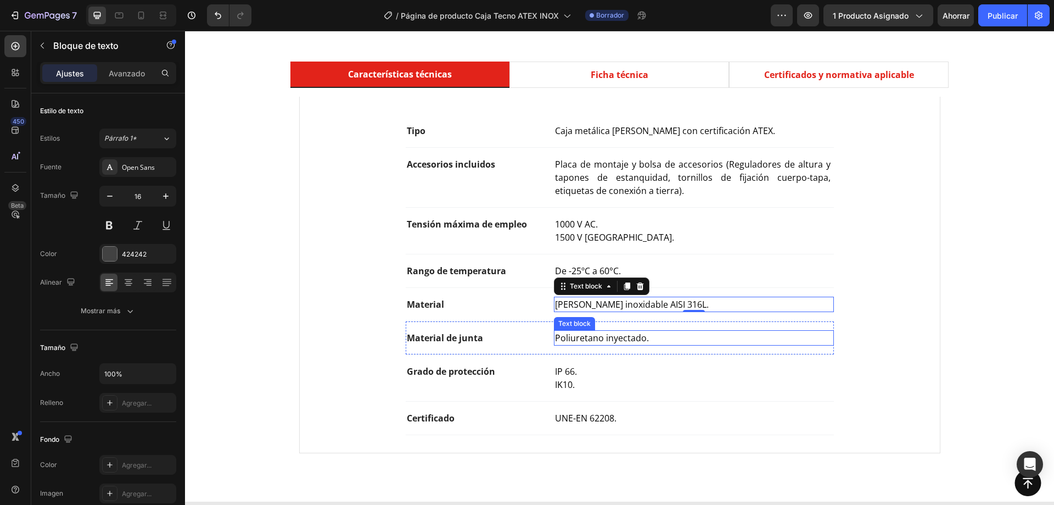
click at [627, 339] on span "Poliuretano inyectado." at bounding box center [602, 338] width 94 height 12
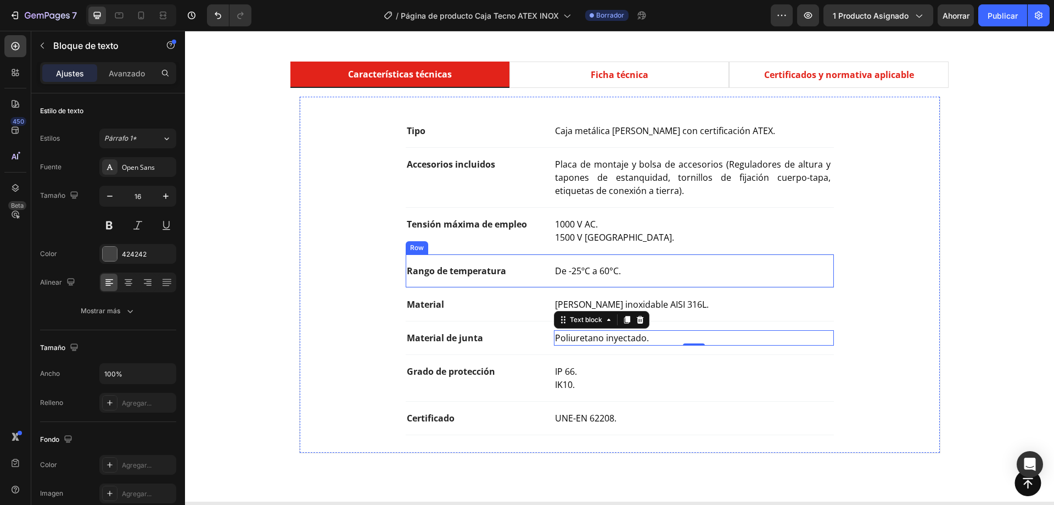
click at [780, 280] on div "Rango de temperatura Text block De -25ºC a 60°C. Text block Row" at bounding box center [620, 270] width 428 height 33
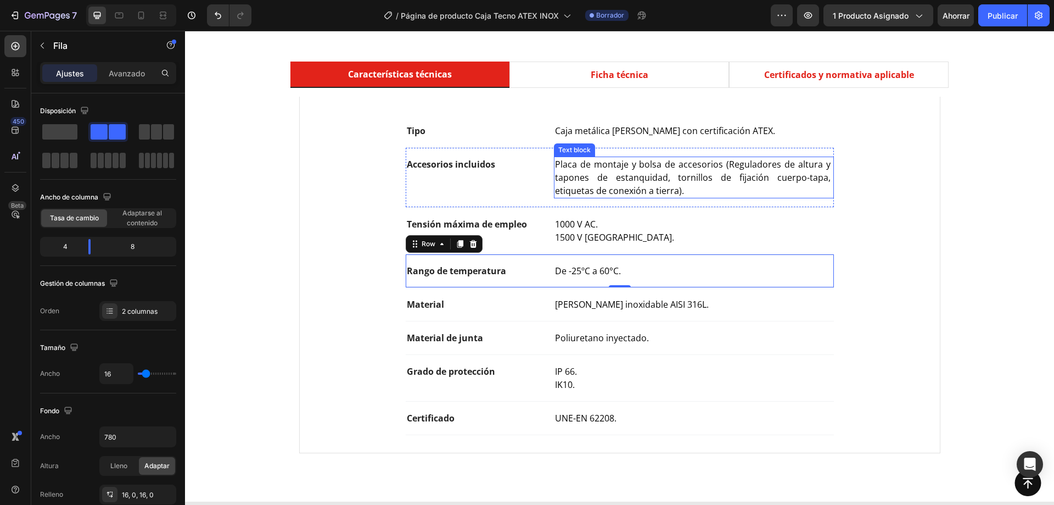
click at [654, 166] on span "Placa de montaje y bolsa de accesorios (Reguladores de altura y tapones de esta…" at bounding box center [693, 177] width 277 height 38
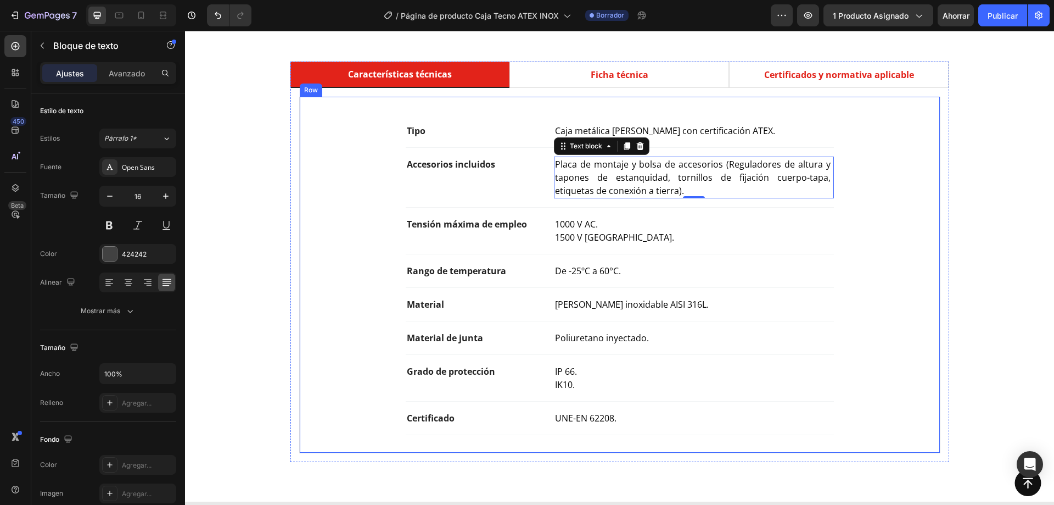
click at [366, 216] on div "Tipo Text block Caja metálica [PERSON_NAME] con certificación ATEX. Text block …" at bounding box center [619, 274] width 605 height 321
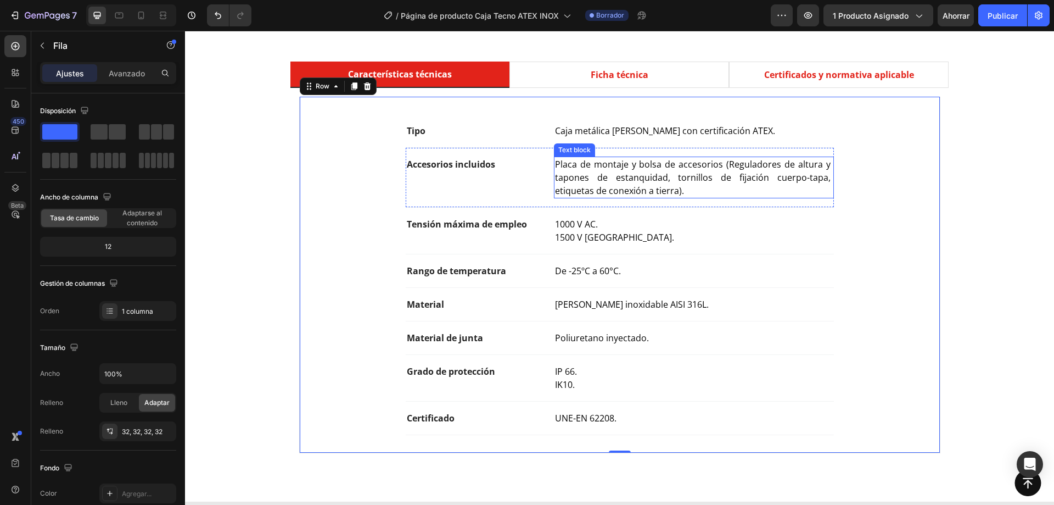
click at [693, 188] on p "Placa de montaje y bolsa de accesorios (Reguladores de altura y tapones de esta…" at bounding box center [693, 178] width 277 height 40
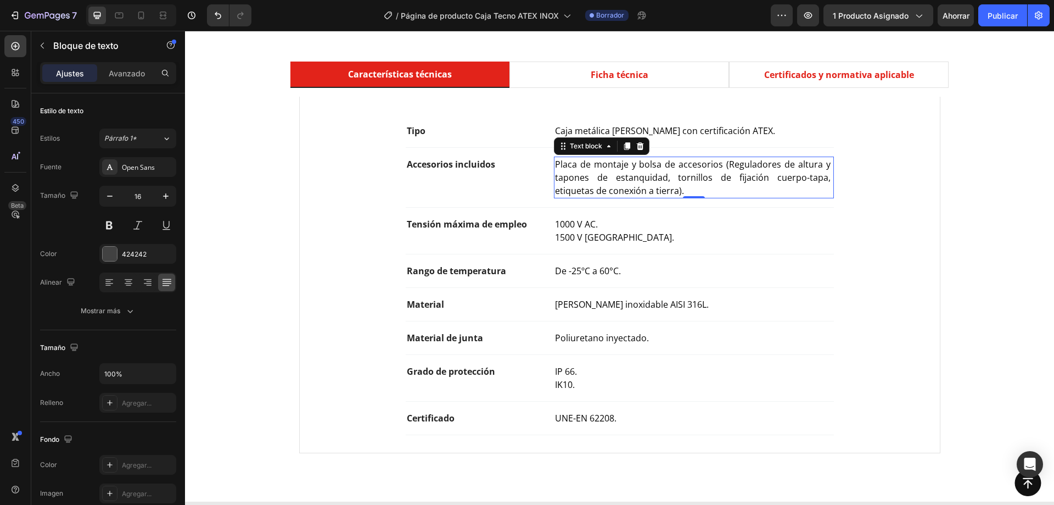
click at [673, 191] on span "Placa de montaje y bolsa de accesorios (Reguladores de altura y tapones de esta…" at bounding box center [693, 177] width 277 height 38
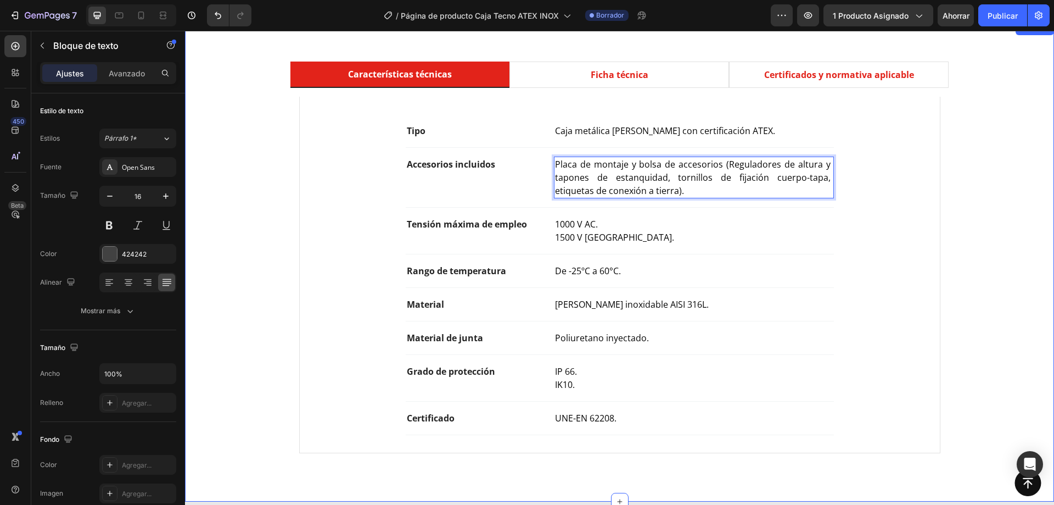
click at [252, 192] on div "Características técnicas Ficha técnica Certificados y normativa aplicable Tipo …" at bounding box center [619, 261] width 853 height 400
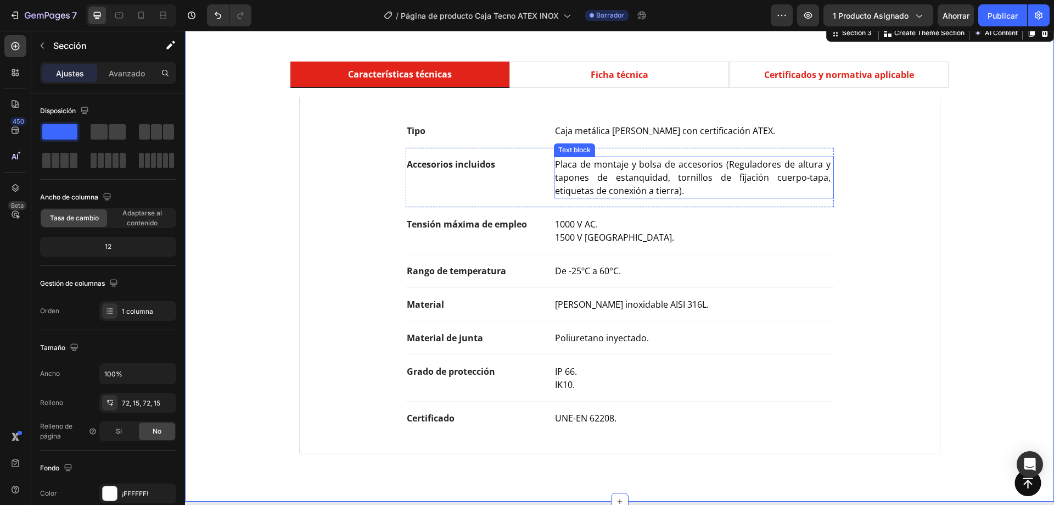
click at [630, 171] on span "Placa de montaje y bolsa de accesorios (Reguladores de altura y tapones de esta…" at bounding box center [693, 177] width 277 height 38
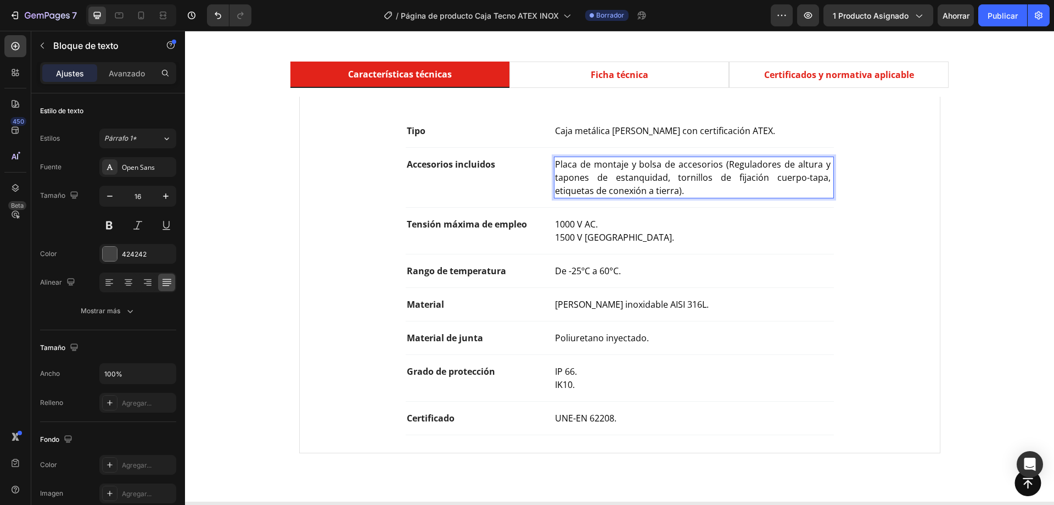
click at [674, 192] on span "Placa de montaje y bolsa de accesorios (Reguladores de altura y tapones de esta…" at bounding box center [693, 177] width 277 height 38
click at [566, 269] on span "De -25ºC a 60°C." at bounding box center [588, 271] width 66 height 12
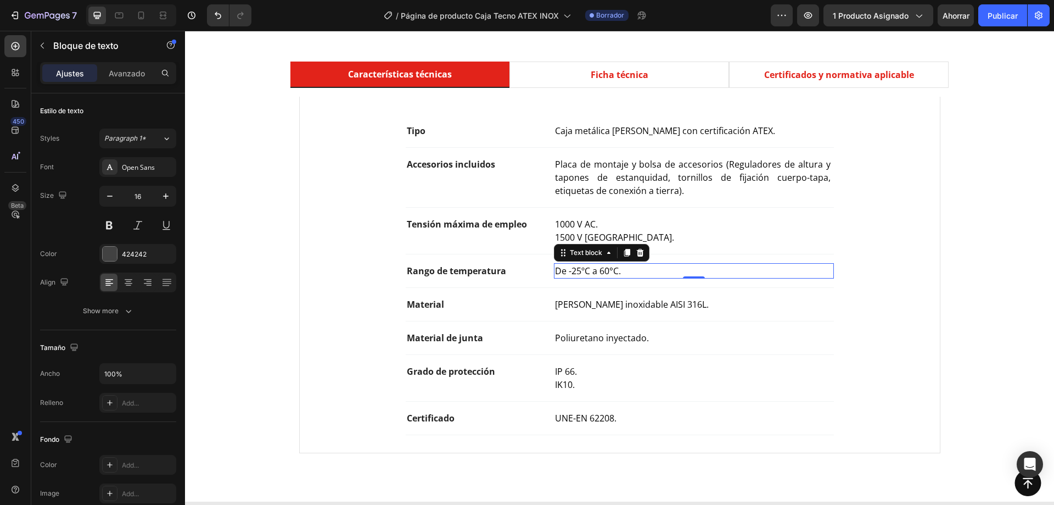
click at [569, 269] on span "De -25ºC a 60°C." at bounding box center [588, 271] width 66 height 12
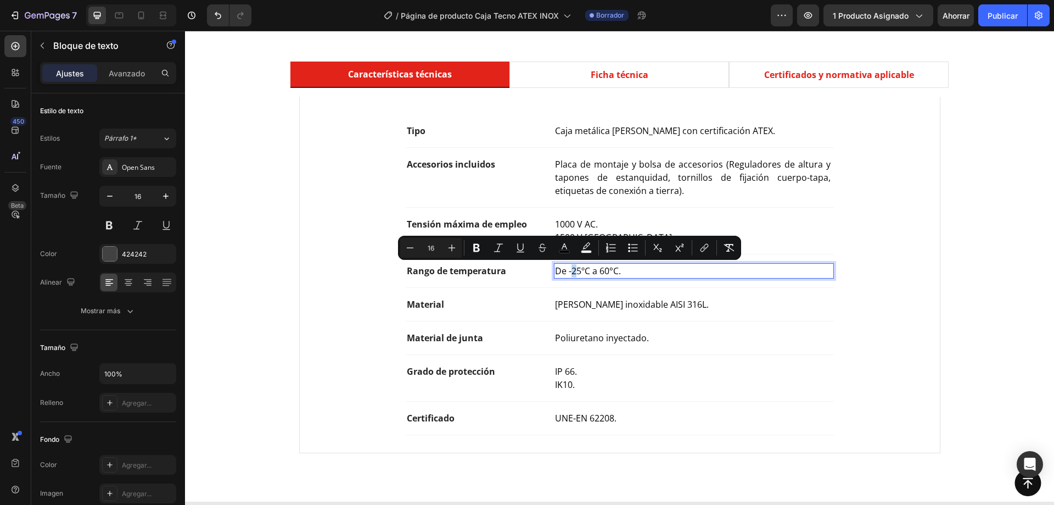
click at [566, 272] on span "De -25ºC a 60°C." at bounding box center [588, 271] width 66 height 12
click at [597, 273] on span "De -55ºC a 60°C." at bounding box center [588, 271] width 66 height 12
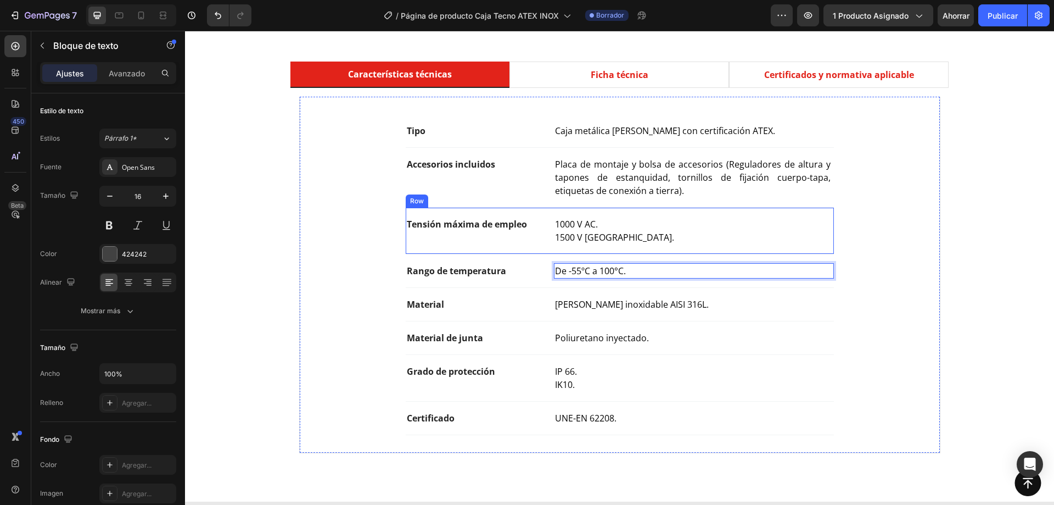
click at [726, 242] on p "1500 V [GEOGRAPHIC_DATA]." at bounding box center [693, 237] width 277 height 13
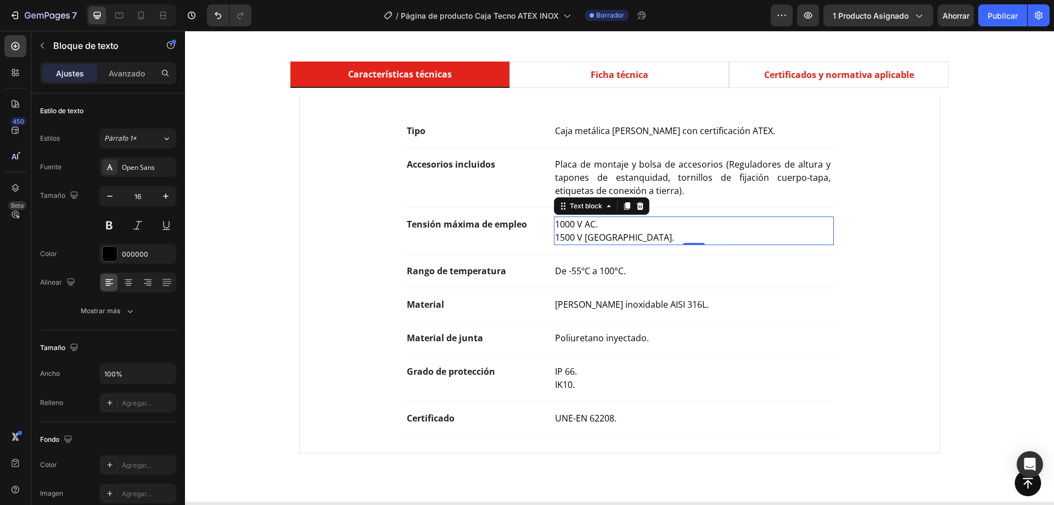
click at [672, 268] on p "De -55ºC a 100°C." at bounding box center [693, 270] width 277 height 13
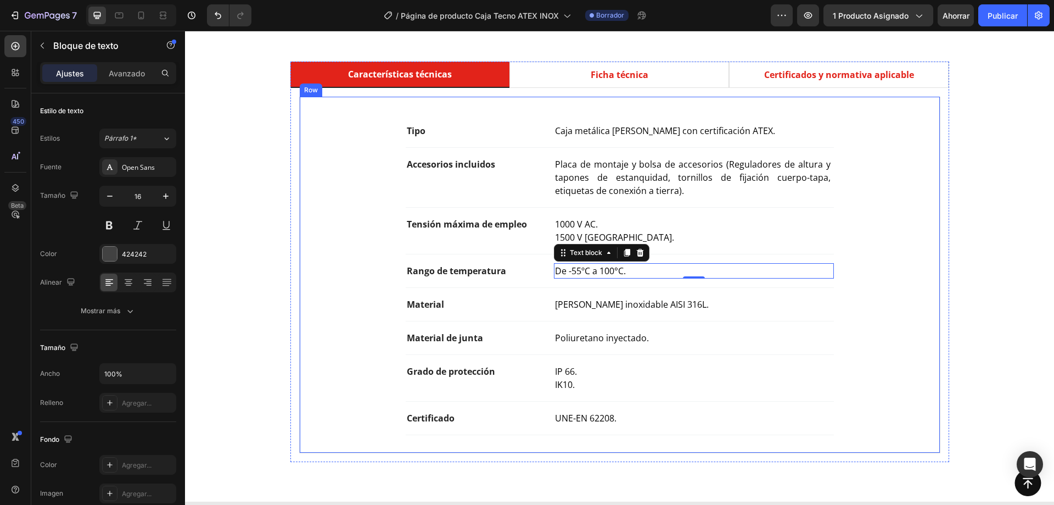
click at [922, 274] on div "Tipo Text block Caja metálica de bornas con certificación ATEX. Text block Row …" at bounding box center [619, 275] width 641 height 356
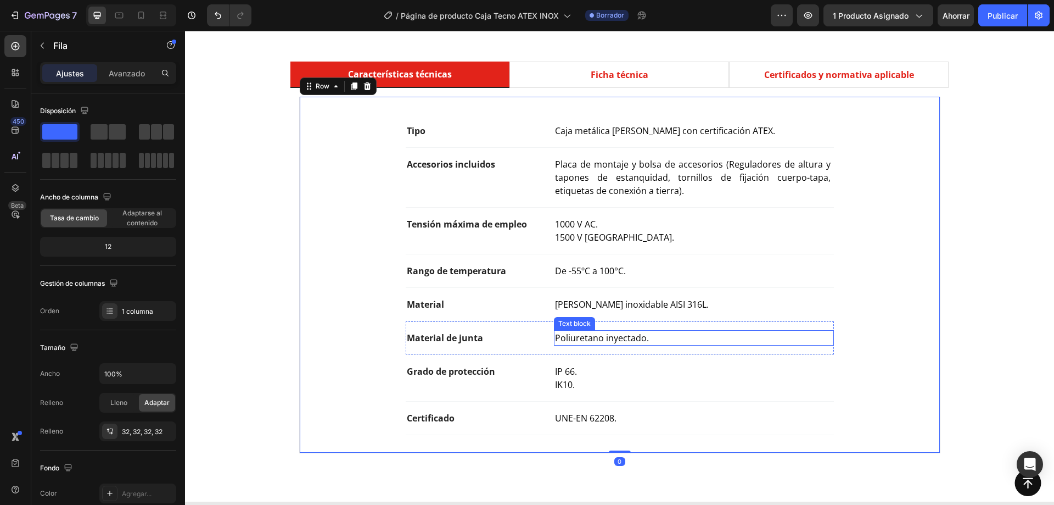
click at [595, 339] on span "Poliuretano inyectado." at bounding box center [602, 338] width 94 height 12
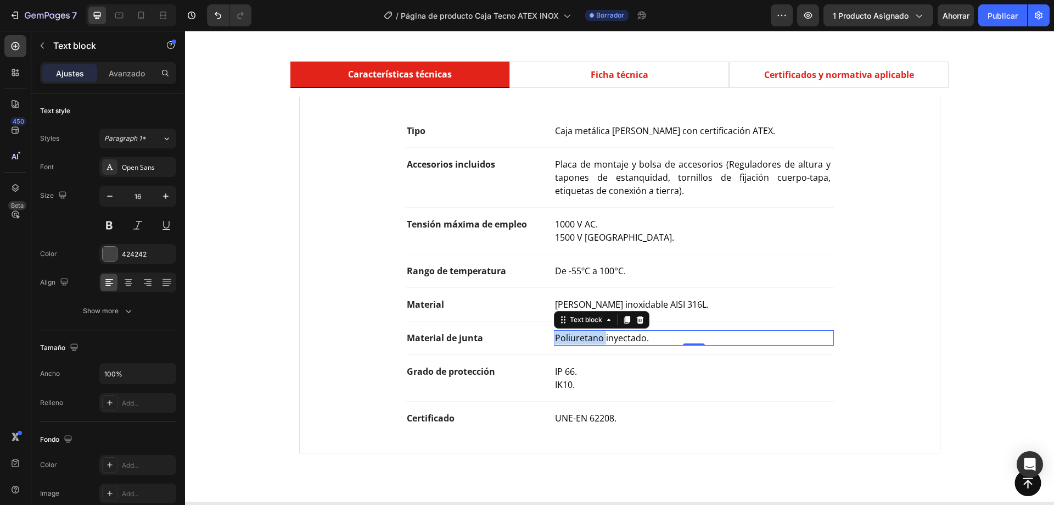
click at [595, 339] on span "Poliuretano inyectado." at bounding box center [602, 338] width 94 height 12
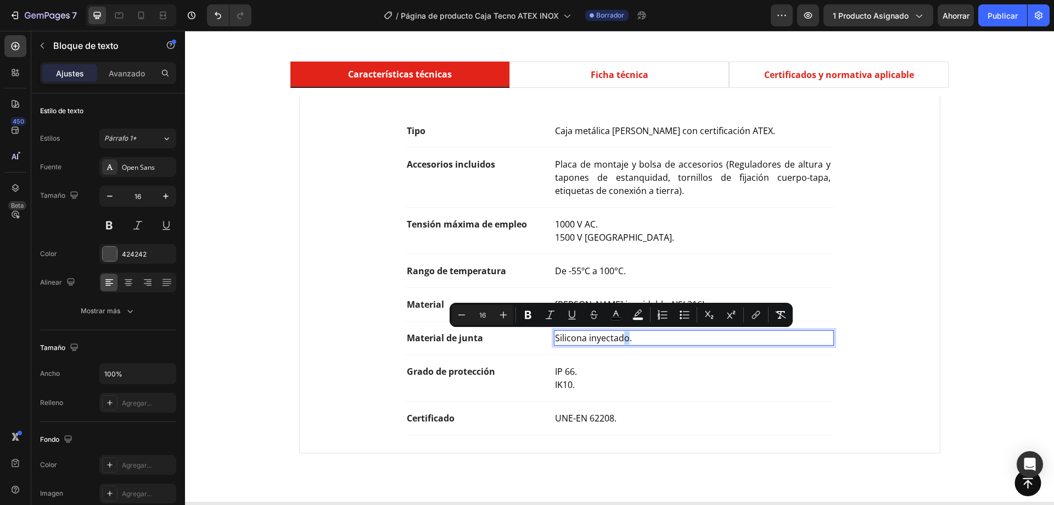
click at [624, 342] on span "Silicona inyectado." at bounding box center [593, 338] width 77 height 12
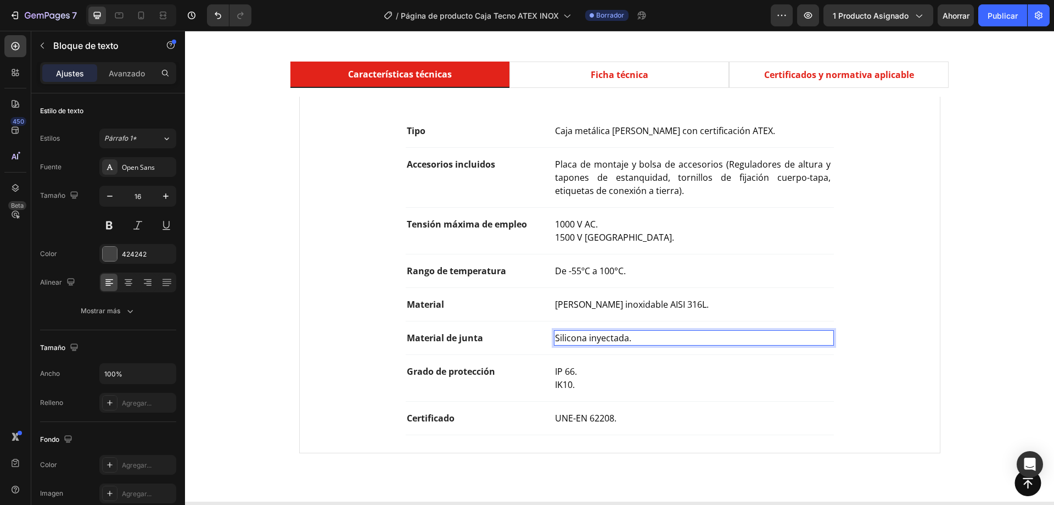
click at [639, 343] on p "Silicona inyectada." at bounding box center [693, 337] width 277 height 13
click at [678, 367] on p "IP 66." at bounding box center [693, 371] width 277 height 13
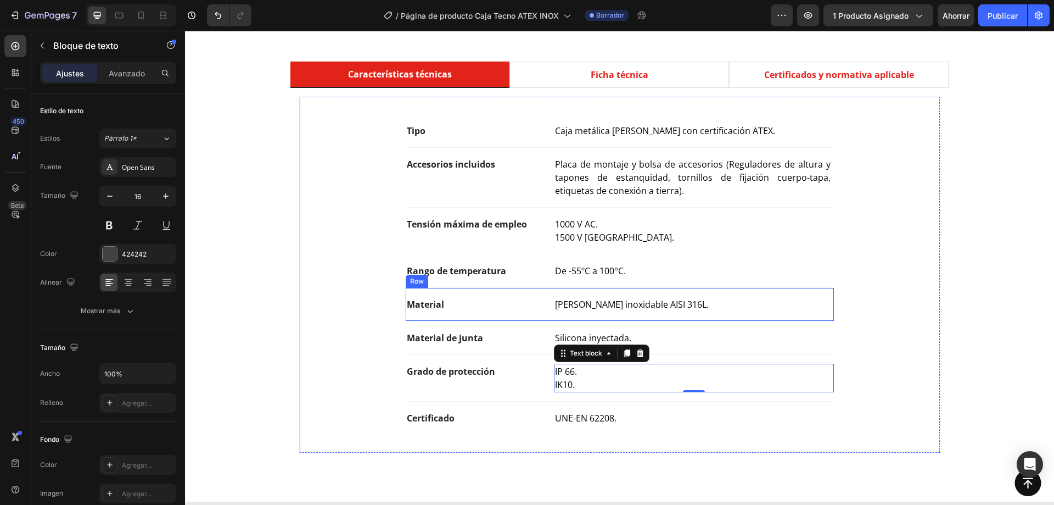
click at [482, 289] on div "Material Text block Chapa de acero inoxidable AISI 316L. Text block Row" at bounding box center [620, 304] width 428 height 33
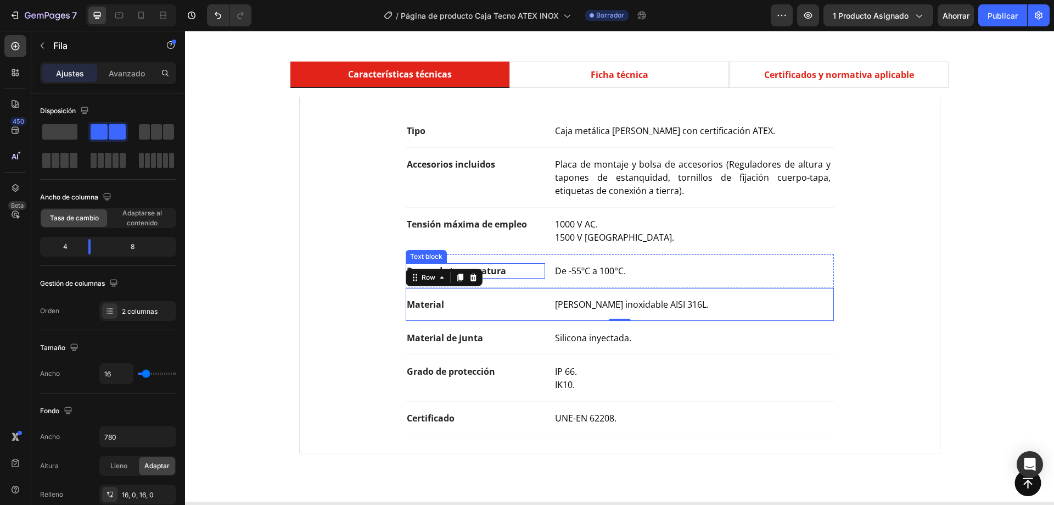
click at [508, 276] on p "Rango de temperatura" at bounding box center [476, 270] width 138 height 13
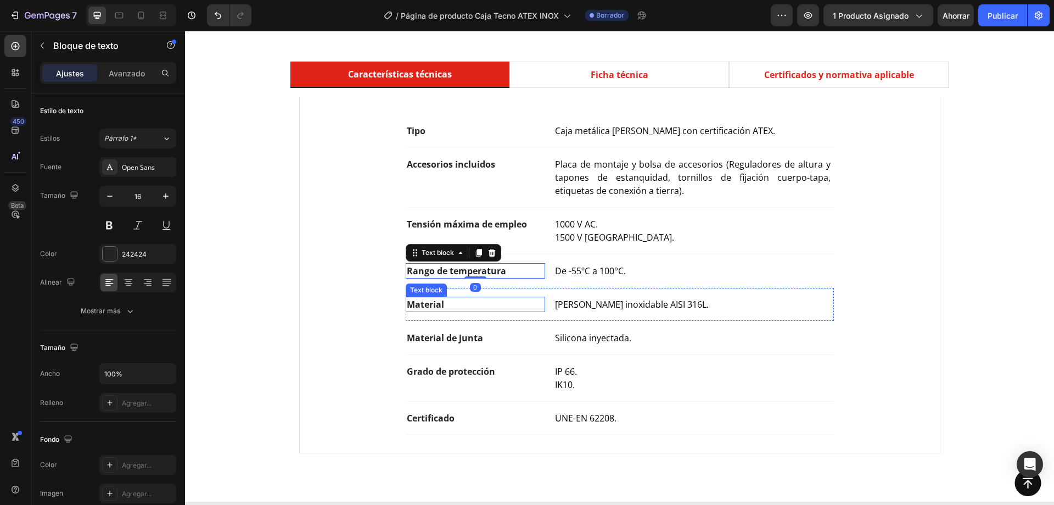
click at [500, 307] on p "Material" at bounding box center [476, 304] width 138 height 13
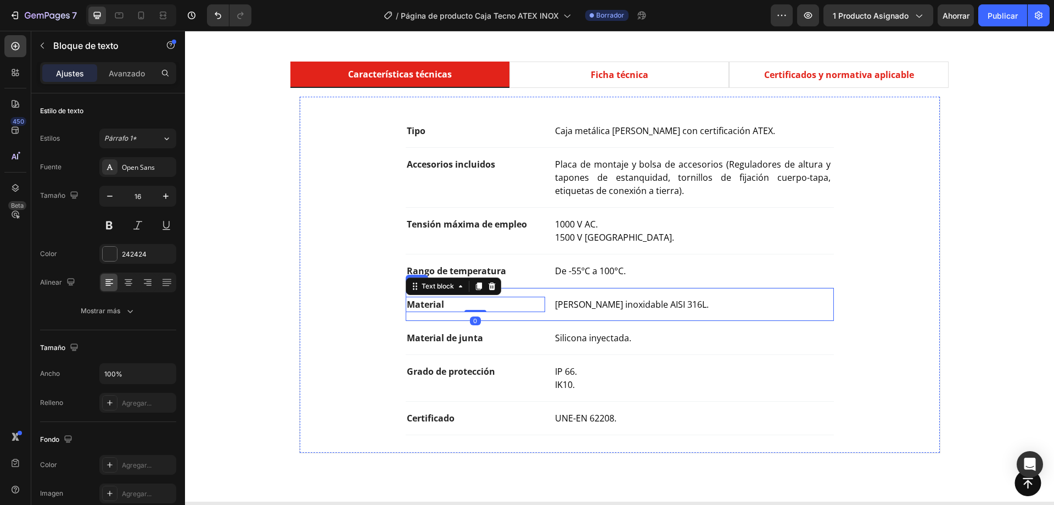
click at [502, 314] on div "Material Text block 0 Chapa de acero inoxidable AISI 316L. Text block Row" at bounding box center [620, 304] width 428 height 33
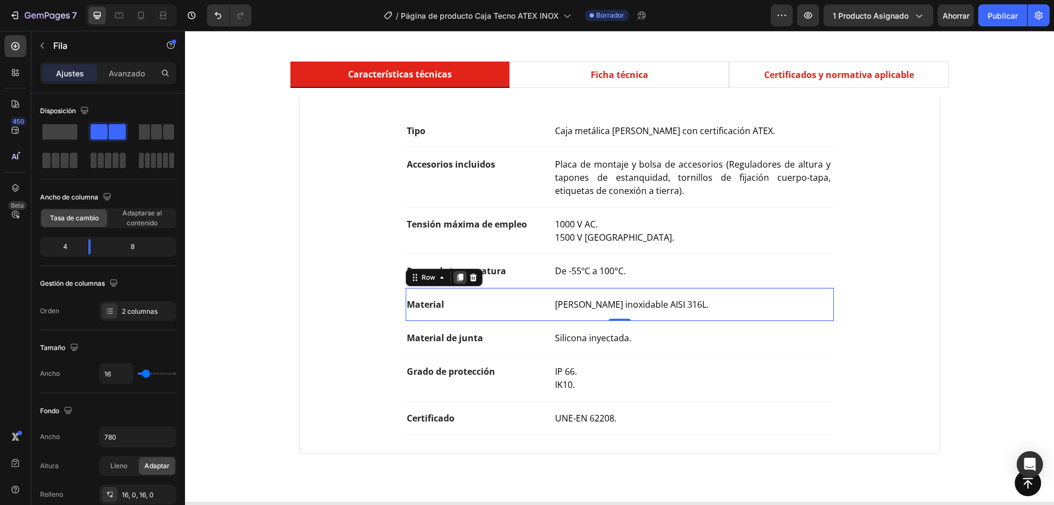
click at [460, 282] on div at bounding box center [460, 277] width 13 height 13
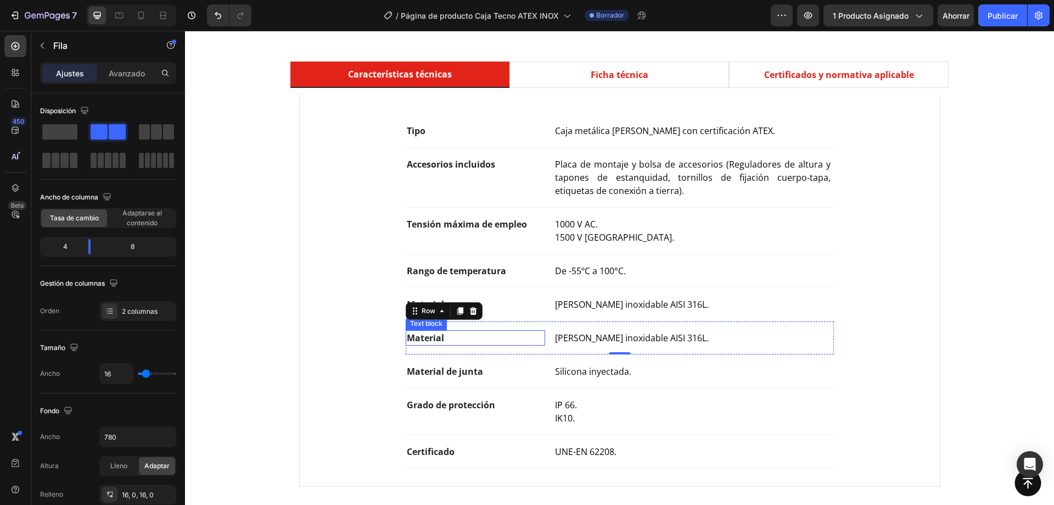
click at [444, 336] on p "Material" at bounding box center [476, 337] width 138 height 13
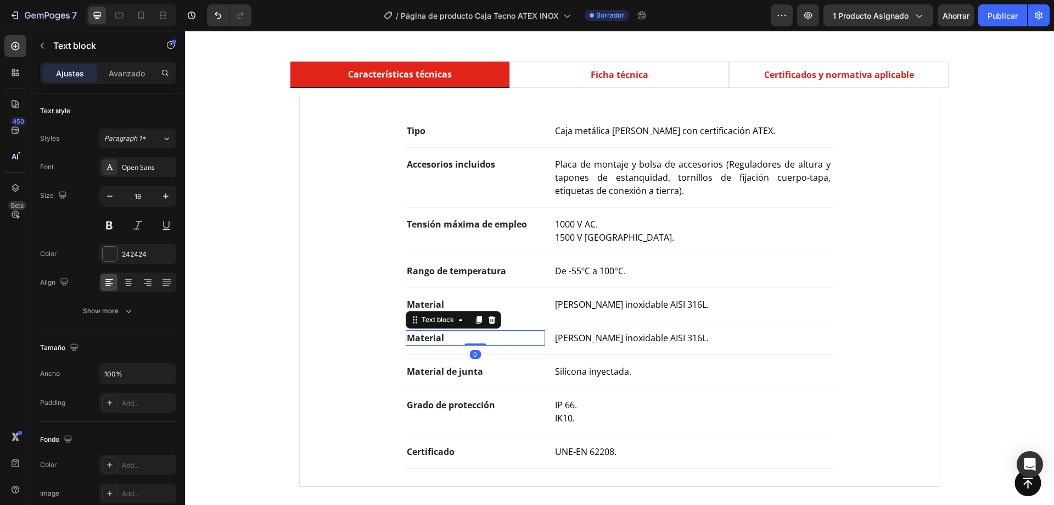
click at [444, 336] on p "Material" at bounding box center [476, 337] width 138 height 13
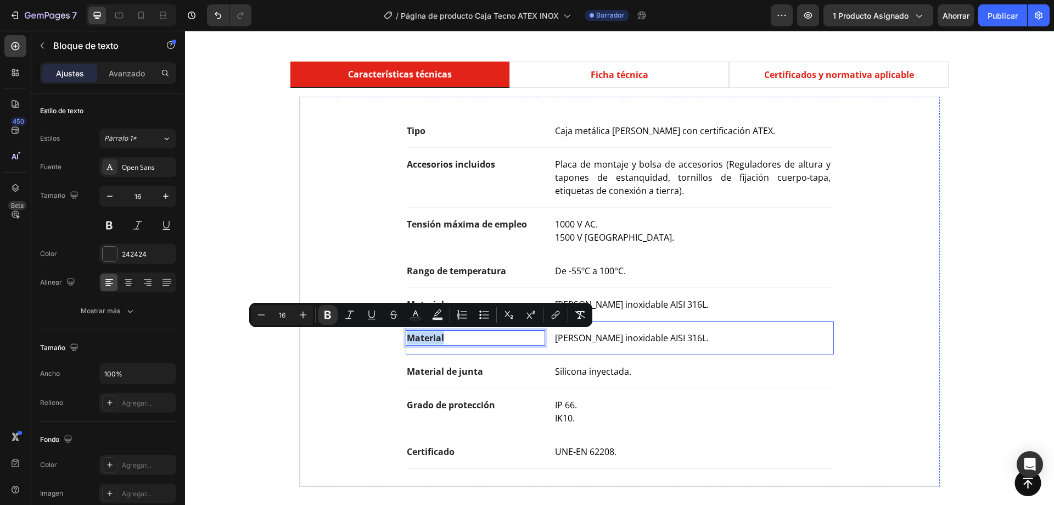
click at [468, 350] on div "Material Text block 0 Chapa de acero inoxidable AISI 316L. Text block Row" at bounding box center [620, 337] width 428 height 33
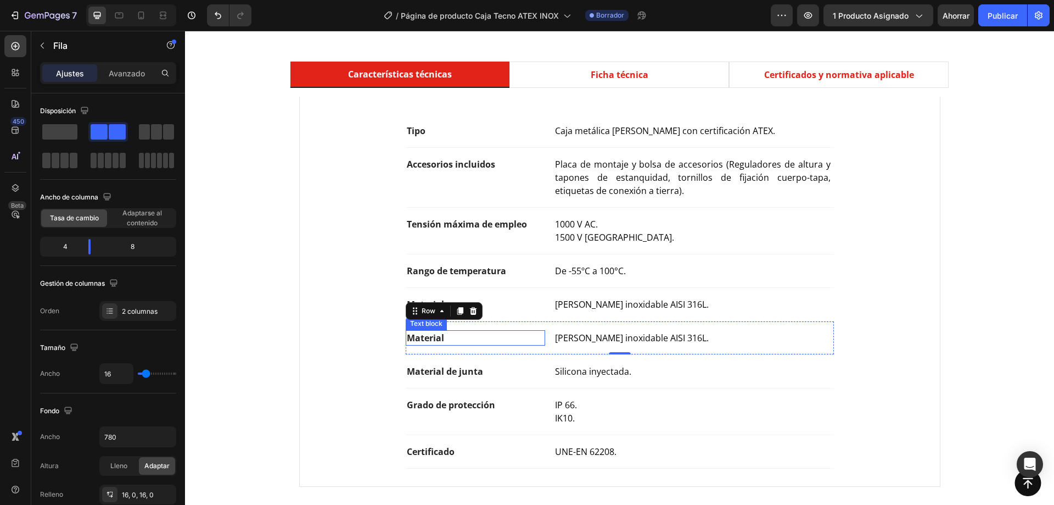
click at [468, 338] on p "Material" at bounding box center [476, 337] width 138 height 13
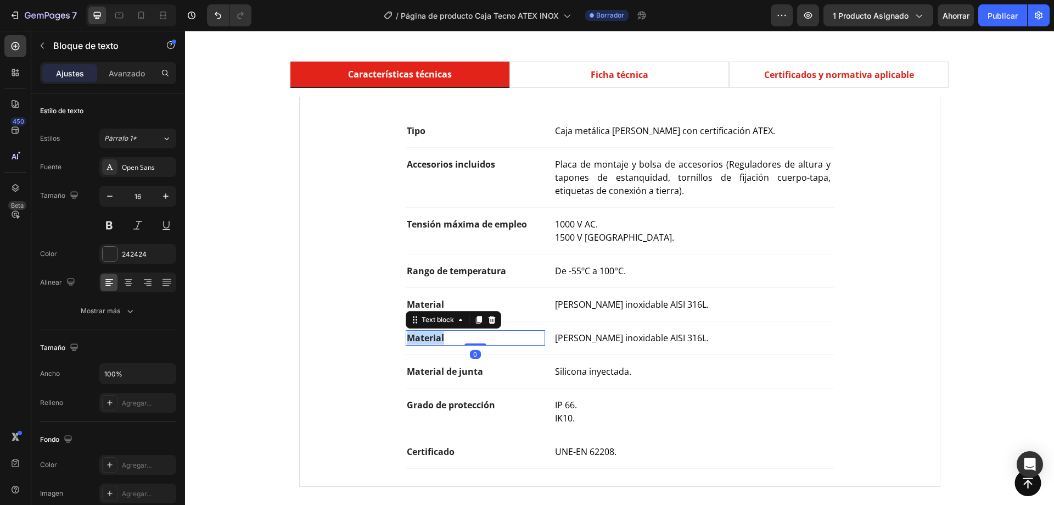
click at [468, 338] on p "Material" at bounding box center [476, 337] width 138 height 13
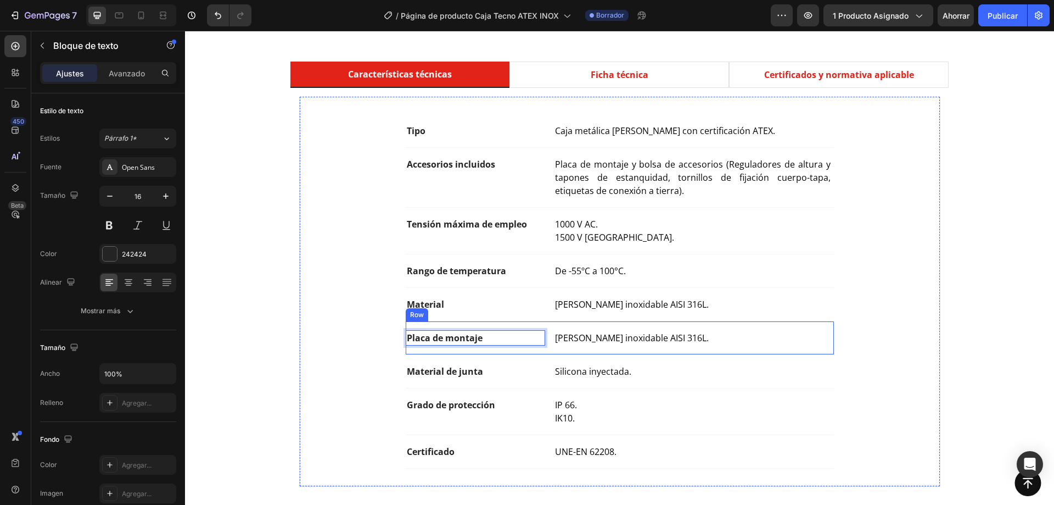
click at [675, 330] on div "Chapa de acero inoxidable AISI 316L." at bounding box center [693, 337] width 279 height 15
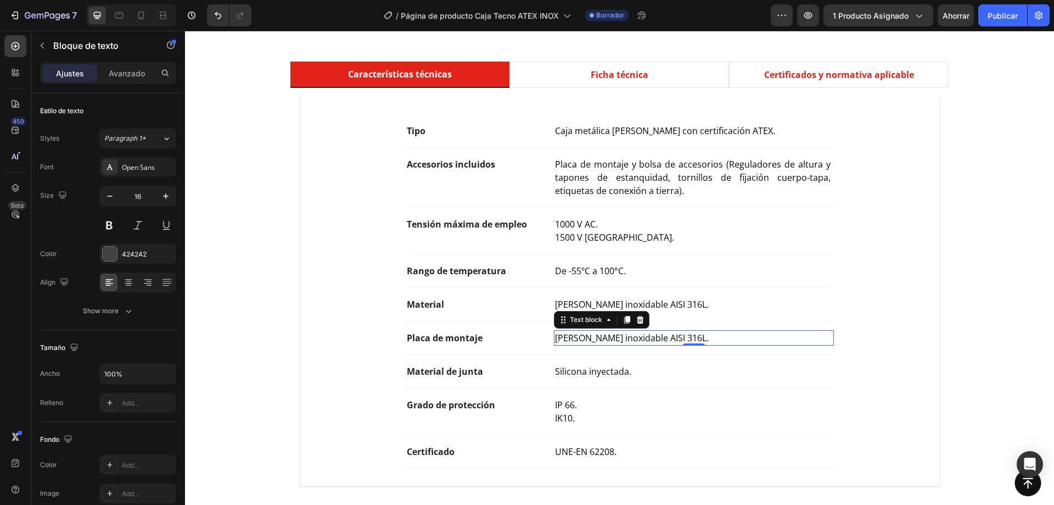
click at [674, 330] on div "Chapa de acero inoxidable AISI 316L." at bounding box center [693, 337] width 279 height 15
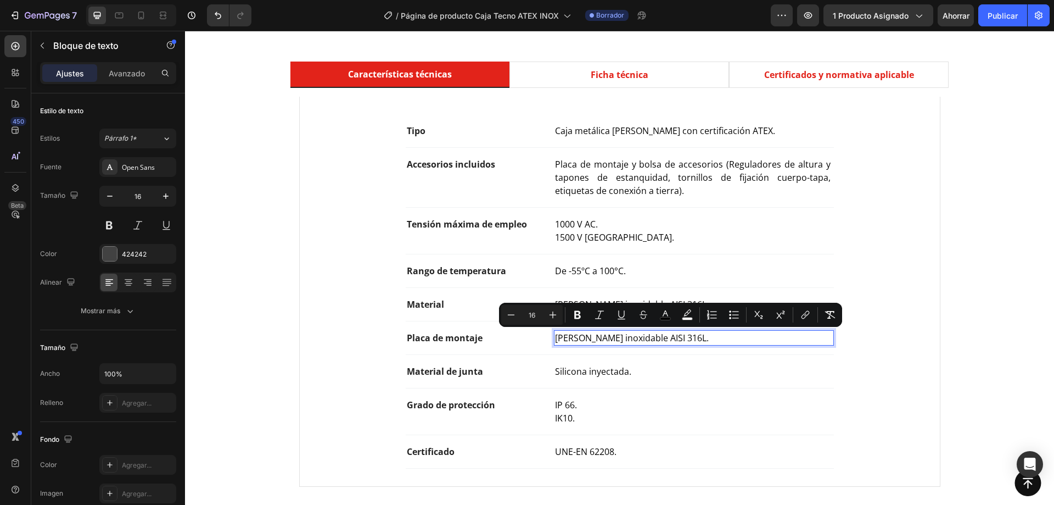
click at [690, 340] on span "Chapa de acero inoxidable AISI 316L." at bounding box center [632, 338] width 154 height 12
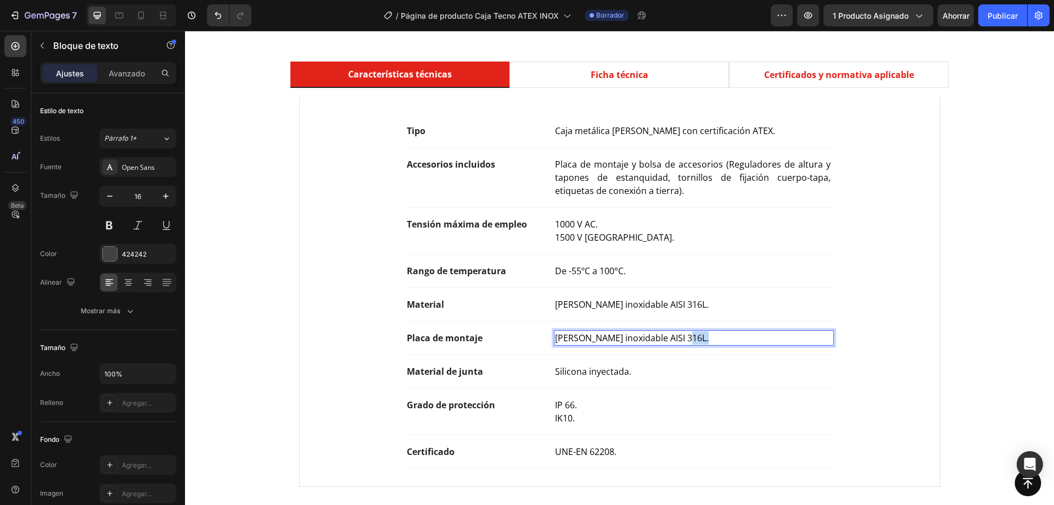
click at [690, 340] on span "Chapa de acero inoxidable AISI 316L." at bounding box center [632, 338] width 154 height 12
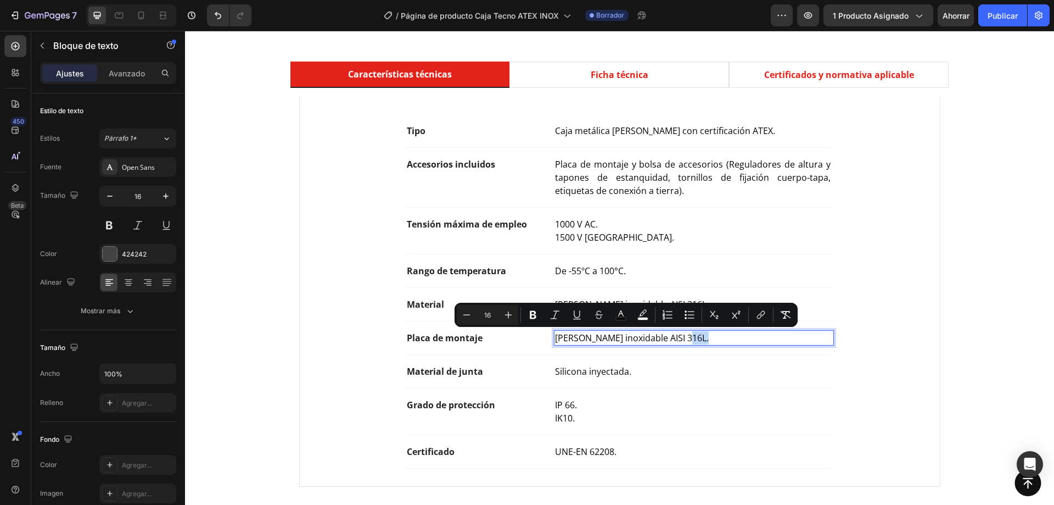
click at [703, 338] on p "Chapa de acero inoxidable AISI 316L." at bounding box center [693, 337] width 277 height 13
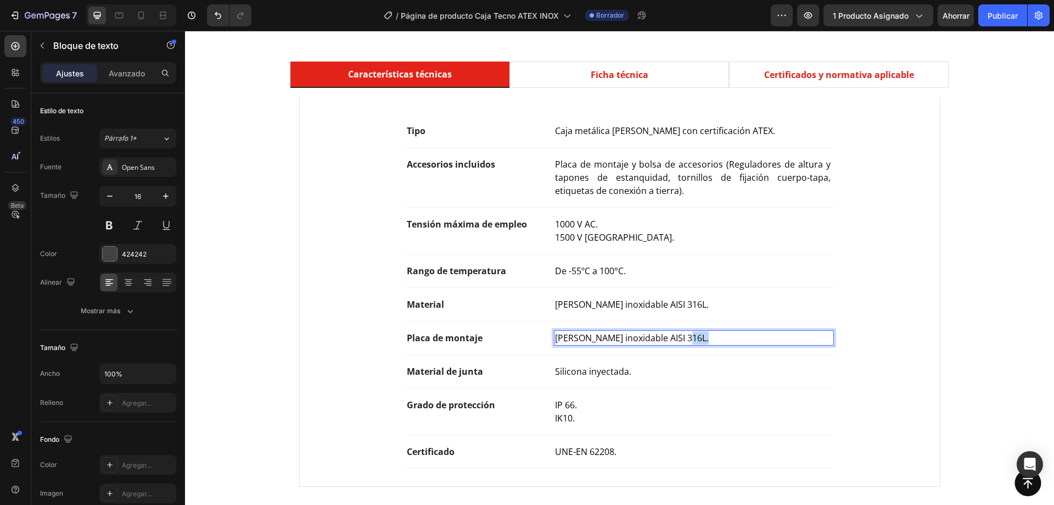
drag, startPoint x: 708, startPoint y: 338, endPoint x: 617, endPoint y: 340, distance: 91.2
click at [617, 340] on p "Chapa de acero inoxidable AISI 316L." at bounding box center [693, 337] width 277 height 13
click at [585, 366] on span "Silicona inyectada." at bounding box center [593, 371] width 76 height 12
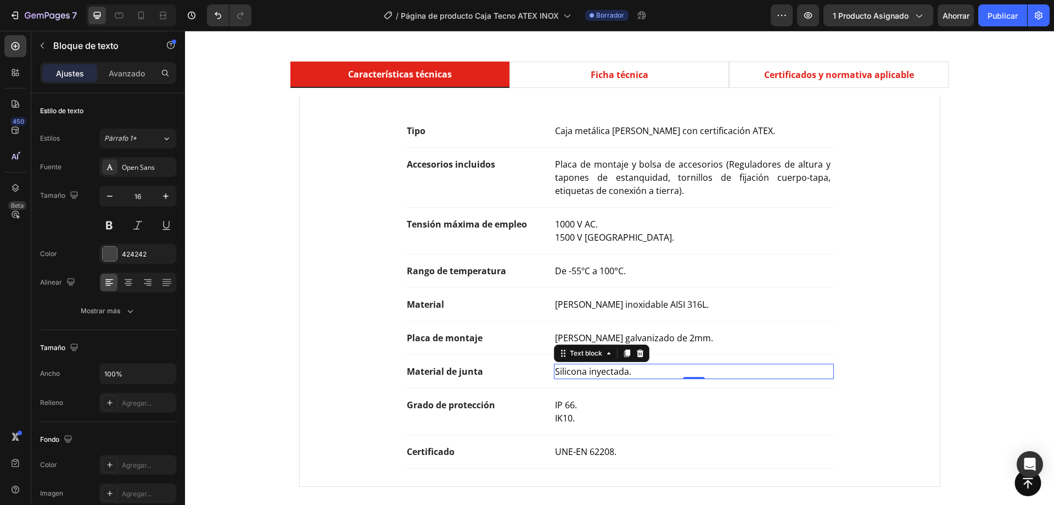
click at [965, 356] on div "Características técnicas Ficha técnica Certificados y normativa aplicable Tipo …" at bounding box center [619, 278] width 853 height 434
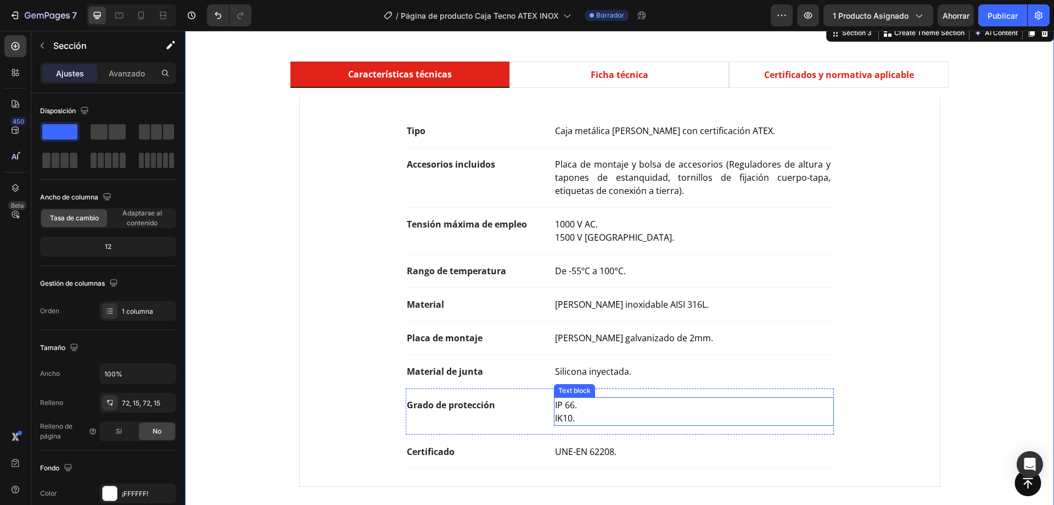
scroll to position [659, 0]
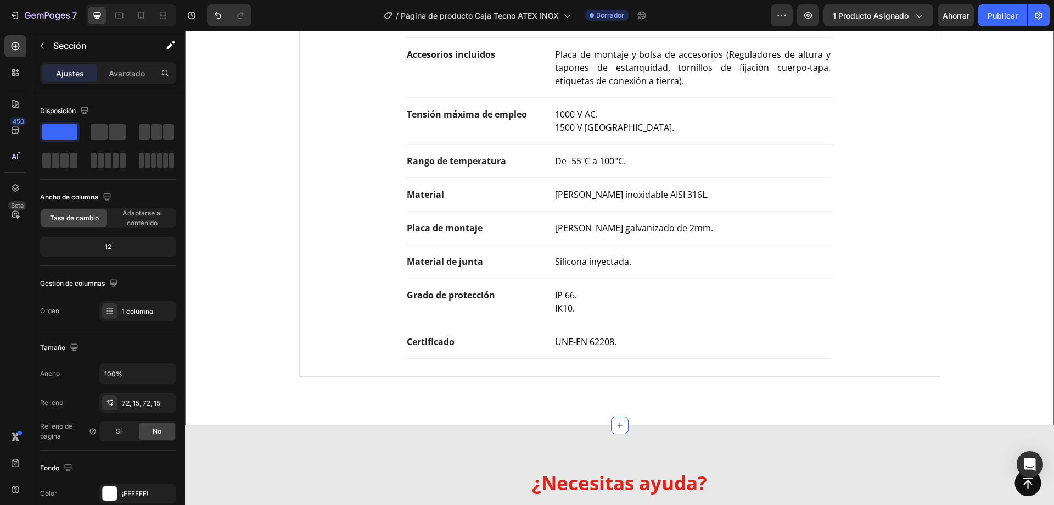
click at [234, 378] on div "Características técnicas Ficha técnica Certificados y normativa aplicable Tipo …" at bounding box center [619, 169] width 853 height 434
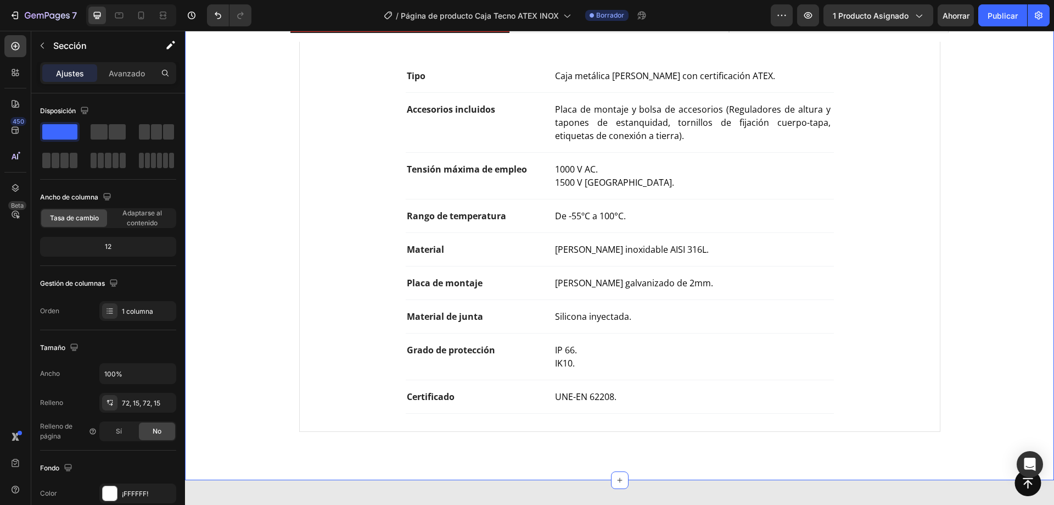
scroll to position [549, 0]
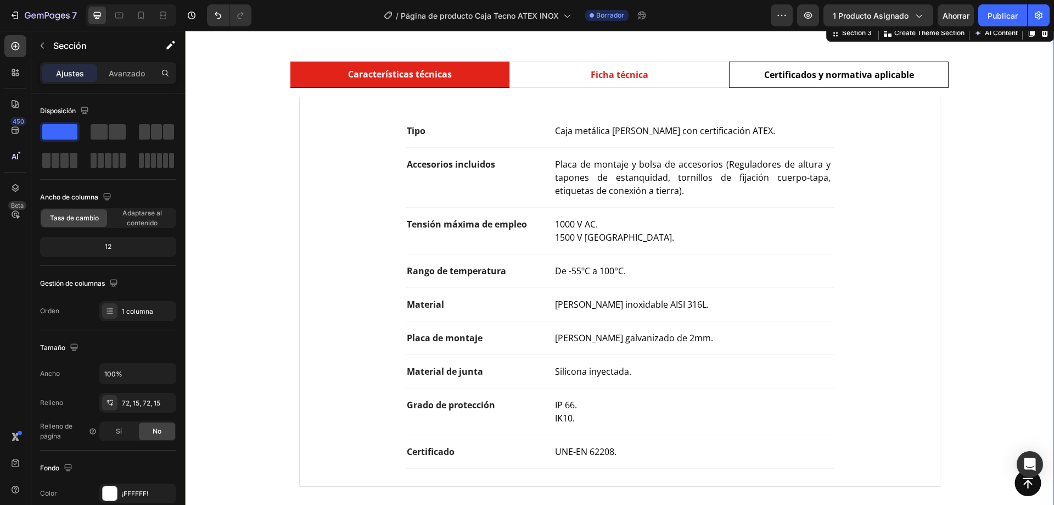
click at [821, 66] on div "Certificados y normativa aplicable" at bounding box center [839, 74] width 153 height 16
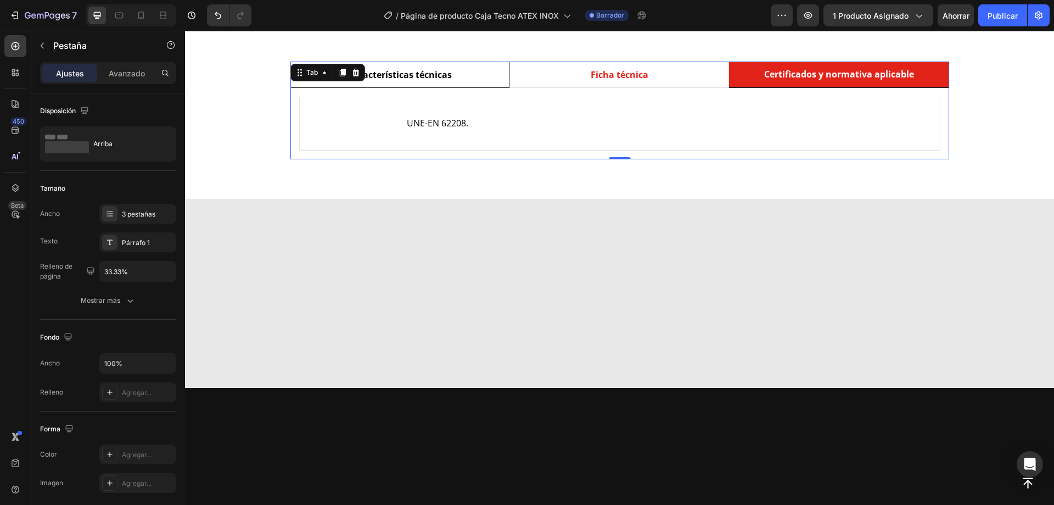
click at [352, 82] on div "Características técnicas" at bounding box center [399, 74] width 107 height 16
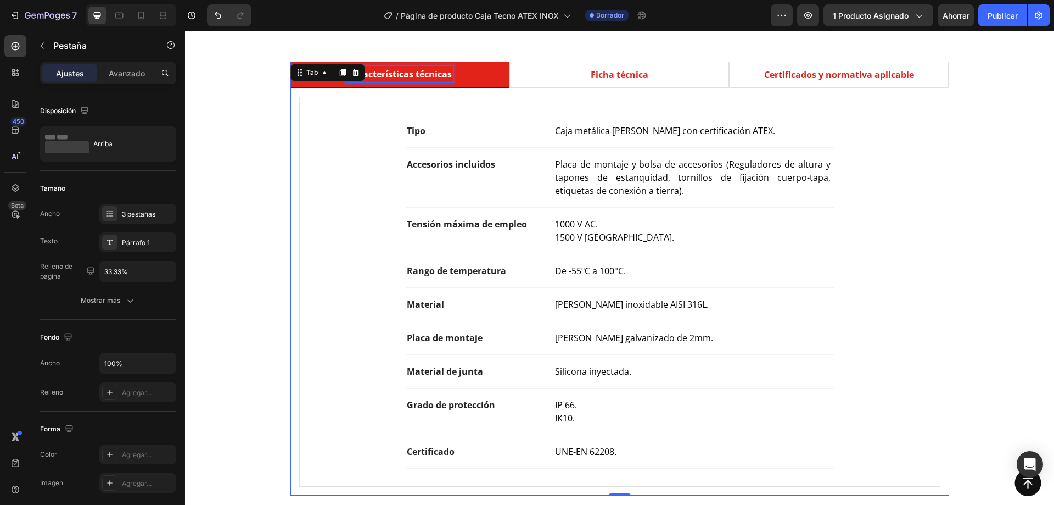
scroll to position [548, 0]
click at [1007, 25] on button "Publicar" at bounding box center [1002, 15] width 49 height 22
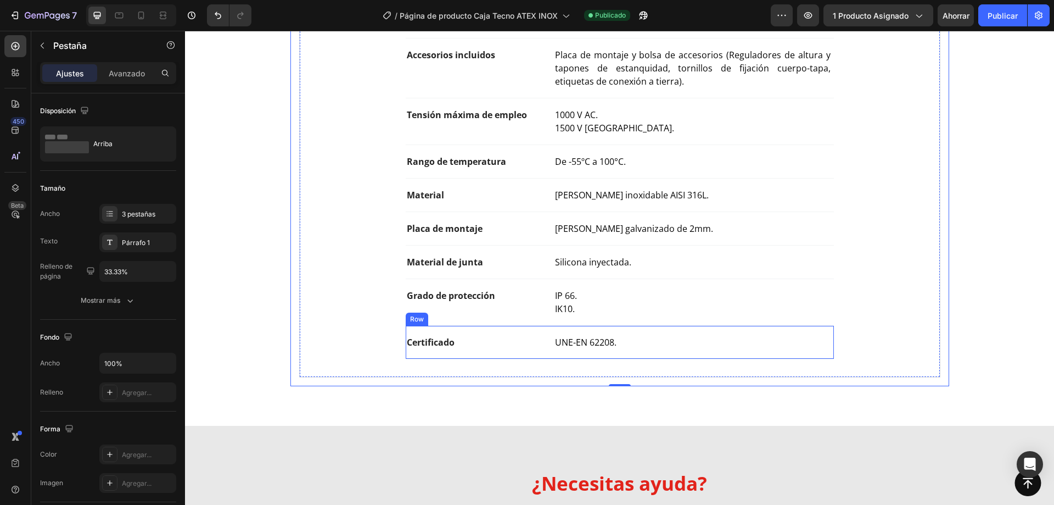
click at [451, 350] on div "Certificado Text block UNE-EN 62208. Text block Row" at bounding box center [620, 342] width 428 height 33
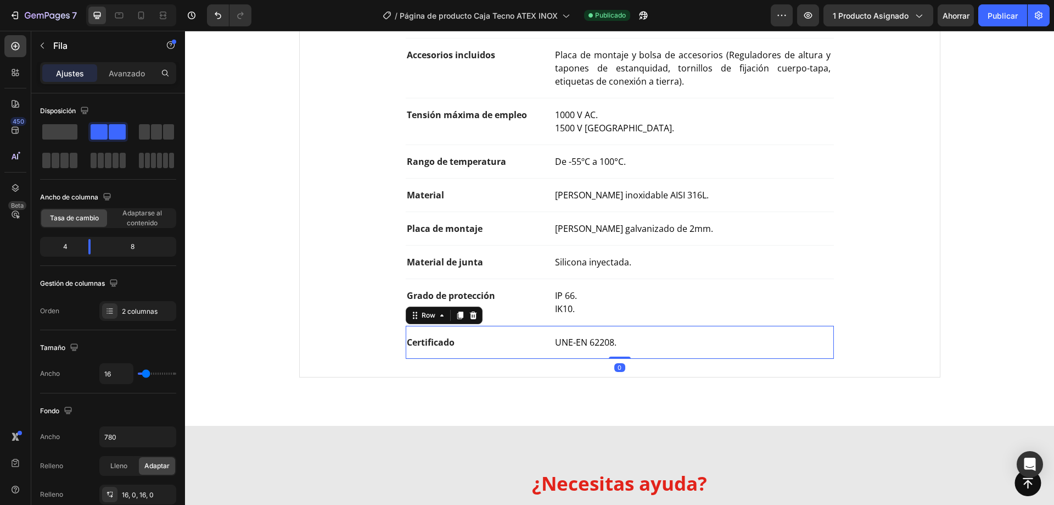
click at [457, 311] on icon at bounding box center [460, 315] width 6 height 8
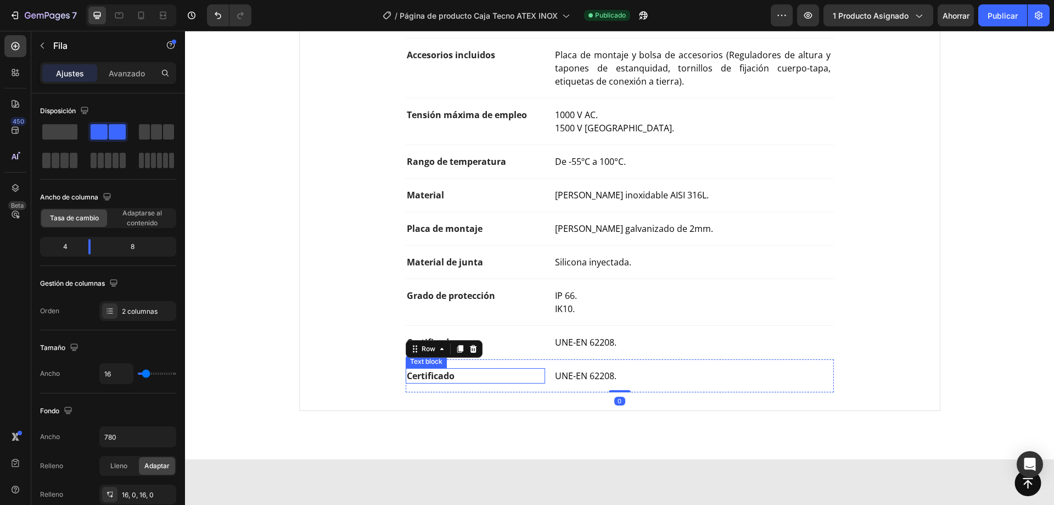
click at [434, 375] on p "Certificado" at bounding box center [476, 375] width 138 height 13
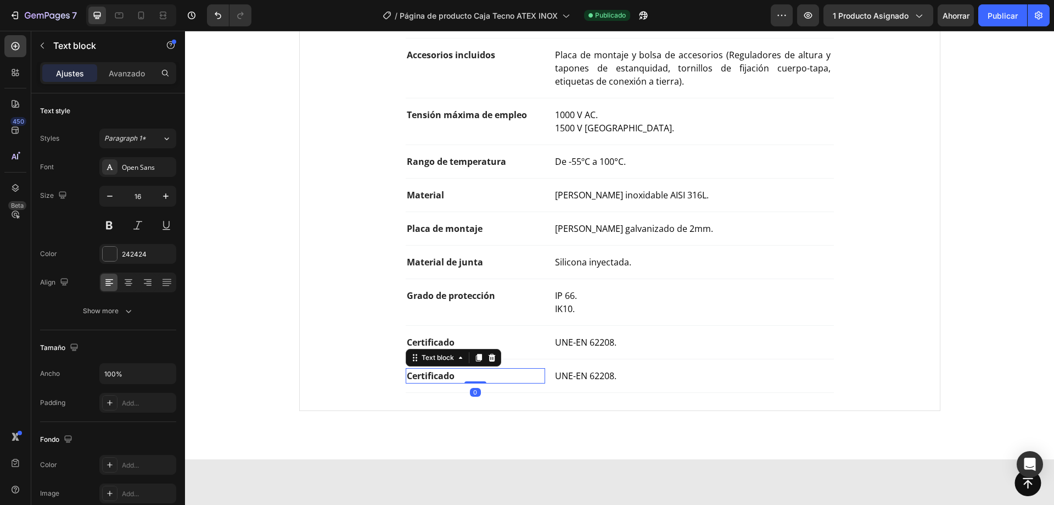
click at [434, 375] on p "Certificado" at bounding box center [476, 375] width 138 height 13
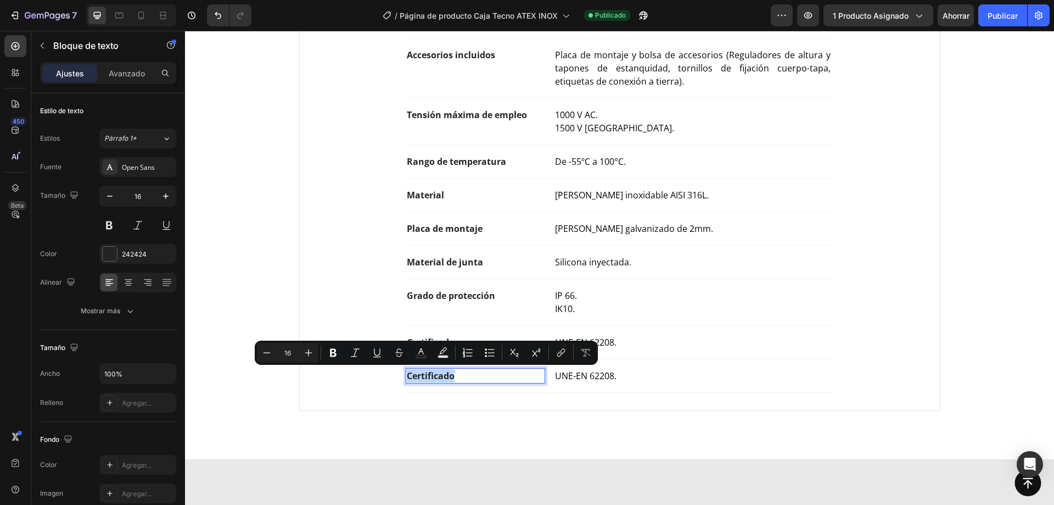
click at [434, 375] on p "Certificado" at bounding box center [476, 375] width 138 height 13
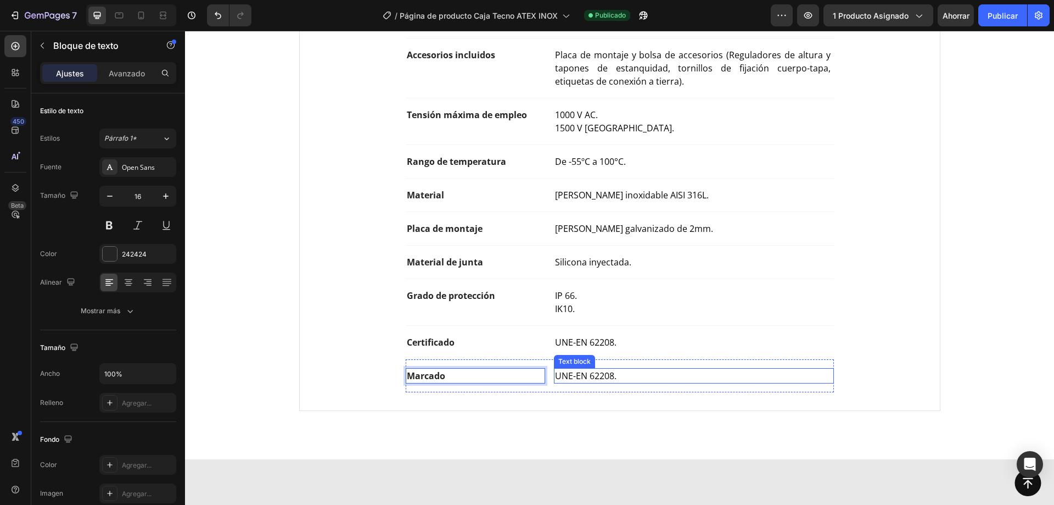
click at [598, 376] on span "UNE-EN 62208." at bounding box center [585, 376] width 61 height 12
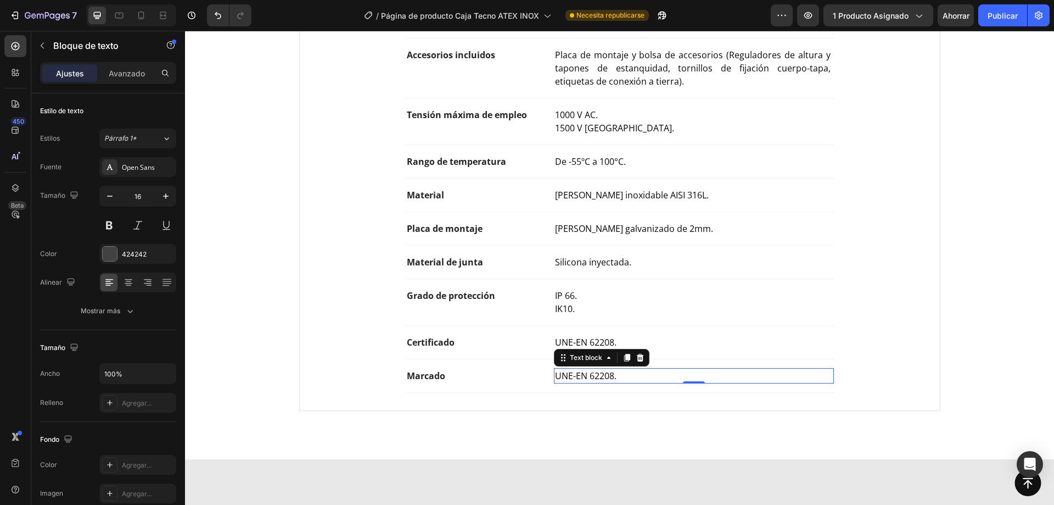
click at [619, 377] on p "UNE-EN 62208." at bounding box center [693, 375] width 277 height 13
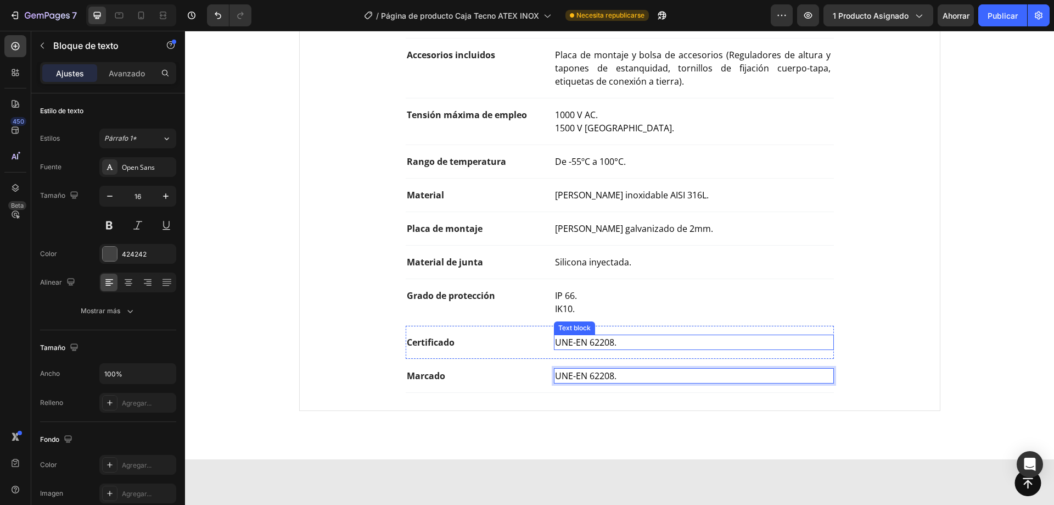
click at [603, 347] on span "UNE-EN 62208." at bounding box center [585, 342] width 61 height 12
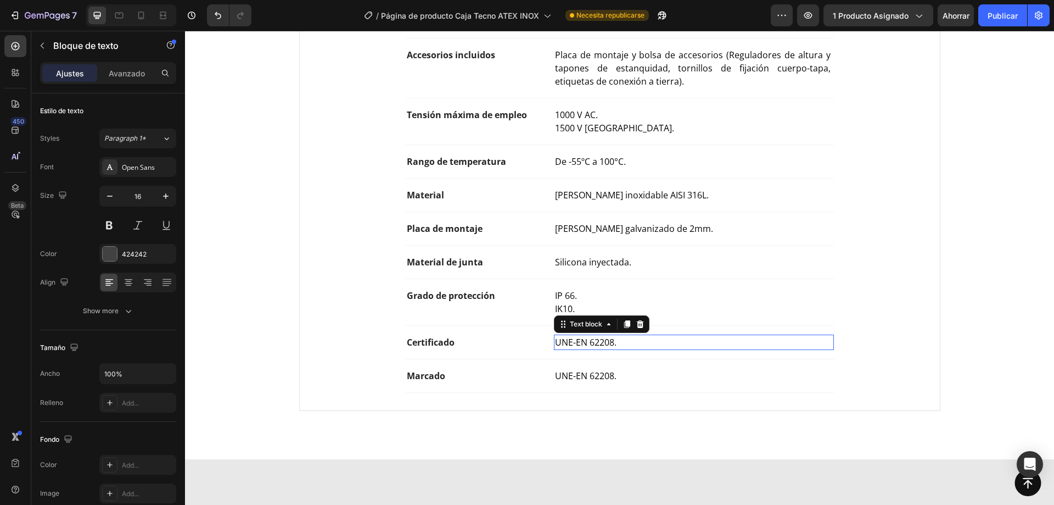
click at [603, 347] on span "UNE-EN 62208." at bounding box center [585, 342] width 61 height 12
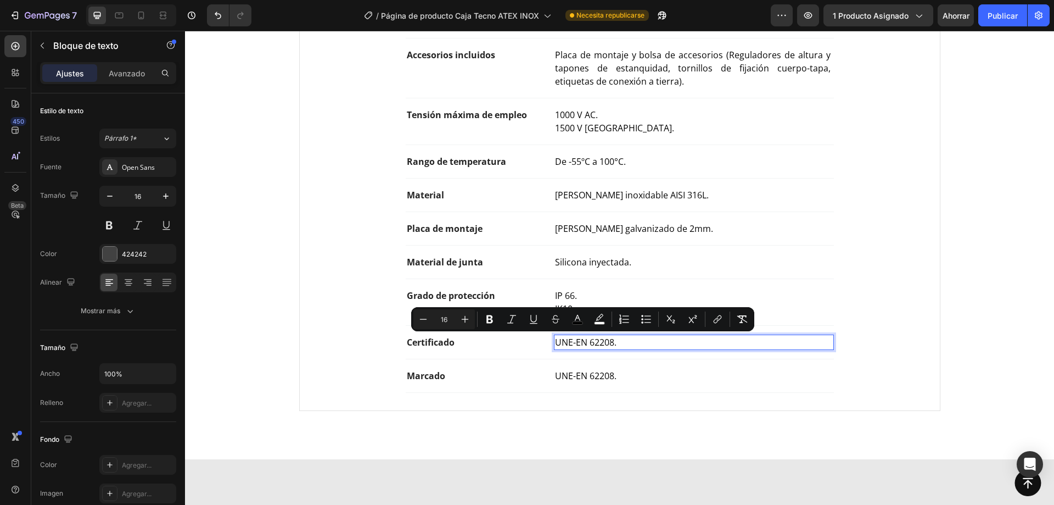
click at [603, 345] on span "UNE-EN 62208." at bounding box center [585, 342] width 61 height 12
drag, startPoint x: 612, startPoint y: 343, endPoint x: 592, endPoint y: 344, distance: 19.8
click at [592, 344] on span "UNE-EN 62208." at bounding box center [585, 342] width 61 height 12
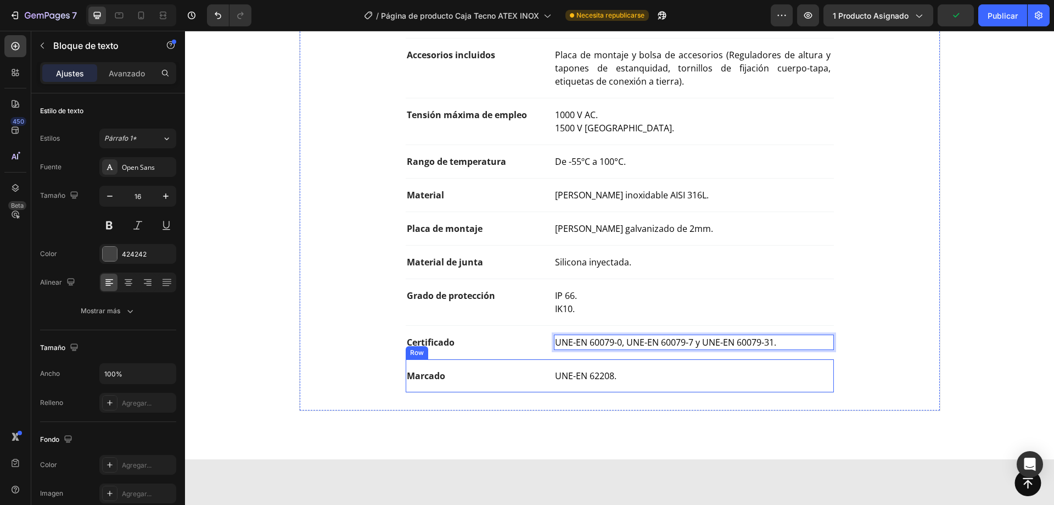
click at [586, 383] on div "UNE-EN 62208." at bounding box center [693, 375] width 279 height 15
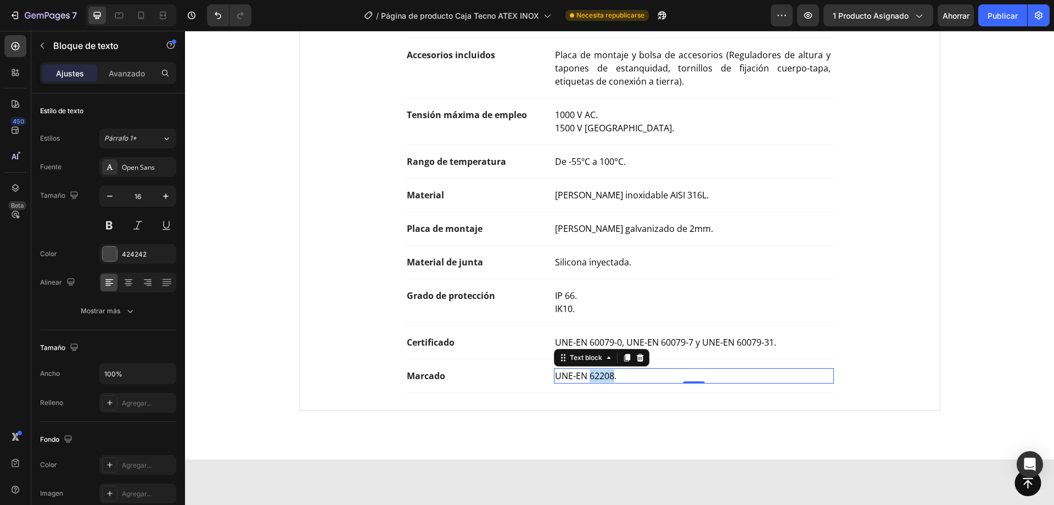
click at [587, 380] on span "UNE-EN 62208." at bounding box center [585, 376] width 61 height 12
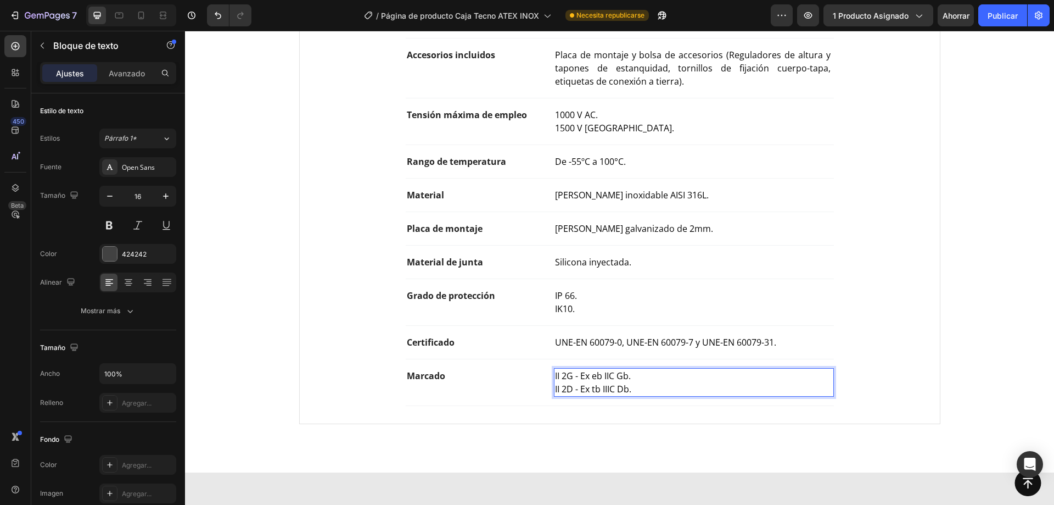
click at [615, 381] on span "II 2G - Ex eb IIC Gb." at bounding box center [593, 376] width 76 height 12
click at [614, 382] on p "II 2D - Ex tb IIIC Db." at bounding box center [693, 388] width 277 height 13
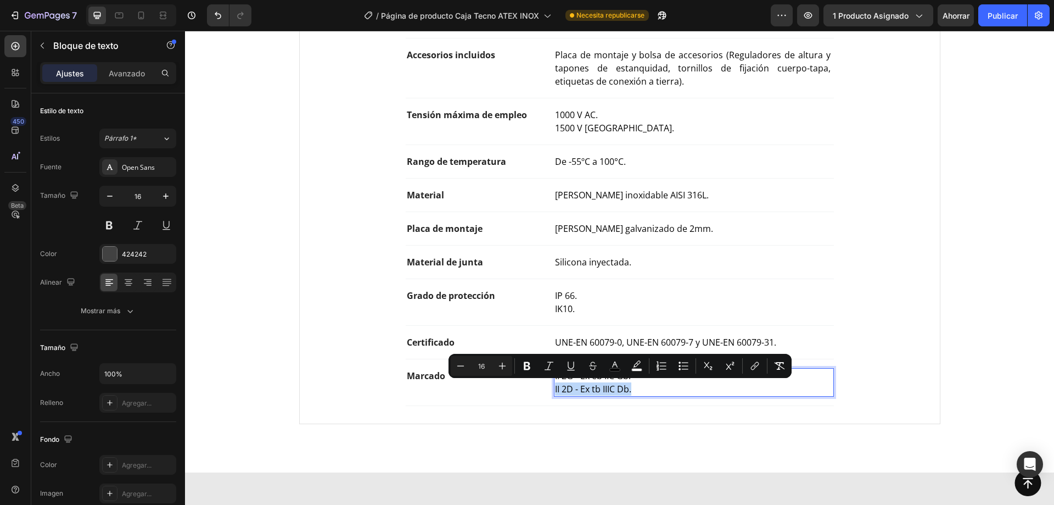
click at [614, 382] on p "II 2D - Ex tb IIIC Db." at bounding box center [693, 388] width 277 height 13
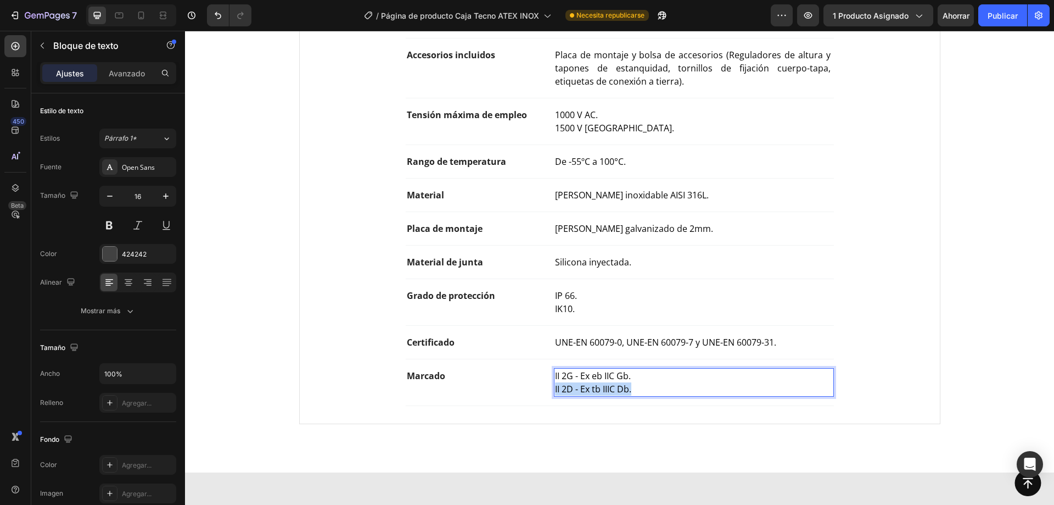
click at [614, 382] on p "II 2D - Ex tb IIIC Db." at bounding box center [693, 388] width 277 height 13
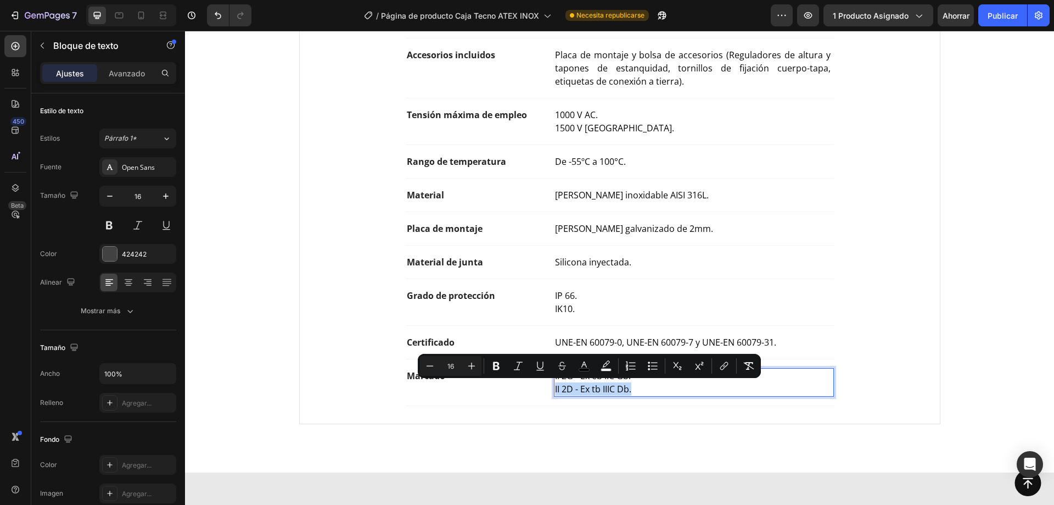
click at [619, 396] on div "Marcado Text block II 2G - Ex eb IIC Gb. II 2D - Ex tb IIIC Db. Text block 0 Row" at bounding box center [620, 382] width 428 height 47
click at [628, 391] on span "II 2D - Ex tb IIIC Db." at bounding box center [593, 389] width 76 height 12
click at [629, 390] on p "II 2D - Ex tb IIIC Db." at bounding box center [693, 388] width 277 height 13
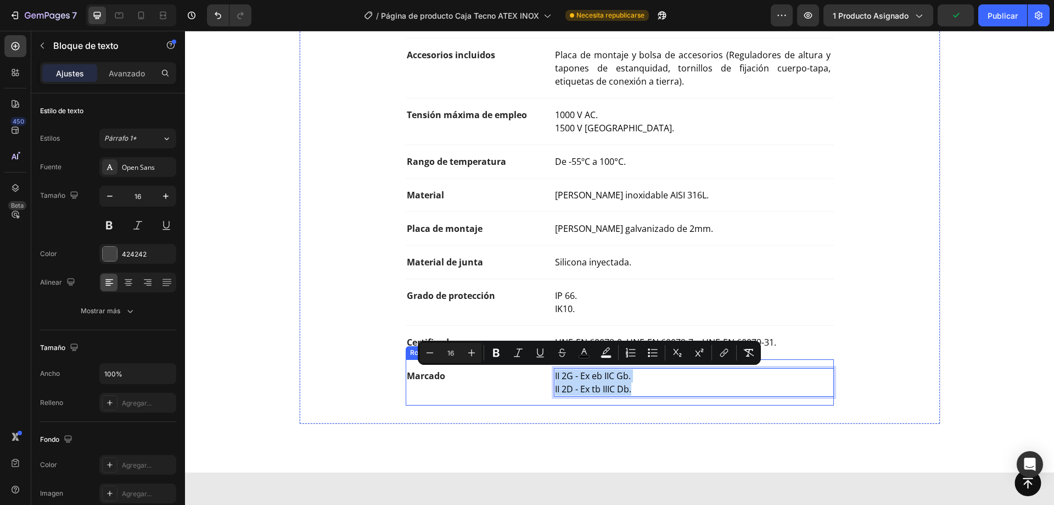
drag, startPoint x: 631, startPoint y: 390, endPoint x: 532, endPoint y: 362, distance: 103.4
click at [532, 362] on div "Marcado Text block II 2G - Ex eb IIC Gb. II 2D - Ex tb IIIC Db. Text block 0 Row" at bounding box center [620, 382] width 428 height 47
copy div "II 2G - Ex eb IIC Gb. II 2D - Ex tb IIIC Db."
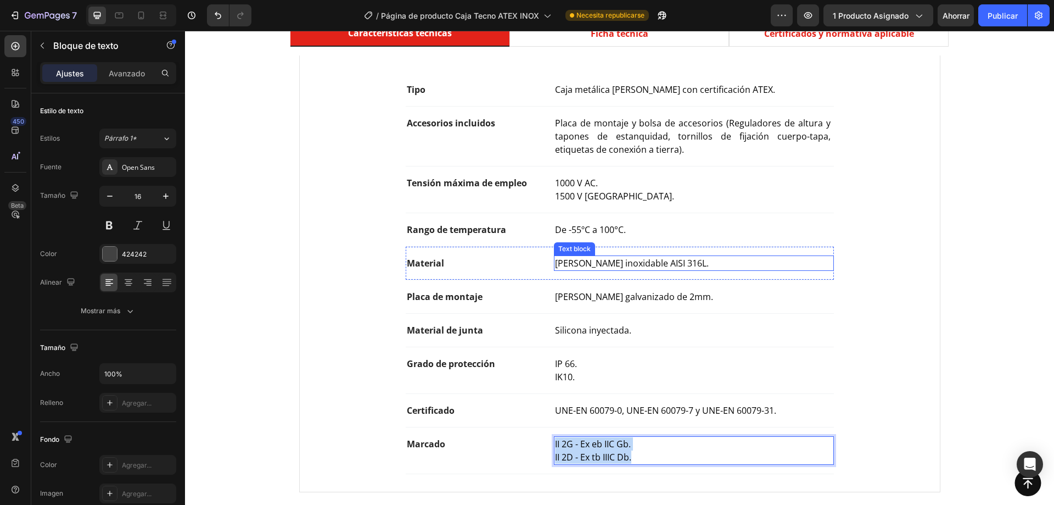
scroll to position [384, 0]
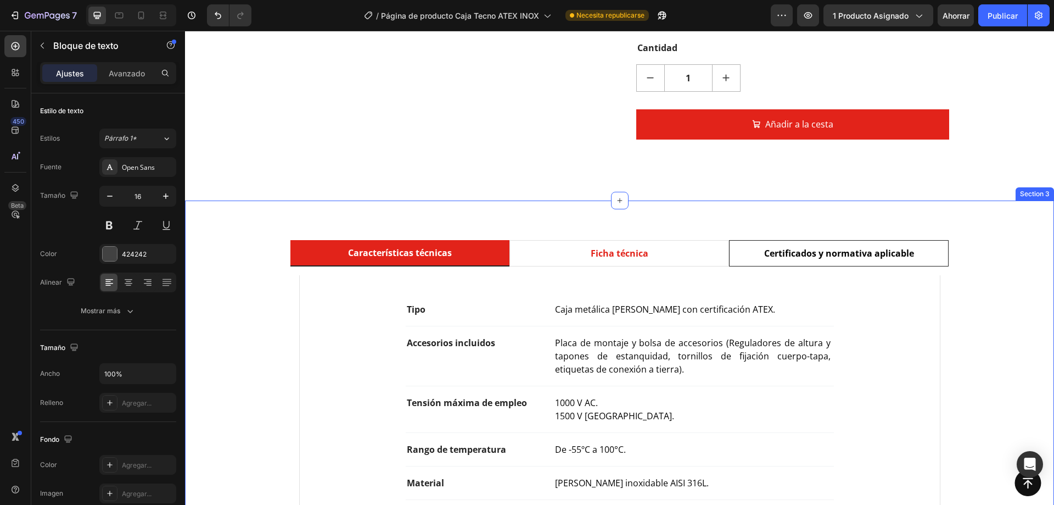
click at [757, 240] on li "Certificados y normativa aplicable" at bounding box center [839, 253] width 220 height 26
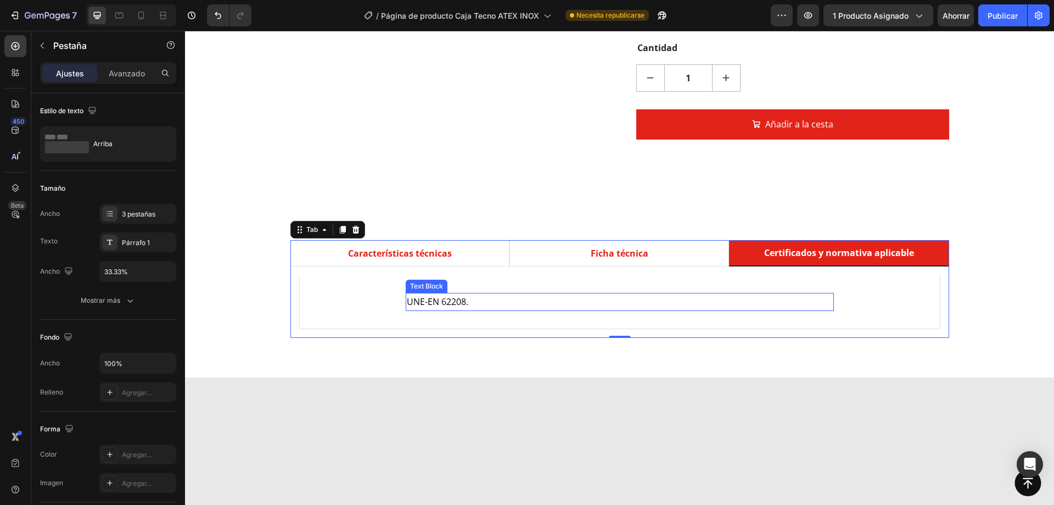
click at [437, 295] on span "UNE-EN 62208." at bounding box center [437, 301] width 61 height 12
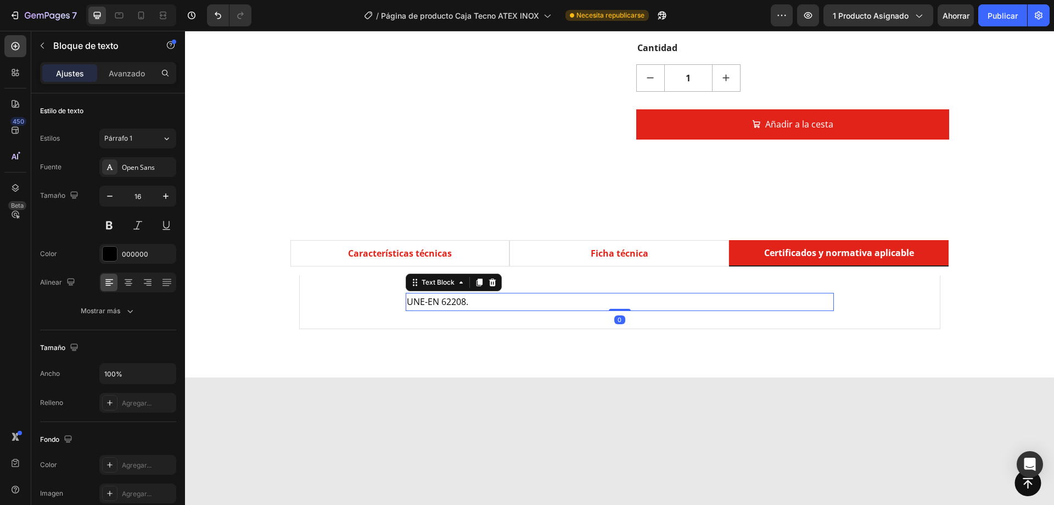
click at [420, 295] on span "UNE-EN 62208." at bounding box center [437, 301] width 61 height 12
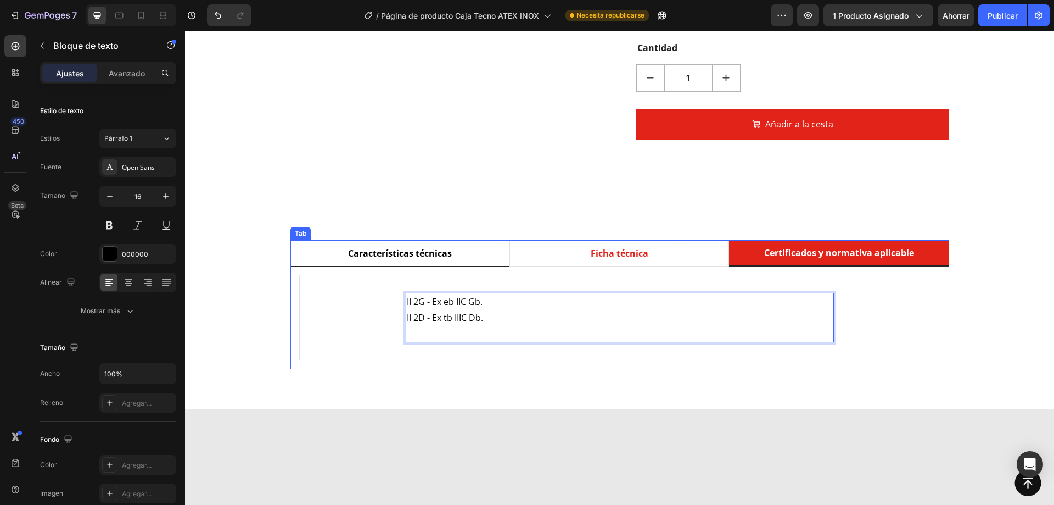
click at [409, 247] on p "Características técnicas" at bounding box center [400, 253] width 104 height 13
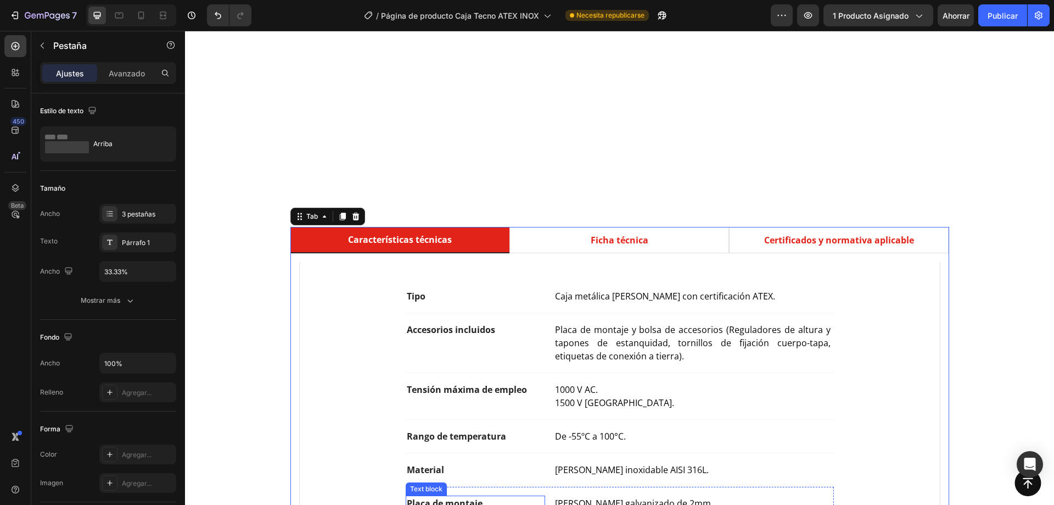
scroll to position [768, 0]
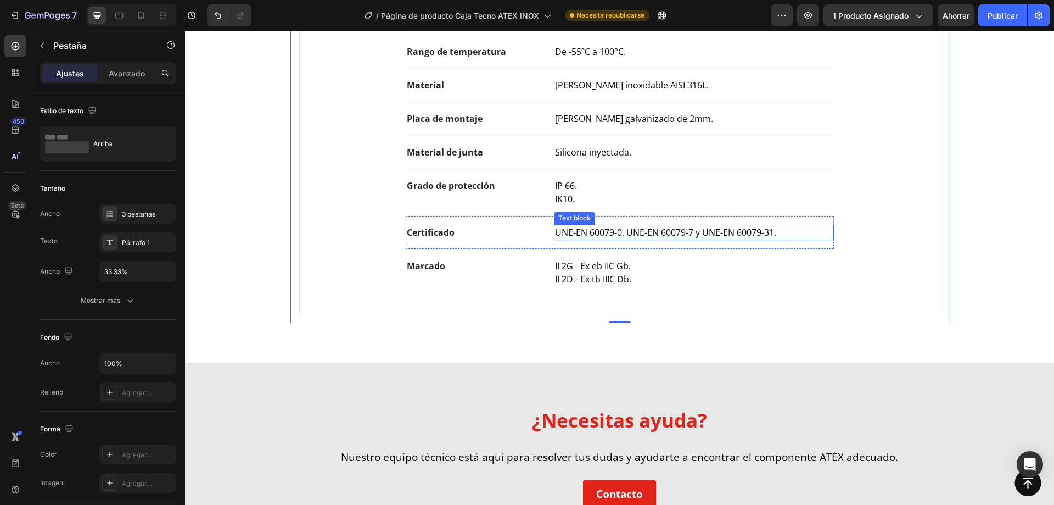
click at [626, 237] on span "UNE-EN 60079-0, UNE-EN 60079-7 y UNE-EN 60079-31." at bounding box center [665, 232] width 221 height 12
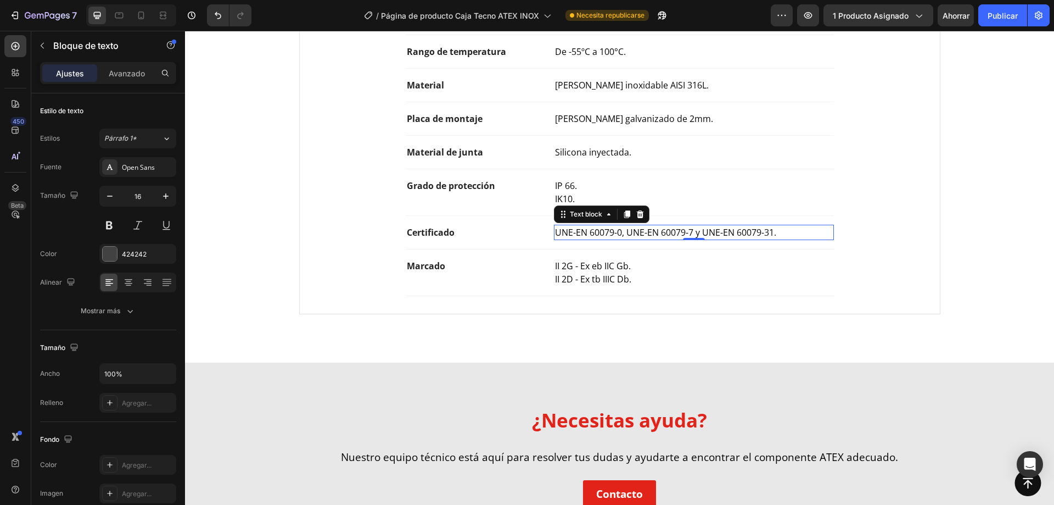
click at [626, 237] on span "UNE-EN 60079-0, UNE-EN 60079-7 y UNE-EN 60079-31." at bounding box center [665, 232] width 221 height 12
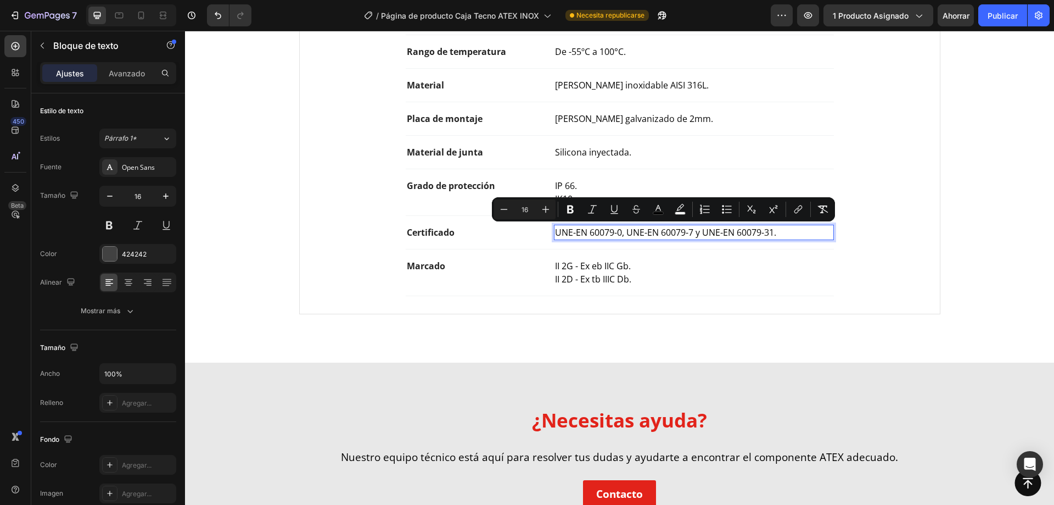
copy span "UNE-EN 60079-0, UNE-EN 60079-7 y UNE-EN 60079-31."
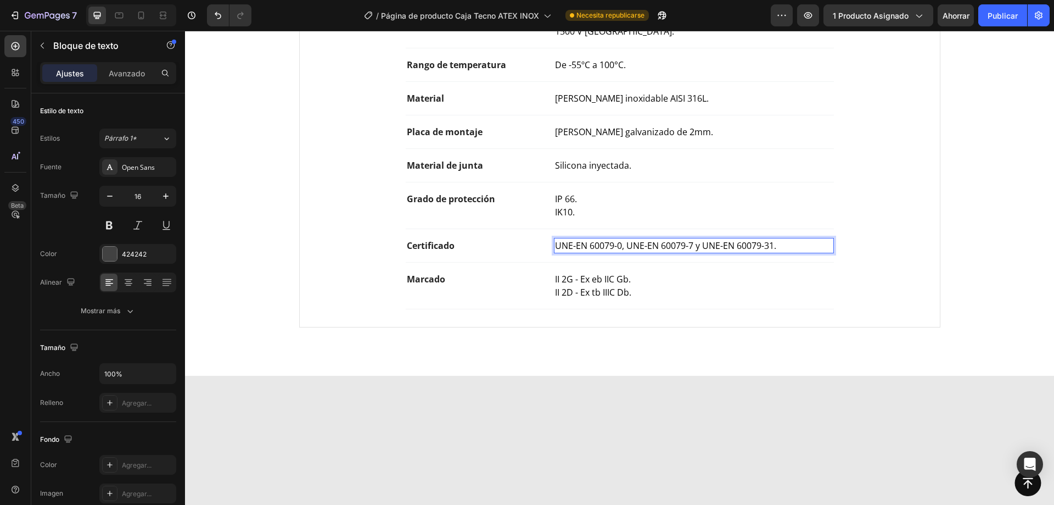
scroll to position [384, 0]
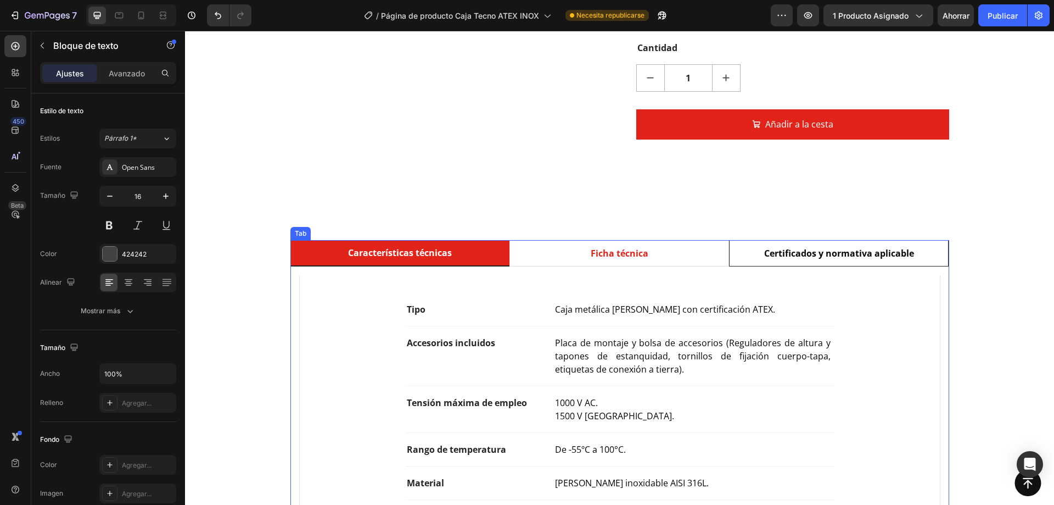
click at [768, 247] on p "Certificados y normativa aplicable" at bounding box center [839, 253] width 150 height 13
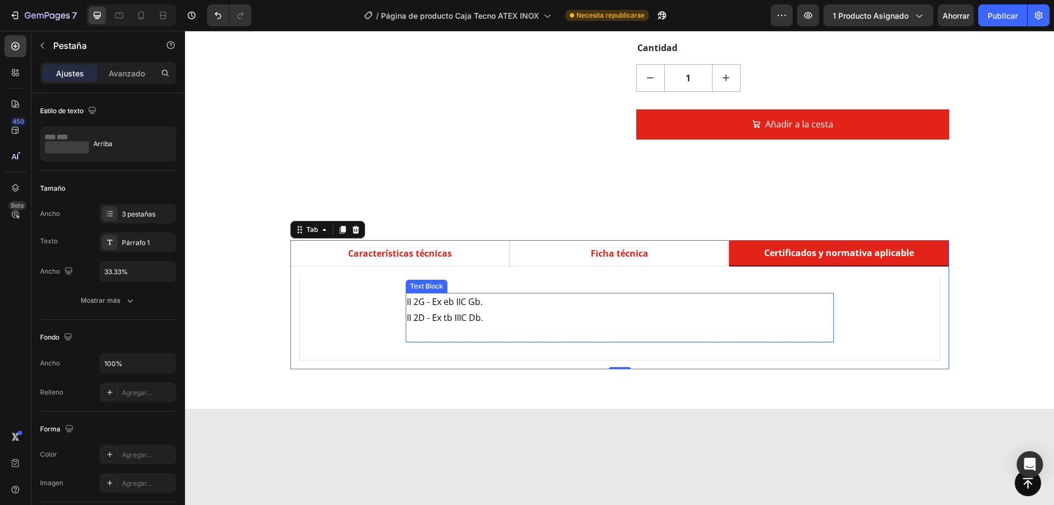
click at [464, 325] on p "Rich Text Editor. Editing area: main" at bounding box center [620, 333] width 426 height 16
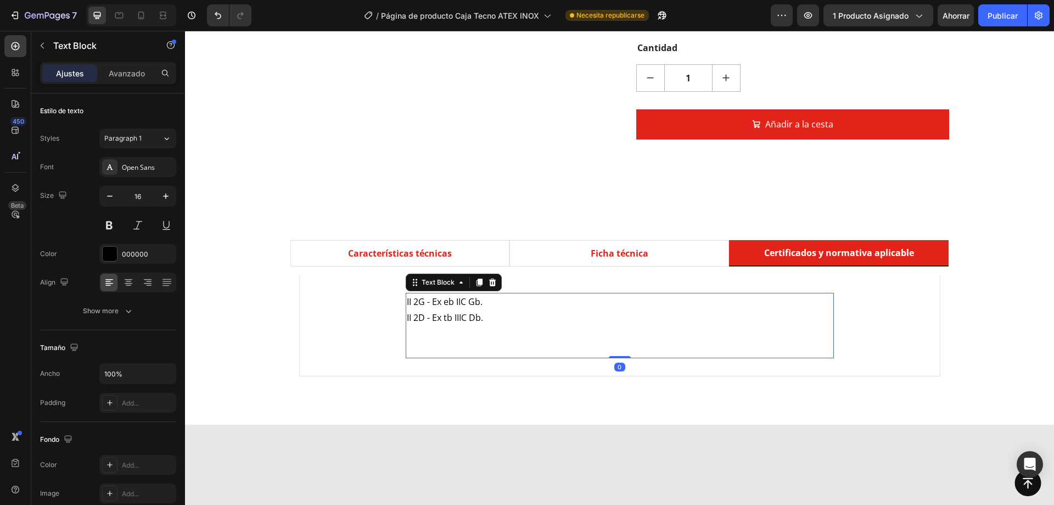
click at [464, 325] on p "Rich Text Editor. Editing area: main" at bounding box center [620, 341] width 426 height 32
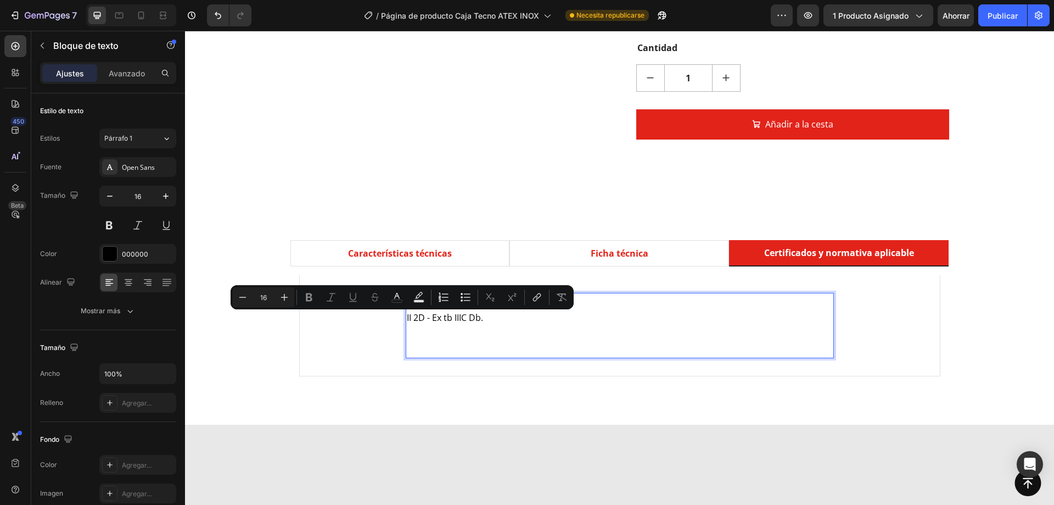
click at [441, 325] on p "Rich Text Editor. Editing area: main" at bounding box center [620, 341] width 426 height 32
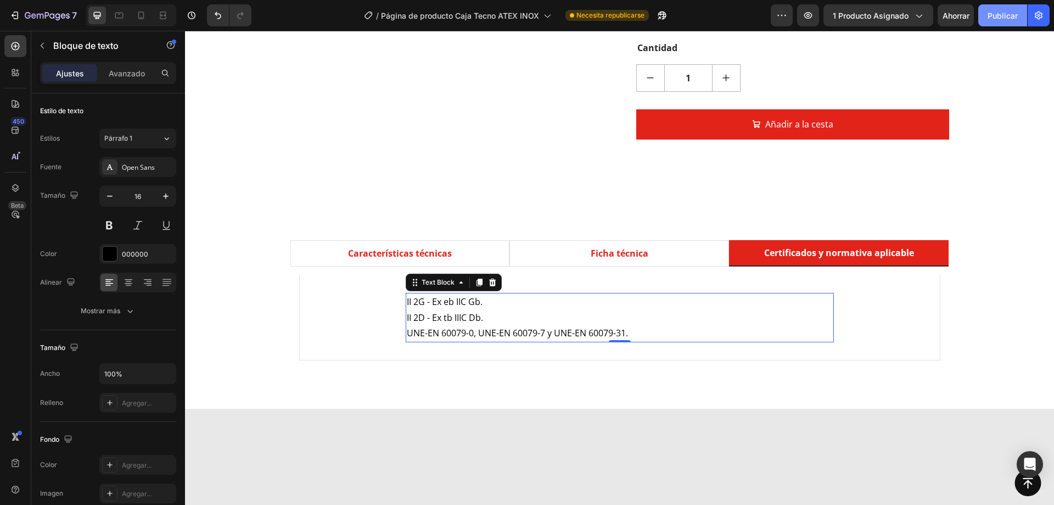
click at [1003, 20] on font "Publicar" at bounding box center [1003, 16] width 30 height 12
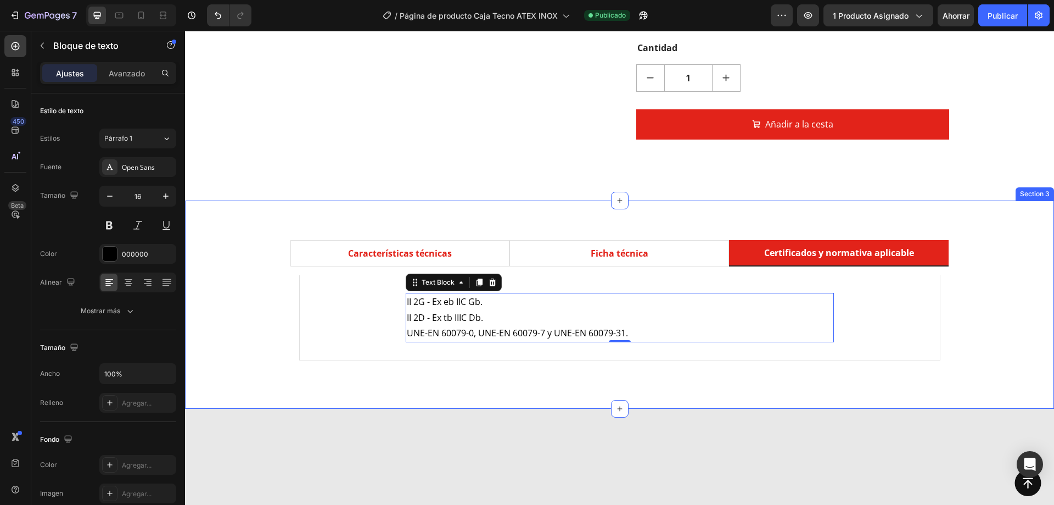
click at [265, 286] on div "Características técnicas Ficha técnica Certificados y normativa aplicable Tipo …" at bounding box center [619, 304] width 853 height 129
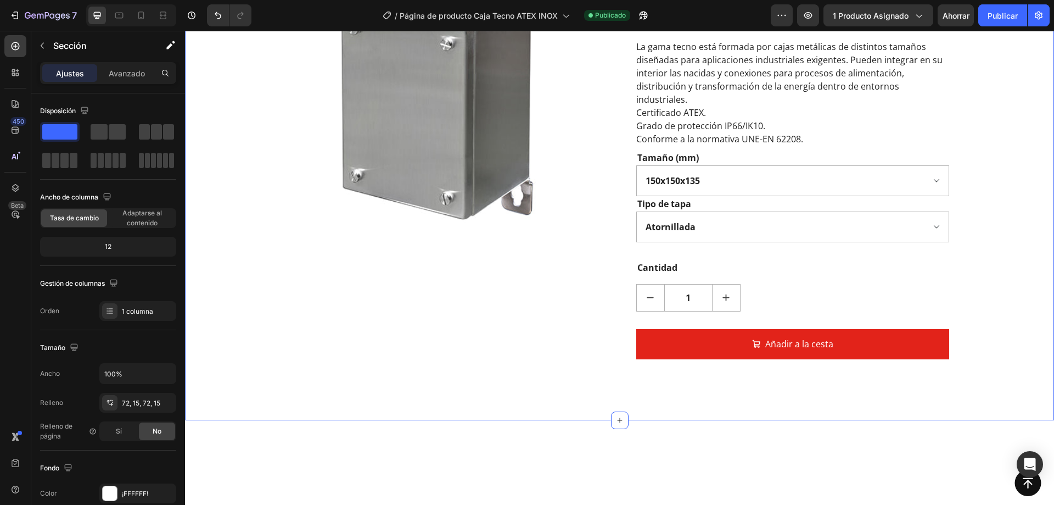
scroll to position [0, 0]
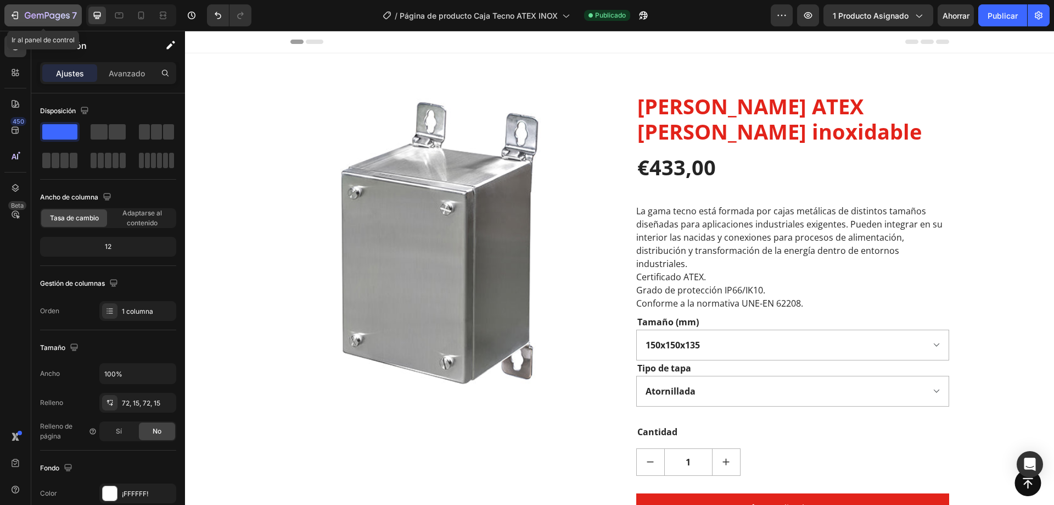
click at [58, 21] on div "7" at bounding box center [51, 15] width 52 height 13
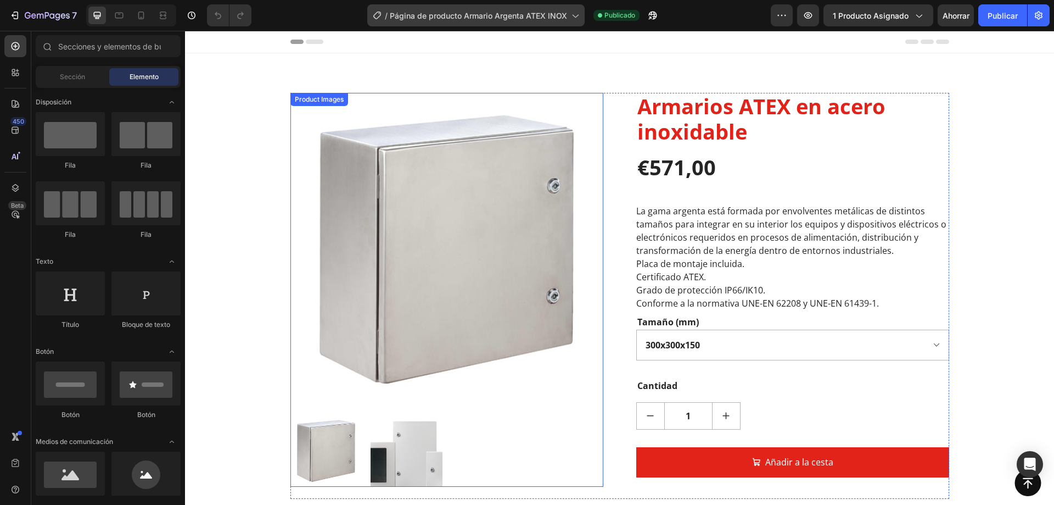
scroll to position [384, 0]
